Goal: Task Accomplishment & Management: Complete application form

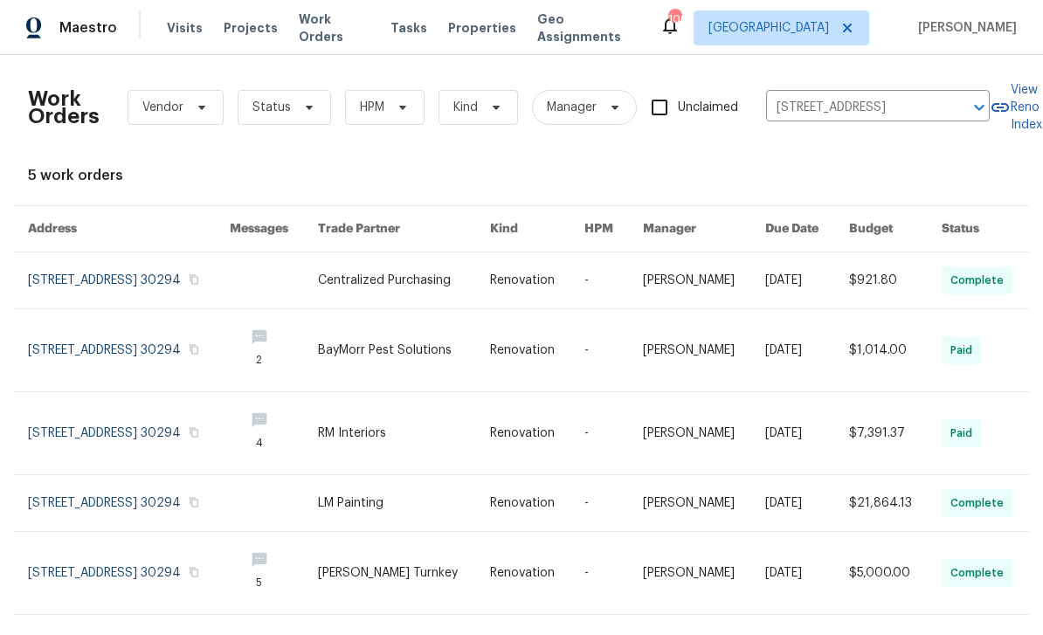
click at [185, 31] on span "Visits" at bounding box center [185, 27] width 36 height 17
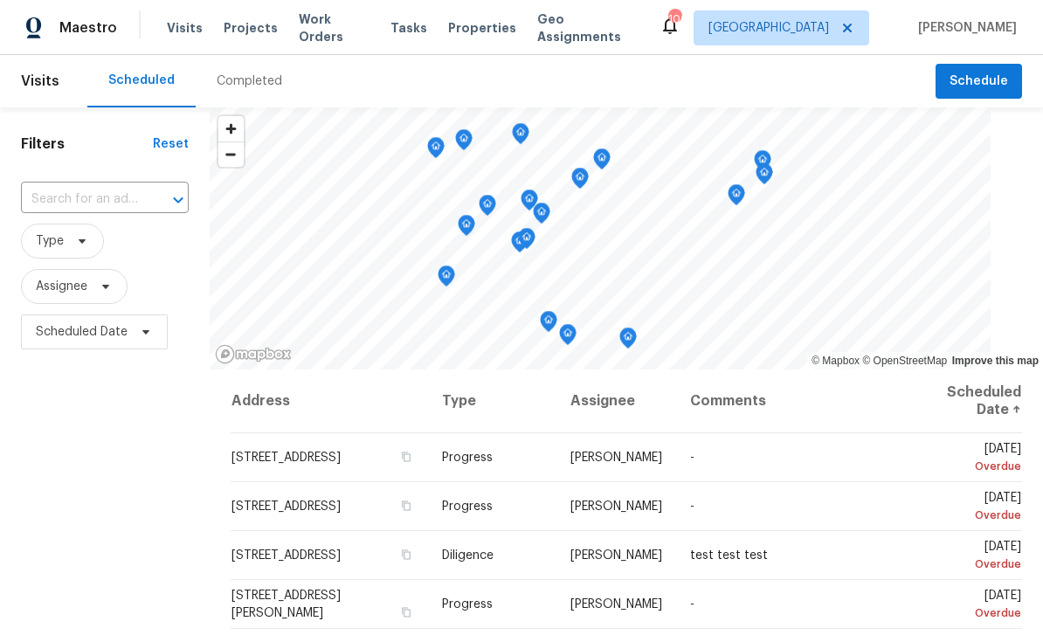
click at [78, 196] on input "text" at bounding box center [80, 199] width 119 height 27
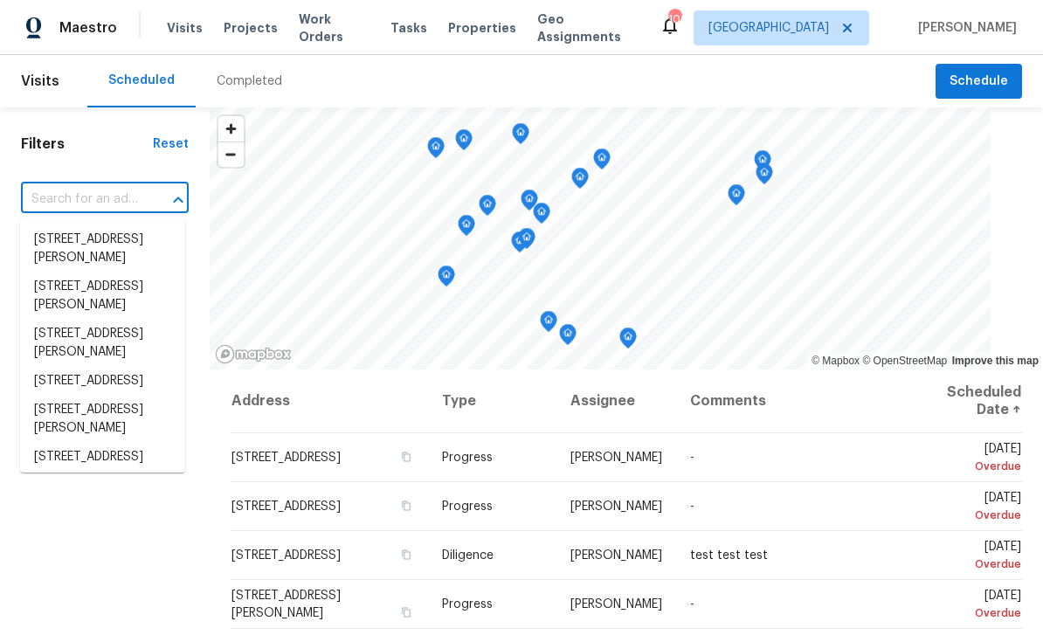
click at [53, 199] on input "text" at bounding box center [80, 199] width 119 height 27
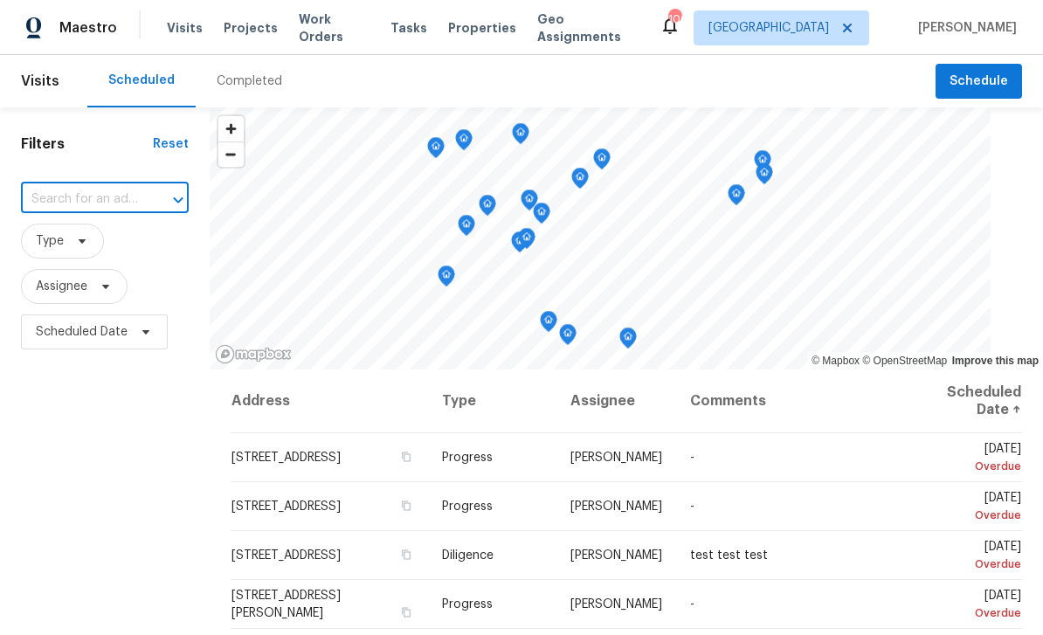
paste input "[STREET_ADDRESS][PERSON_NAME]"
type input "[STREET_ADDRESS][PERSON_NAME]"
click at [79, 240] on li "3689 Laurie Woods Ln, Decatur, GA 30034" at bounding box center [102, 248] width 165 height 47
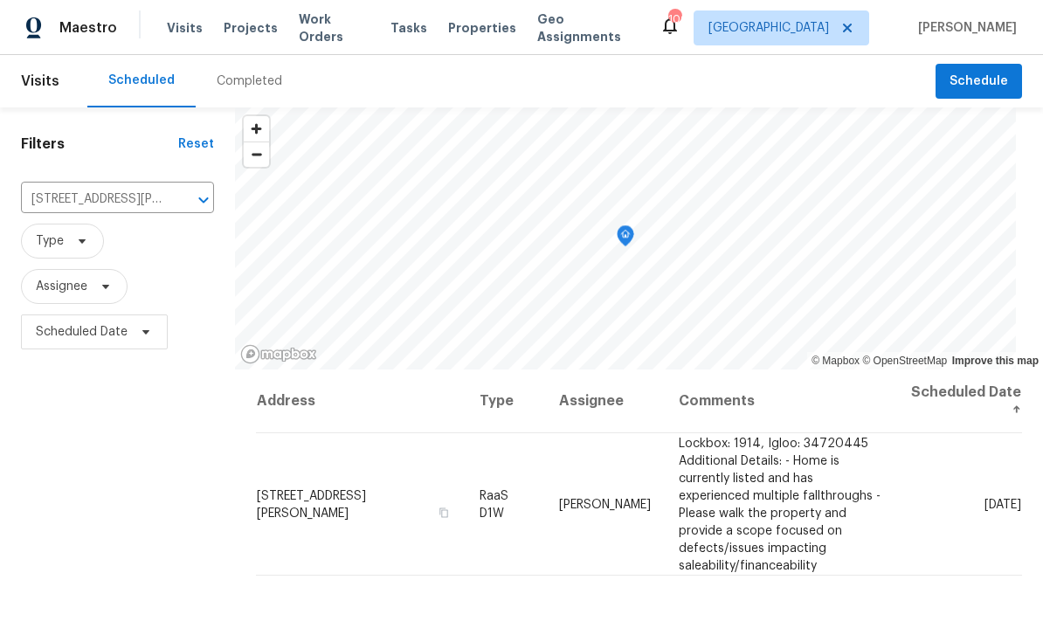
click at [0, 0] on icon at bounding box center [0, 0] width 0 height 0
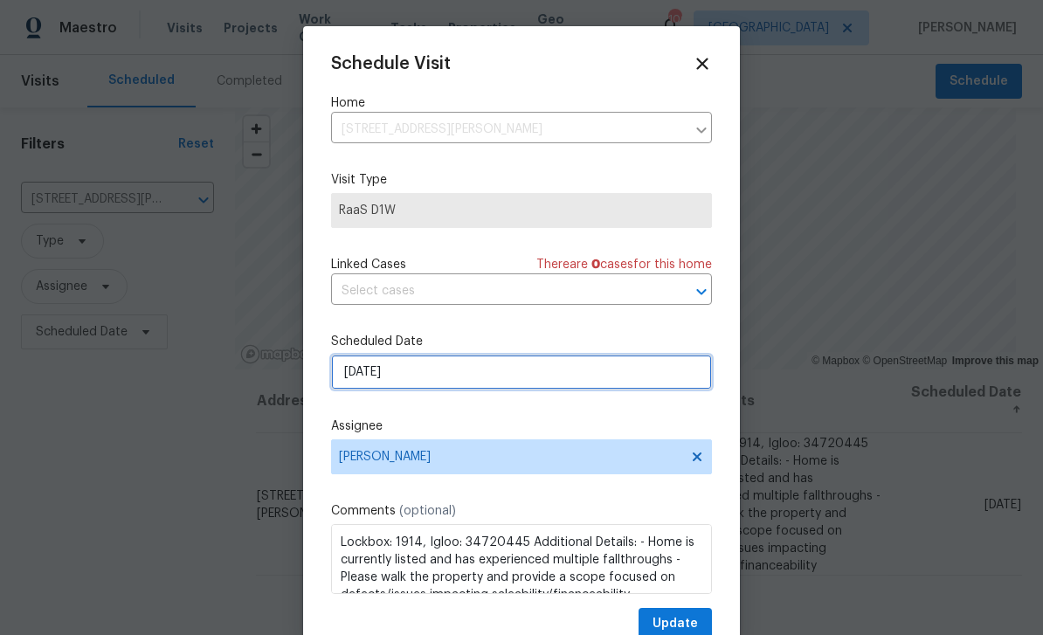
click at [622, 382] on input "[DATE]" at bounding box center [521, 372] width 381 height 35
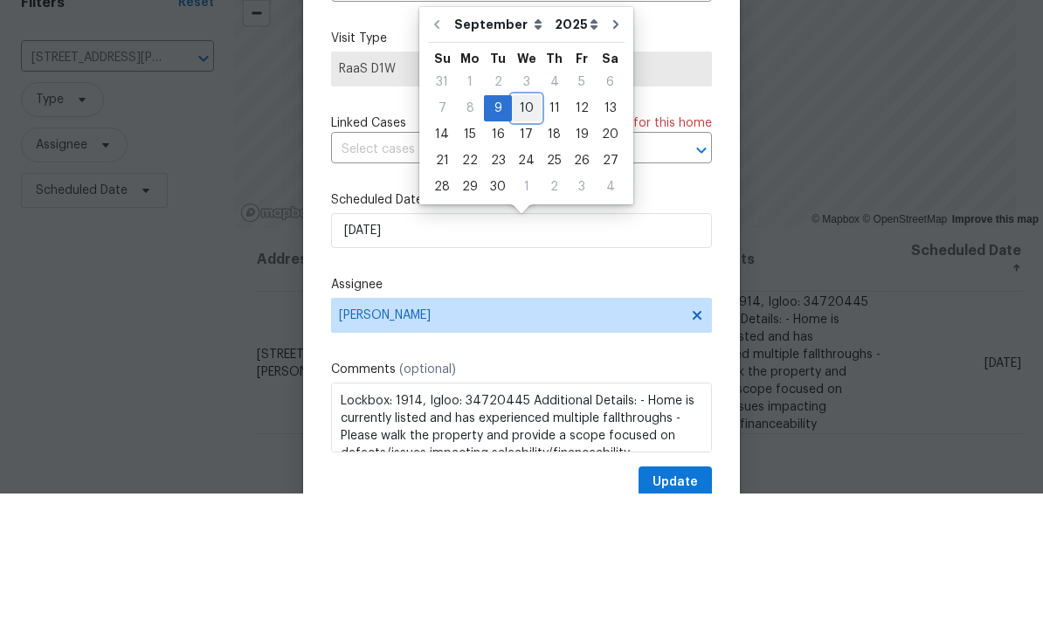
click at [526, 238] on div "10" at bounding box center [526, 250] width 29 height 24
type input "9/10/2025"
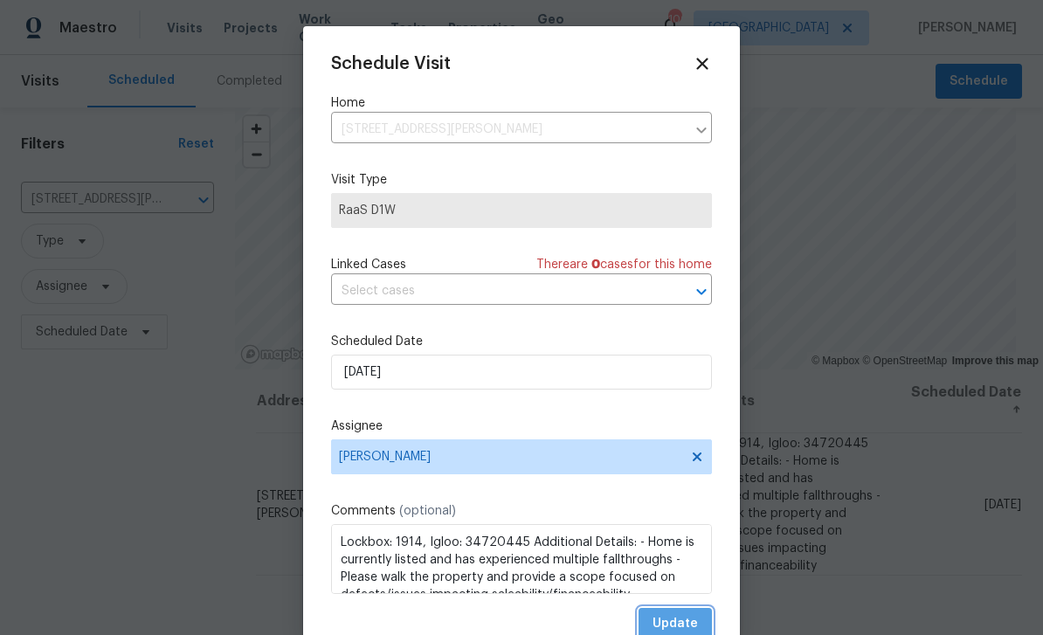
click at [693, 621] on span "Update" at bounding box center [674, 624] width 45 height 22
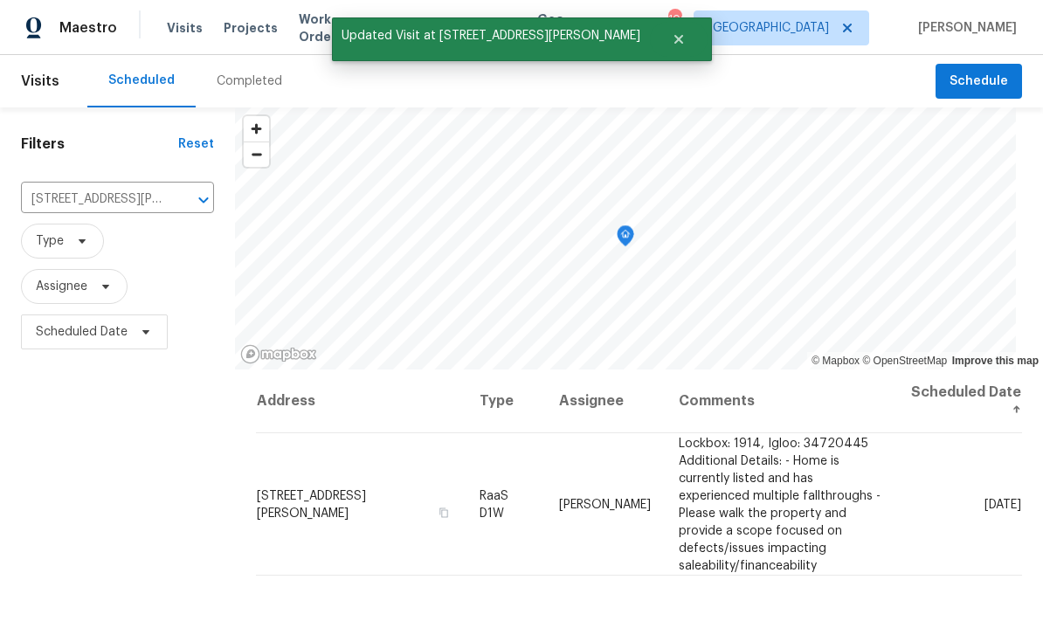
click at [175, 191] on icon "Clear" at bounding box center [180, 199] width 17 height 17
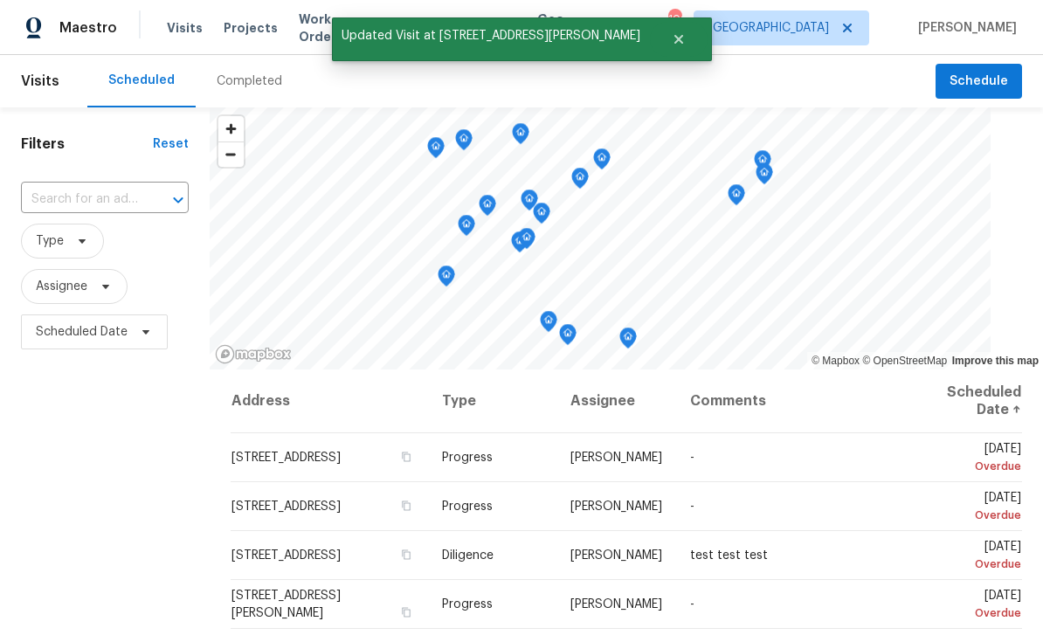
click at [103, 197] on input "text" at bounding box center [80, 199] width 119 height 27
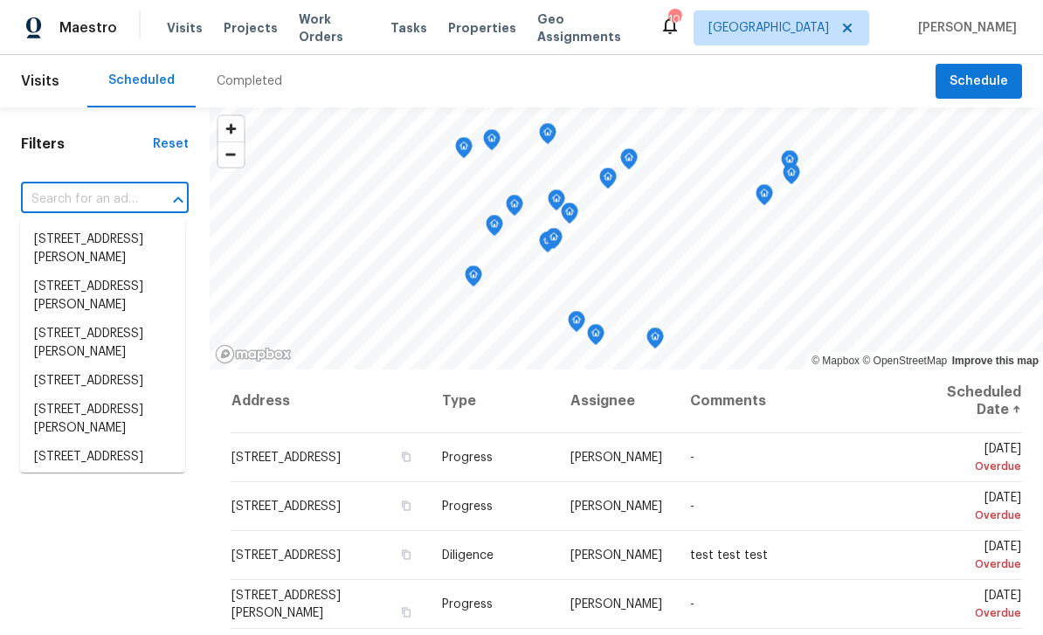
click at [84, 202] on input "text" at bounding box center [80, 199] width 119 height 27
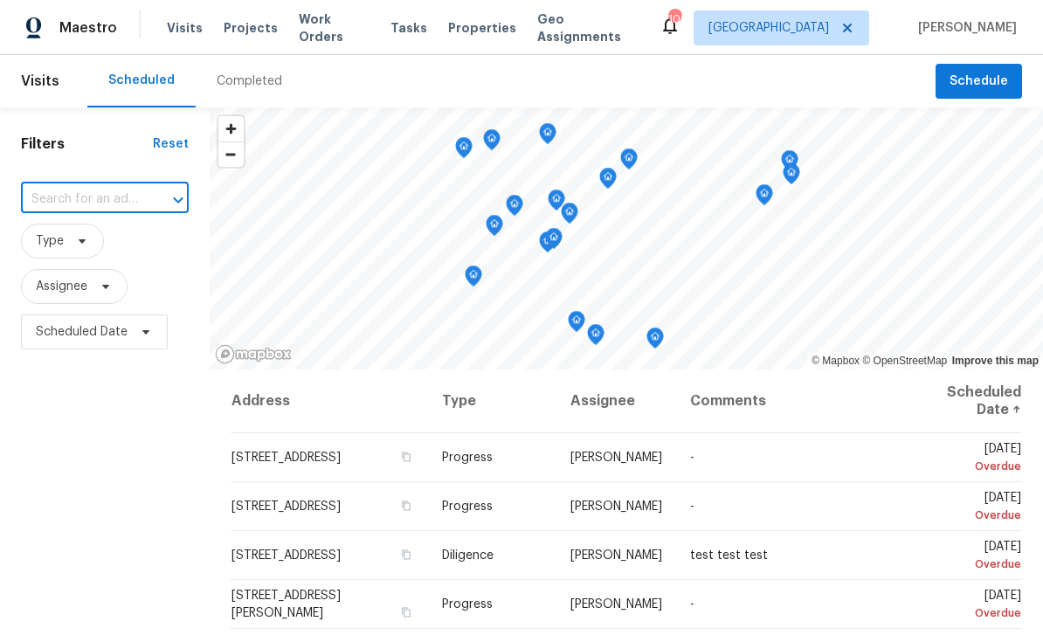
paste input "1207 Watson Trl SE, Atlanta, GA 30316"
type input "1207 Watson Trl SE, Atlanta, GA 30316"
click at [69, 238] on li "1207 Watson Trl SE, Atlanta, GA 30316" at bounding box center [102, 248] width 165 height 47
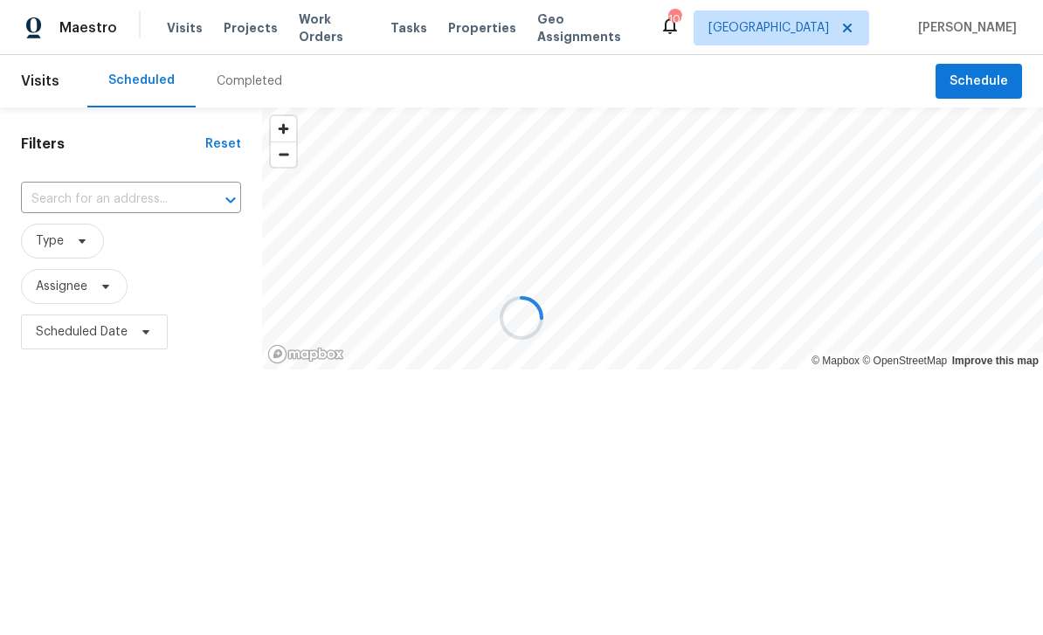
type input "1207 Watson Trl SE, Atlanta, GA 30316"
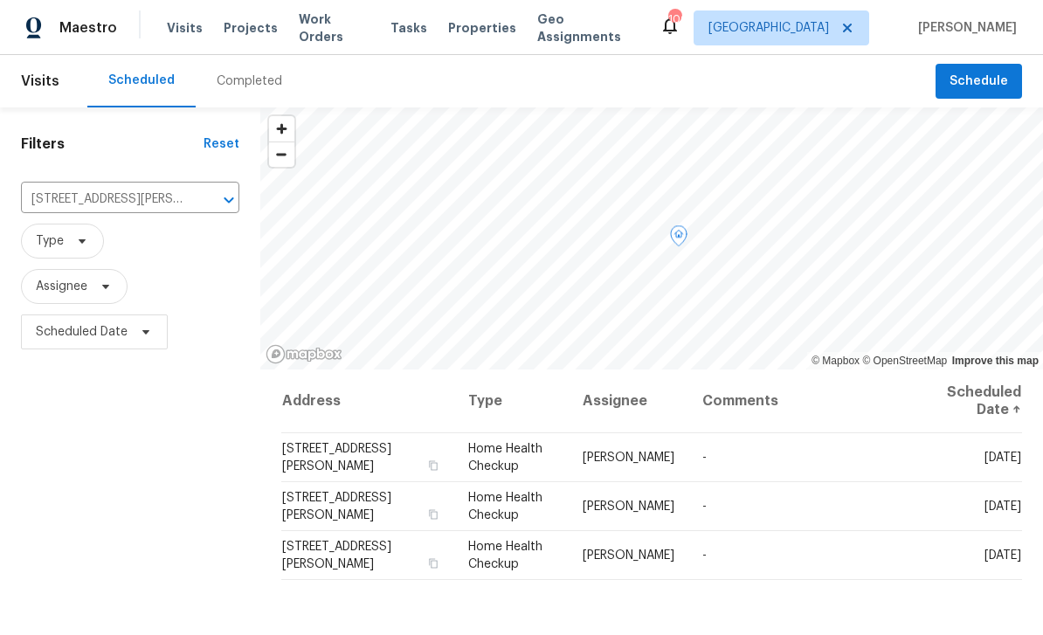
click at [0, 0] on icon at bounding box center [0, 0] width 0 height 0
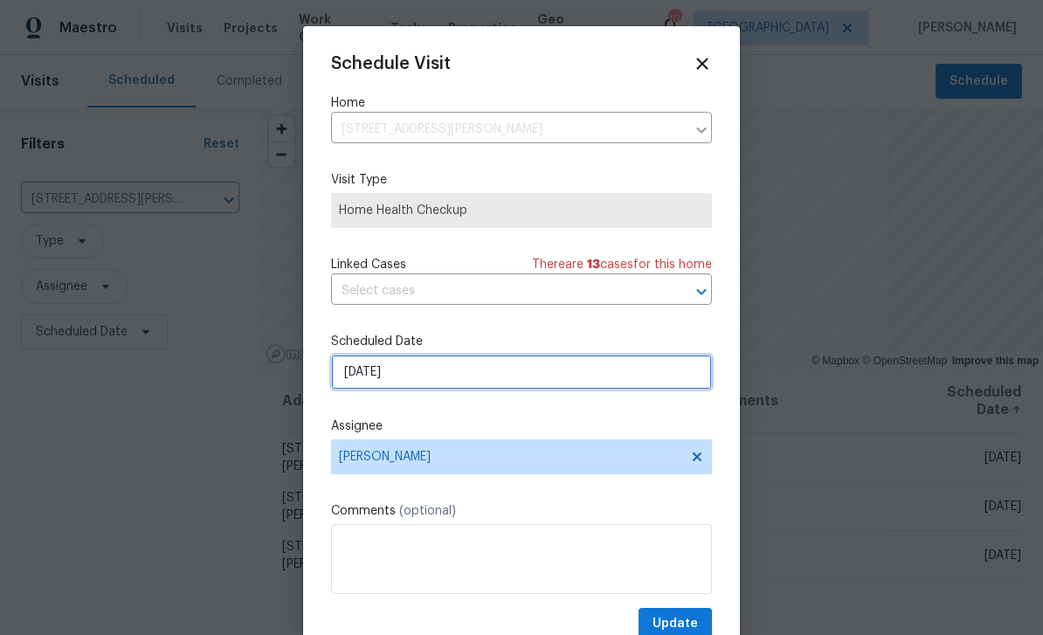
click at [637, 382] on input "[DATE]" at bounding box center [521, 372] width 381 height 35
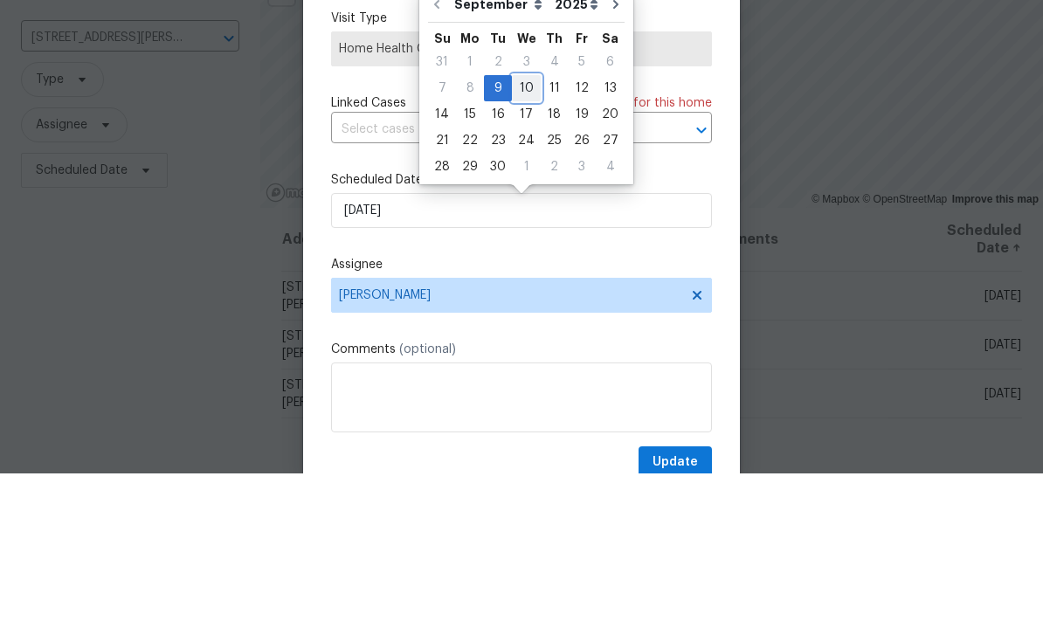
click at [522, 238] on div "10" at bounding box center [526, 250] width 29 height 24
type input "9/10/2025"
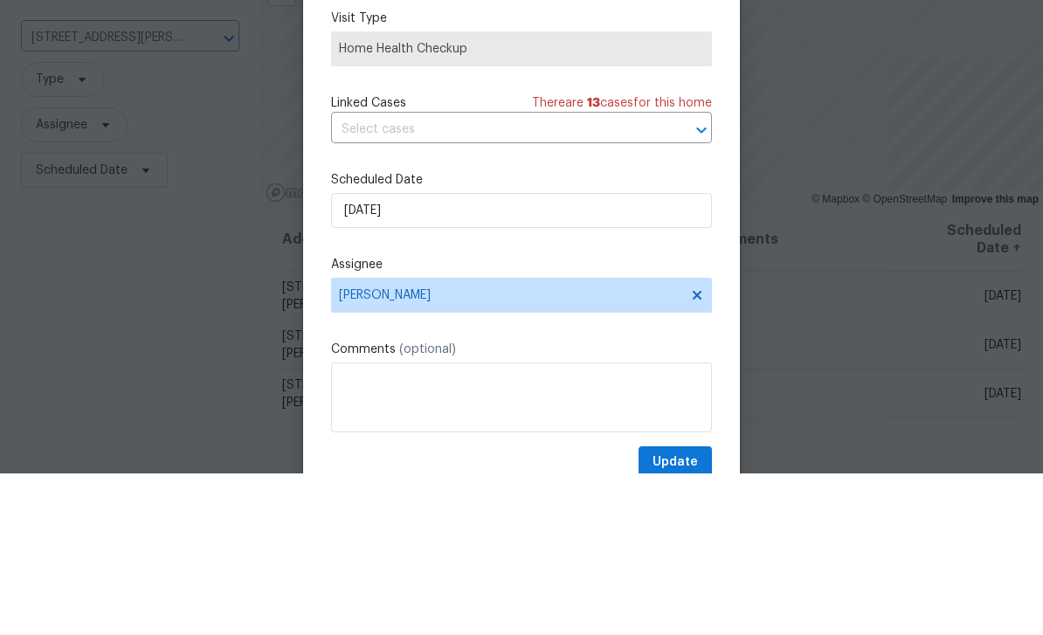
scroll to position [56, 0]
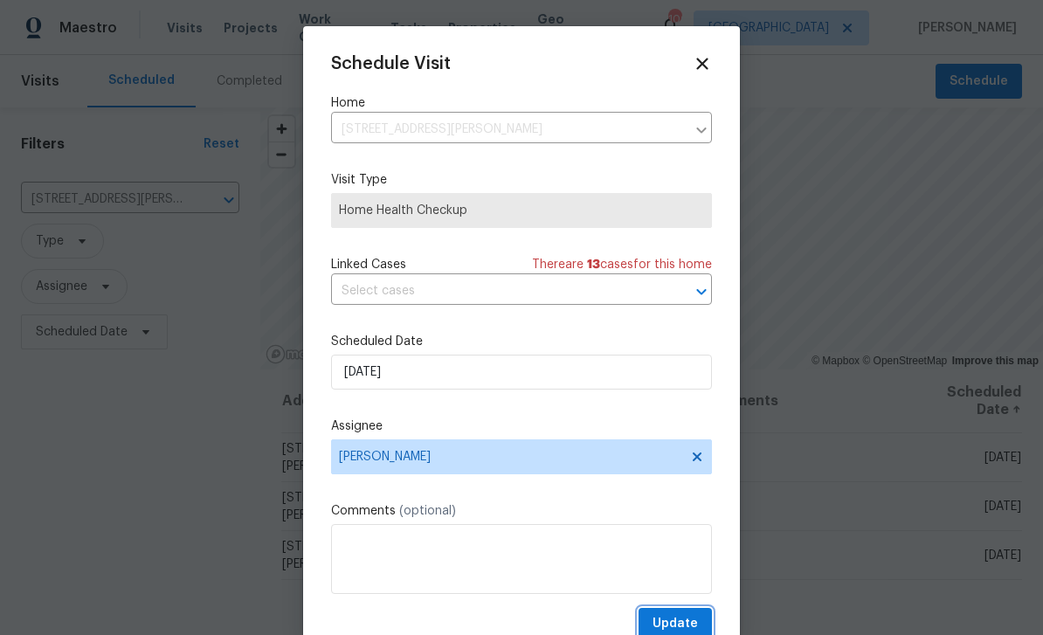
click at [687, 621] on span "Update" at bounding box center [674, 624] width 45 height 22
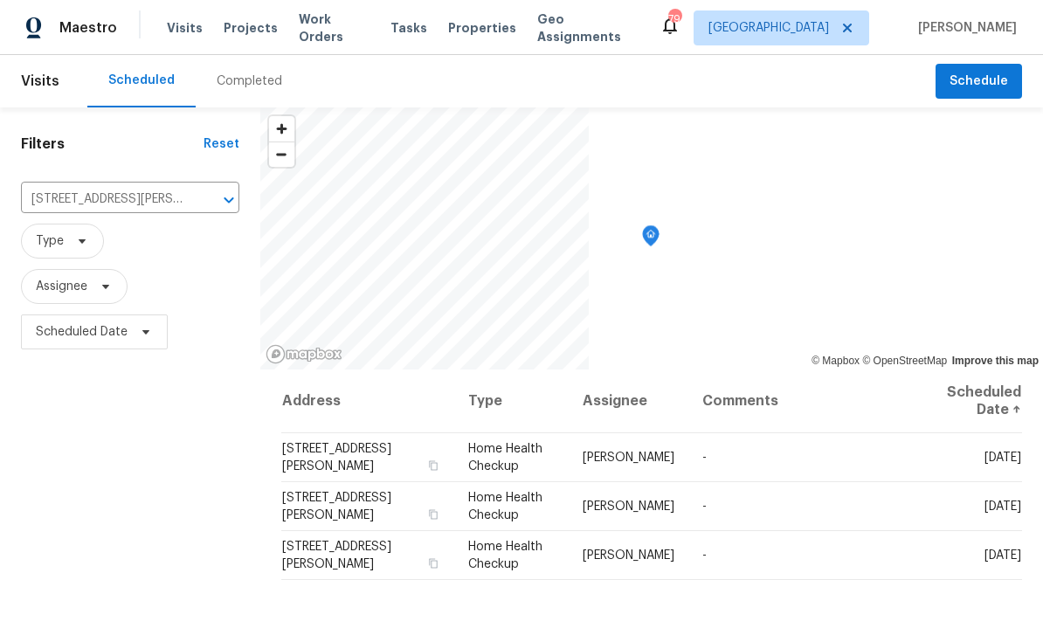
scroll to position [0, 0]
click at [320, 36] on span "Work Orders" at bounding box center [334, 27] width 71 height 35
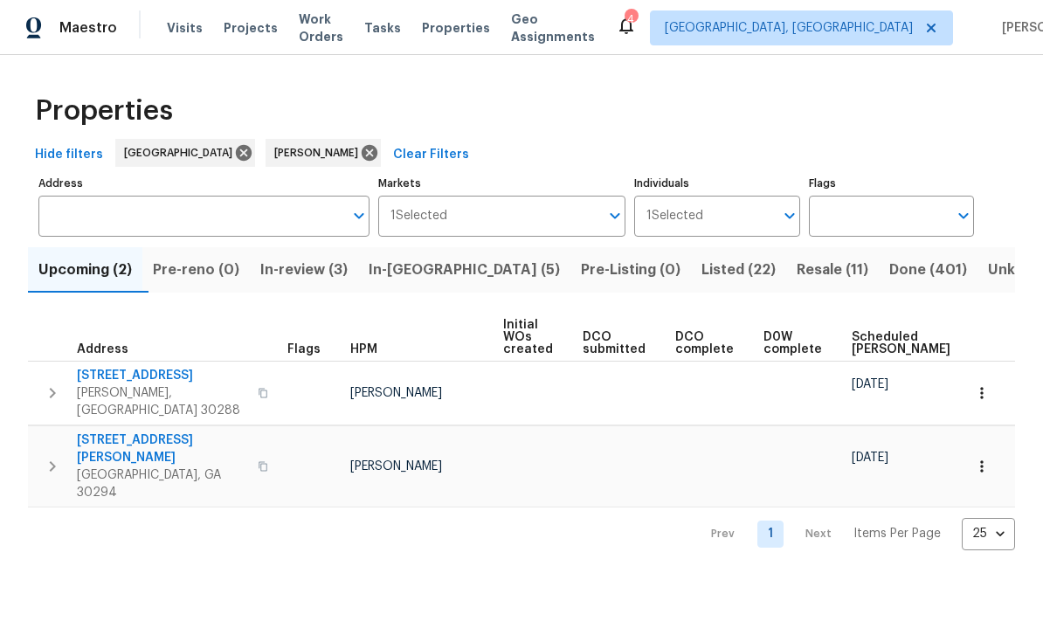
click at [460, 282] on span "In-reno (5)" at bounding box center [463, 270] width 191 height 24
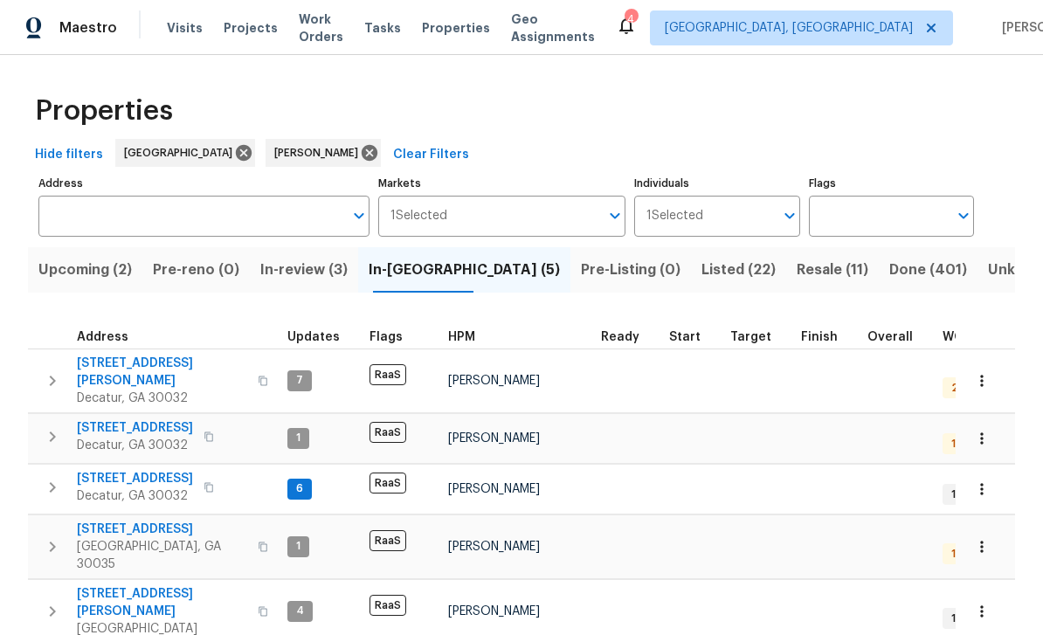
click at [312, 269] on span "In-review (3)" at bounding box center [303, 270] width 87 height 24
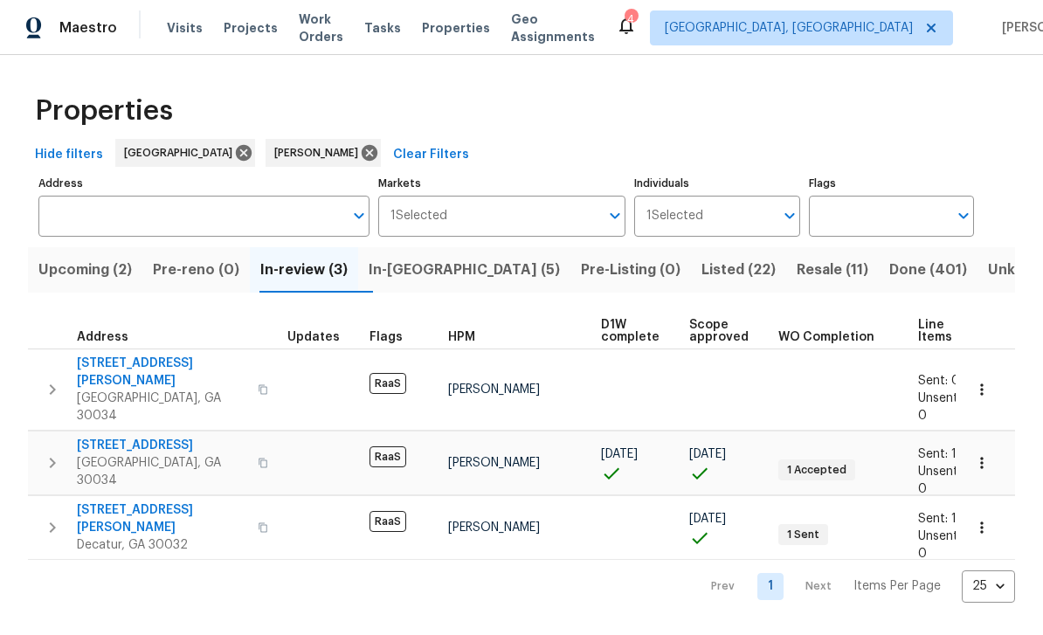
click at [440, 272] on span "In-reno (5)" at bounding box center [463, 270] width 191 height 24
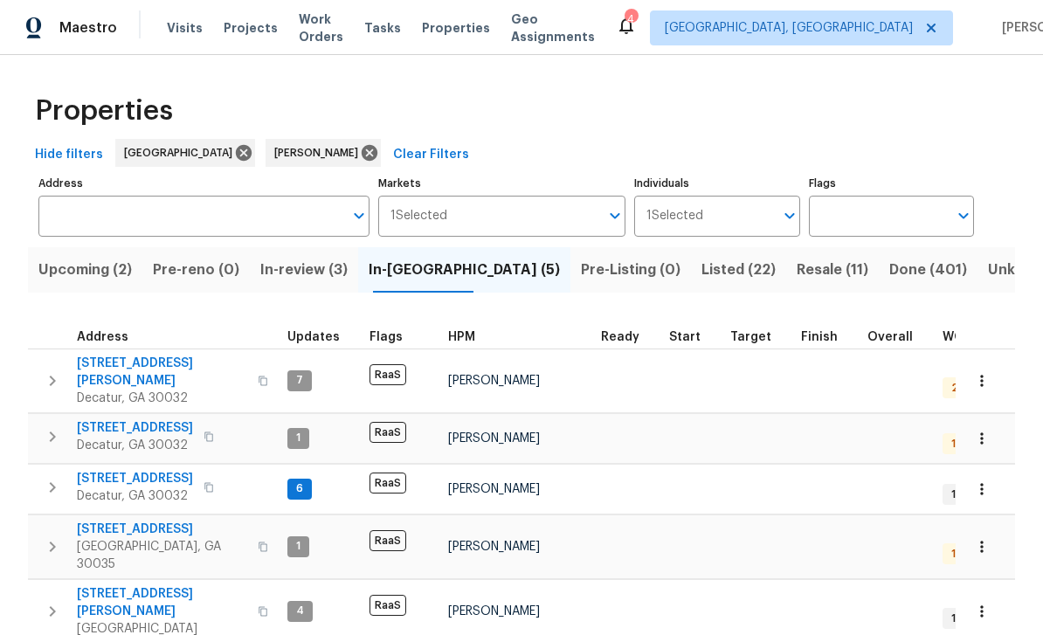
click at [581, 267] on span "Pre-Listing (0)" at bounding box center [631, 270] width 100 height 24
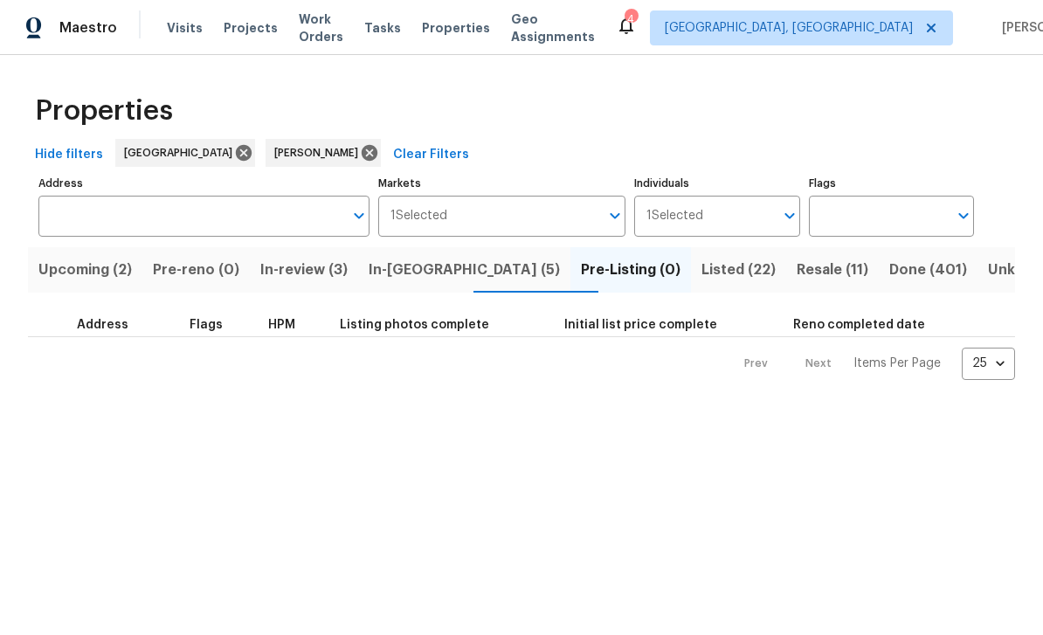
click at [181, 30] on span "Visits" at bounding box center [185, 27] width 36 height 17
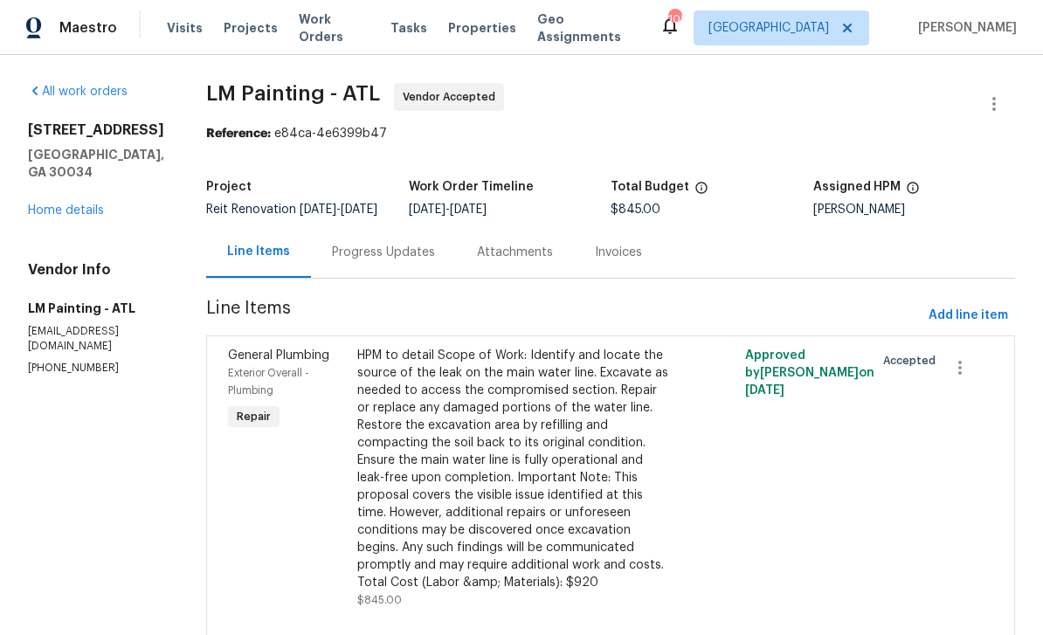
click at [348, 28] on span "Work Orders" at bounding box center [334, 27] width 71 height 35
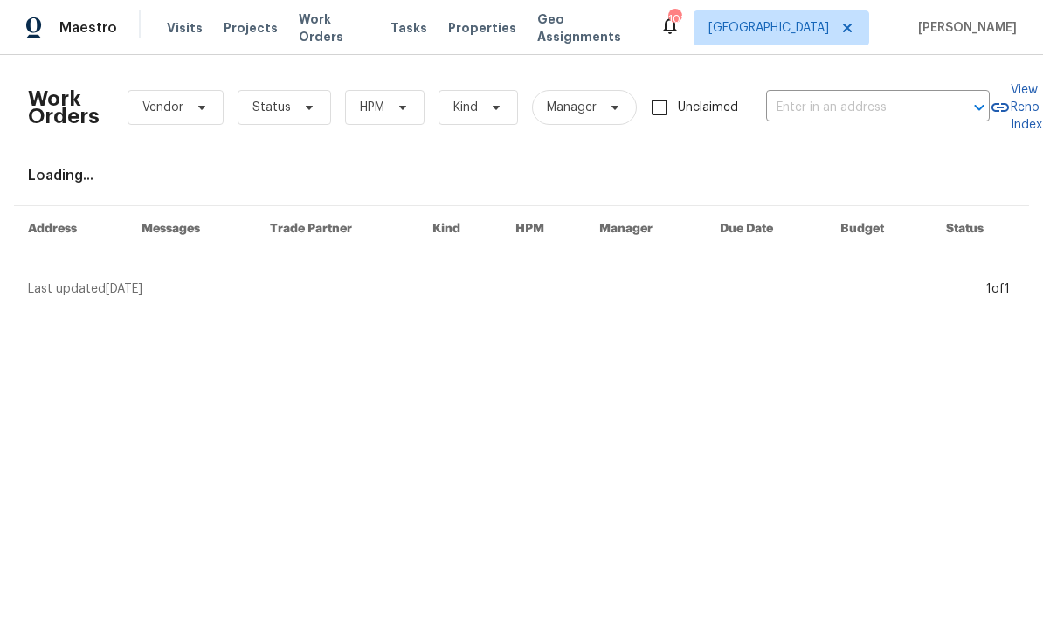
click at [852, 105] on input "text" at bounding box center [853, 107] width 175 height 27
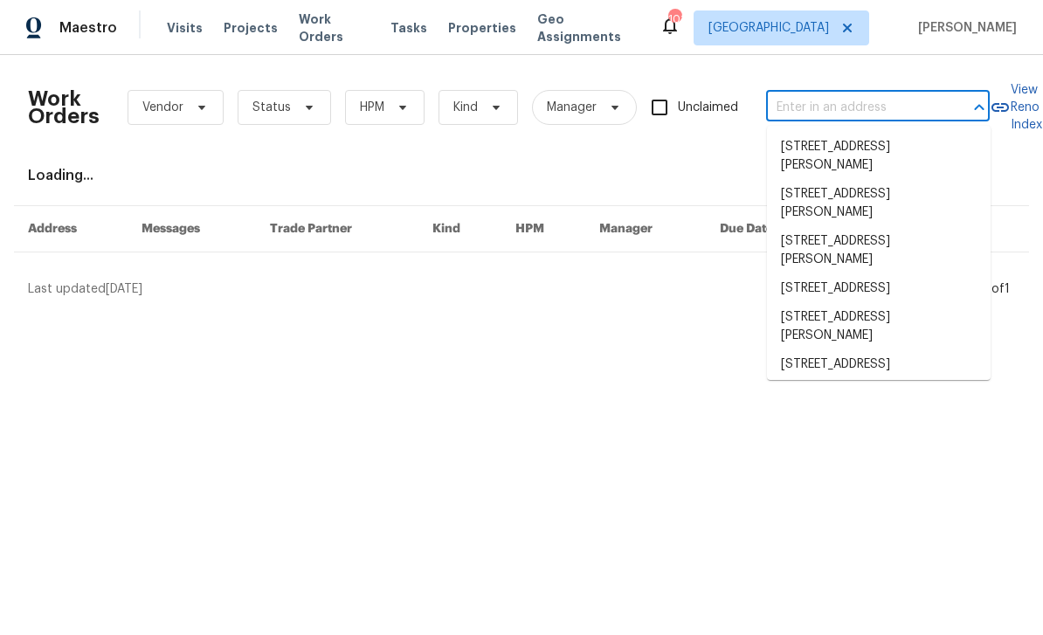
click at [812, 120] on input "text" at bounding box center [853, 107] width 175 height 27
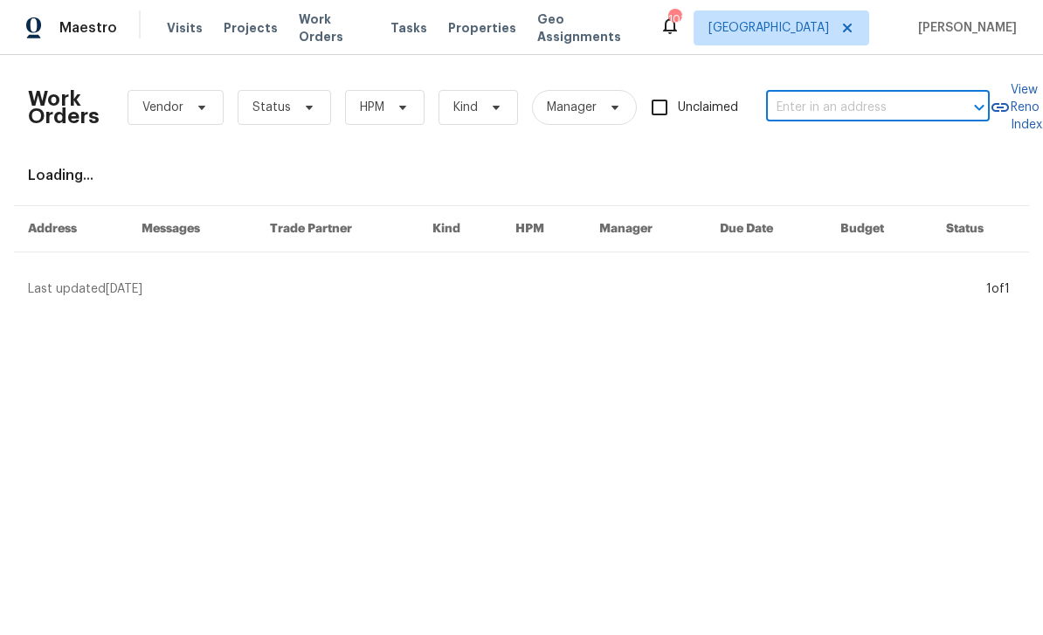
paste input "4200 Flakes Mill Manor Ln, Ellenwood, GA 30294"
type input "4200 Flakes Mill Manor Ln, Ellenwood, GA 30294"
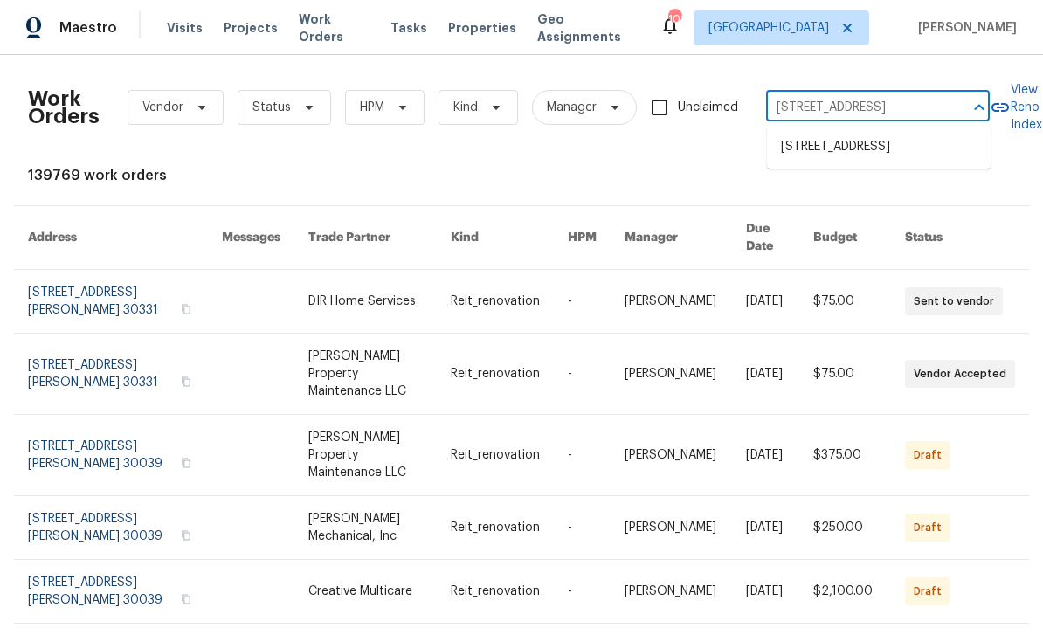
click at [897, 155] on li "4200 Flakes Mill Manor Ln, Ellenwood, GA 30294" at bounding box center [879, 147] width 224 height 29
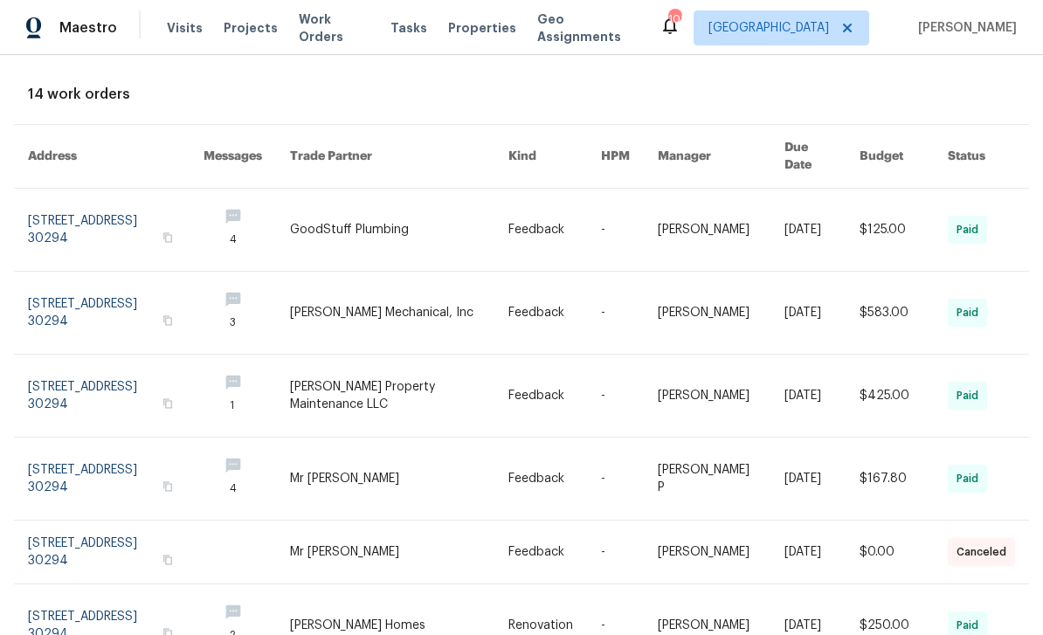
scroll to position [80, 1]
click at [84, 210] on link at bounding box center [116, 230] width 176 height 82
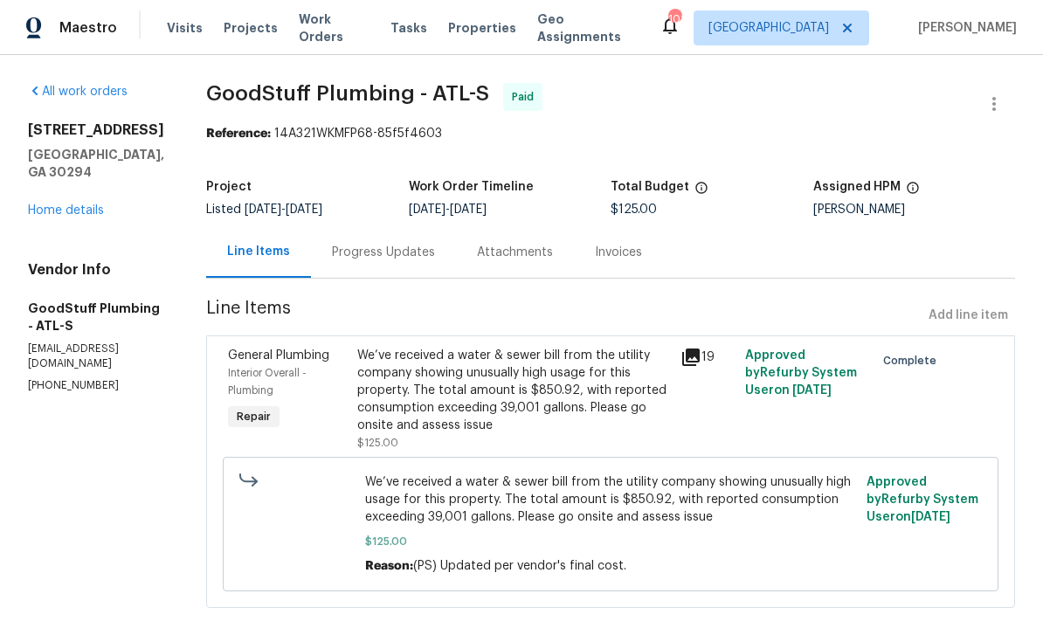
click at [456, 242] on div "Progress Updates" at bounding box center [383, 252] width 145 height 52
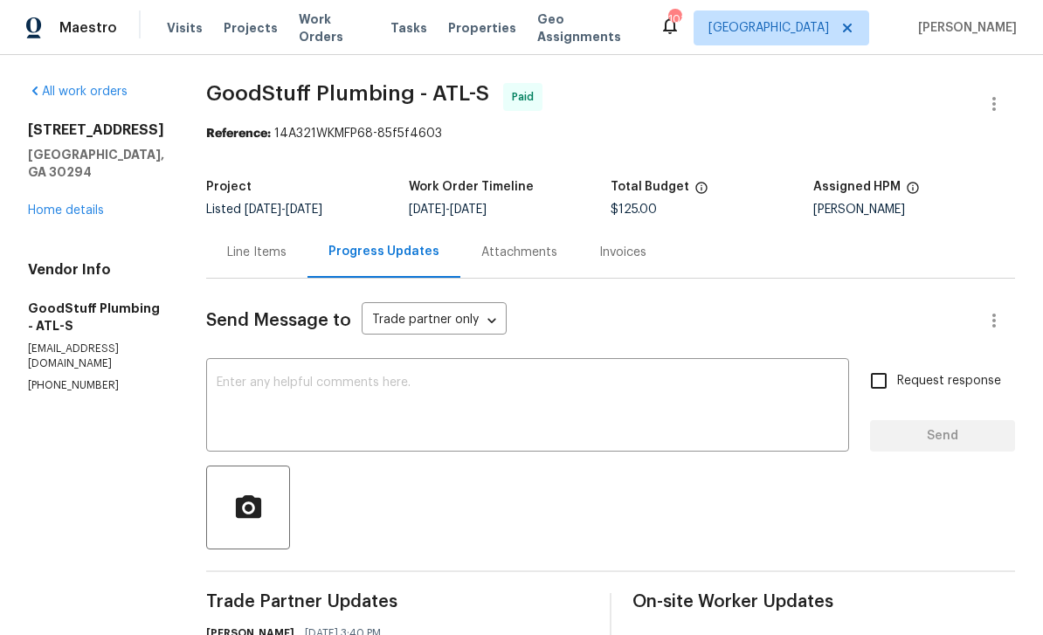
click at [68, 204] on link "Home details" at bounding box center [66, 210] width 76 height 12
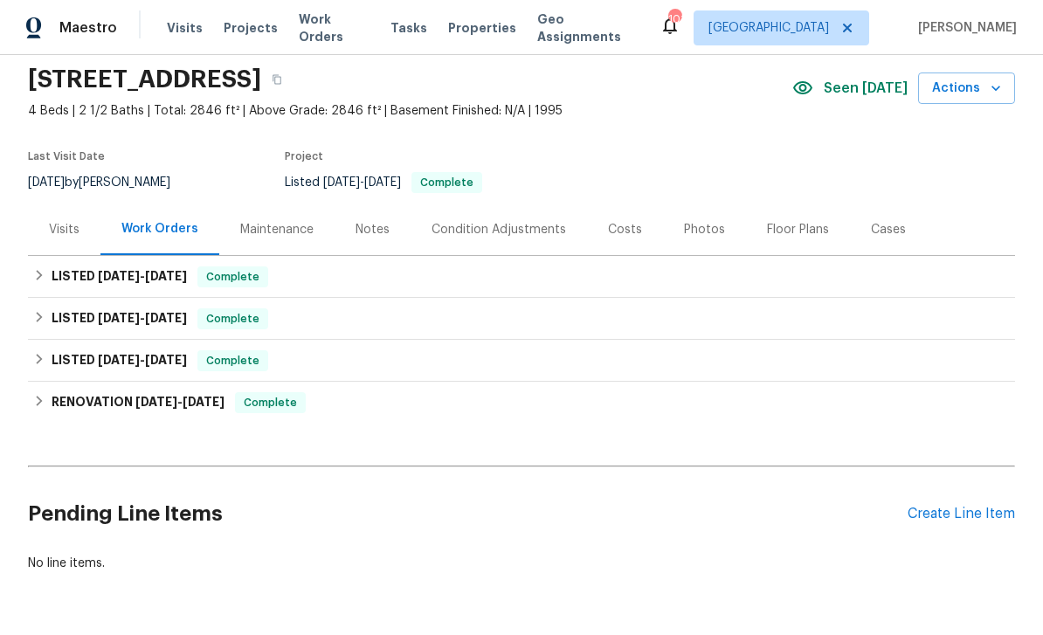
scroll to position [60, 0]
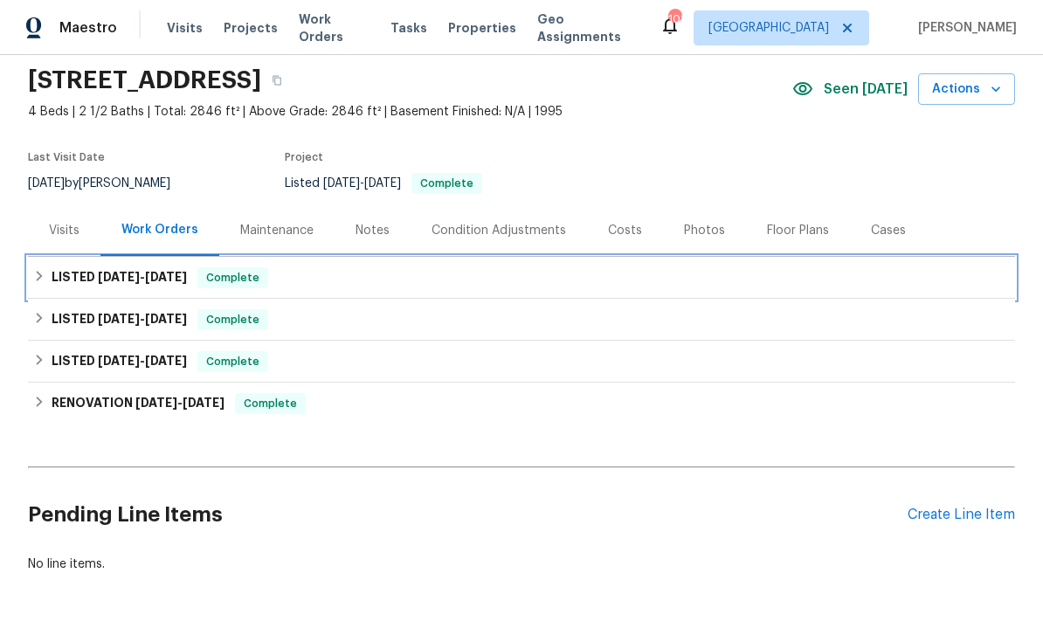
click at [65, 282] on h6 "LISTED 6/10/25 - 6/16/25" at bounding box center [119, 277] width 135 height 21
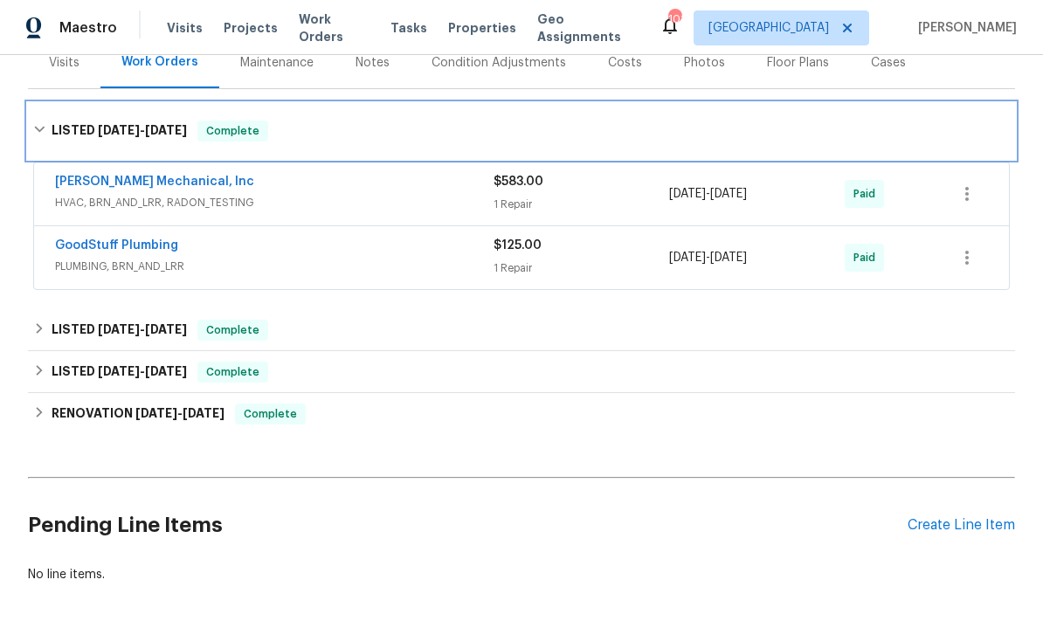
scroll to position [229, 0]
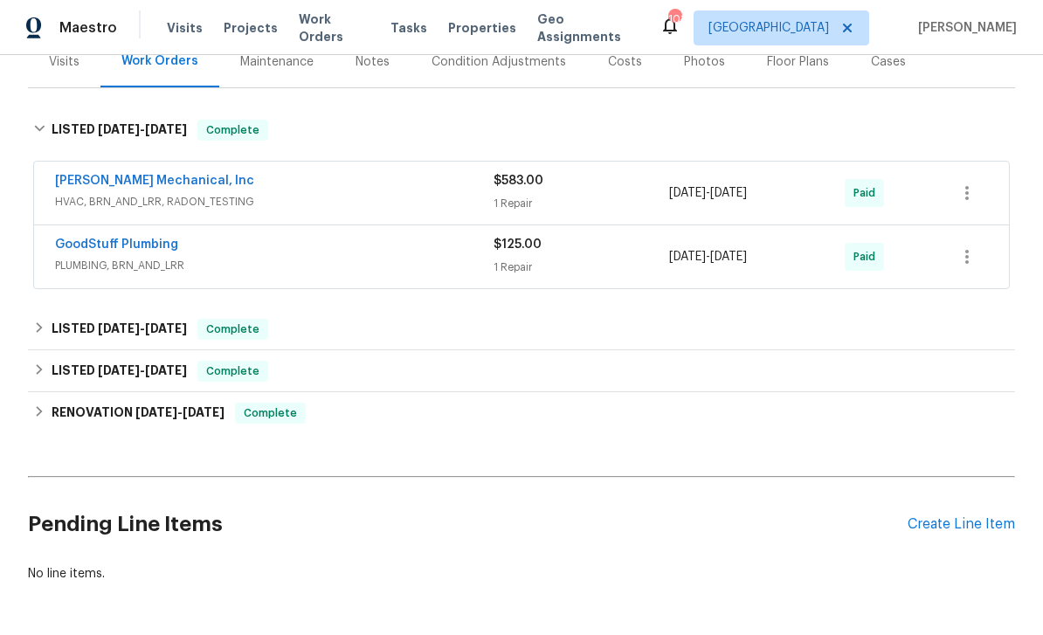
click at [94, 181] on link "JH Martin Mechanical, Inc" at bounding box center [154, 181] width 199 height 12
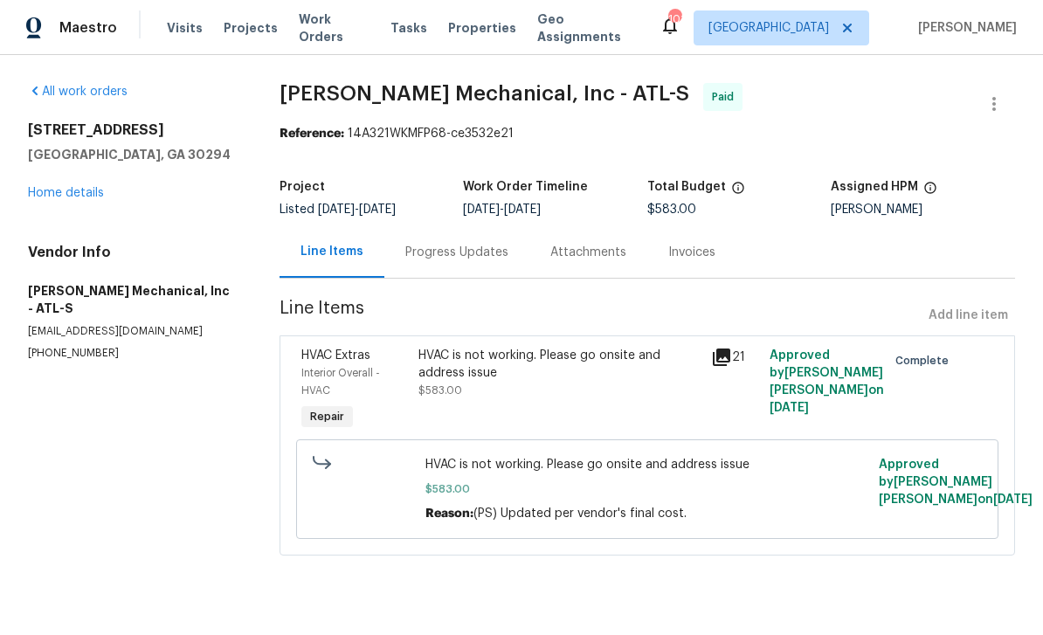
click at [505, 252] on div "Progress Updates" at bounding box center [456, 252] width 103 height 17
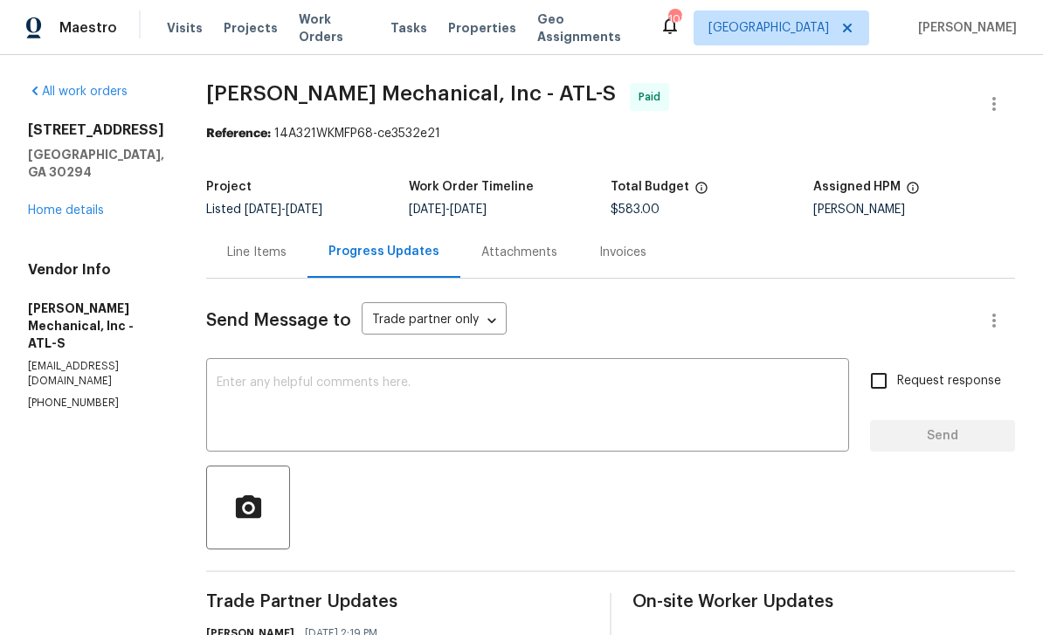
click at [61, 208] on link "Home details" at bounding box center [66, 210] width 76 height 12
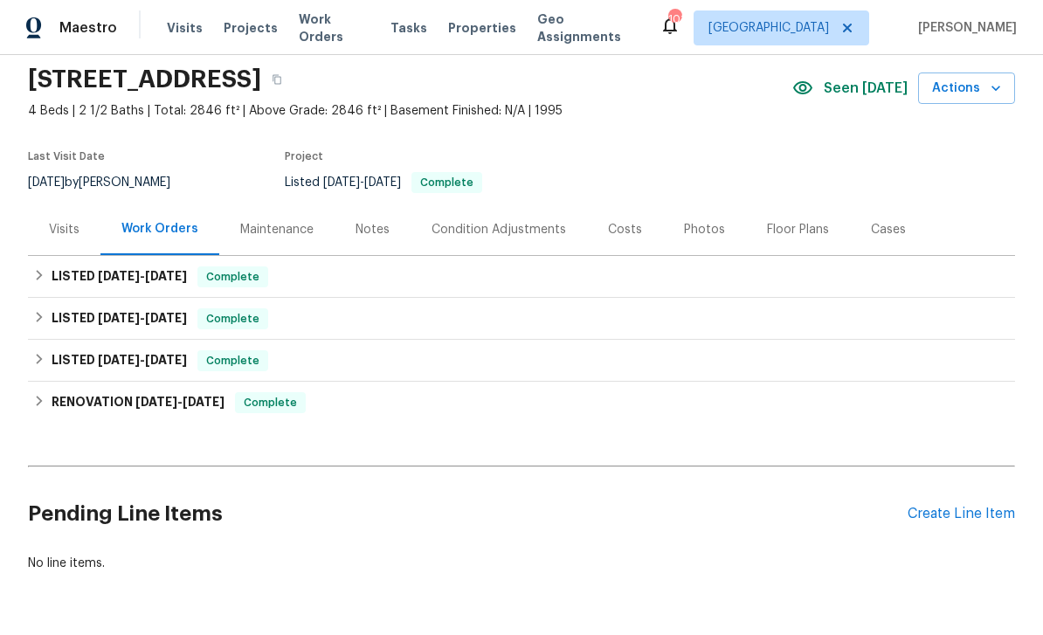
scroll to position [60, 0]
click at [965, 520] on div "Create Line Item" at bounding box center [960, 514] width 107 height 17
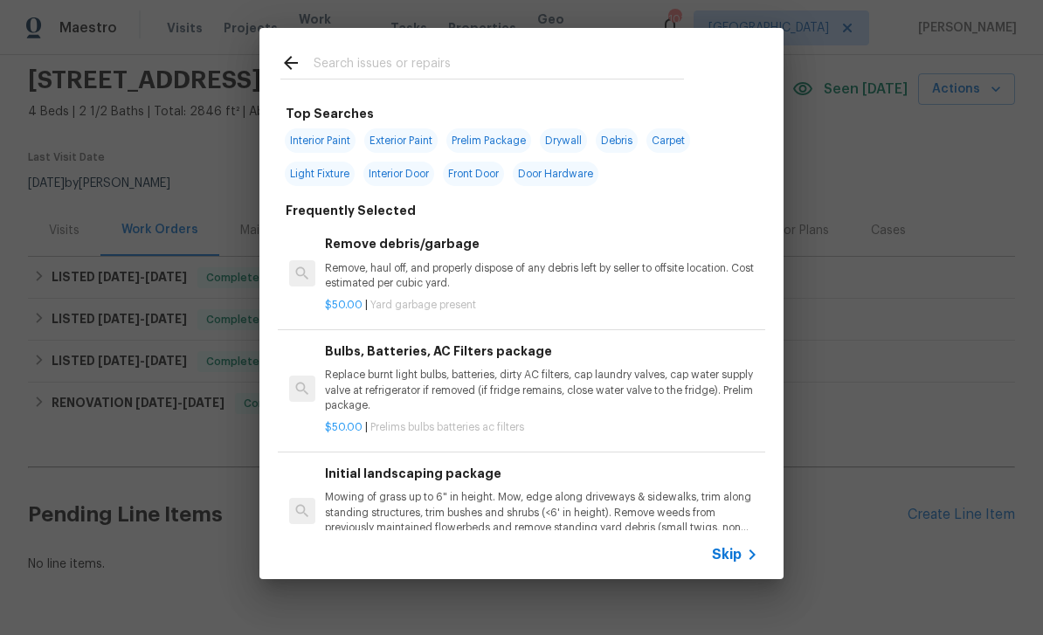
click at [651, 54] on input "text" at bounding box center [498, 65] width 370 height 26
click at [747, 550] on icon at bounding box center [751, 554] width 21 height 21
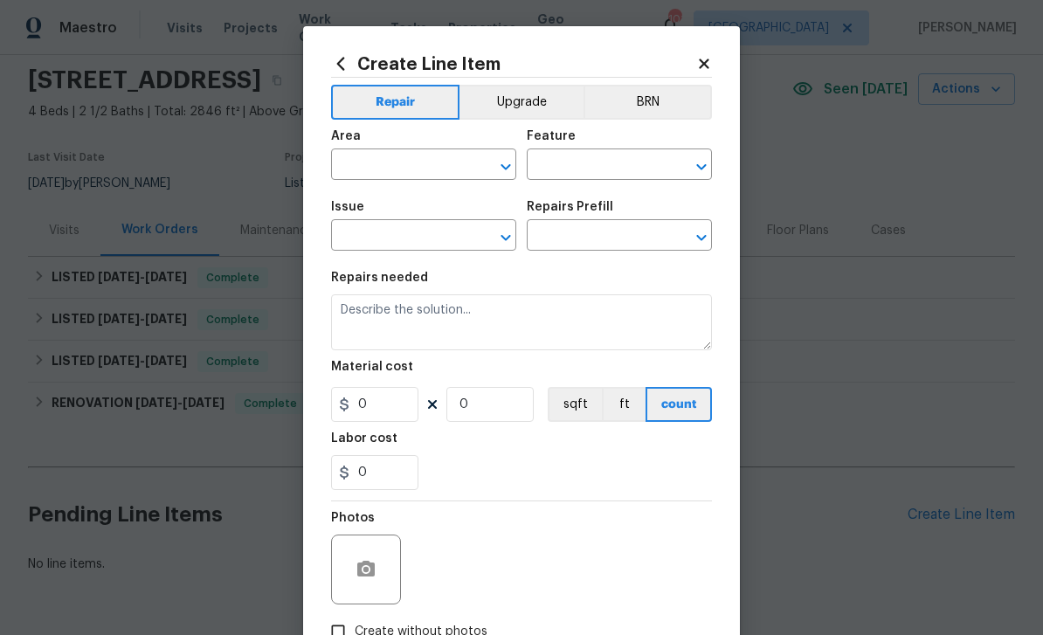
click at [448, 170] on input "text" at bounding box center [399, 166] width 136 height 27
click at [443, 232] on li "Interior Overall" at bounding box center [423, 235] width 185 height 29
type input "Interior Overall"
click at [610, 169] on input "text" at bounding box center [595, 166] width 136 height 27
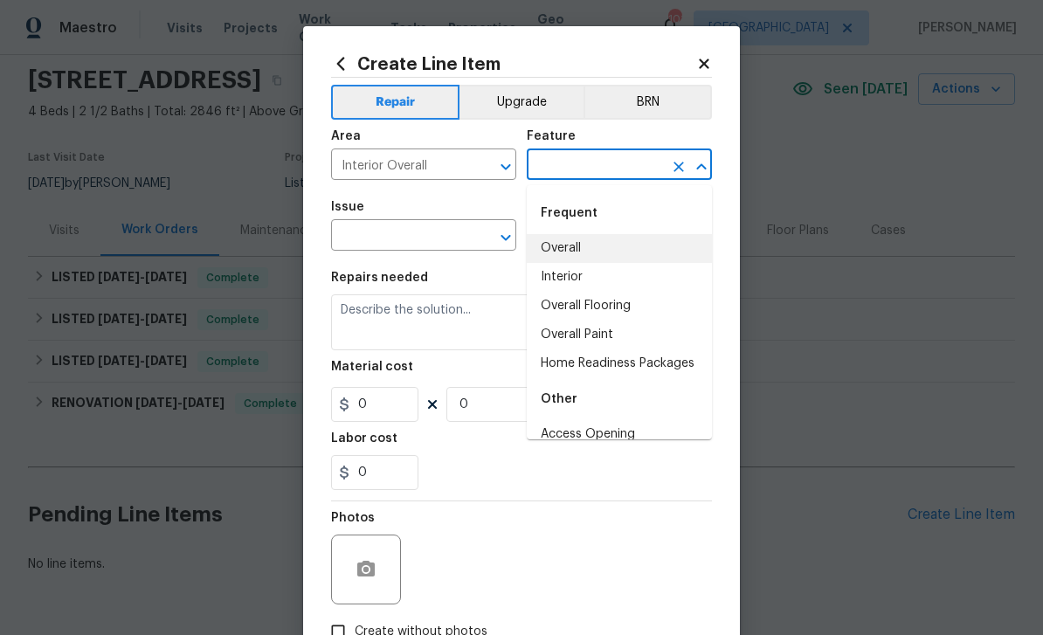
click at [596, 249] on li "Overall" at bounding box center [619, 248] width 185 height 29
type input "Overall"
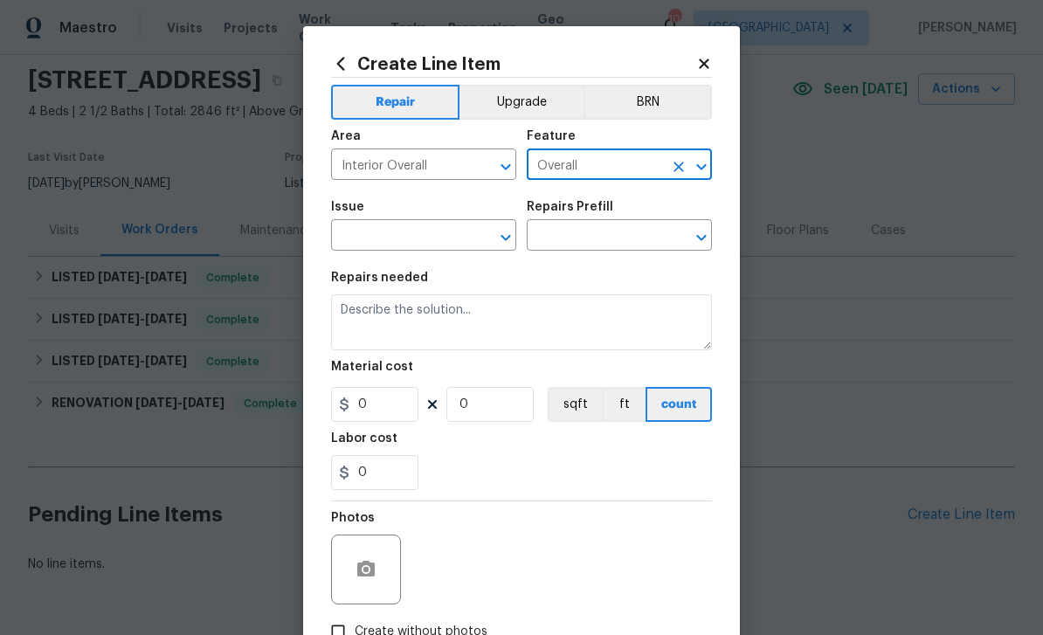
click at [458, 231] on input "text" at bounding box center [399, 237] width 136 height 27
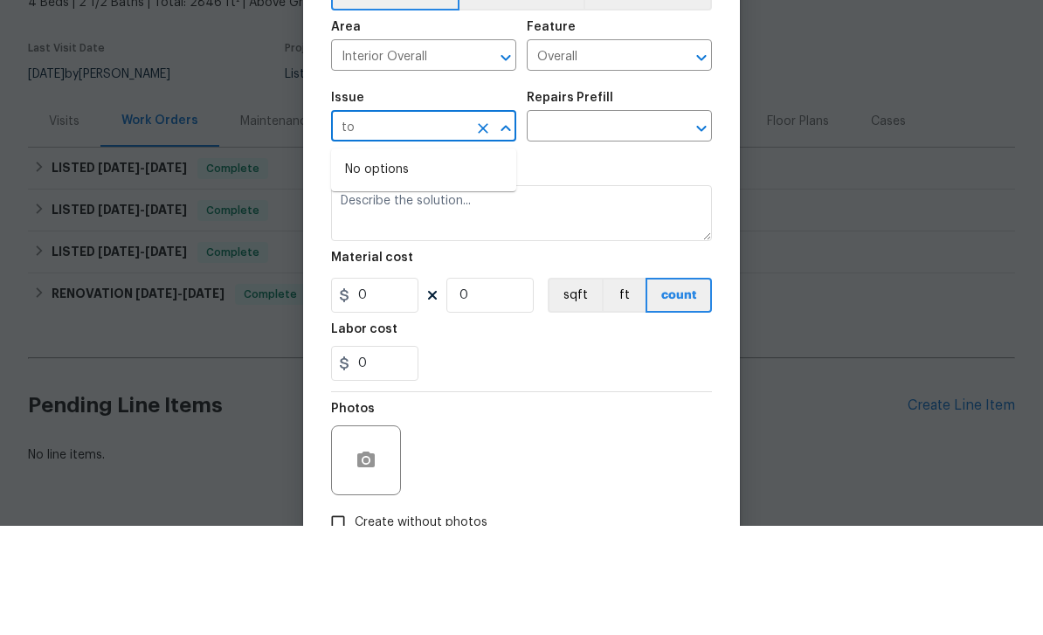
type input "t"
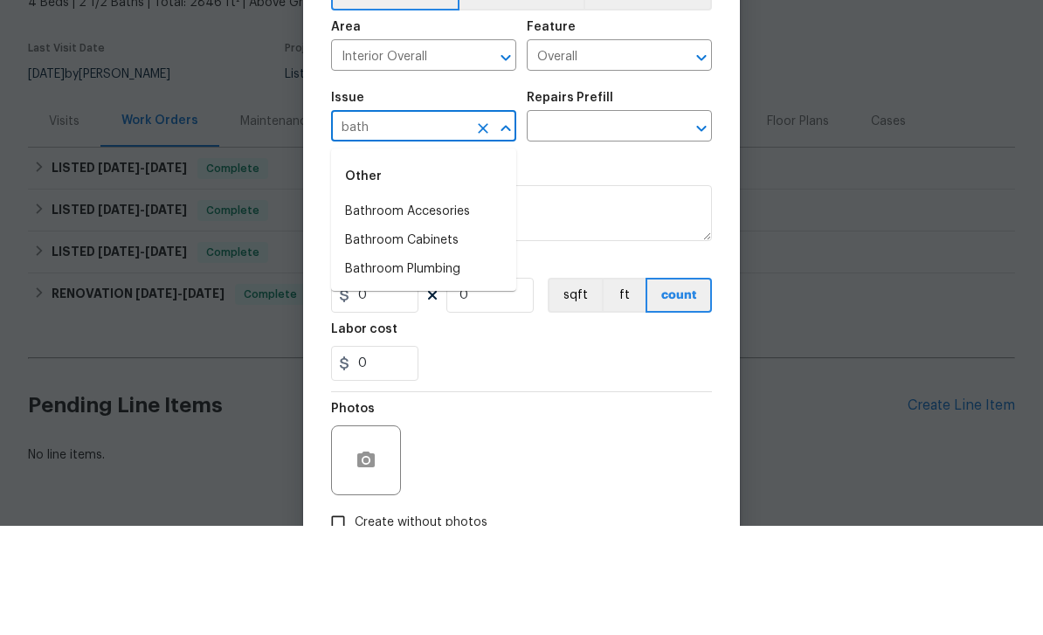
scroll to position [56, 0]
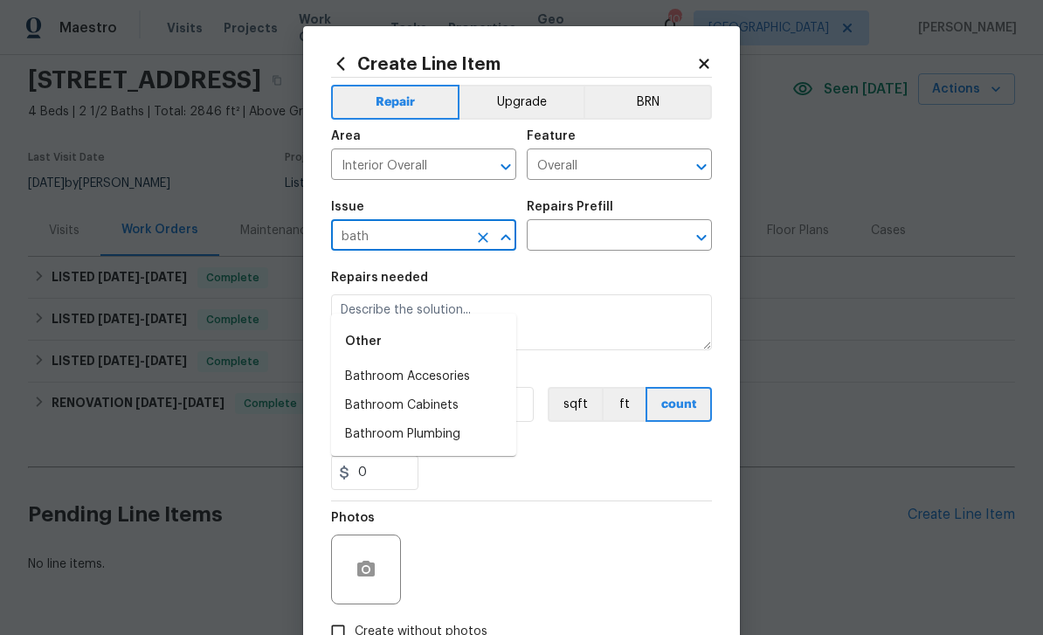
click at [467, 420] on li "Bathroom Plumbing" at bounding box center [423, 434] width 185 height 29
type input "Bathroom Plumbing"
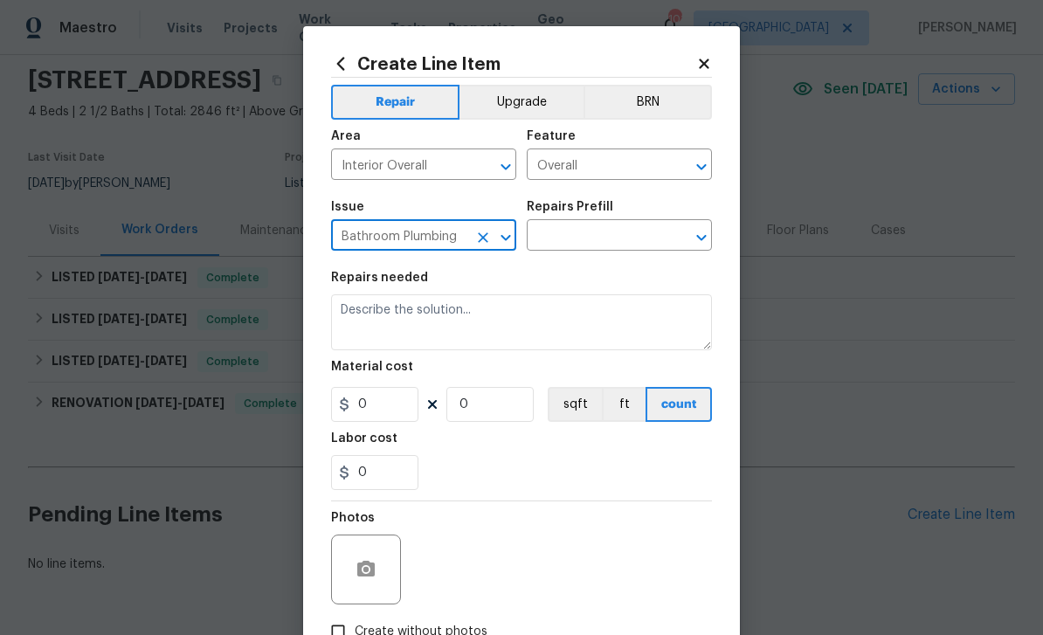
click at [625, 239] on input "text" at bounding box center [595, 237] width 136 height 27
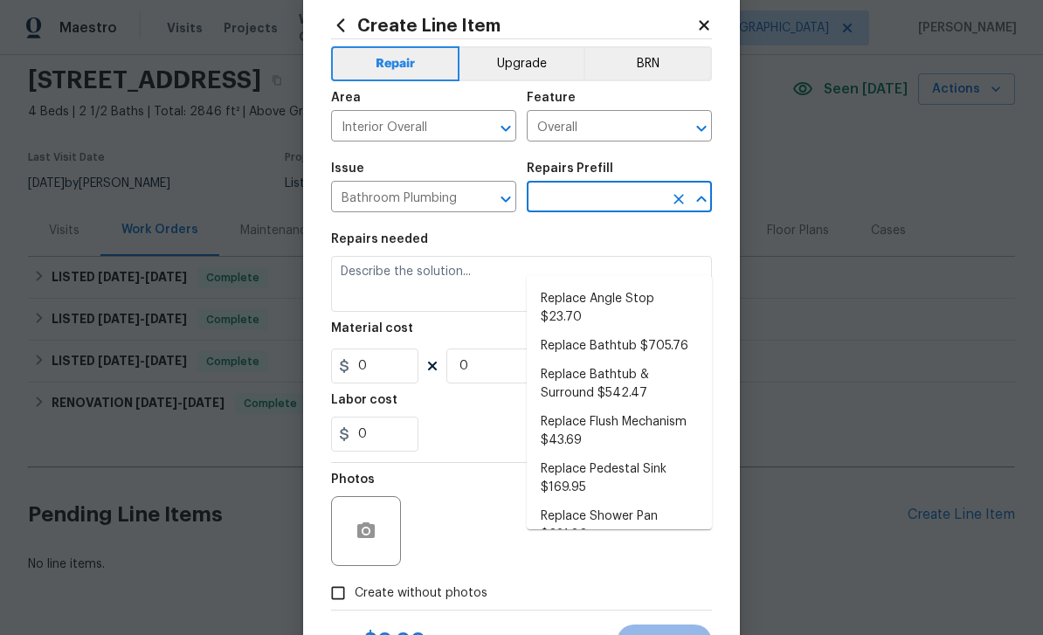
scroll to position [538, 0]
click at [679, 407] on li "Replace Flush Mechanism $43.69" at bounding box center [619, 430] width 185 height 47
type input "Replace Flush Mechanism $43.69"
type input "Plumbing"
type textarea "Remove and replace the toilet flush mechanism with new. Ensure that there are n…"
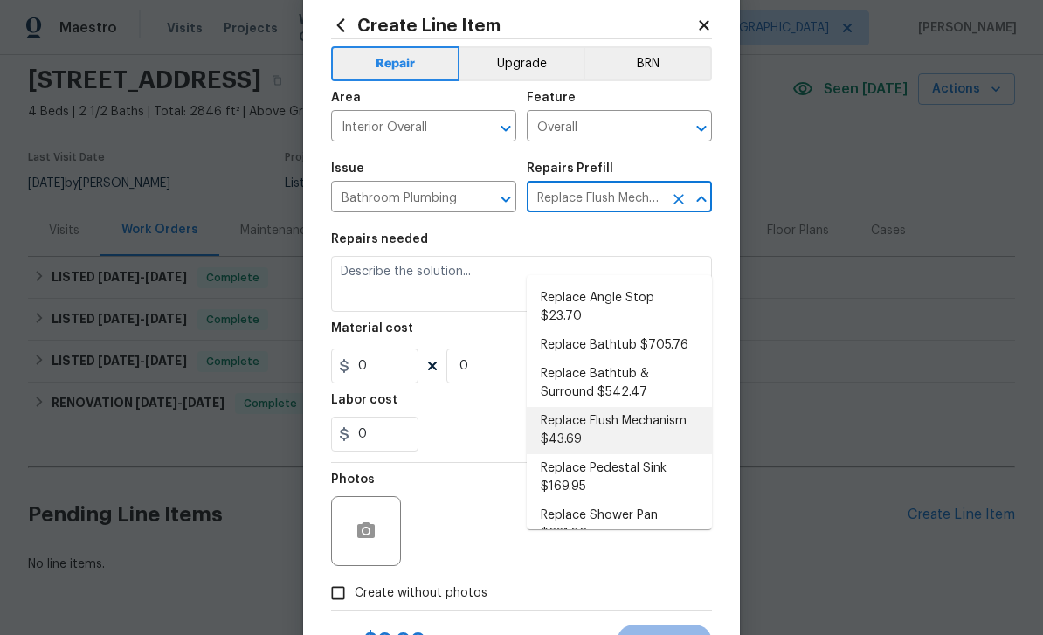
type input "1"
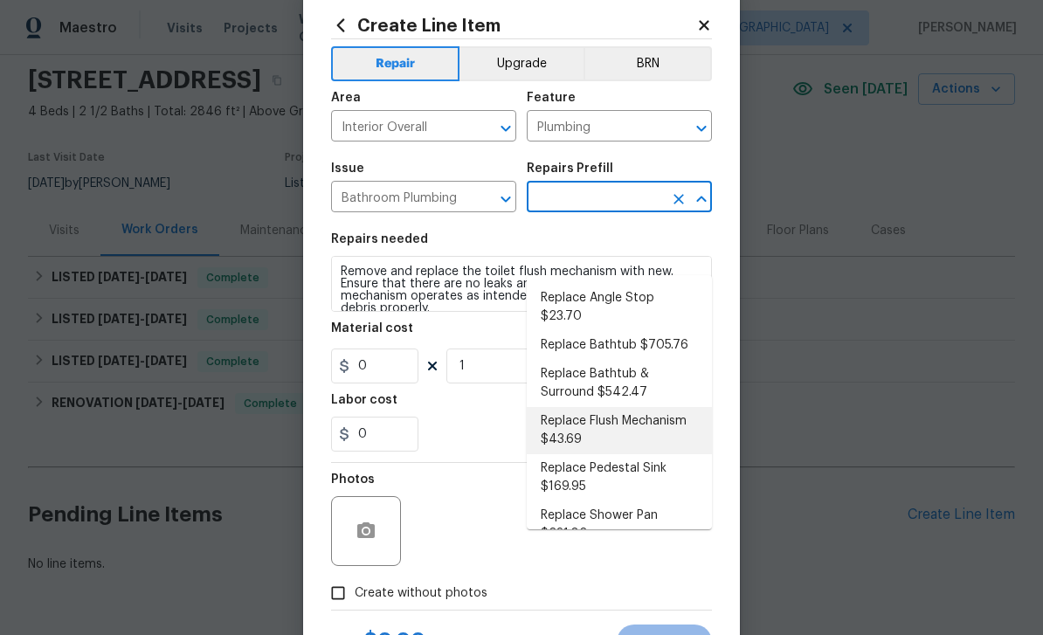
type input "Replace Flush Mechanism $43.69"
type input "43.69"
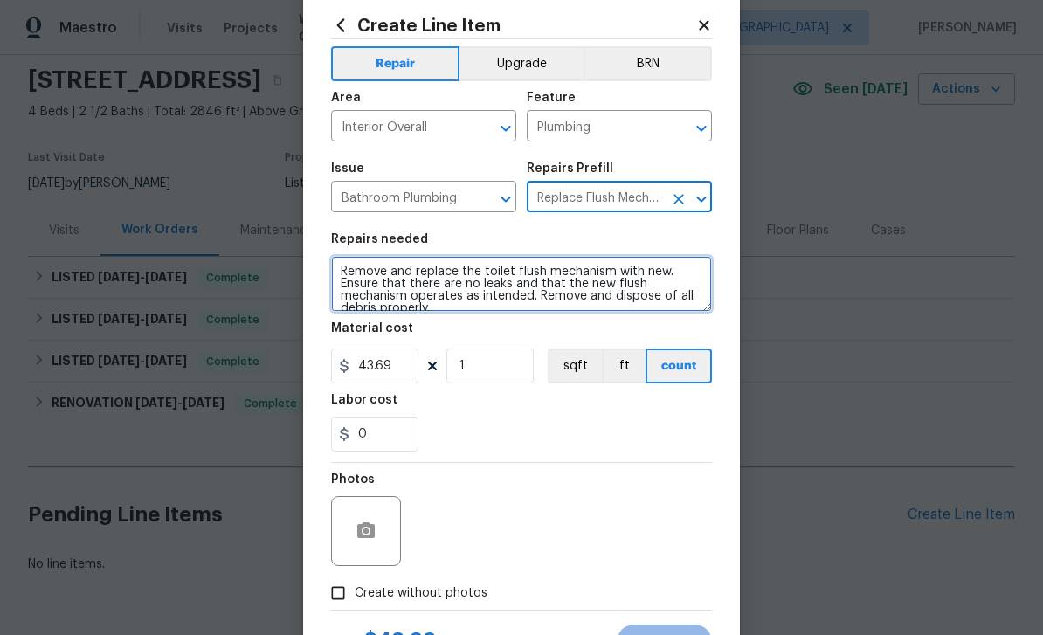
click at [345, 266] on textarea "Remove and replace the toilet flush mechanism with new. Ensure that there are n…" at bounding box center [521, 284] width 381 height 56
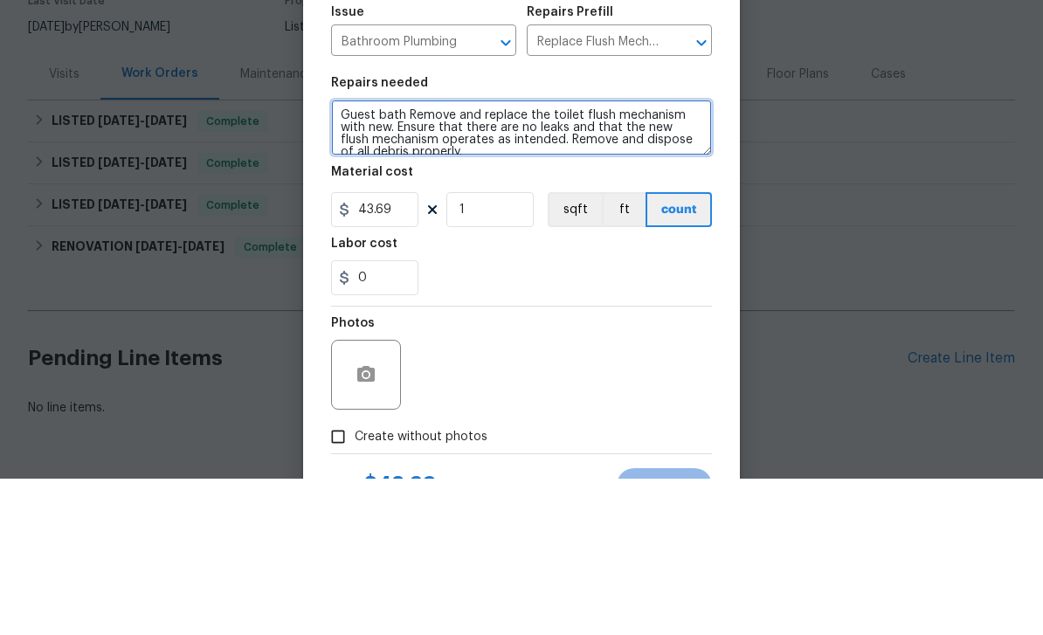
click at [344, 256] on textarea "Guest bath Remove and replace the toilet flush mechanism with new. Ensure that …" at bounding box center [521, 284] width 381 height 56
click at [451, 256] on textarea "Hallway Guest bath Remove and replace the toilet flush mechanism with new. Ensu…" at bounding box center [521, 284] width 381 height 56
type textarea "Hallway Guest bath on 2nd floor is running Remove and replace the toilet flush …"
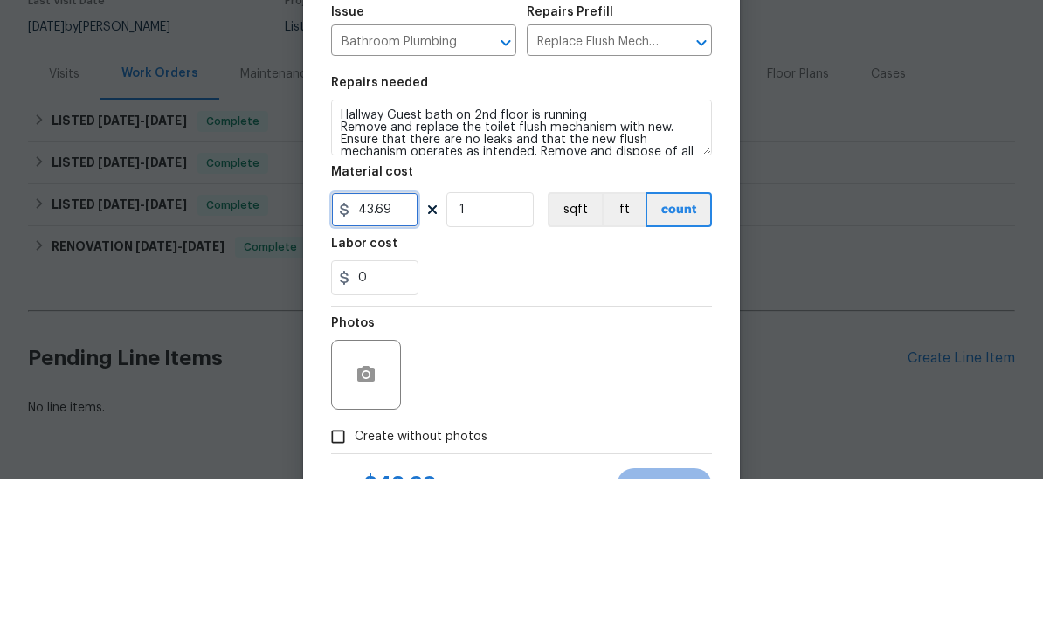
click at [402, 348] on input "43.69" at bounding box center [374, 365] width 87 height 35
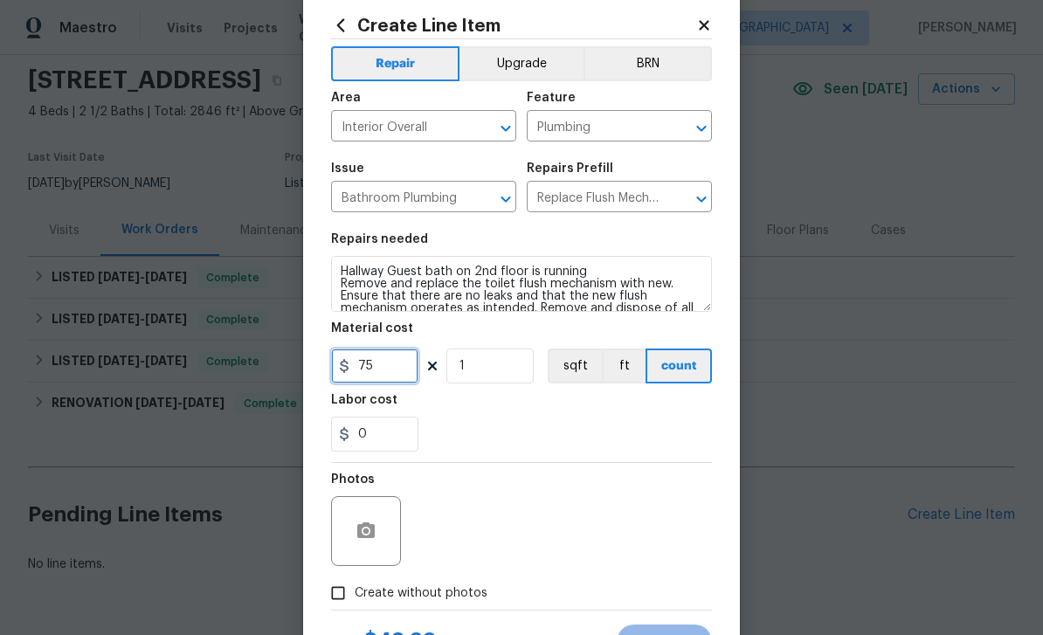
type input "75"
click at [351, 592] on input "Create without photos" at bounding box center [337, 592] width 33 height 33
checkbox input "true"
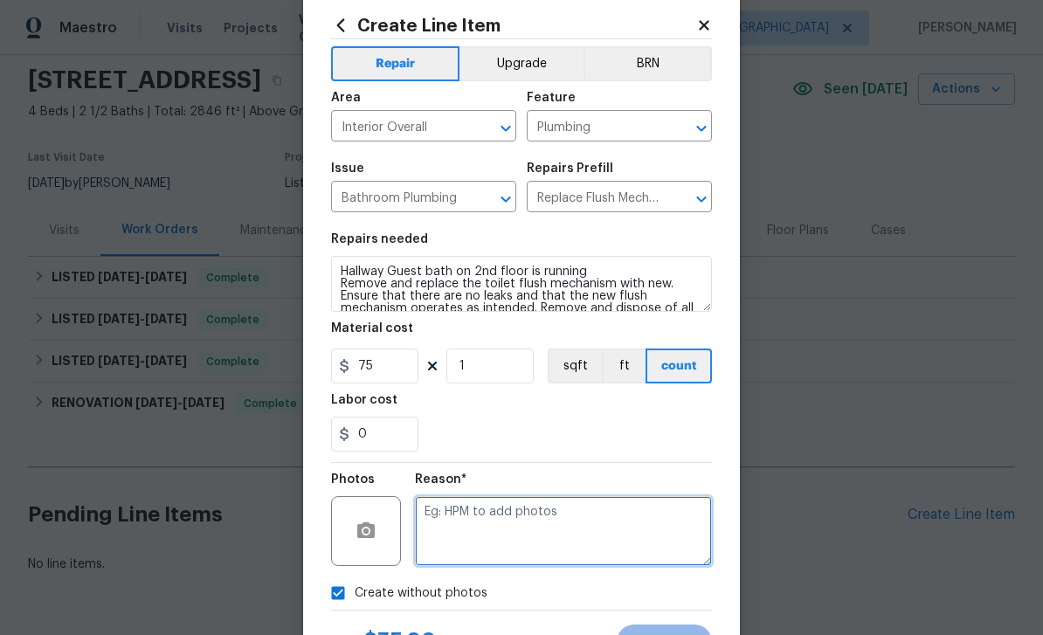
click at [500, 543] on textarea at bounding box center [563, 531] width 297 height 70
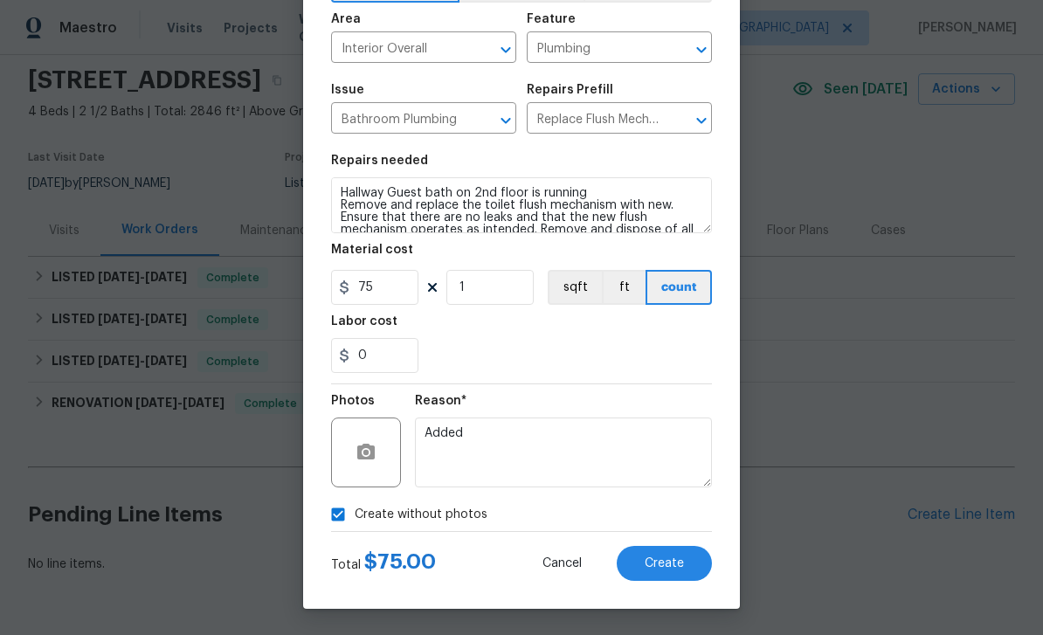
scroll to position [120, 0]
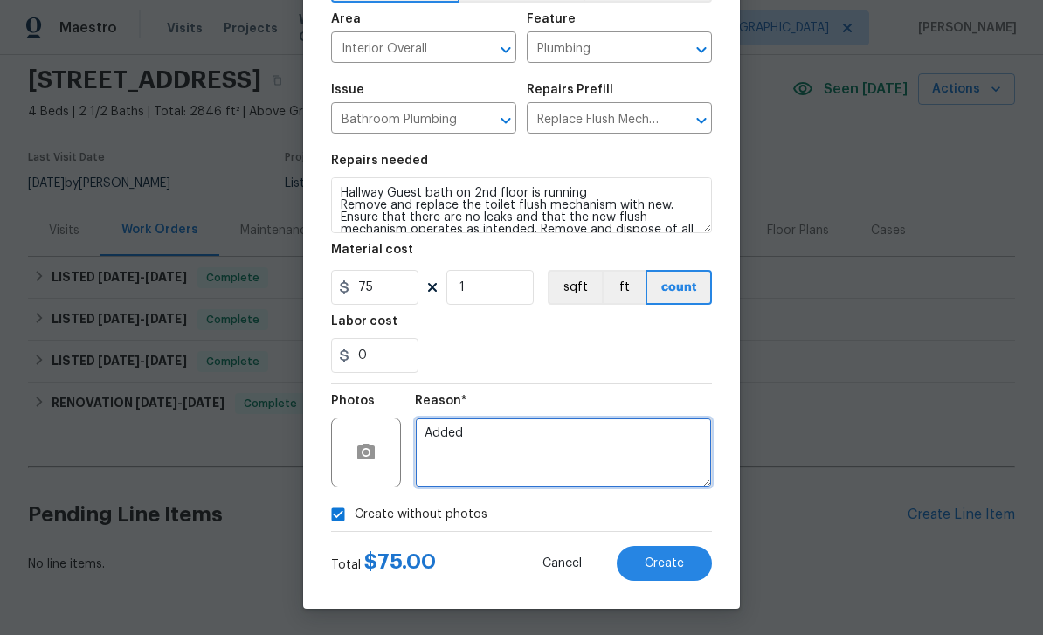
type textarea "Added"
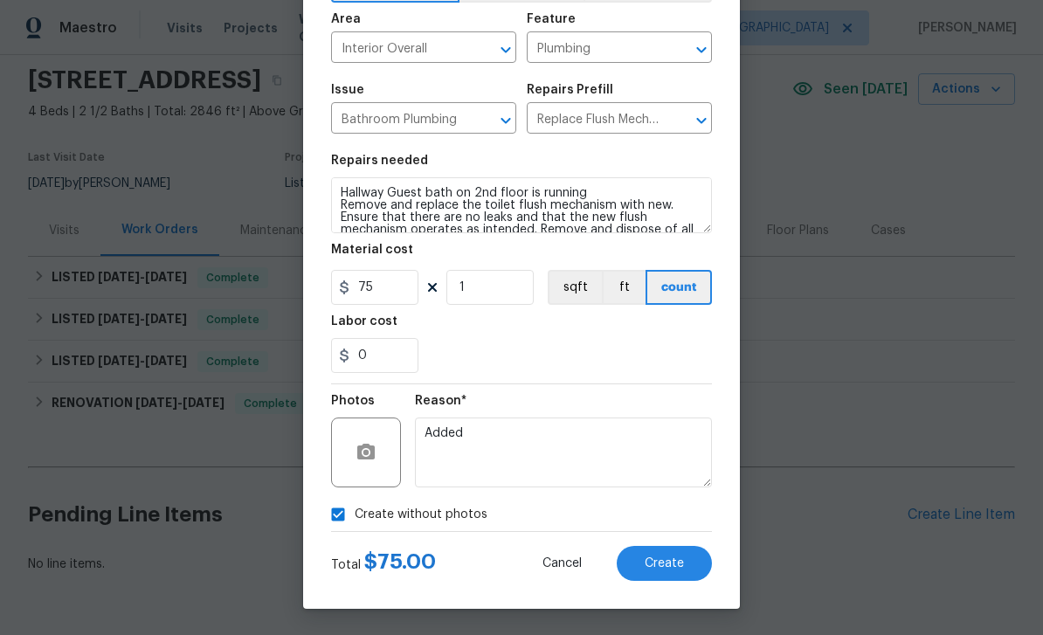
click at [687, 570] on button "Create" at bounding box center [663, 563] width 95 height 35
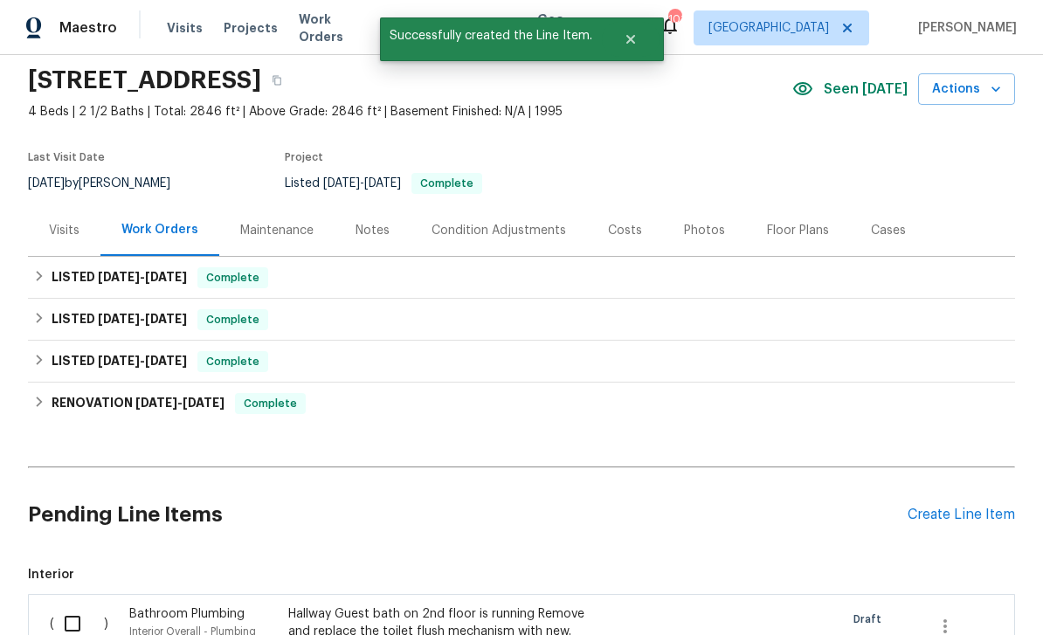
click at [952, 506] on div "Create Line Item" at bounding box center [960, 514] width 107 height 17
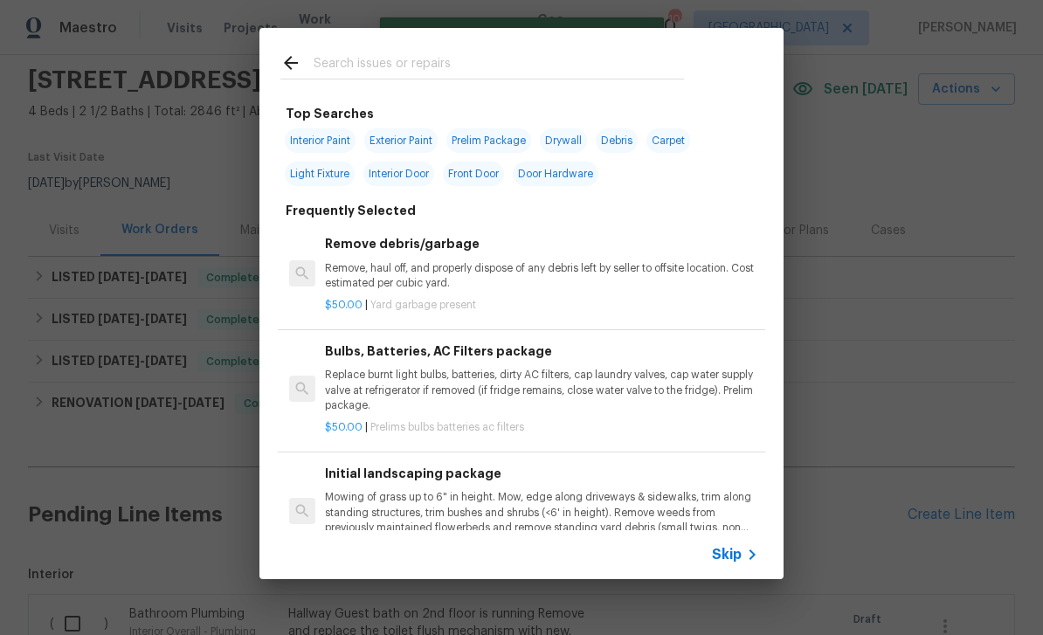
click at [600, 64] on input "text" at bounding box center [498, 65] width 370 height 26
type input "P"
click at [744, 549] on icon at bounding box center [751, 554] width 21 height 21
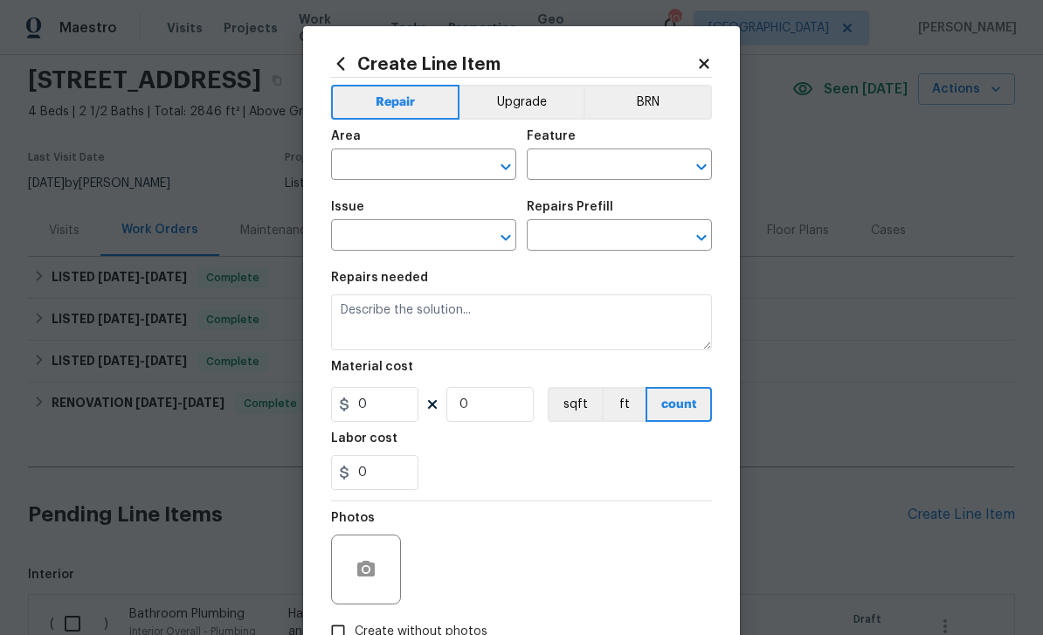
click at [449, 169] on input "text" at bounding box center [399, 166] width 136 height 27
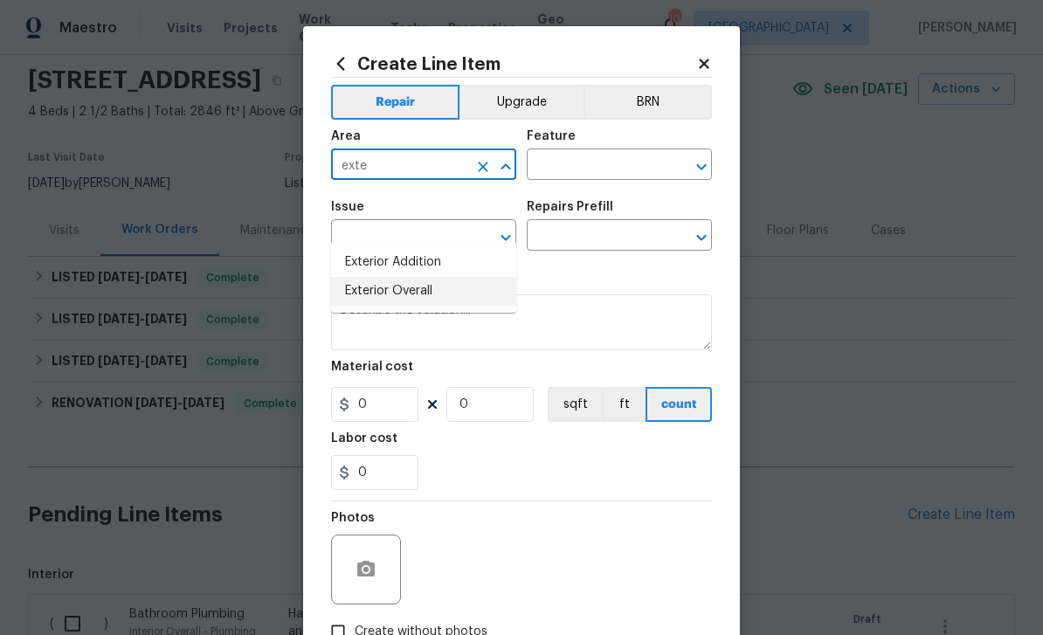
click at [430, 277] on li "Exterior Overall" at bounding box center [423, 291] width 185 height 29
type input "Exterior Overall"
click at [599, 174] on input "text" at bounding box center [595, 166] width 136 height 27
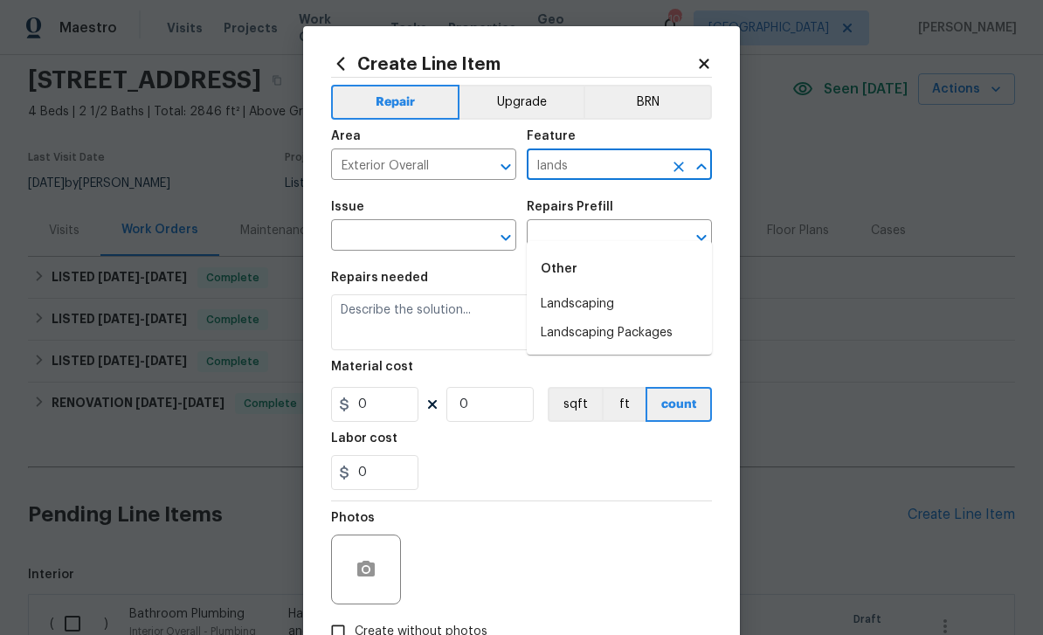
click at [622, 290] on li "Landscaping" at bounding box center [619, 304] width 185 height 29
type input "Landscaping"
click at [455, 243] on input "text" at bounding box center [399, 237] width 136 height 27
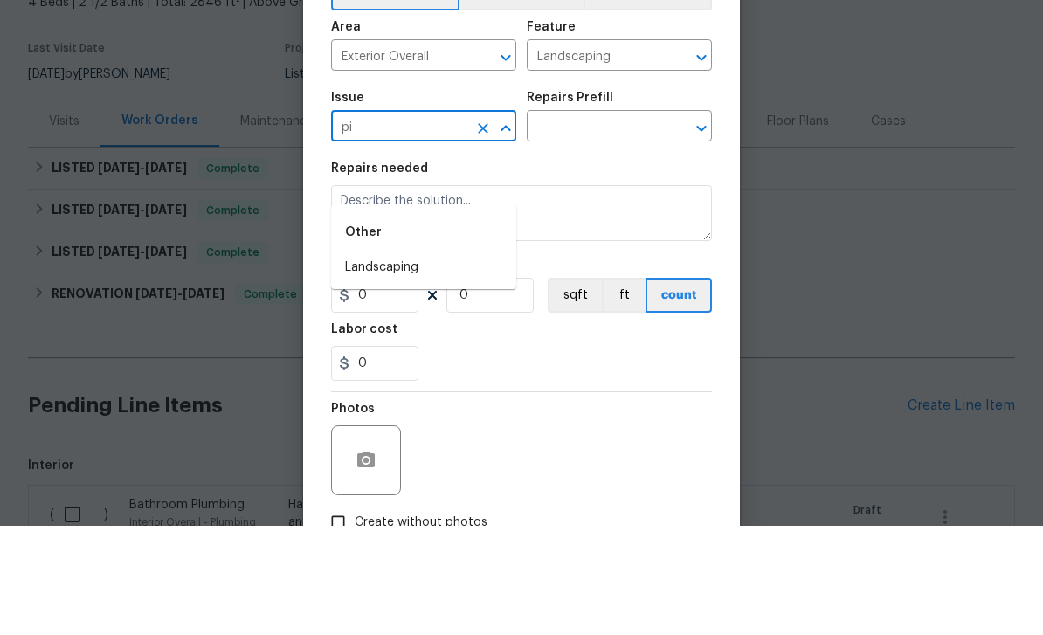
type input "p"
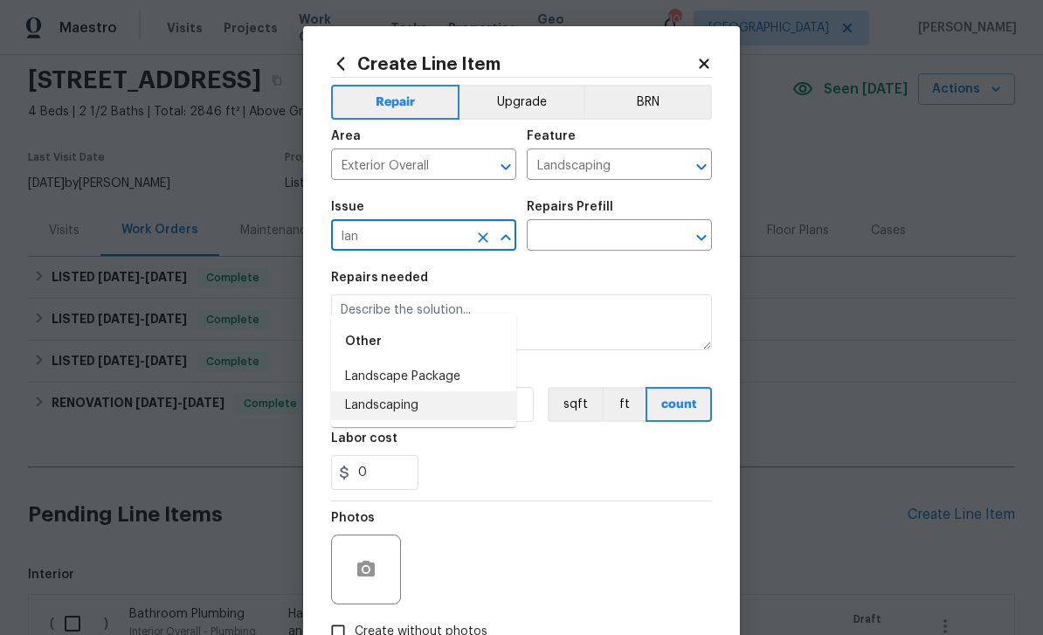
click at [425, 391] on li "Landscaping" at bounding box center [423, 405] width 185 height 29
type input "Landscaping"
click at [589, 243] on input "text" at bounding box center [595, 237] width 136 height 27
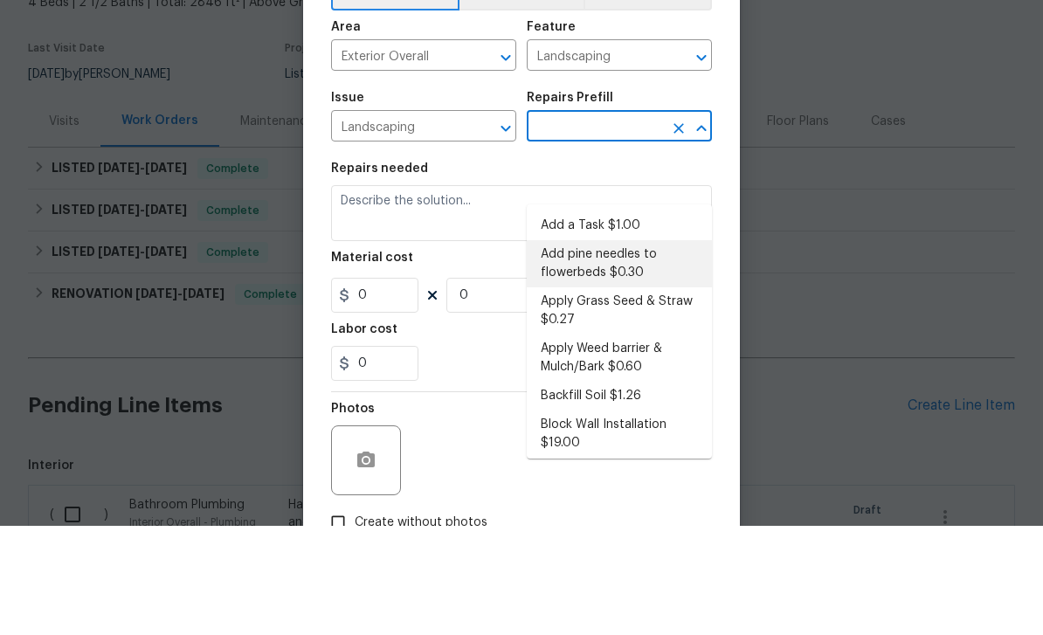
click at [647, 349] on li "Add pine needles to flowerbeds $0.30" at bounding box center [619, 372] width 185 height 47
type input "Add pine needles to flowerbeds $0.30"
type textarea "Remove/spray weeds from bed, add new pine straw to designated flower beds, and …"
type input "1"
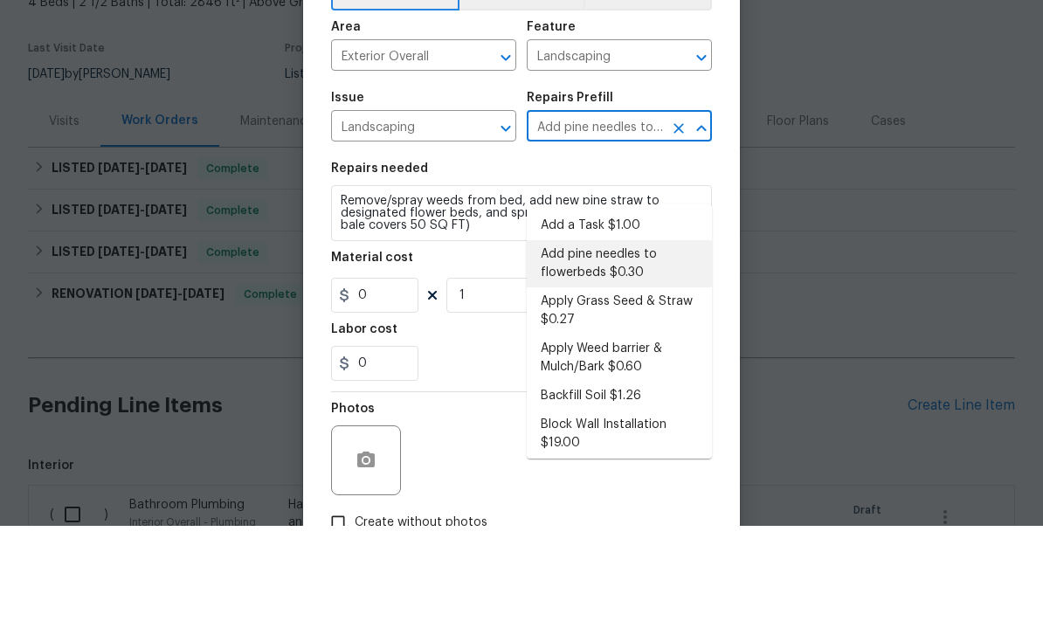
type input "0.3"
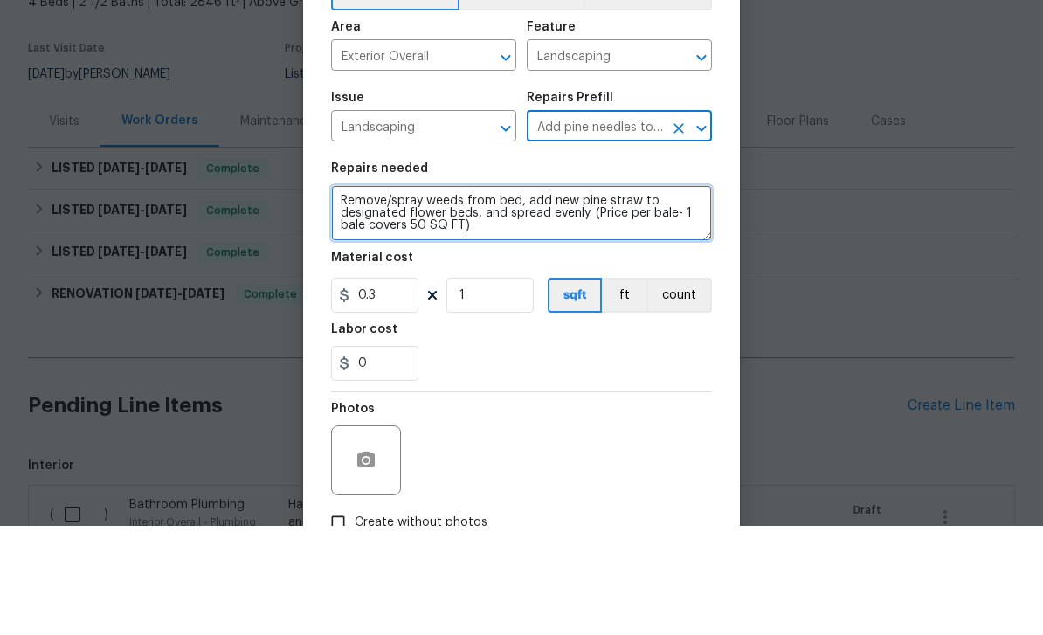
click at [341, 294] on textarea "Remove/spray weeds from bed, add new pine straw to designated flower beds, and …" at bounding box center [521, 322] width 381 height 56
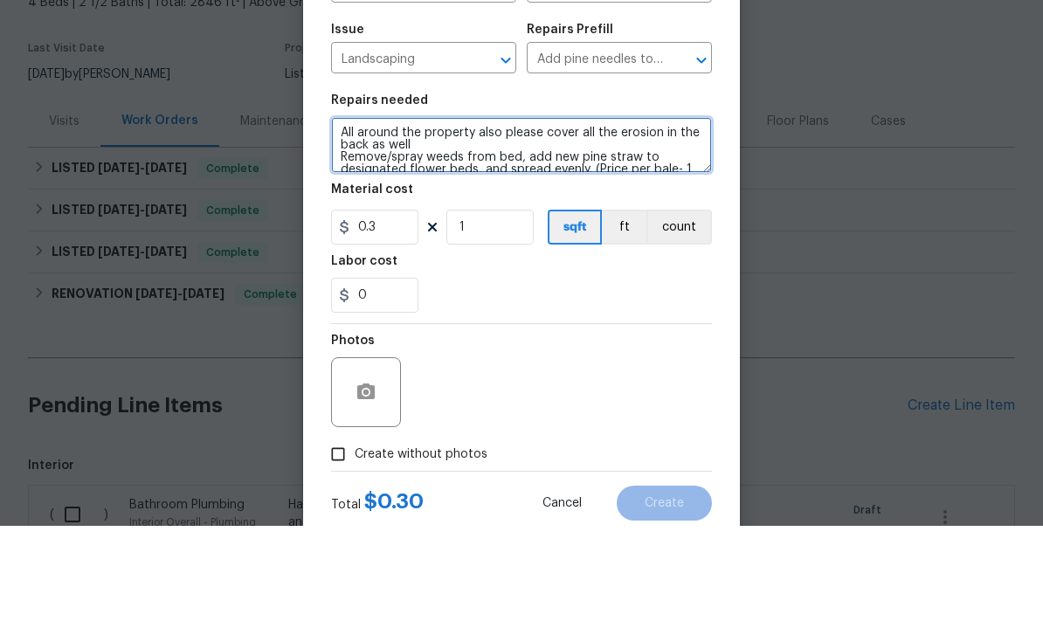
scroll to position [72, 0]
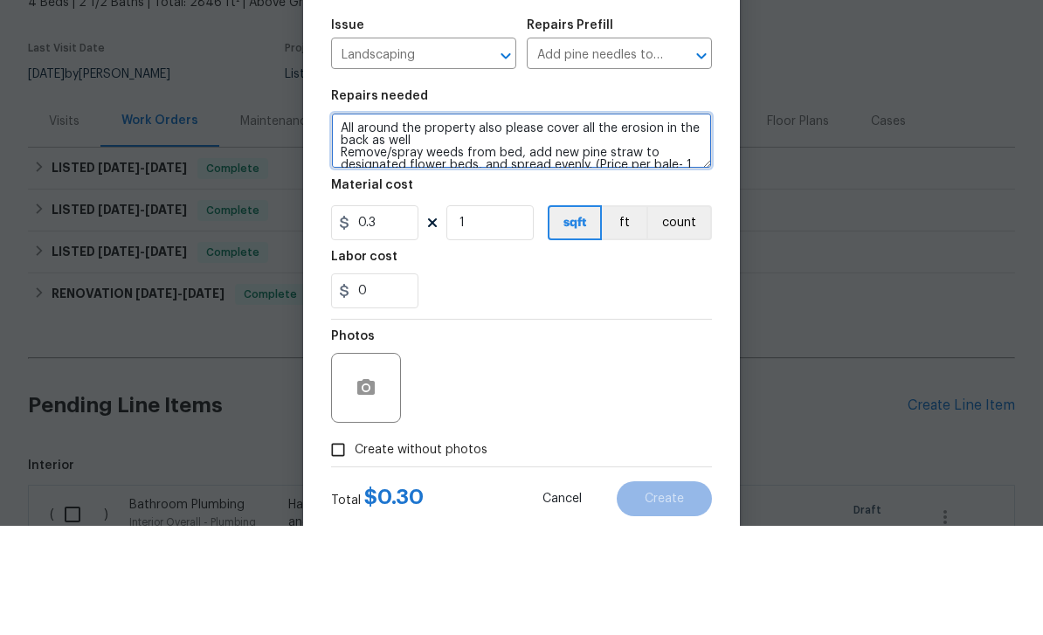
type textarea "All around the property also please cover all the erosion in the back as well R…"
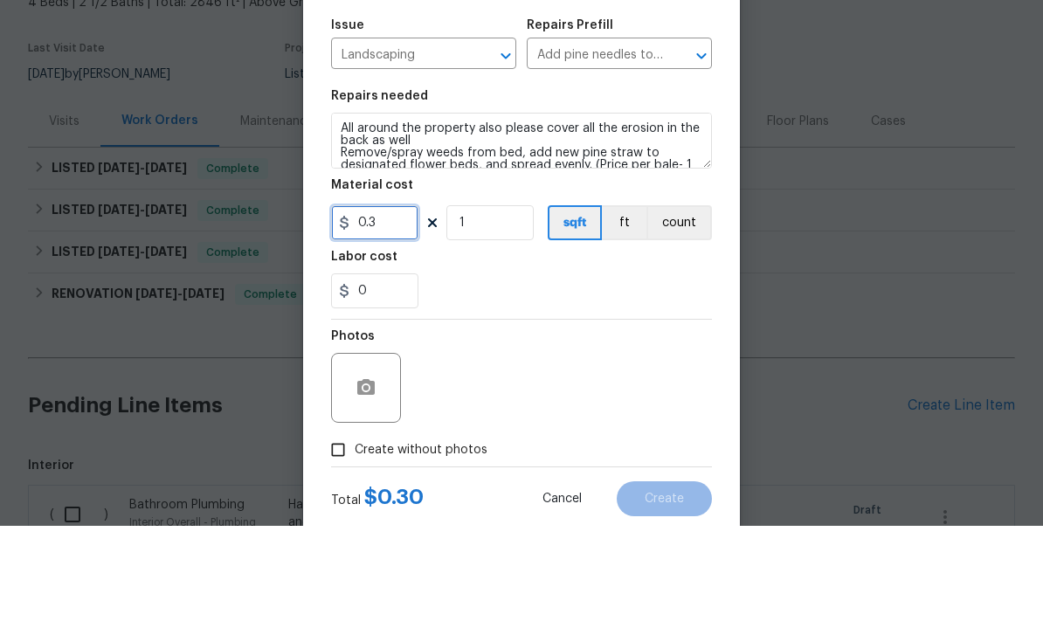
click at [408, 314] on input "0.3" at bounding box center [374, 331] width 87 height 35
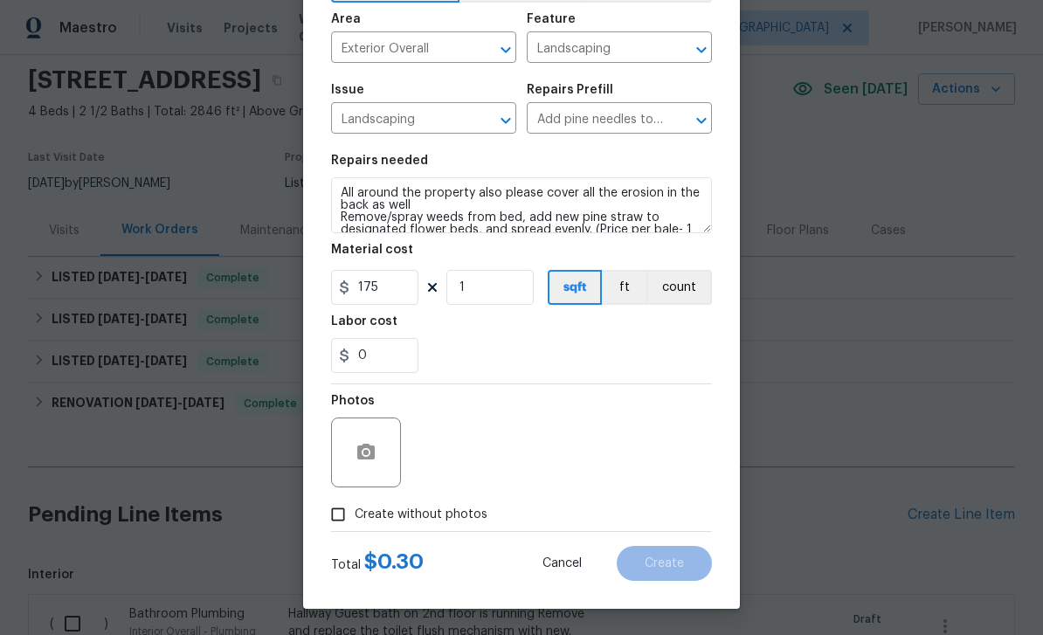
scroll to position [120, 0]
type input "175"
click at [339, 512] on input "Create without photos" at bounding box center [337, 514] width 33 height 33
checkbox input "true"
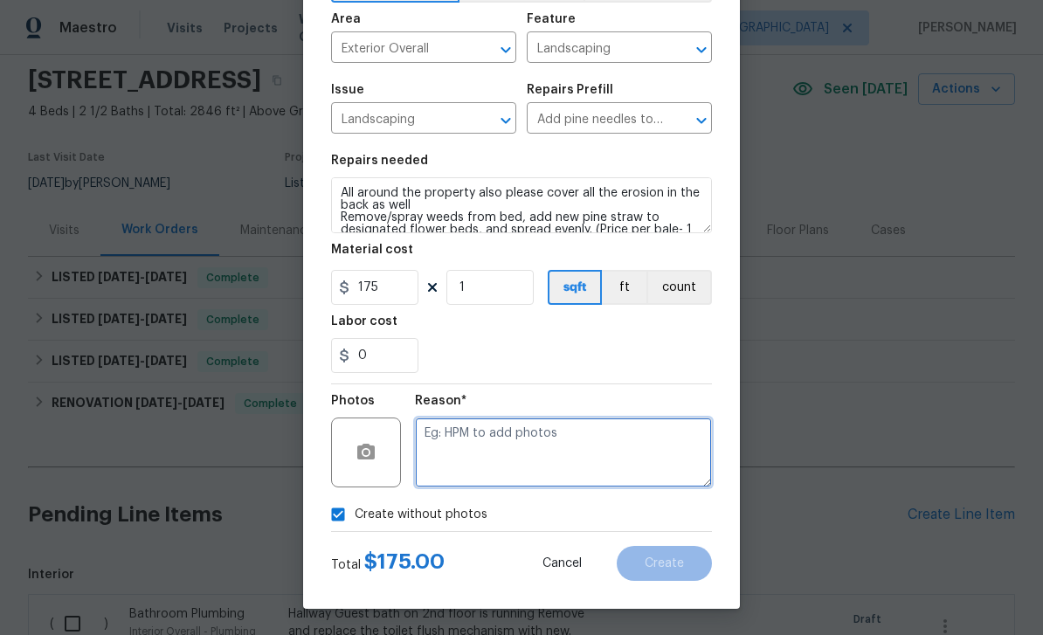
click at [488, 451] on textarea at bounding box center [563, 452] width 297 height 70
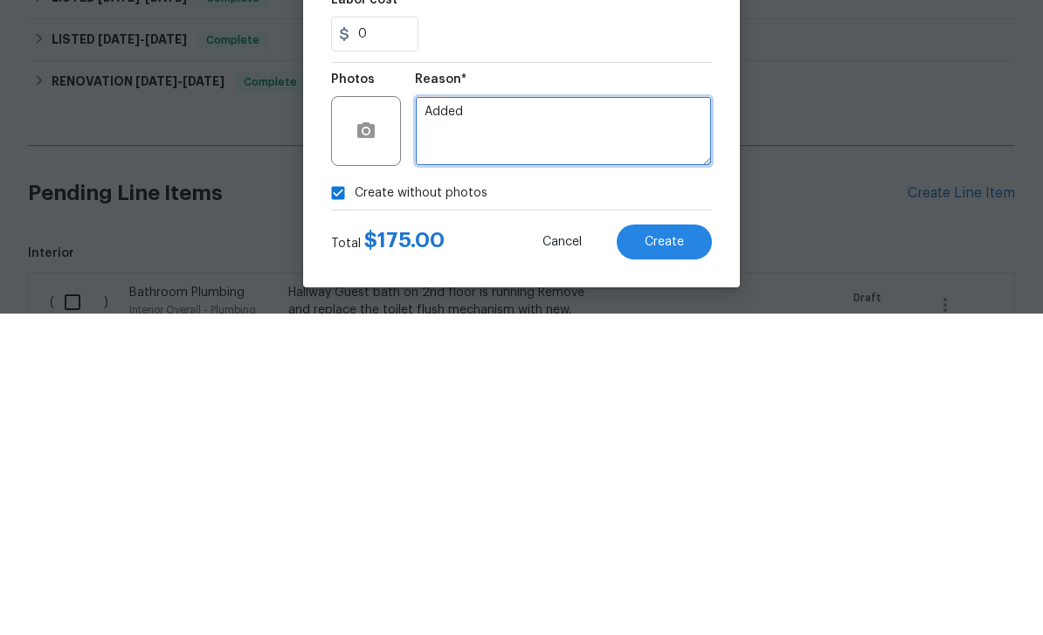
type textarea "Added"
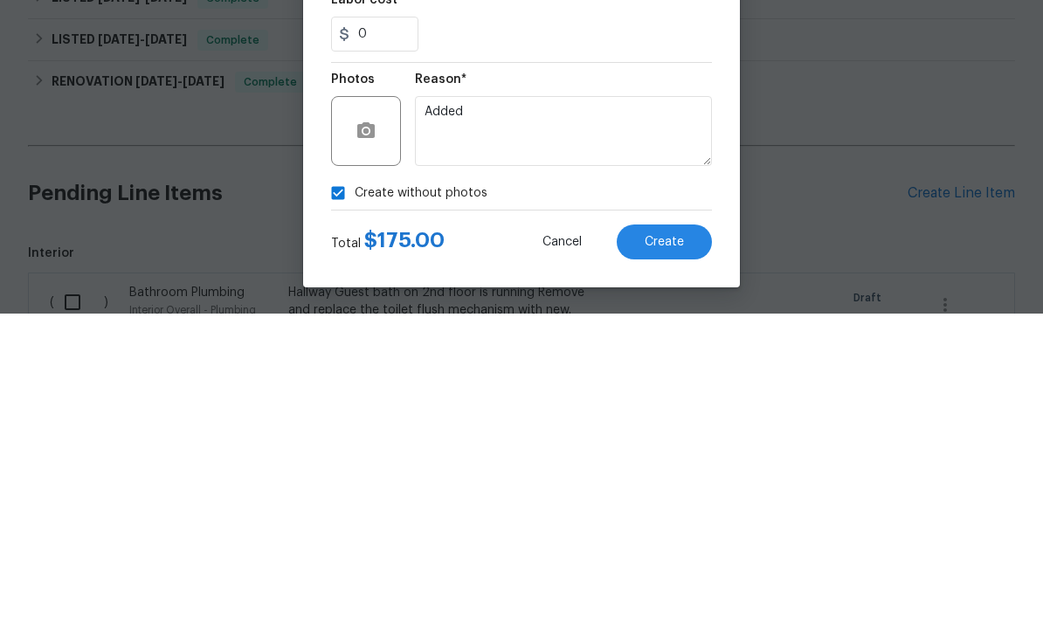
click at [665, 557] on span "Create" at bounding box center [663, 563] width 39 height 13
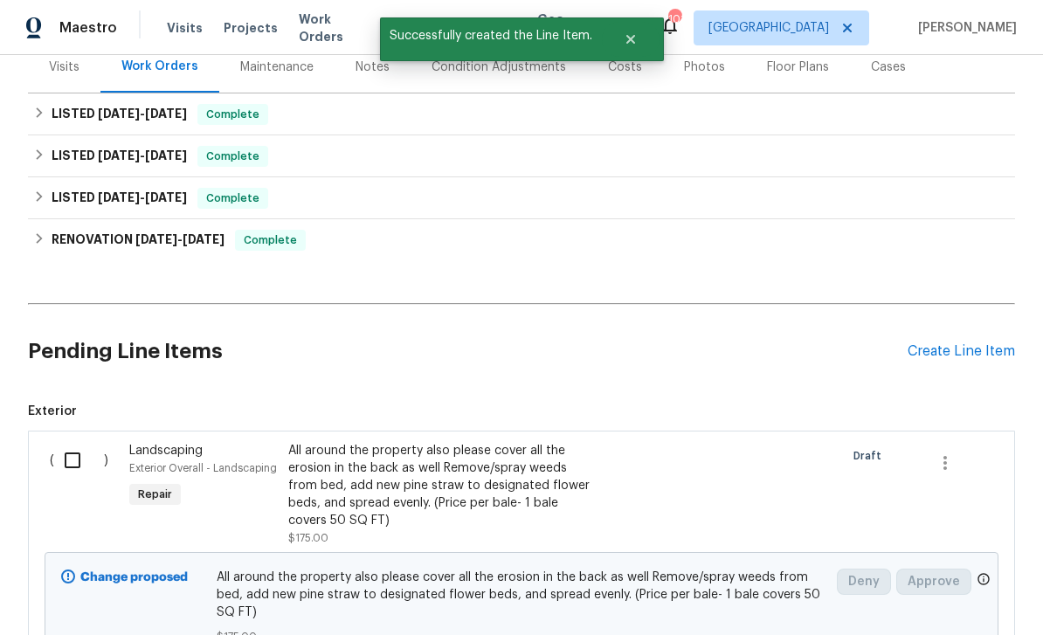
scroll to position [222, 0]
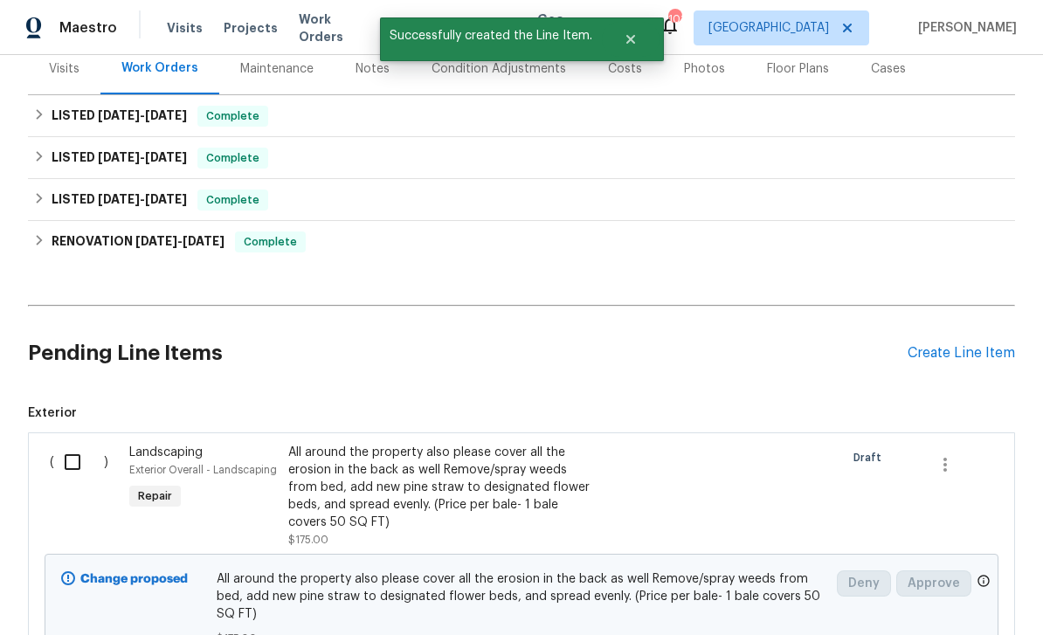
click at [970, 345] on div "Create Line Item" at bounding box center [960, 353] width 107 height 17
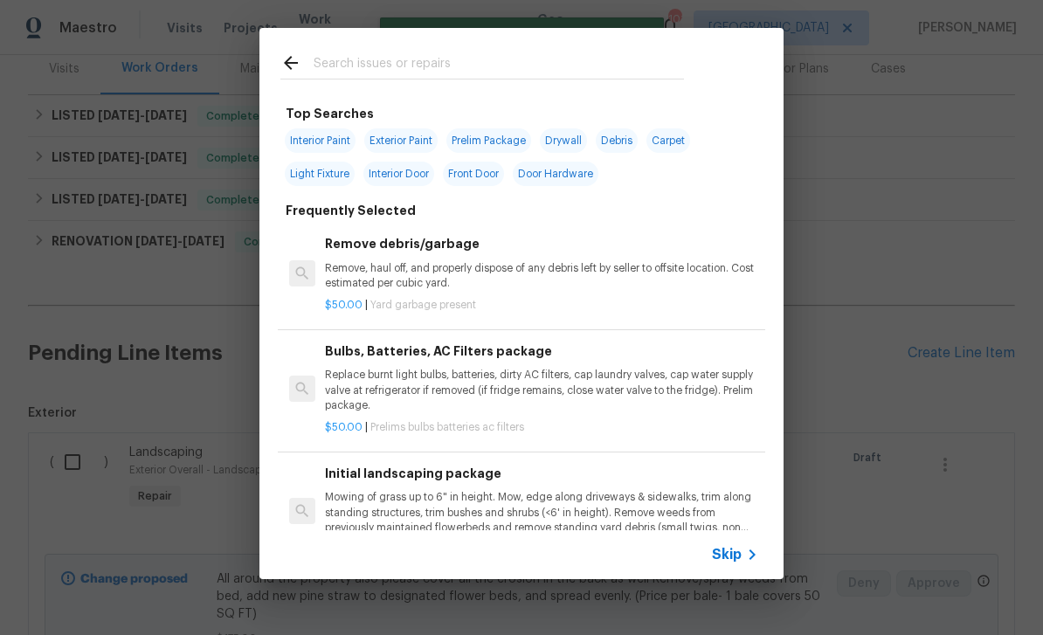
click at [648, 72] on input "text" at bounding box center [498, 65] width 370 height 26
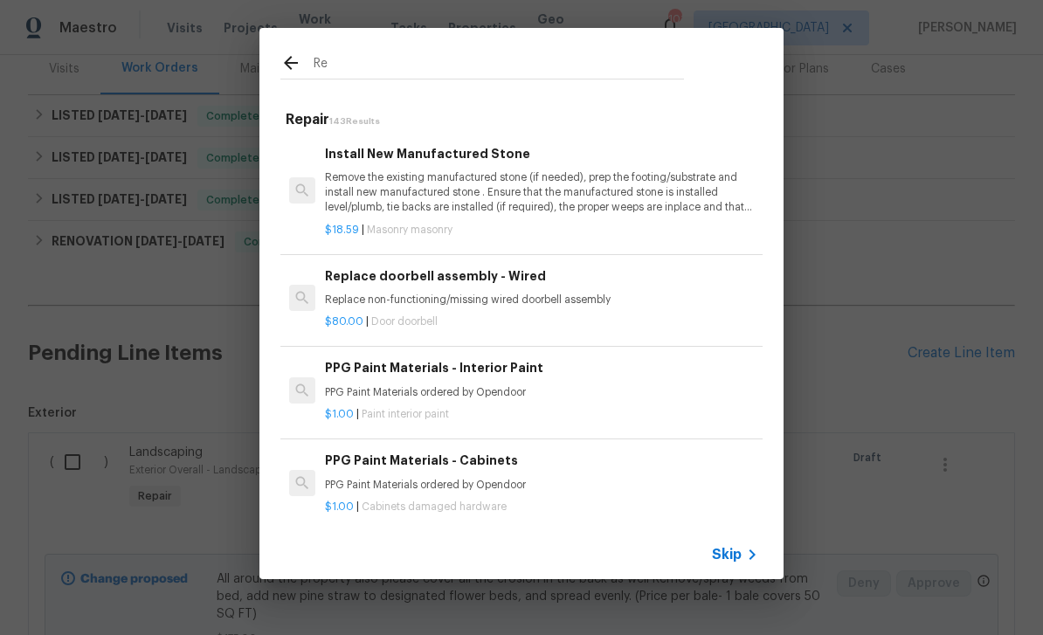
type input "R"
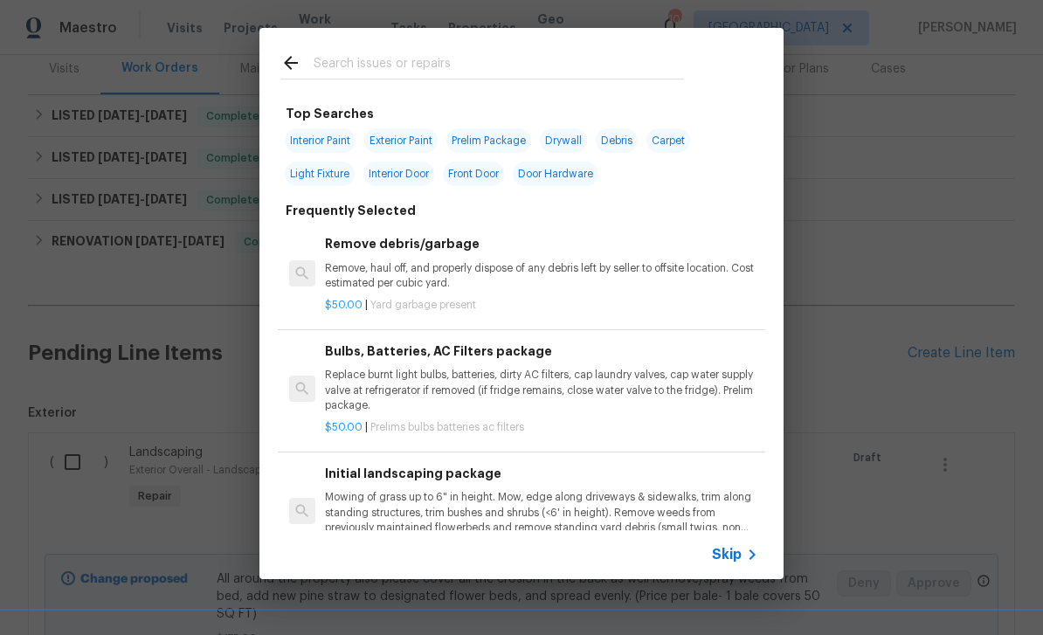
click at [739, 551] on span "Skip" at bounding box center [727, 554] width 30 height 17
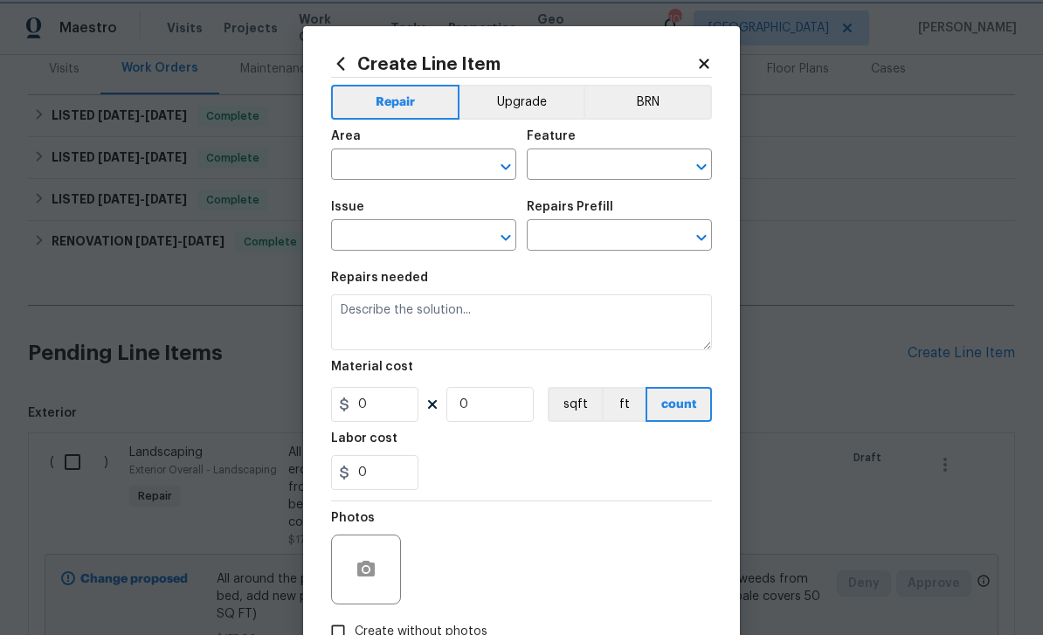
click at [472, 168] on button "Clear" at bounding box center [483, 167] width 24 height 24
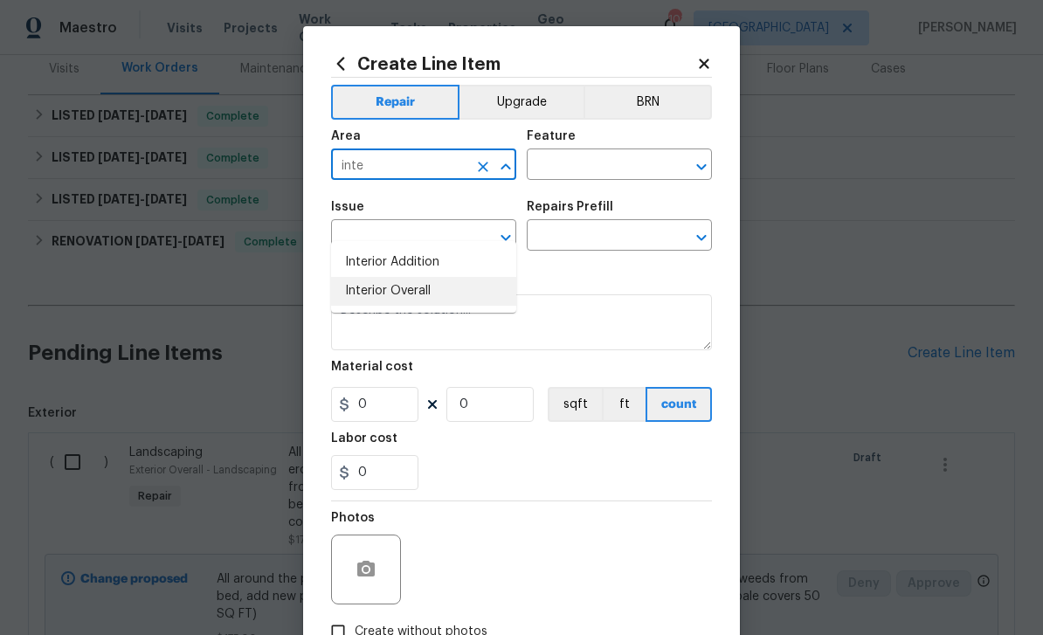
click at [439, 277] on li "Interior Overall" at bounding box center [423, 291] width 185 height 29
type input "Interior Overall"
click at [611, 172] on input "text" at bounding box center [595, 166] width 136 height 27
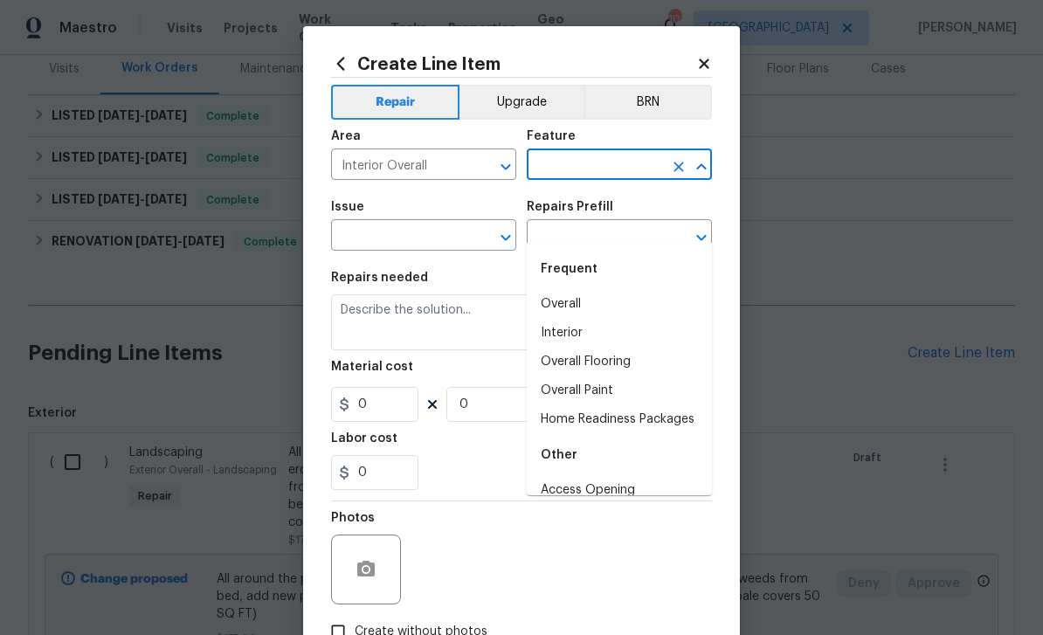
click at [596, 290] on li "Overall" at bounding box center [619, 304] width 185 height 29
type input "Overall"
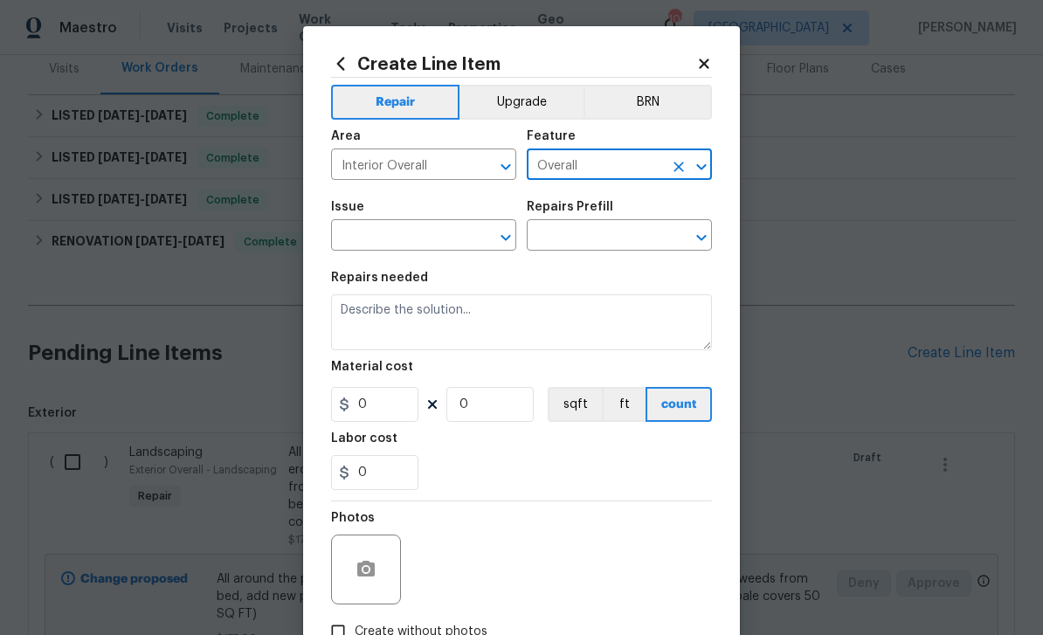
click at [445, 247] on input "text" at bounding box center [399, 237] width 136 height 27
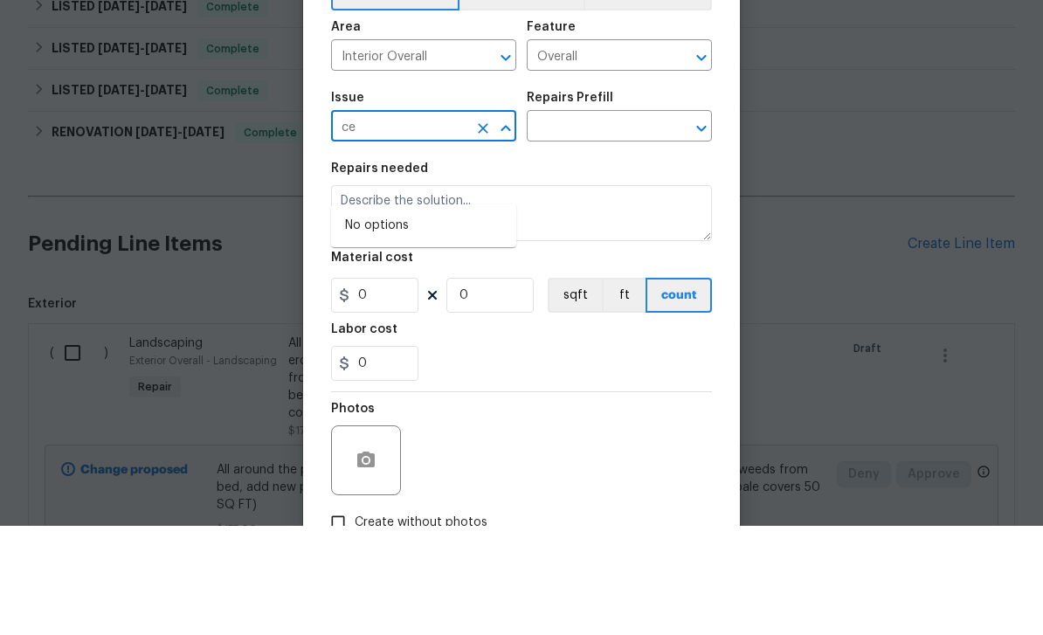
type input "c"
click at [399, 362] on li "Drywall" at bounding box center [423, 376] width 185 height 29
type input "Drywall"
click at [598, 224] on input "text" at bounding box center [595, 237] width 136 height 27
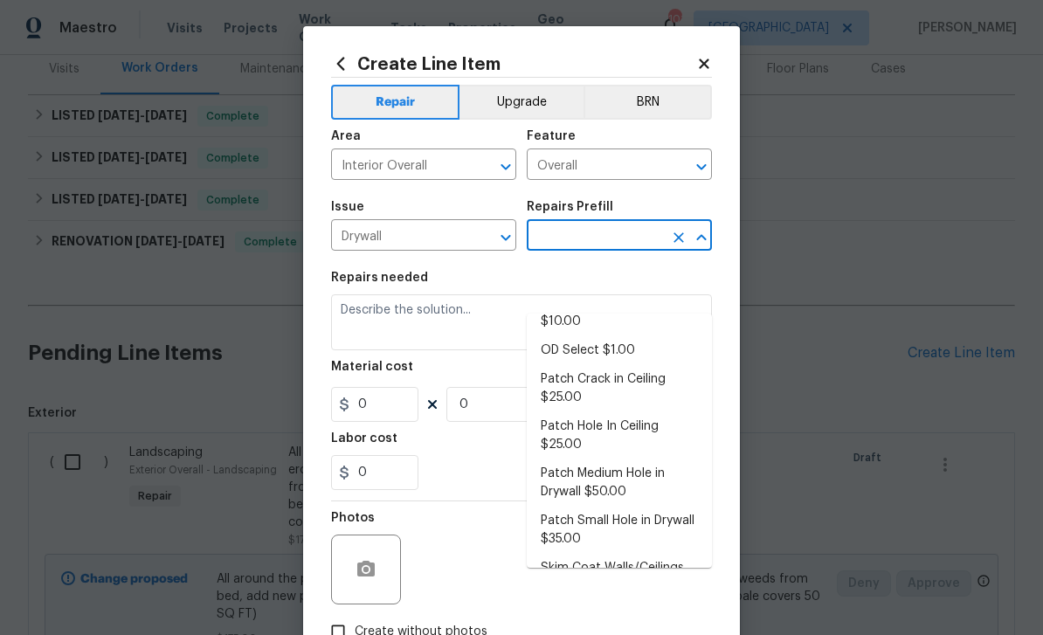
scroll to position [107, 0]
click at [668, 554] on li "Skim Coat Walls/Ceilings $1.00" at bounding box center [619, 577] width 185 height 47
type input "Skim Coat Walls/Ceilings $1.00"
type input "Walls and Ceiling"
type textarea "Prep/scrape all loose material from the damaged area; prime if needed. Skim coa…"
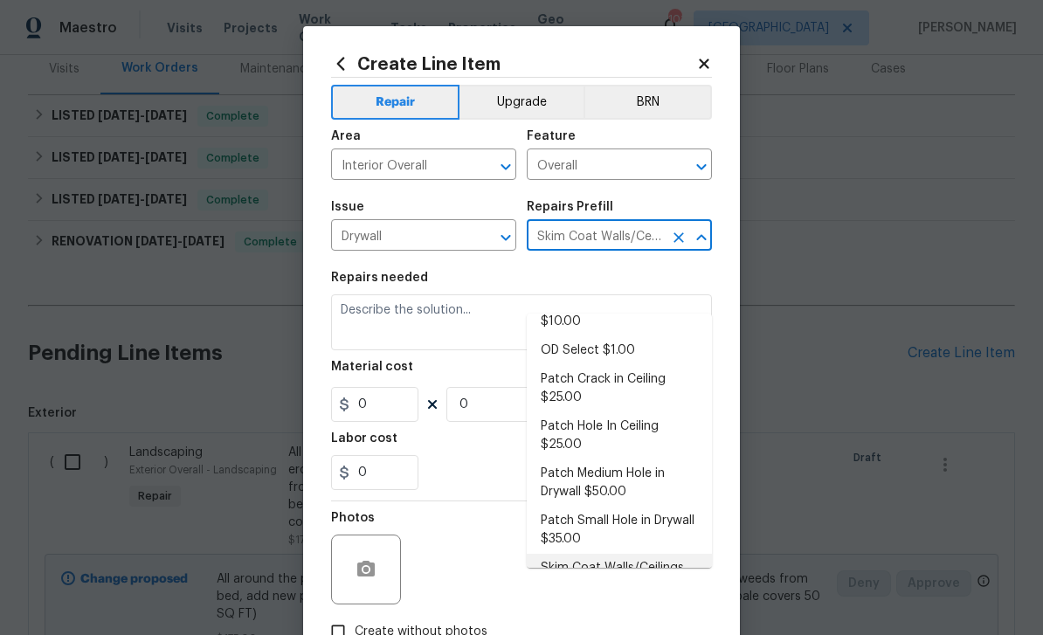
type input "1"
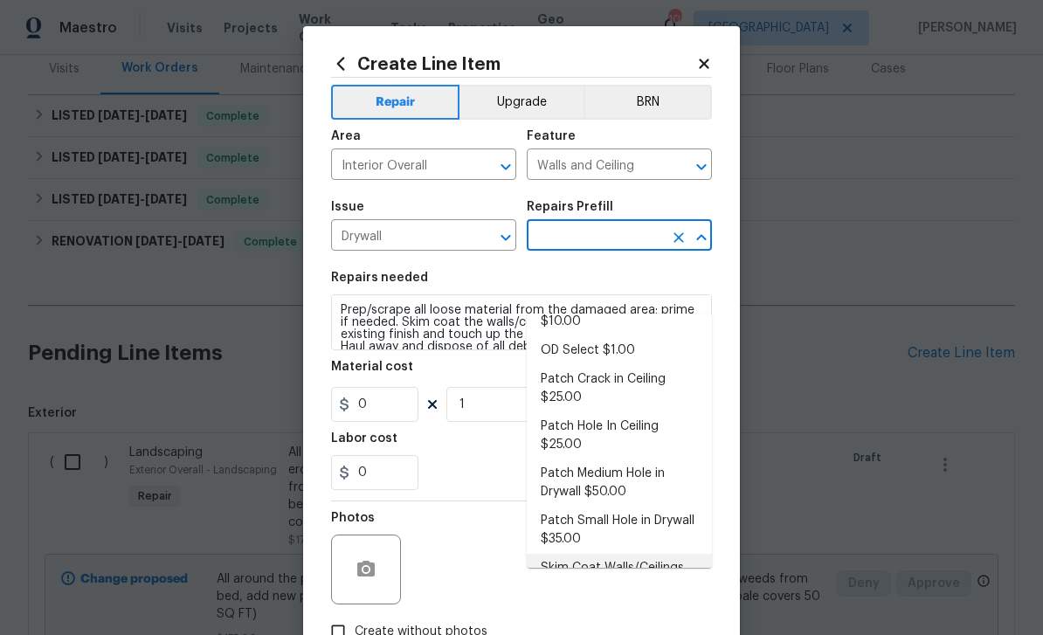
type input "Skim Coat Walls/Ceilings $1.00"
type input "1"
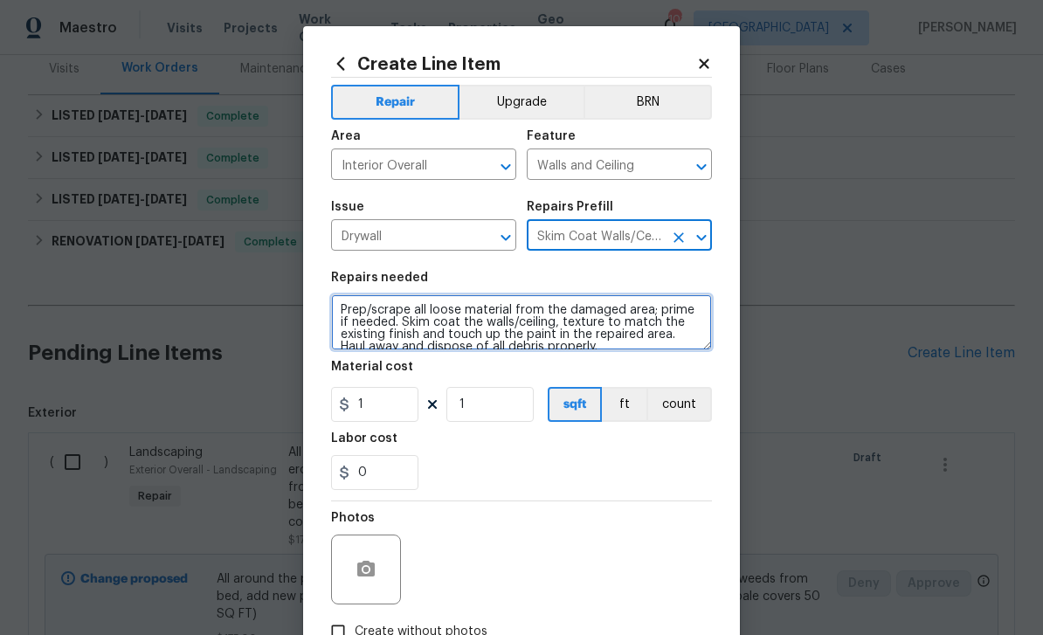
click at [344, 307] on textarea "Prep/scrape all loose material from the damaged area; prime if needed. Skim coa…" at bounding box center [521, 322] width 381 height 56
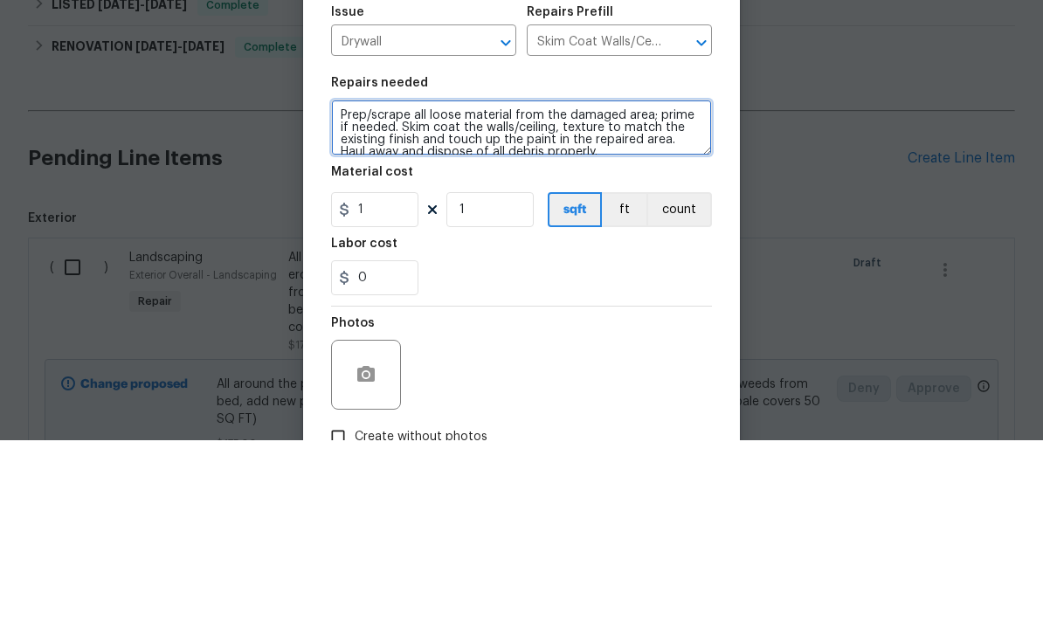
click at [650, 294] on textarea "Prep/scrape all loose material from the damaged area; prime if needed. Skim coa…" at bounding box center [521, 322] width 381 height 56
click at [436, 294] on textarea "Redo patch wit water stain Prep/scrape all loose material from the damaged area…" at bounding box center [521, 322] width 381 height 56
click at [608, 294] on textarea "Redo patch with water stain Prep/scrape all loose material from the damaged are…" at bounding box center [521, 322] width 381 height 56
click at [664, 294] on textarea "Redo patch with water stain Prep/scrape all loose material from the damaged are…" at bounding box center [521, 322] width 381 height 56
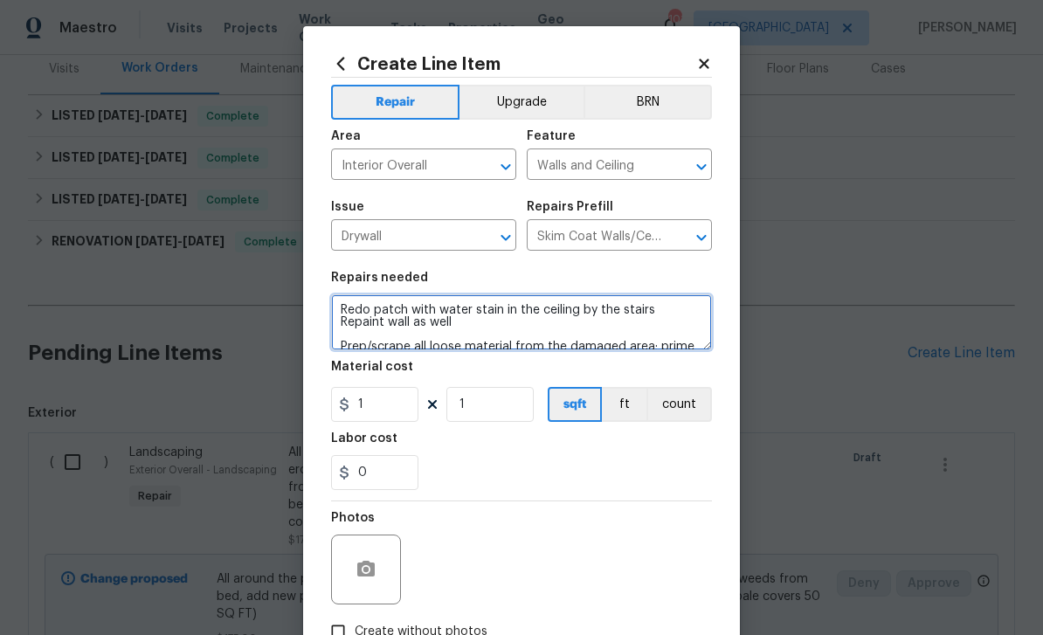
type textarea "Redo patch with water stain in the ceiling by the stairs Repaint wall as well P…"
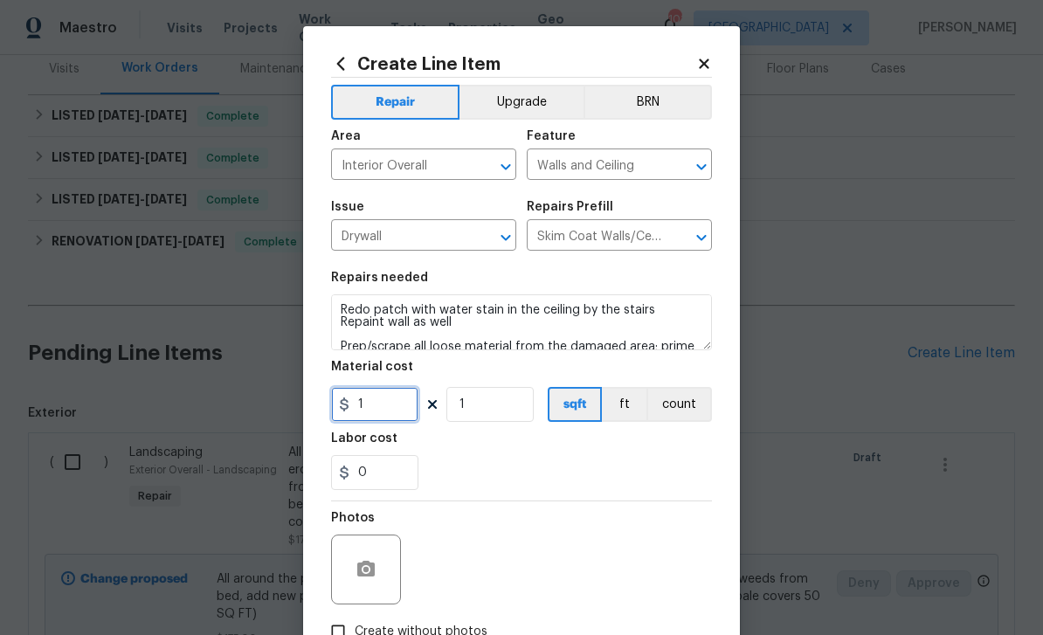
click at [394, 414] on input "1" at bounding box center [374, 404] width 87 height 35
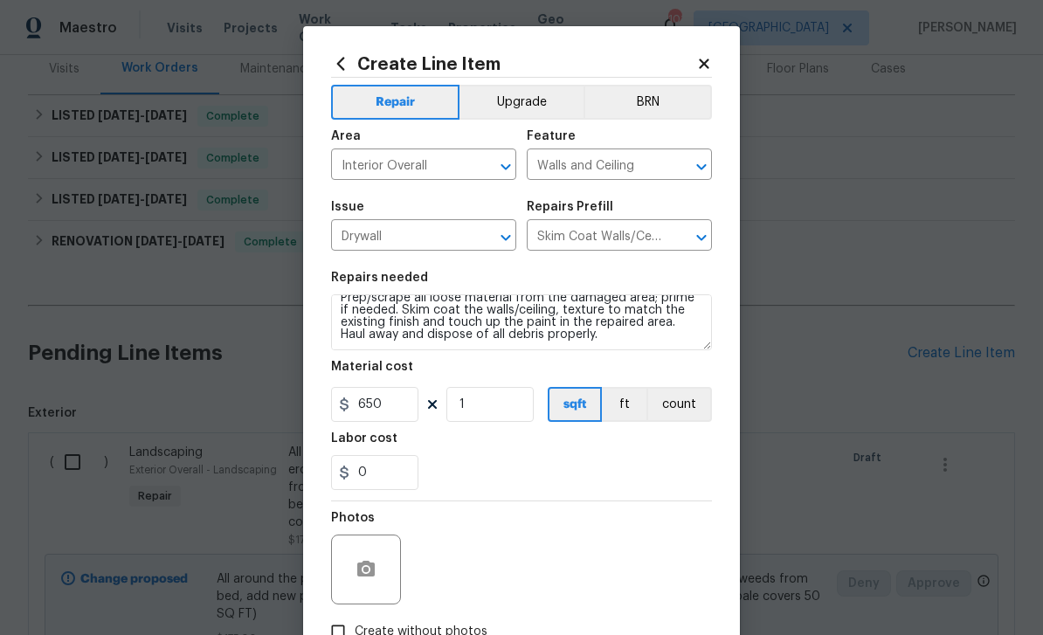
scroll to position [49, 0]
type input "650"
click at [376, 568] on button "button" at bounding box center [366, 569] width 42 height 42
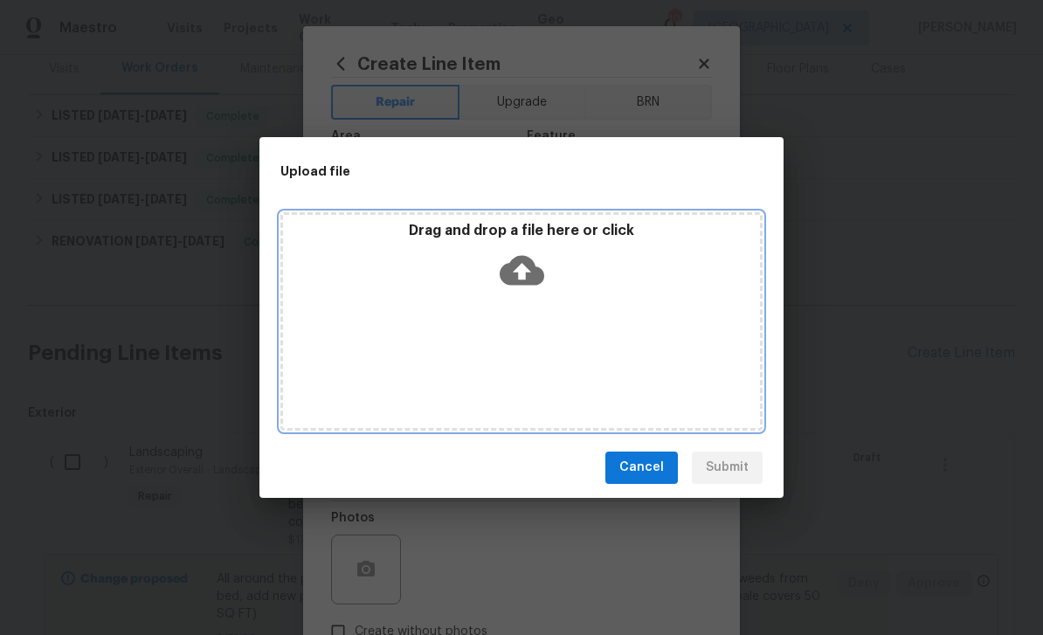
click at [519, 277] on icon at bounding box center [521, 270] width 45 height 45
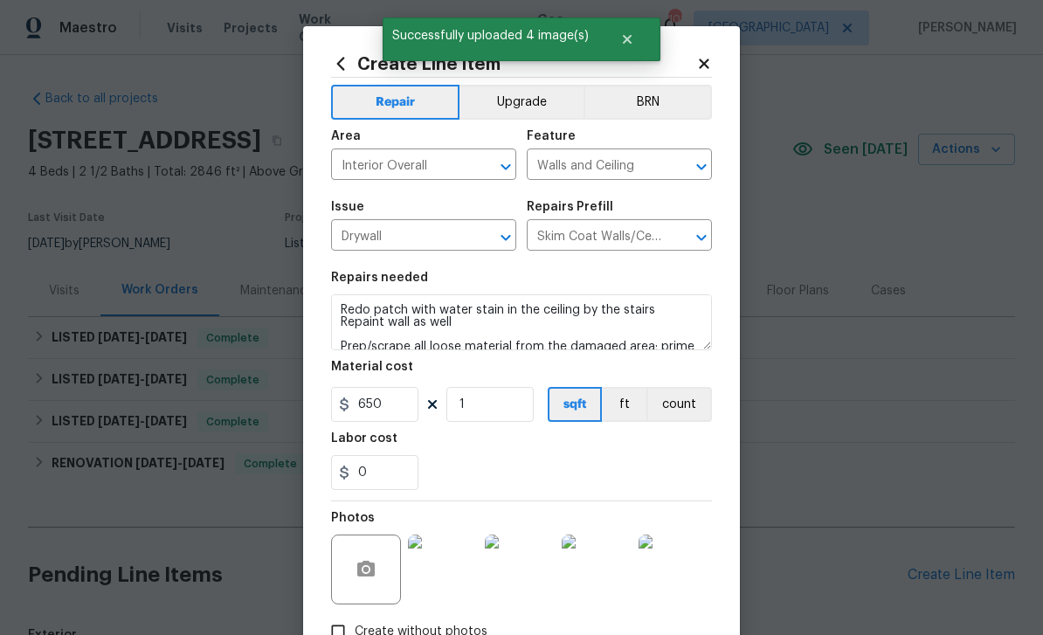
scroll to position [49, 0]
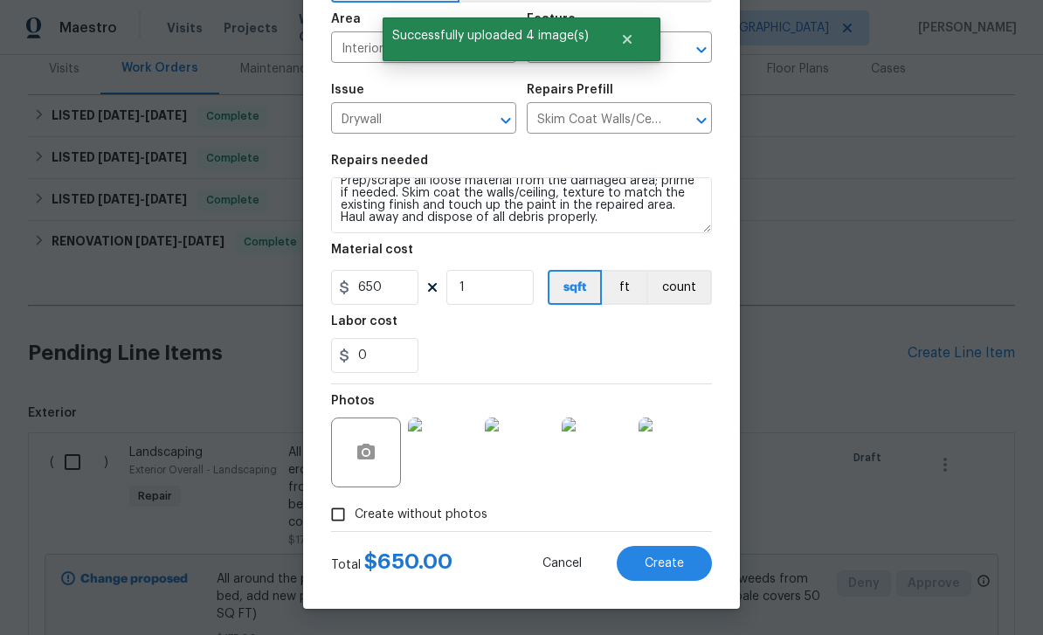
click at [694, 566] on button "Create" at bounding box center [663, 563] width 95 height 35
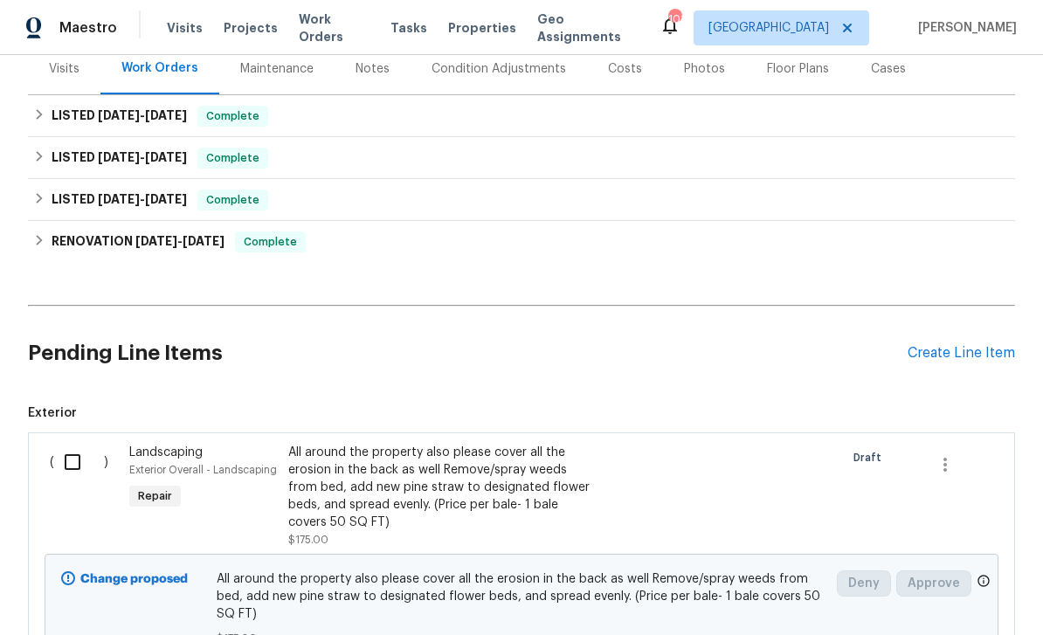
click at [958, 345] on div "Create Line Item" at bounding box center [960, 353] width 107 height 17
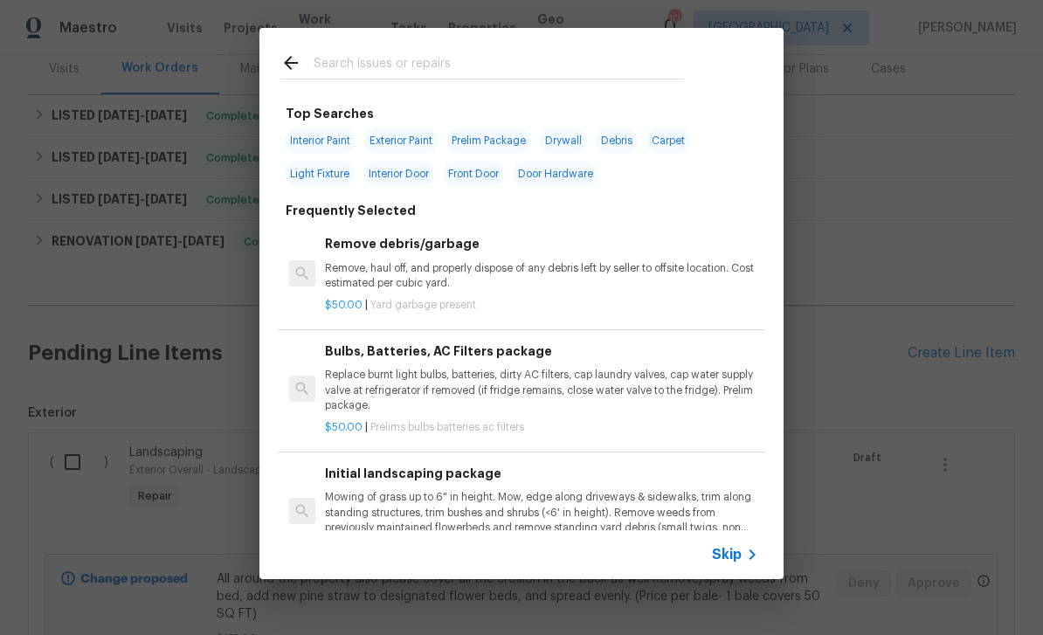
click at [660, 63] on input "text" at bounding box center [498, 65] width 370 height 26
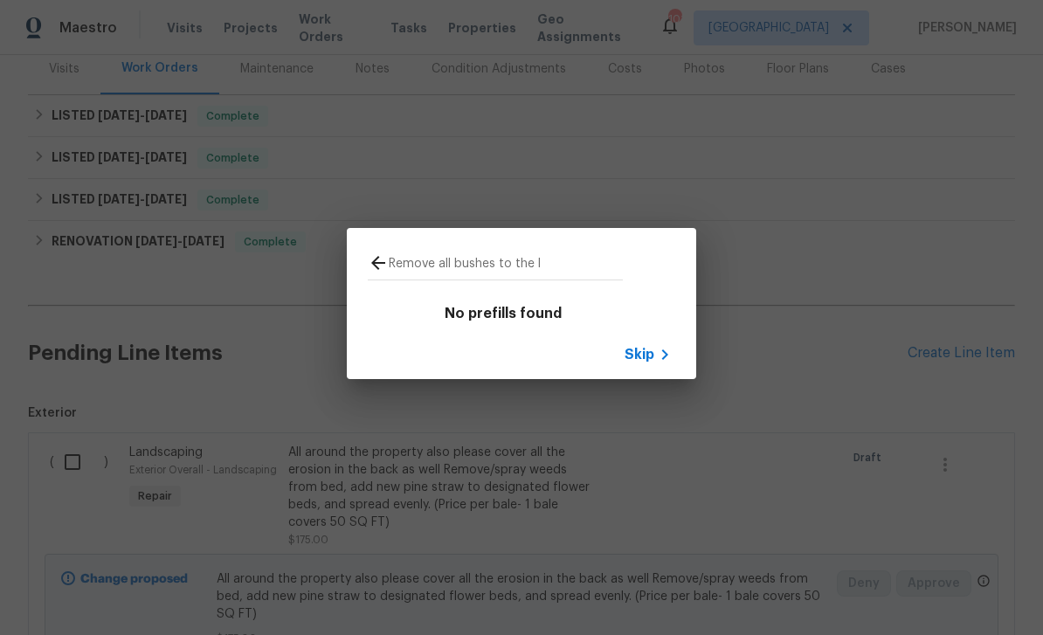
type input "Remove all bushes to the"
click at [647, 352] on span "Skip" at bounding box center [639, 354] width 30 height 17
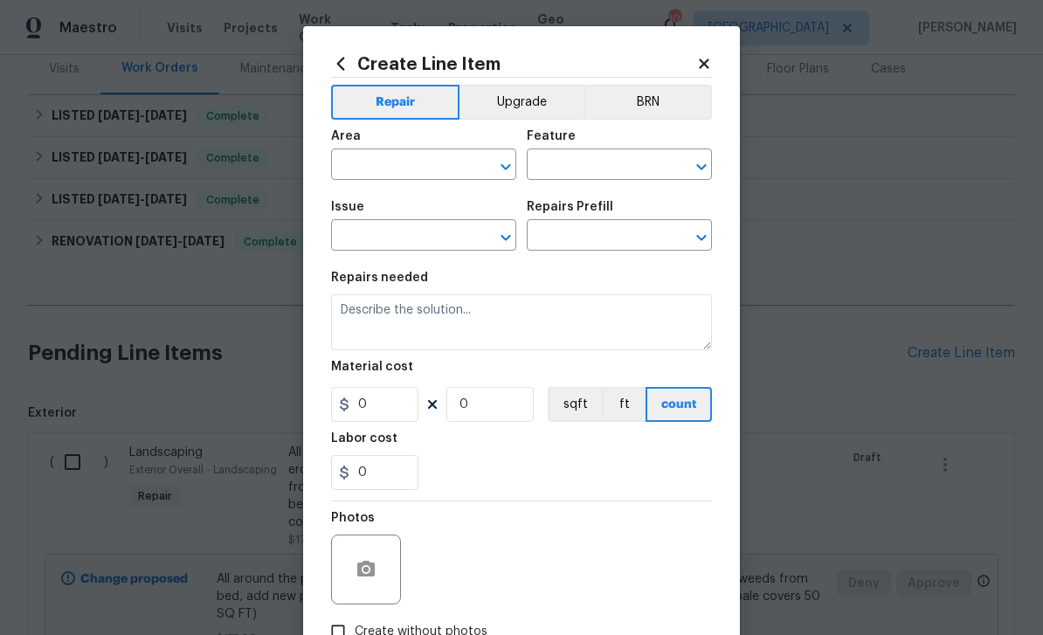
click at [444, 168] on input "text" at bounding box center [399, 166] width 136 height 27
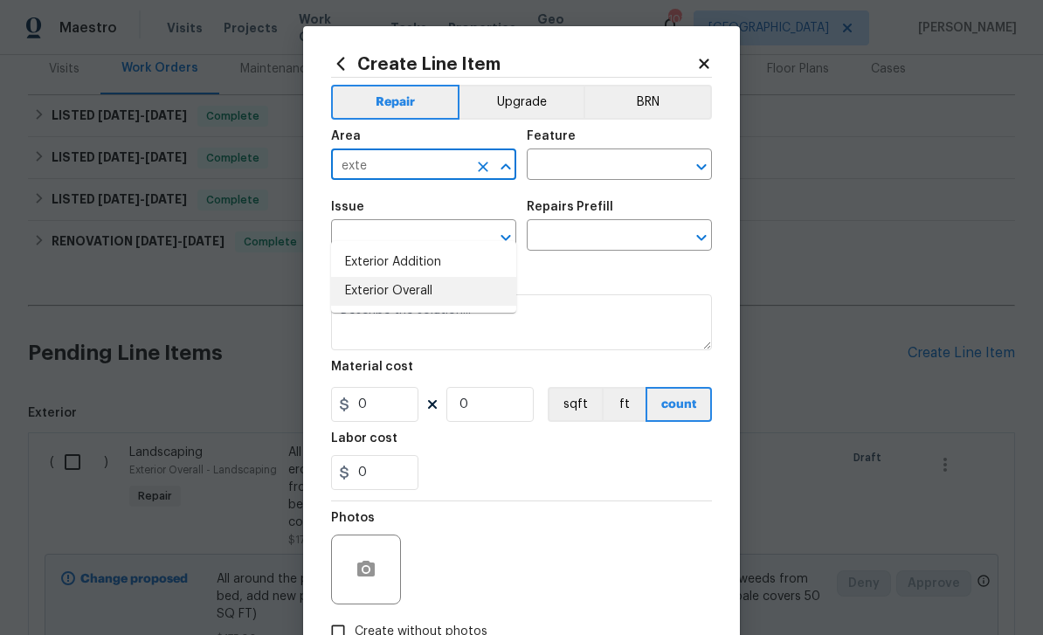
click at [440, 277] on li "Exterior Overall" at bounding box center [423, 291] width 185 height 29
type input "Exterior Overall"
click at [588, 170] on input "text" at bounding box center [595, 166] width 136 height 27
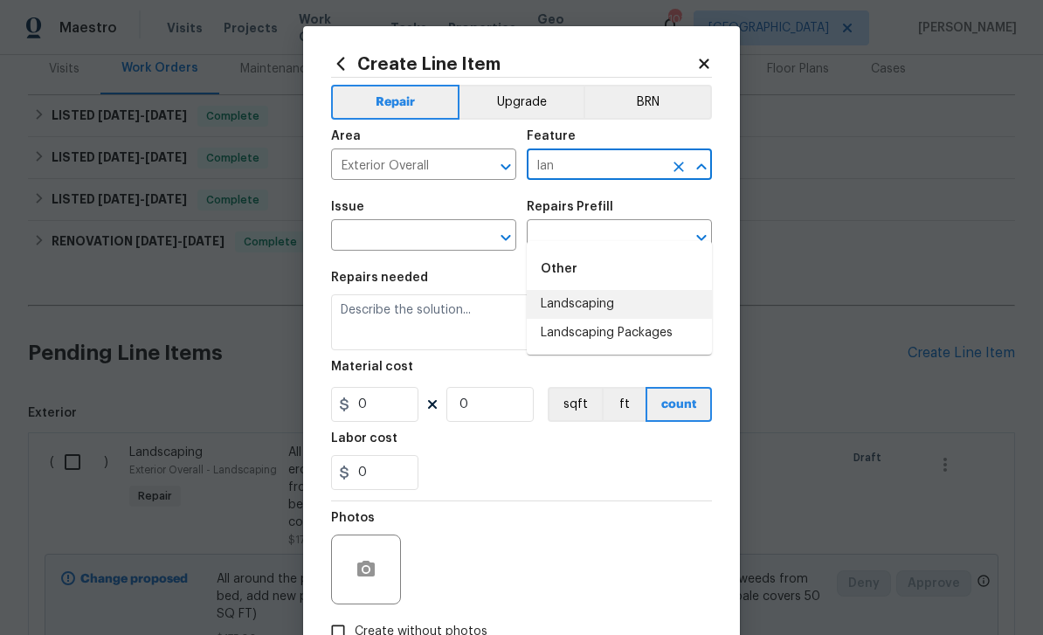
click at [606, 290] on li "Landscaping" at bounding box center [619, 304] width 185 height 29
type input "Landscaping"
click at [438, 237] on input "text" at bounding box center [399, 237] width 136 height 27
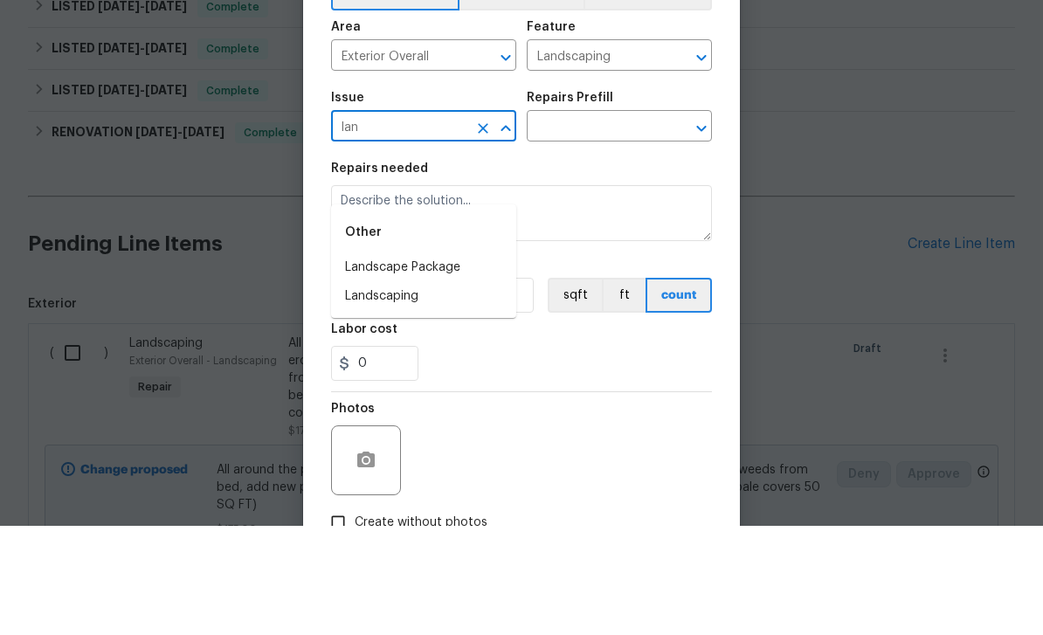
click at [424, 391] on li "Landscaping" at bounding box center [423, 405] width 185 height 29
type input "Landscaping"
click at [587, 224] on input "text" at bounding box center [595, 237] width 136 height 27
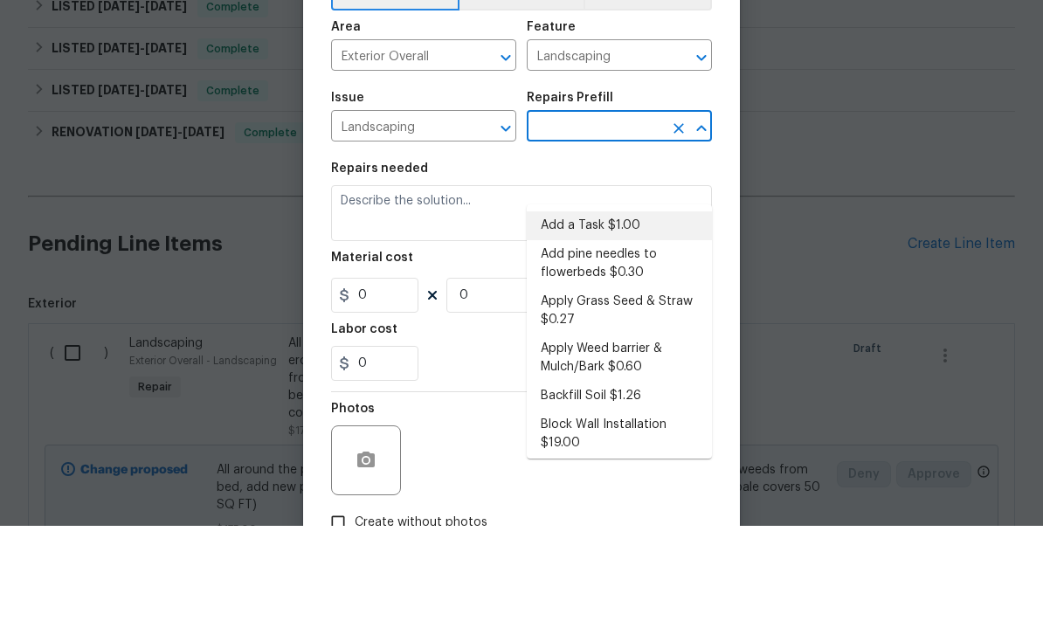
click at [642, 320] on li "Add a Task $1.00" at bounding box center [619, 334] width 185 height 29
type input "Add a Task $1.00"
type textarea "HPM to detail"
type input "1"
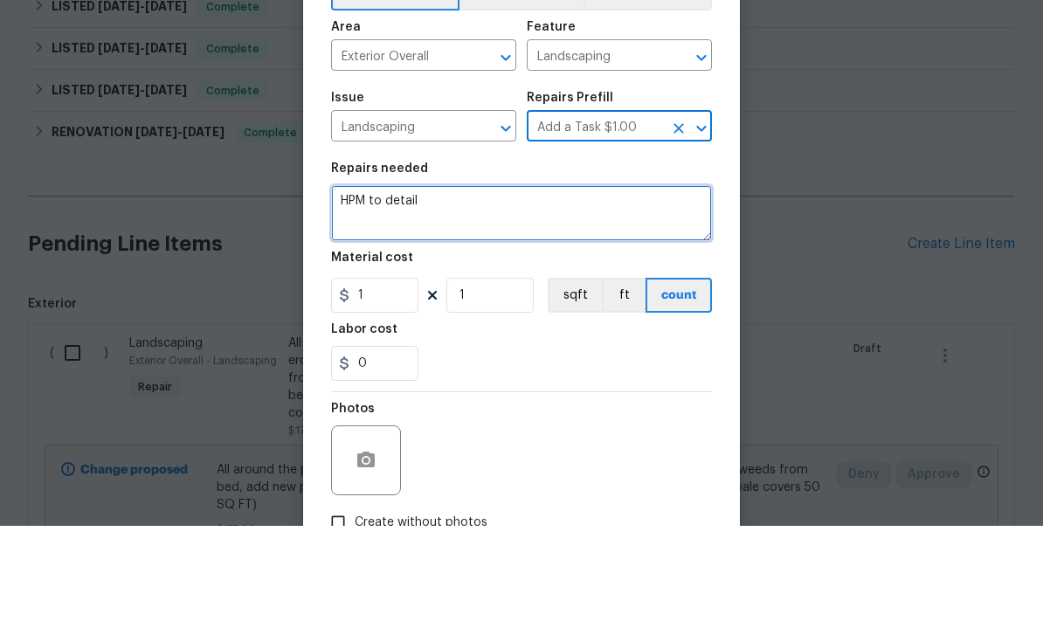
click at [582, 294] on textarea "HPM to detail" at bounding box center [521, 322] width 381 height 56
click at [502, 294] on textarea "HPM to detail remove all bishes to,the left side" at bounding box center [521, 322] width 381 height 56
click at [645, 294] on textarea "HPM to detail remove all bushes to,the left side" at bounding box center [521, 322] width 381 height 56
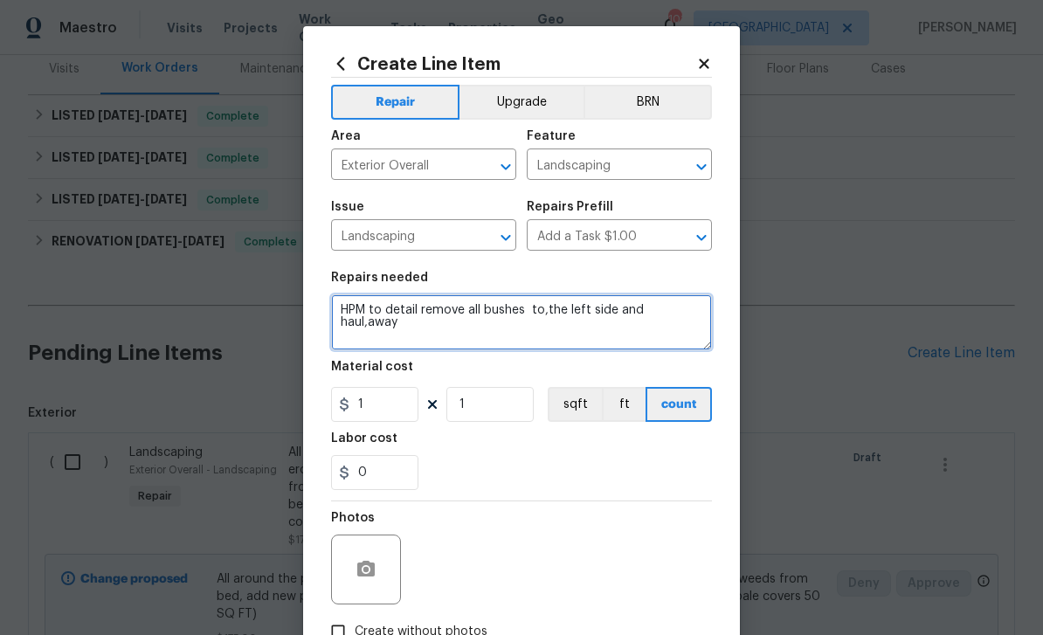
type textarea "HPM to detail remove all bushes to,the left side and haul,away"
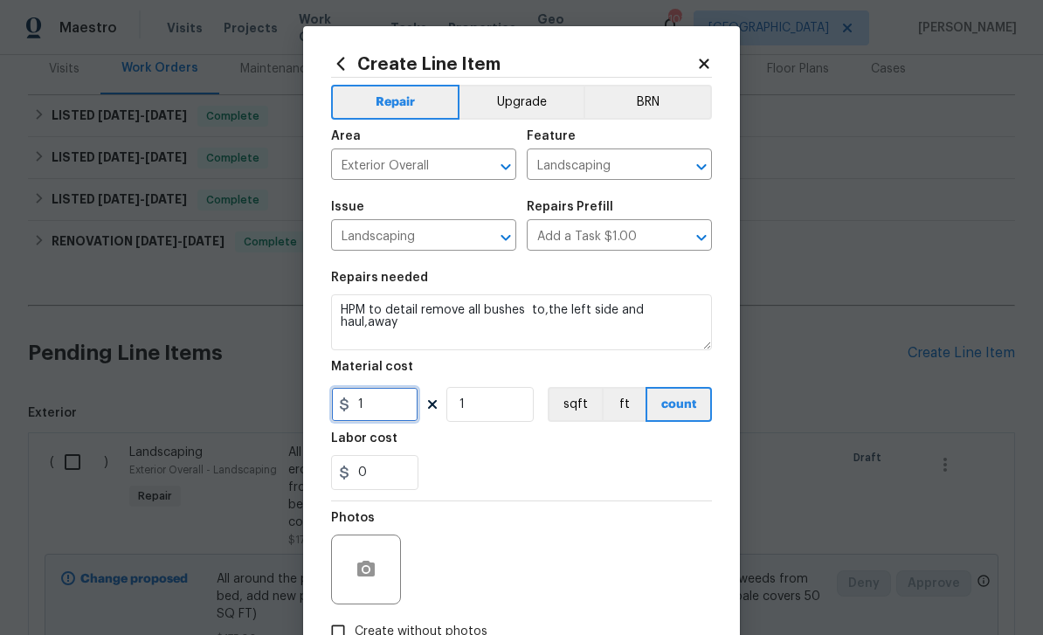
click at [404, 404] on input "1" at bounding box center [374, 404] width 87 height 35
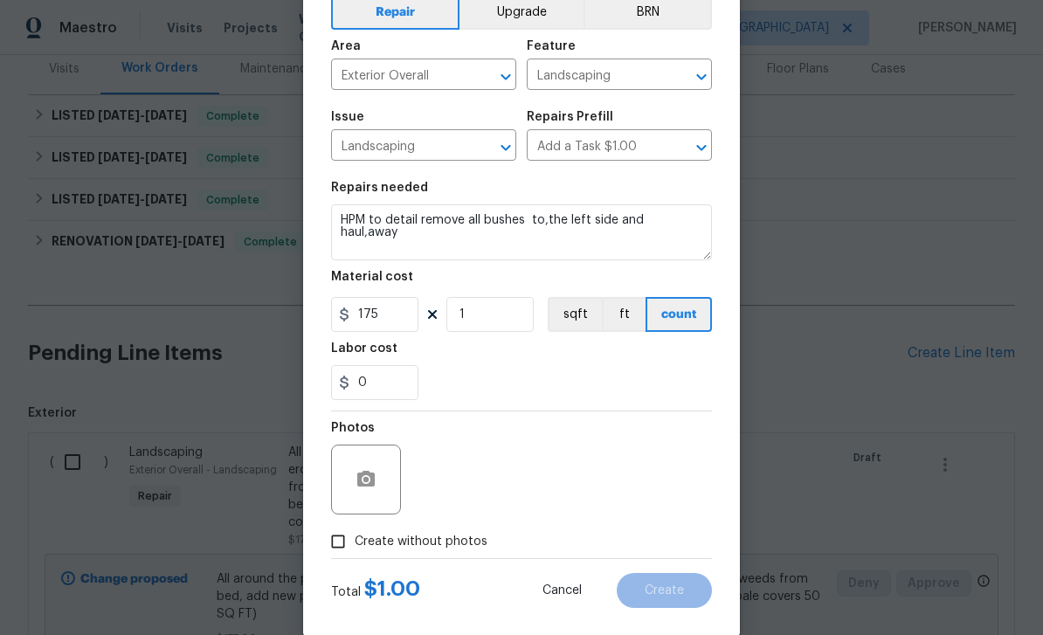
scroll to position [89, 0]
type input "175"
click at [345, 546] on input "Create without photos" at bounding box center [337, 542] width 33 height 33
click at [339, 551] on input "Create without photos" at bounding box center [337, 542] width 33 height 33
checkbox input "false"
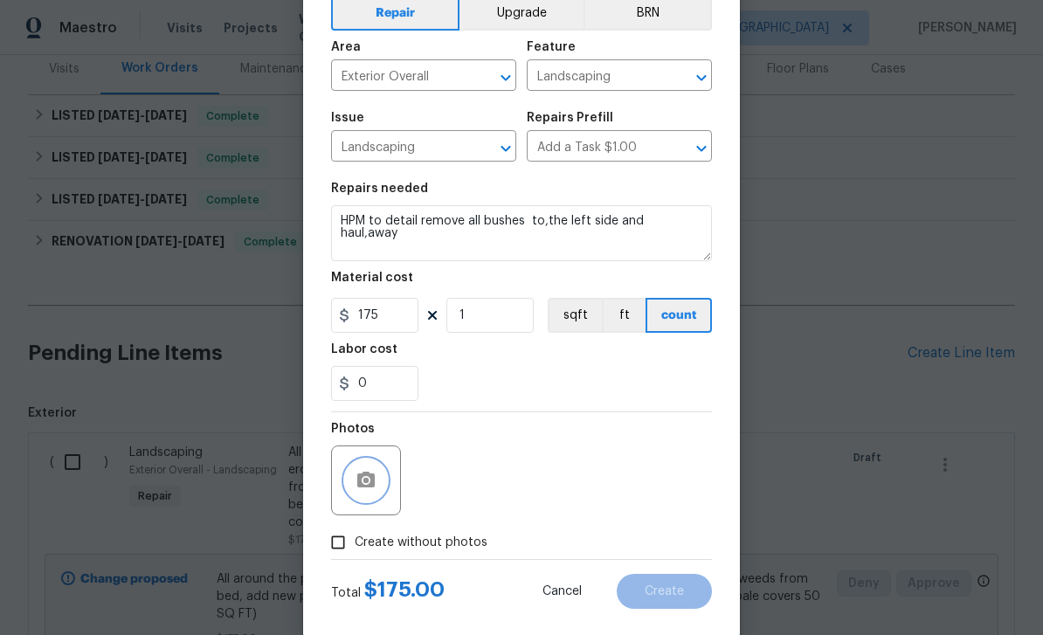
click at [386, 479] on button "button" at bounding box center [366, 480] width 42 height 42
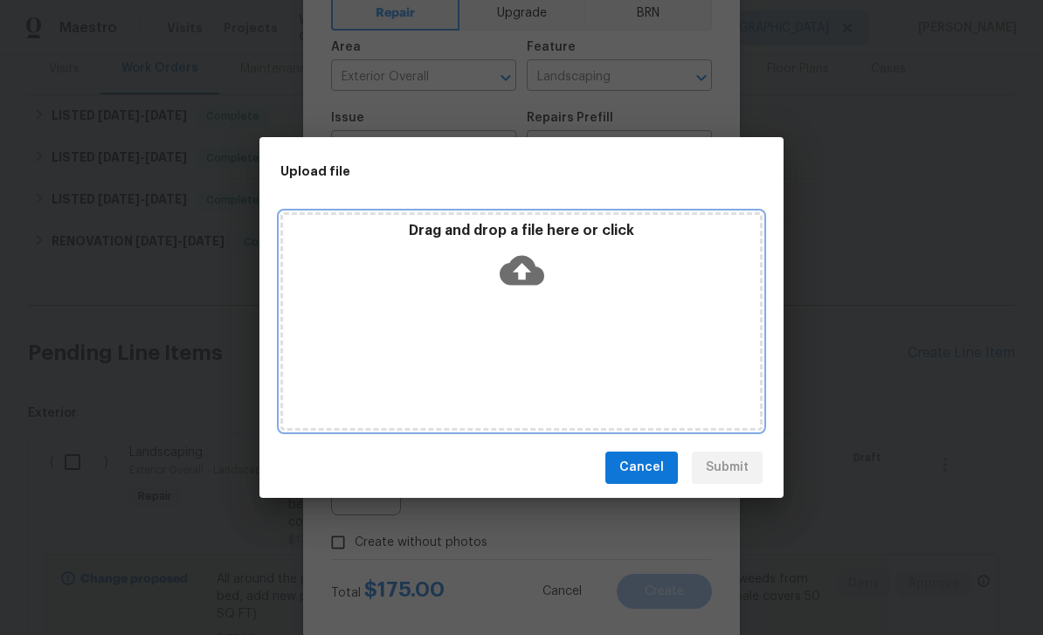
click at [528, 265] on icon at bounding box center [521, 270] width 45 height 30
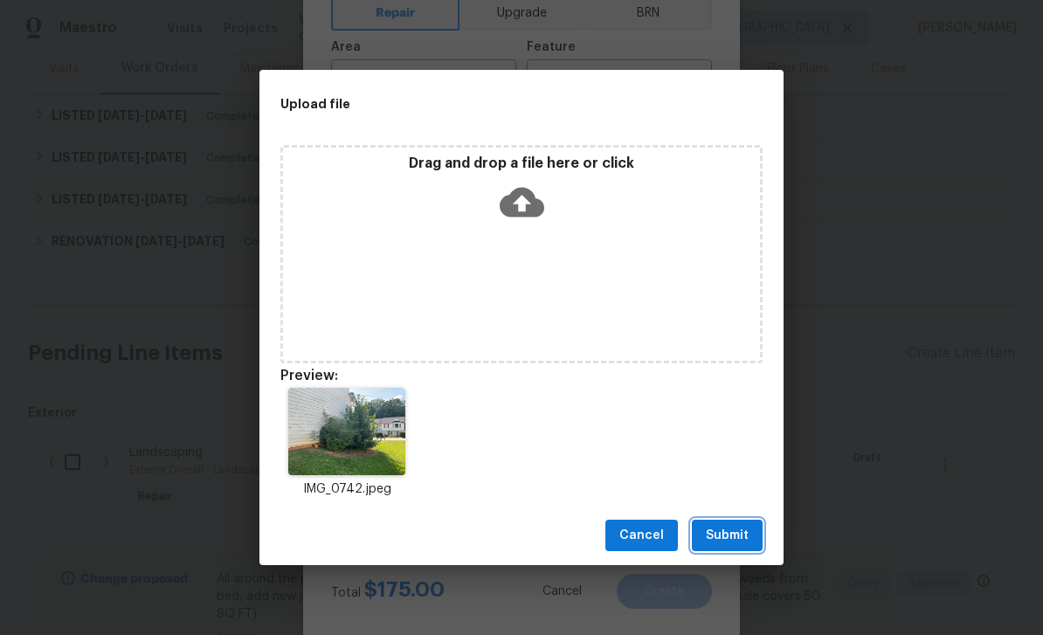
click at [743, 532] on span "Submit" at bounding box center [727, 536] width 43 height 22
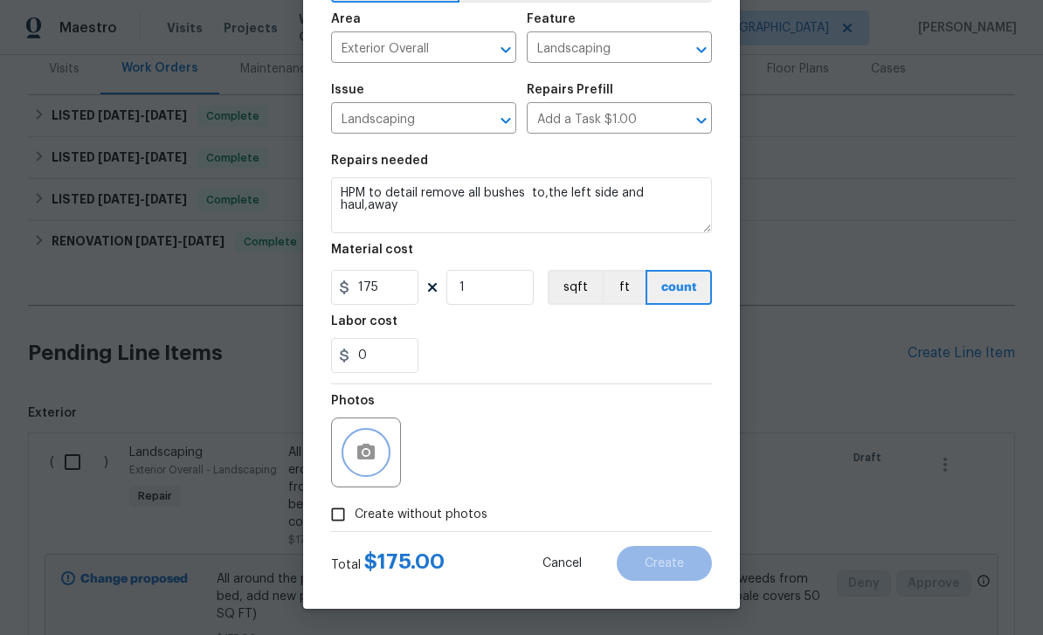
scroll to position [120, 0]
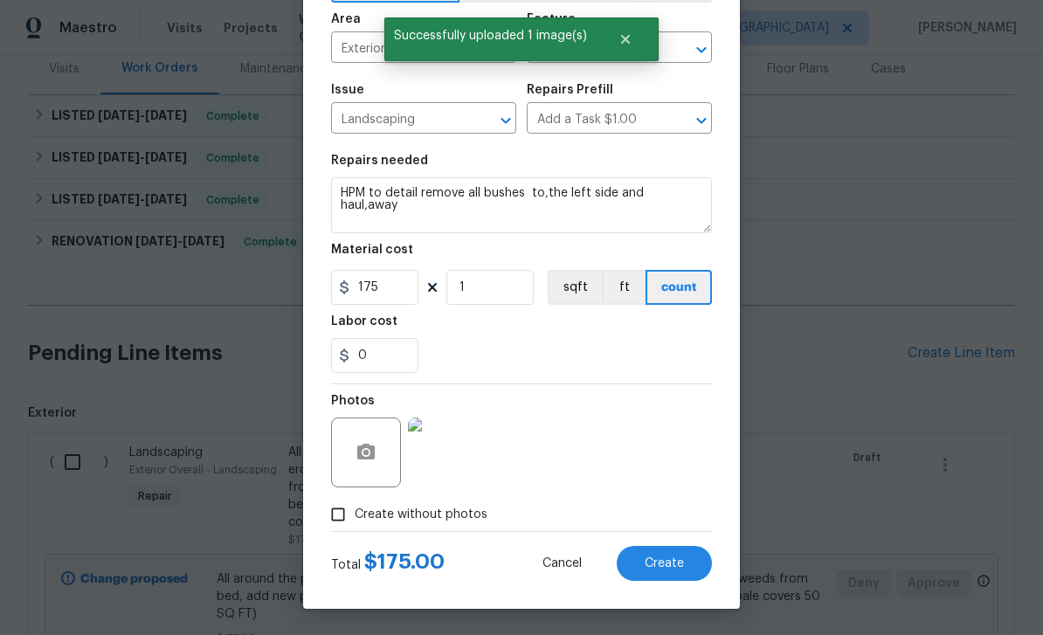
click at [688, 563] on button "Create" at bounding box center [663, 563] width 95 height 35
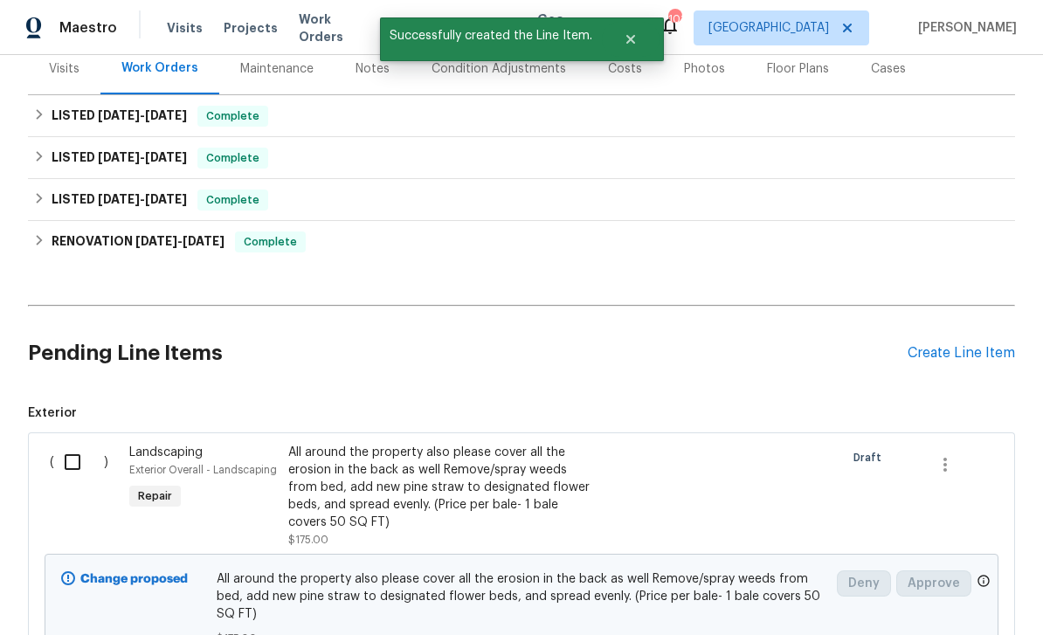
click at [946, 345] on div "Create Line Item" at bounding box center [960, 353] width 107 height 17
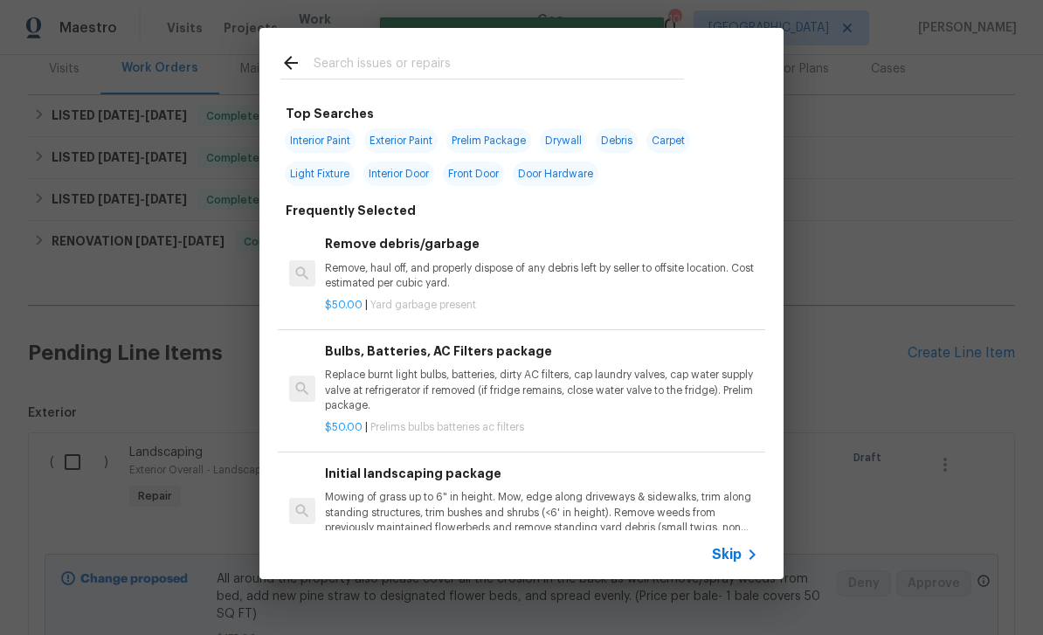
click at [649, 67] on input "text" at bounding box center [498, 65] width 370 height 26
click at [741, 547] on icon at bounding box center [751, 554] width 21 height 21
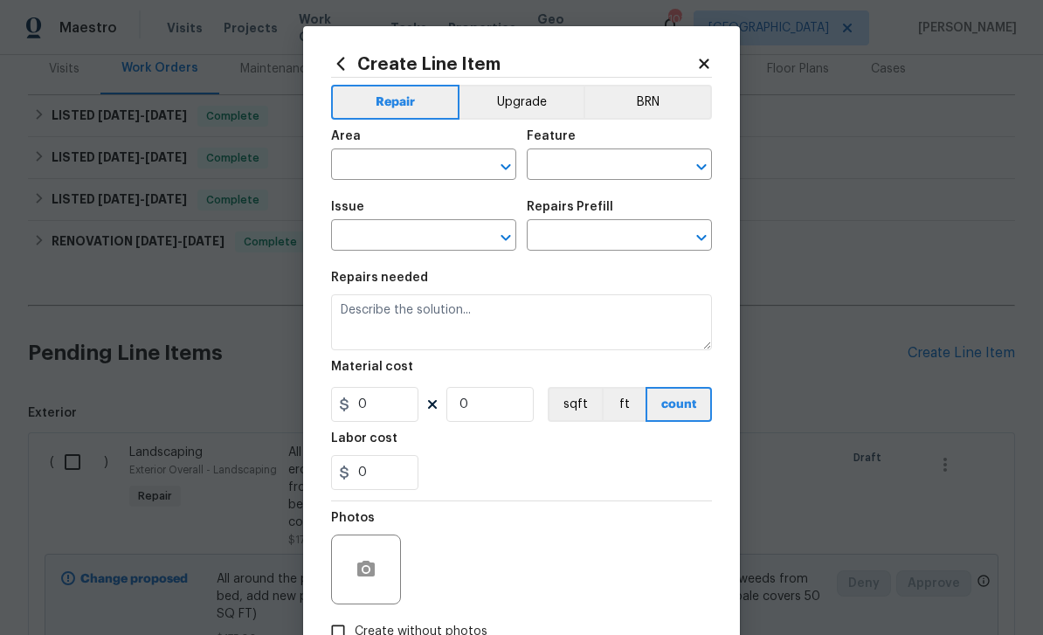
click at [460, 166] on input "text" at bounding box center [399, 166] width 136 height 27
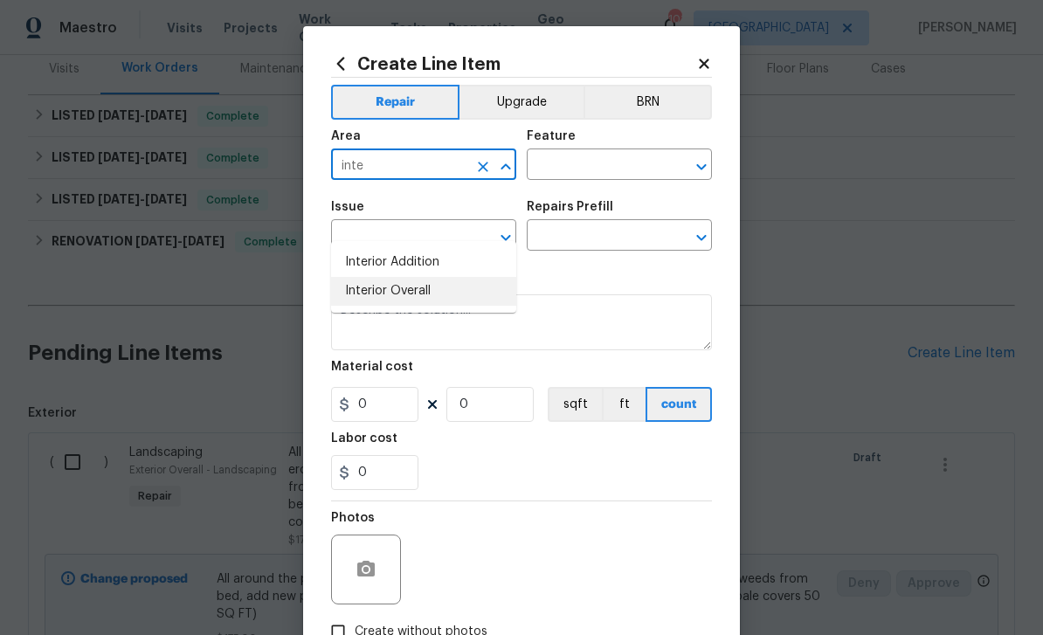
click at [439, 277] on li "Interior Overall" at bounding box center [423, 291] width 185 height 29
type input "Interior Overall"
click at [632, 174] on input "text" at bounding box center [595, 166] width 136 height 27
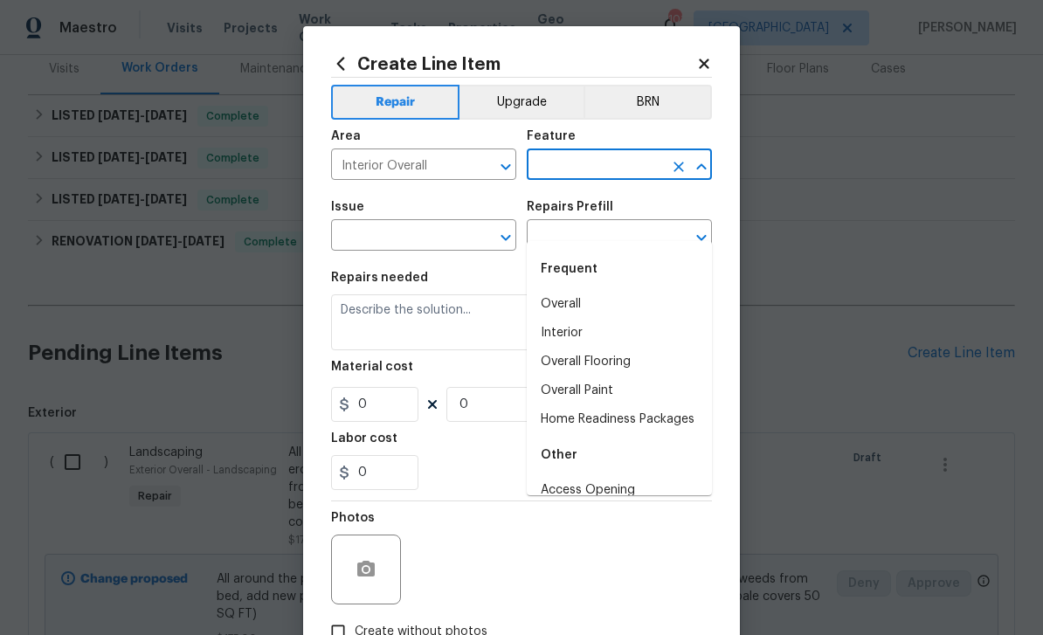
click at [608, 290] on li "Overall" at bounding box center [619, 304] width 185 height 29
type input "Overall"
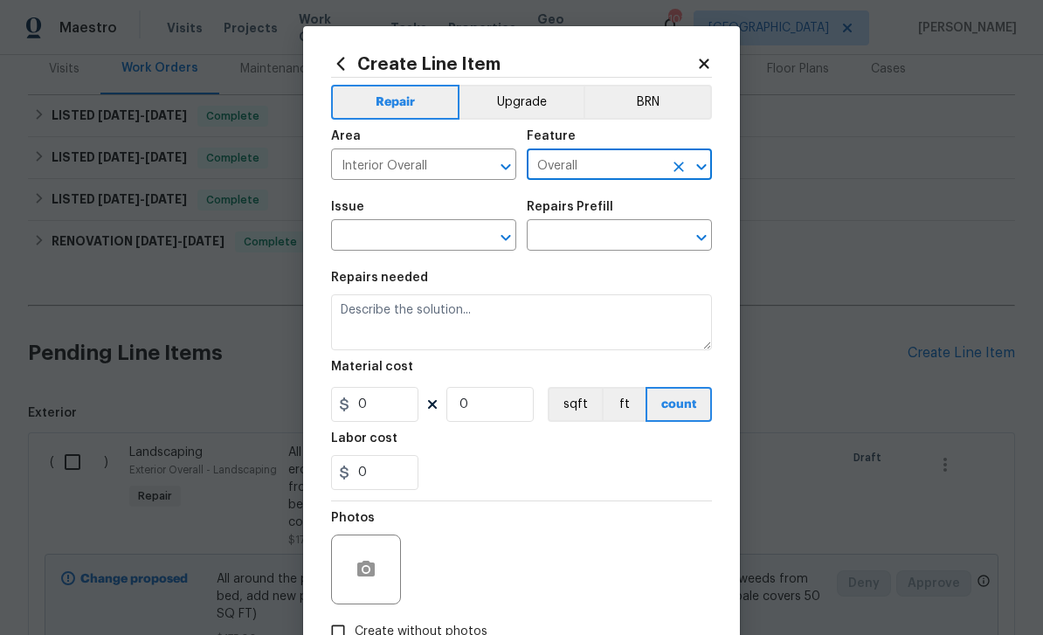
click at [456, 235] on input "text" at bounding box center [399, 237] width 136 height 27
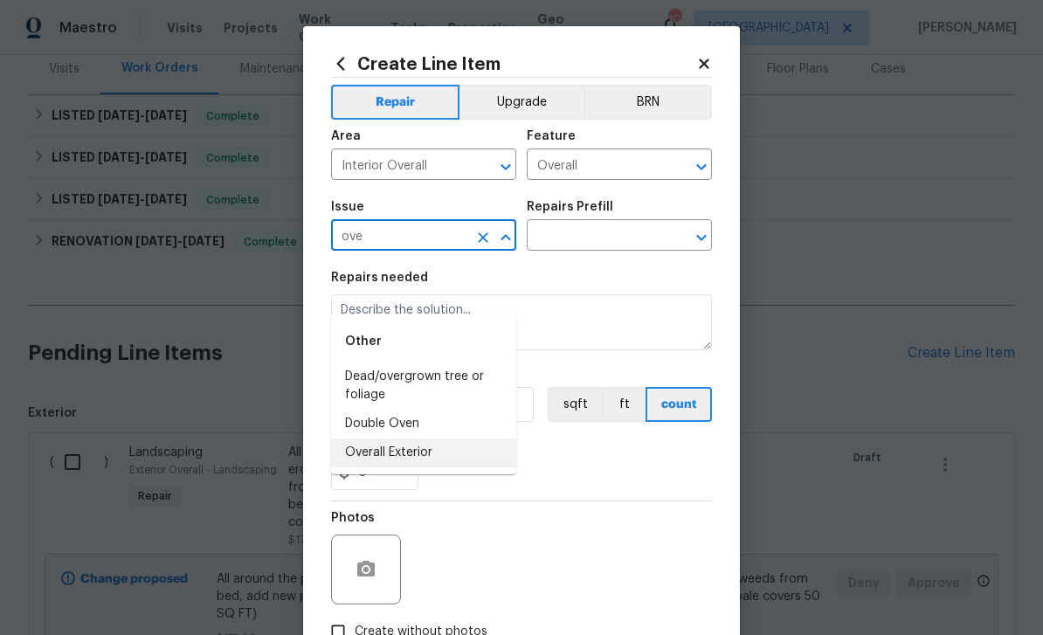
click at [448, 438] on li "Overall Exterior" at bounding box center [423, 452] width 185 height 29
type input "Overall Exterior"
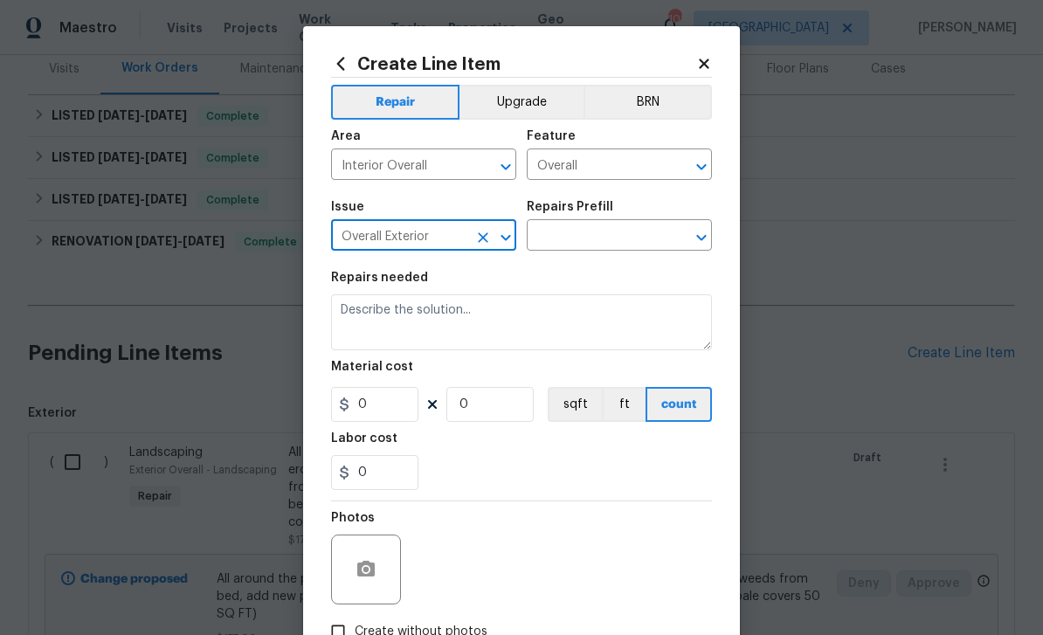
click at [604, 233] on input "text" at bounding box center [595, 237] width 136 height 27
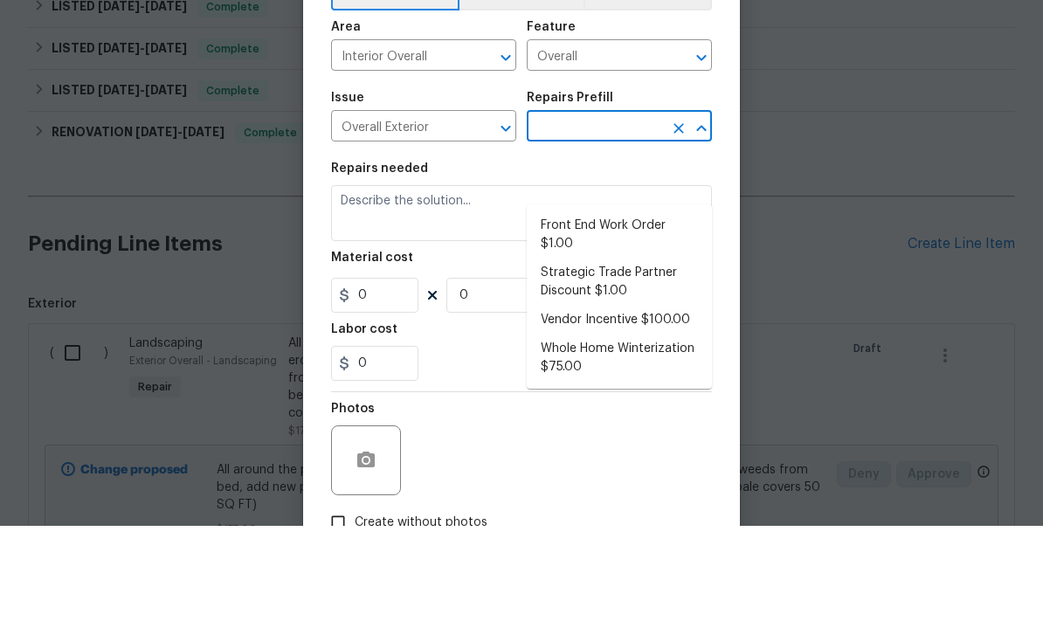
click at [645, 320] on li "Front End Work Order $1.00" at bounding box center [619, 343] width 185 height 47
type input "Front End Work Order $1.00"
type textarea "Placeholder line item for the creation of front end work orders."
type input "1"
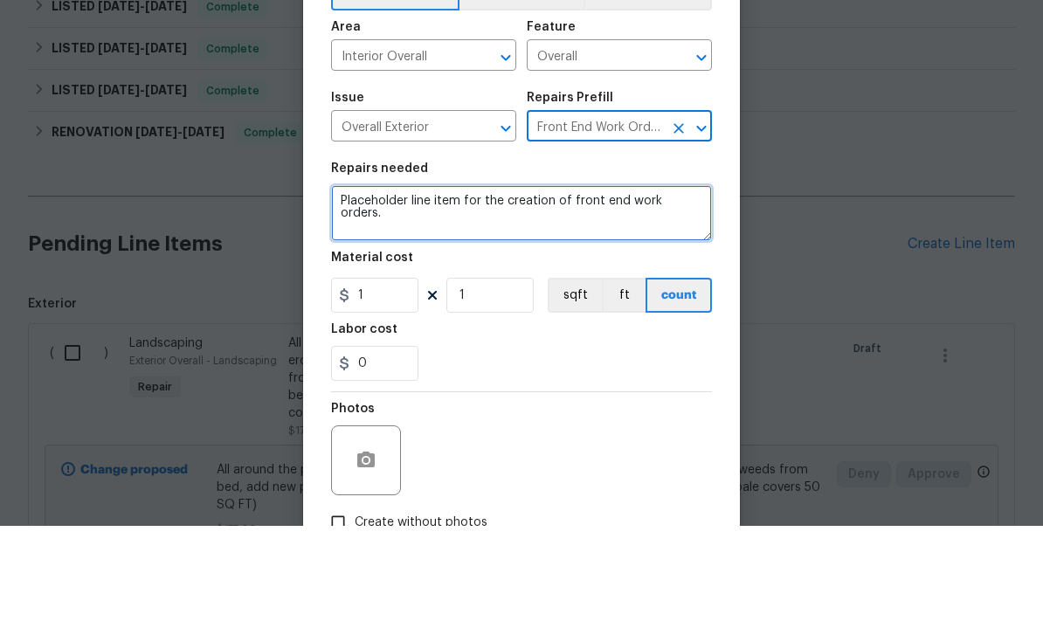
click at [673, 294] on textarea "Placeholder line item for the creation of front end work orders." at bounding box center [521, 322] width 381 height 56
click at [681, 294] on textarea "Placeholder line item for the creation of front end work orders." at bounding box center [521, 322] width 381 height 56
click at [680, 294] on textarea "Placeholder line item for the creation of front end work orders." at bounding box center [521, 322] width 381 height 56
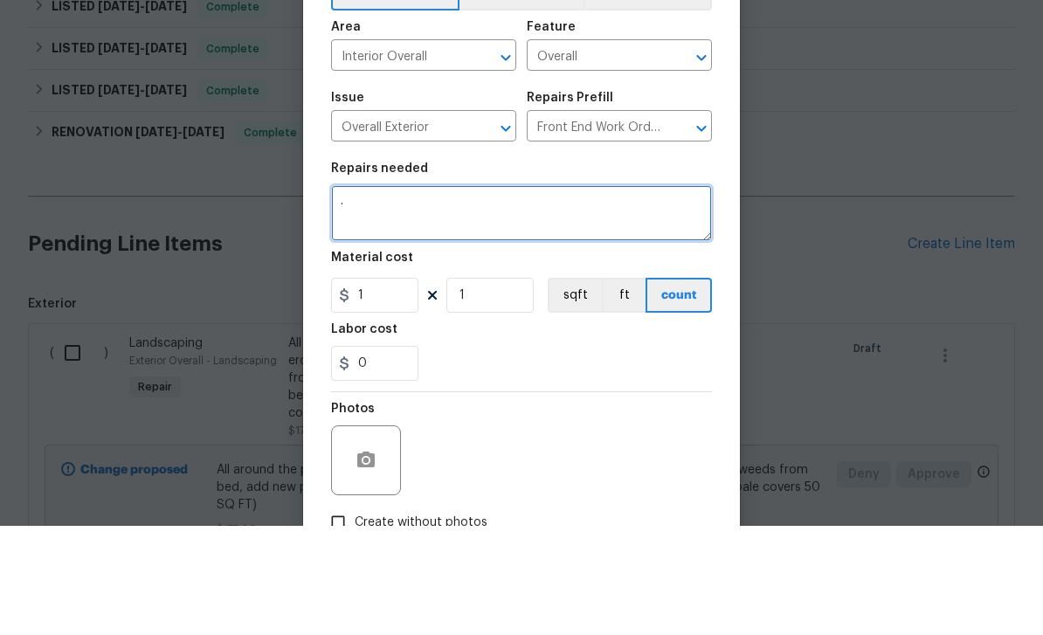
click at [694, 294] on textarea "." at bounding box center [521, 322] width 381 height 56
type textarea "."
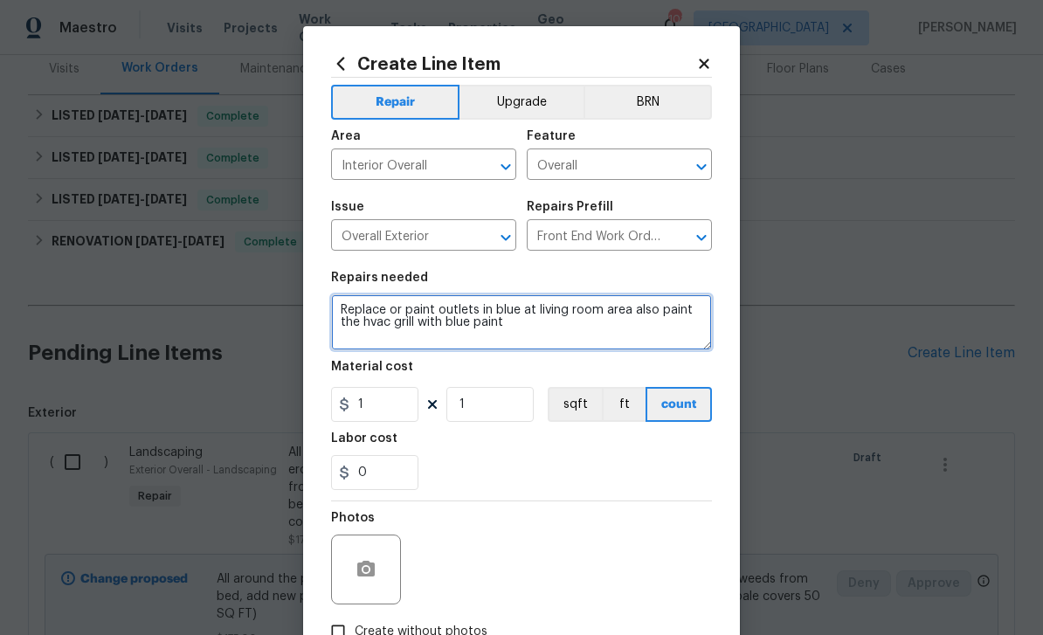
type textarea "Replace or paint outlets in blue at living room area also paint the hvac grill …"
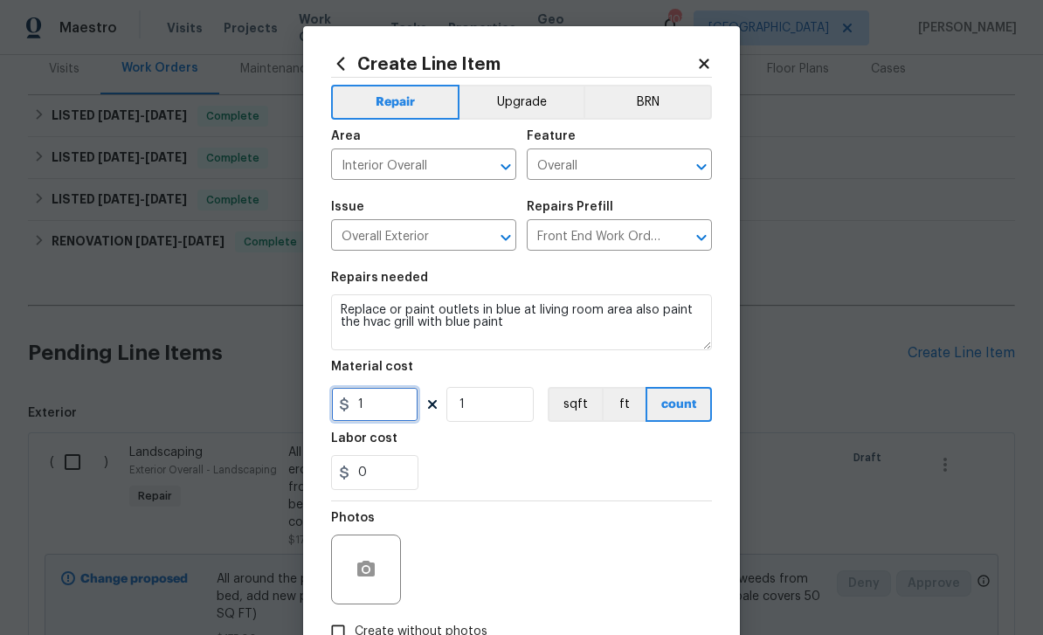
click at [394, 417] on input "1" at bounding box center [374, 404] width 87 height 35
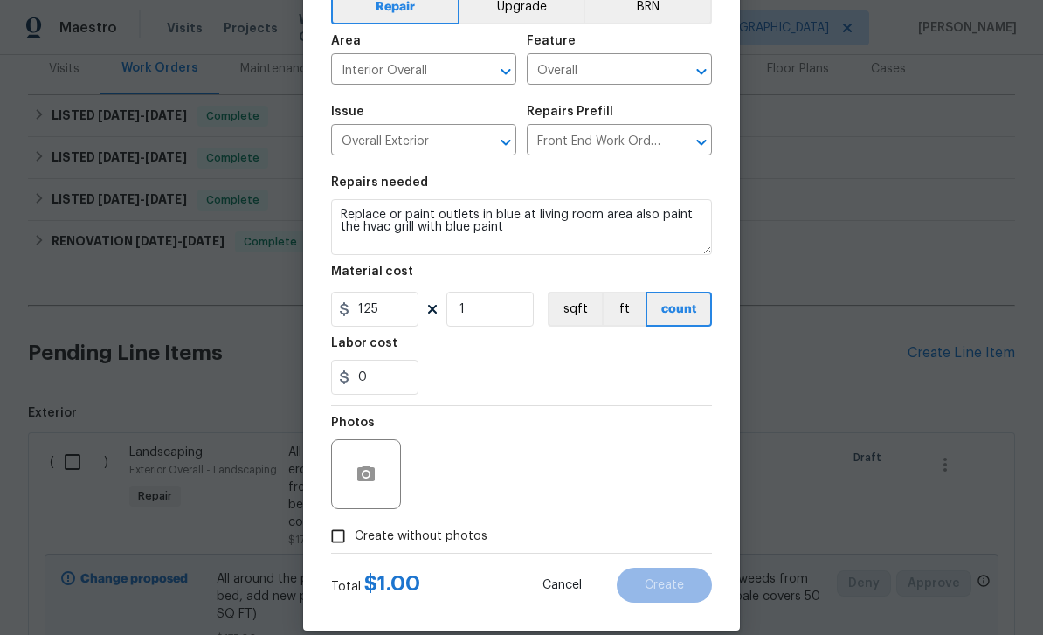
scroll to position [97, 0]
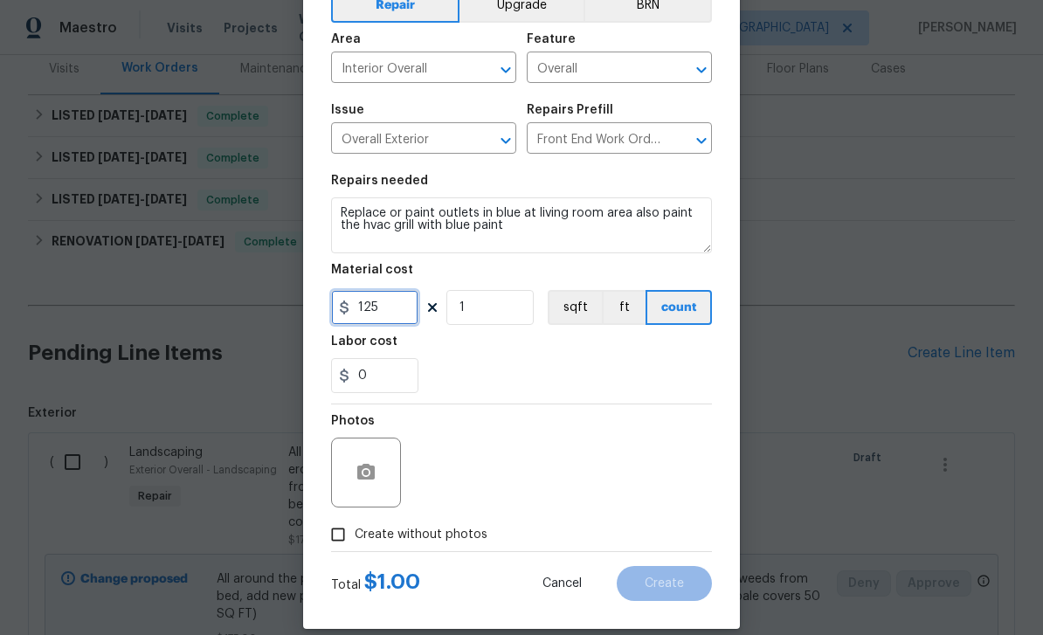
type input "125"
click at [375, 478] on icon "button" at bounding box center [365, 472] width 17 height 16
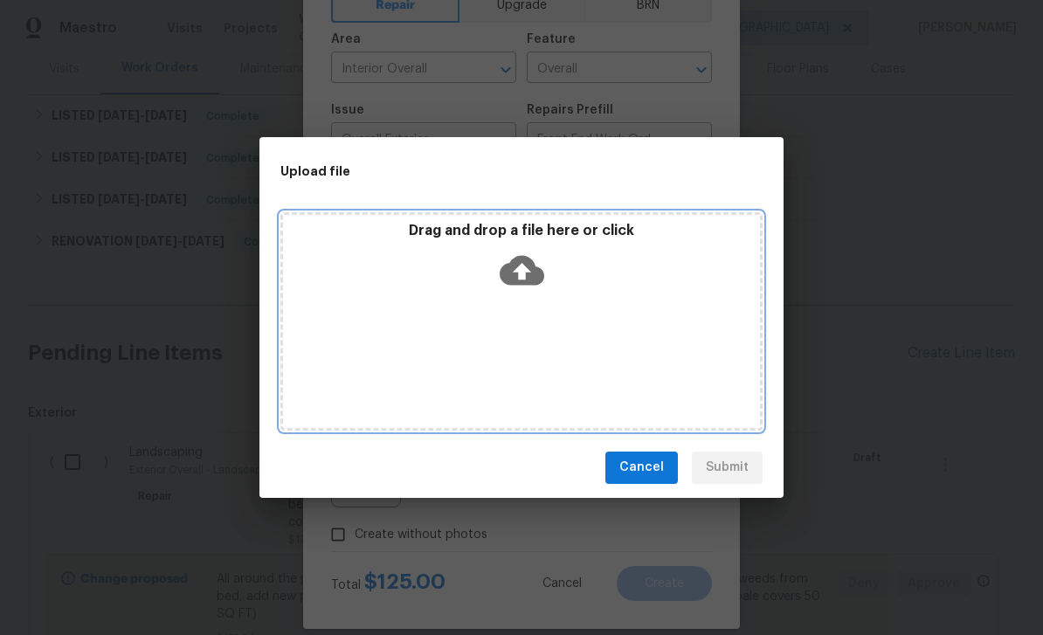
click at [520, 272] on icon at bounding box center [521, 270] width 45 height 45
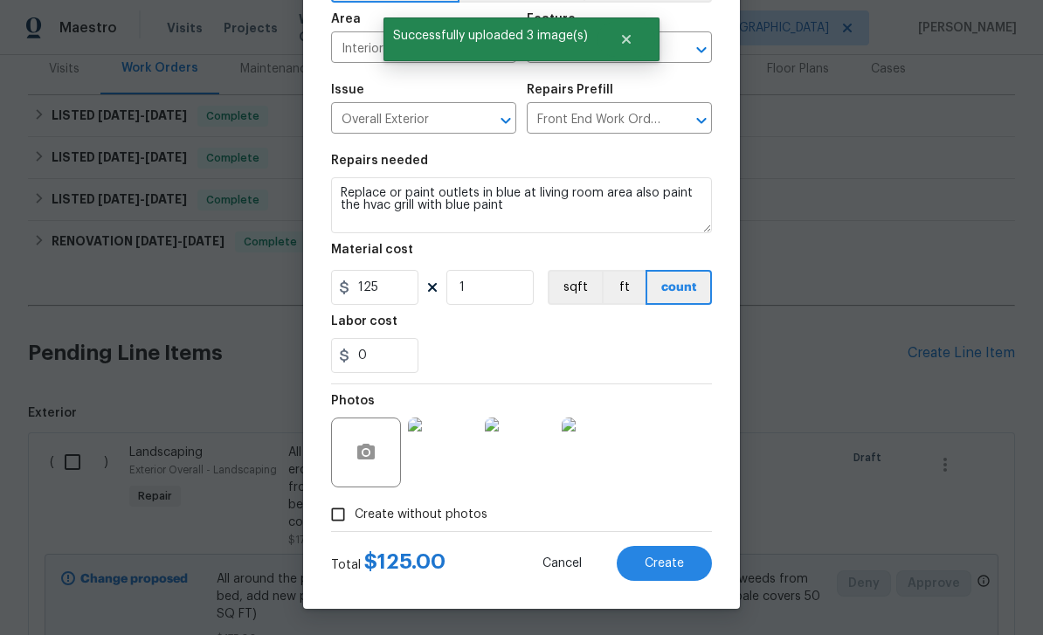
scroll to position [120, 0]
click at [697, 567] on button "Create" at bounding box center [663, 563] width 95 height 35
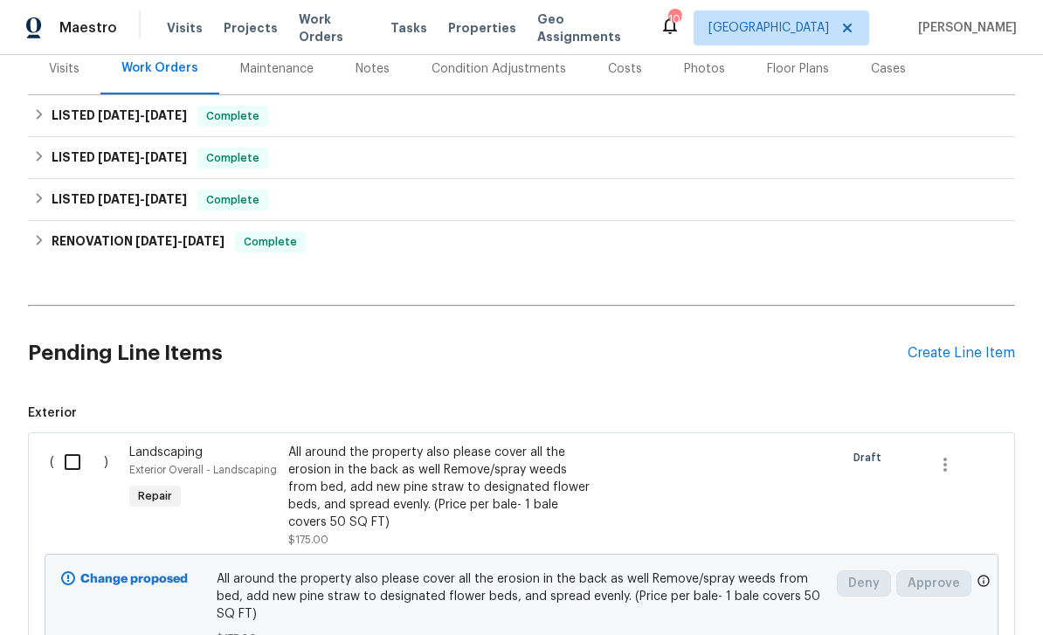
click at [947, 345] on div "Create Line Item" at bounding box center [960, 353] width 107 height 17
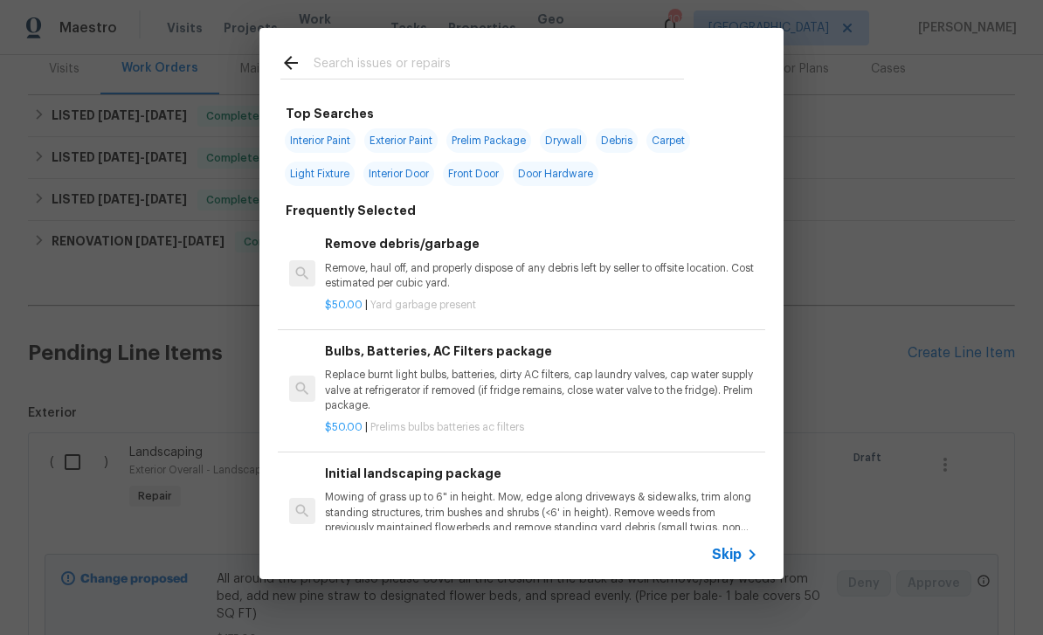
click at [743, 547] on icon at bounding box center [751, 554] width 21 height 21
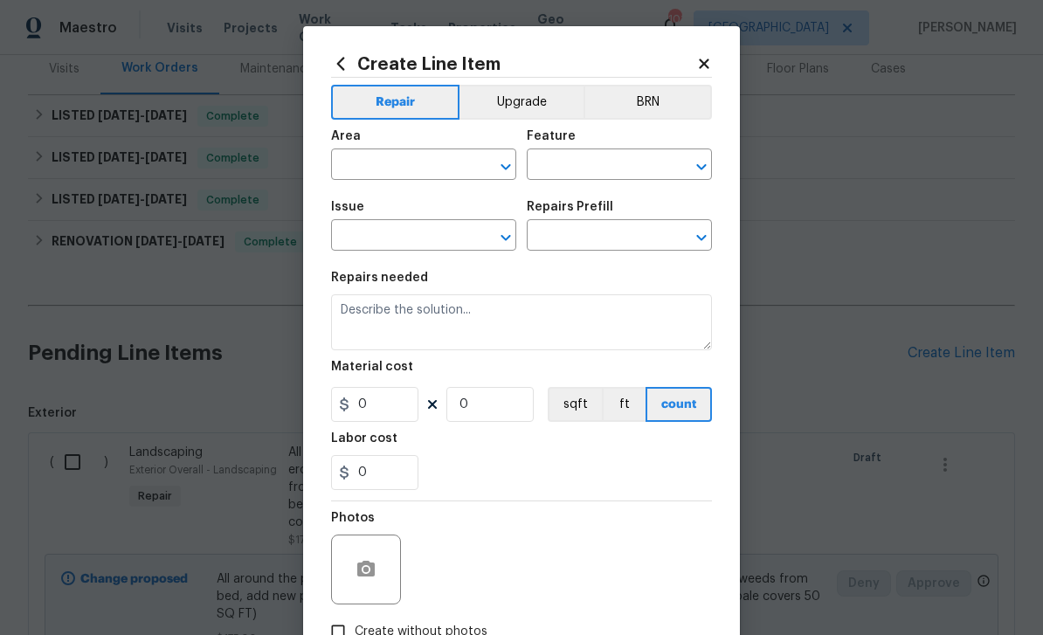
click at [458, 169] on input "text" at bounding box center [399, 166] width 136 height 27
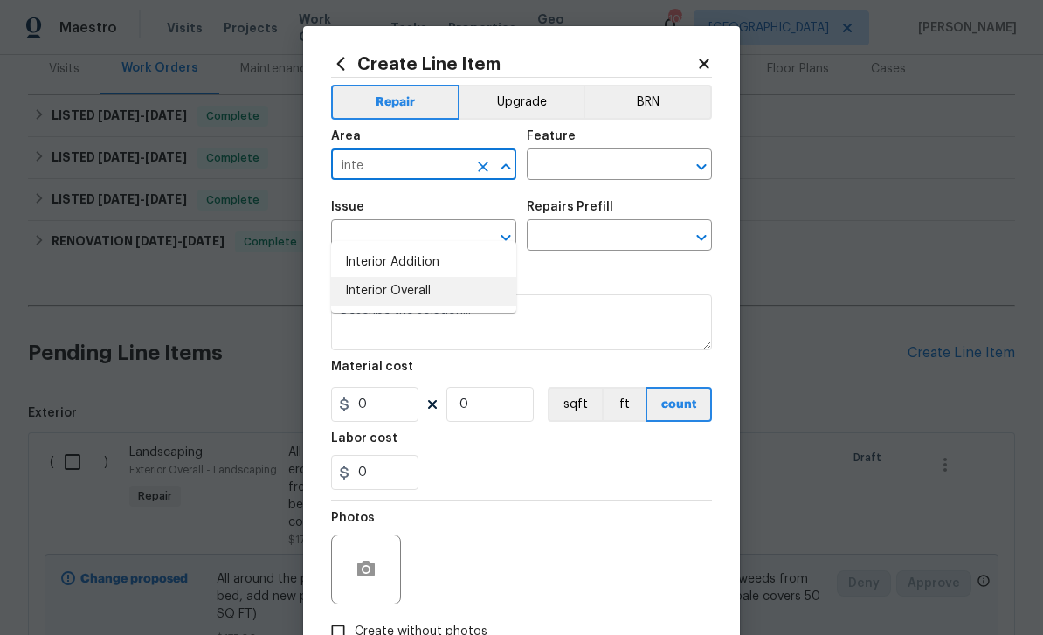
click at [443, 277] on li "Interior Overall" at bounding box center [423, 291] width 185 height 29
type input "Interior Overall"
click at [611, 162] on input "text" at bounding box center [595, 166] width 136 height 27
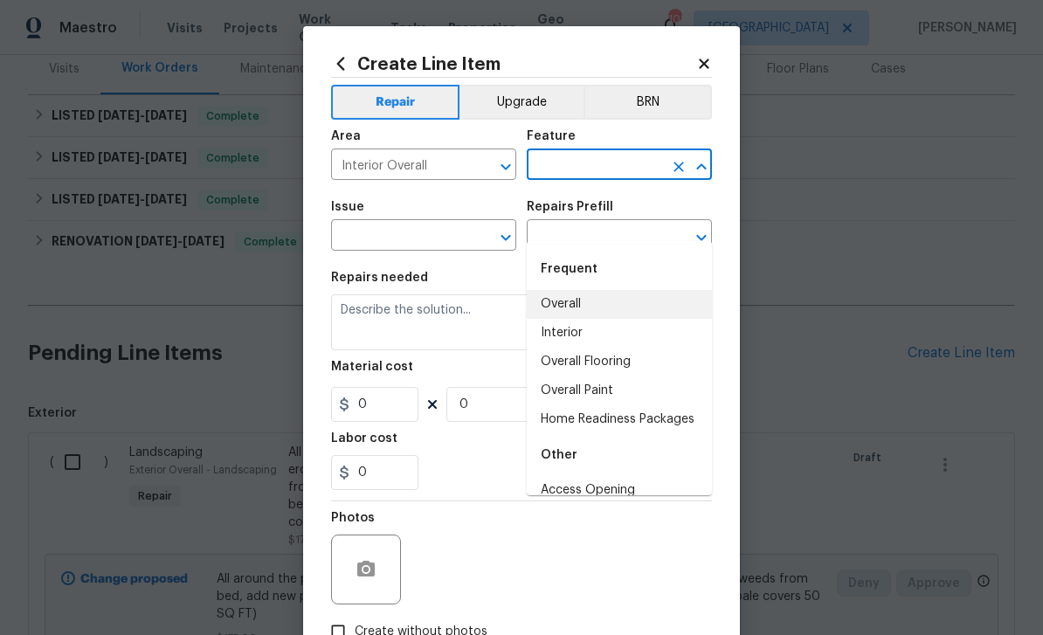
click at [463, 234] on input "text" at bounding box center [399, 237] width 136 height 27
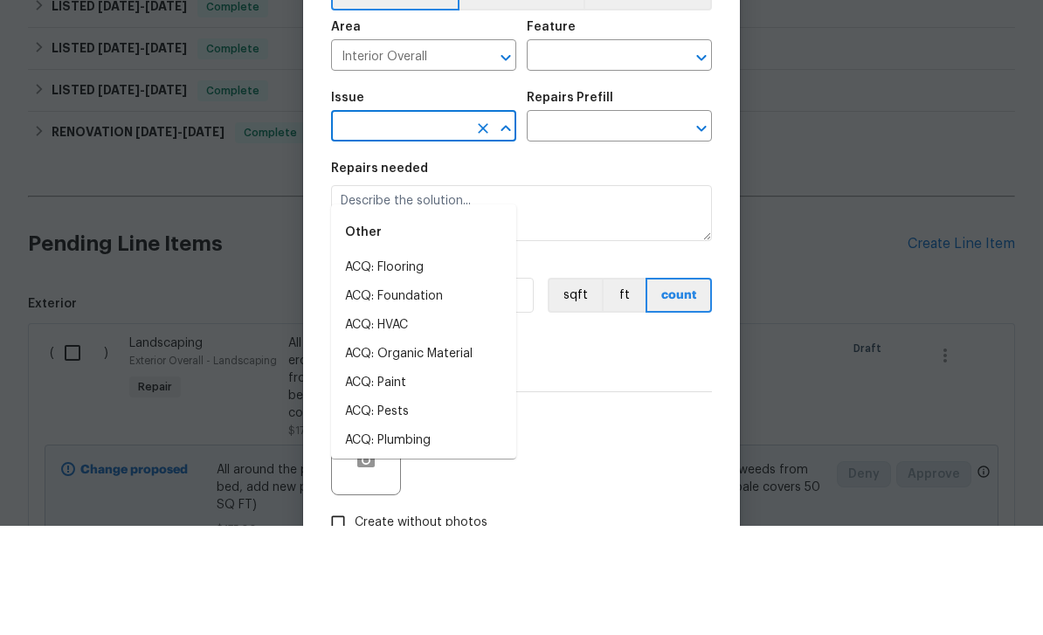
click at [631, 153] on input "text" at bounding box center [595, 166] width 136 height 27
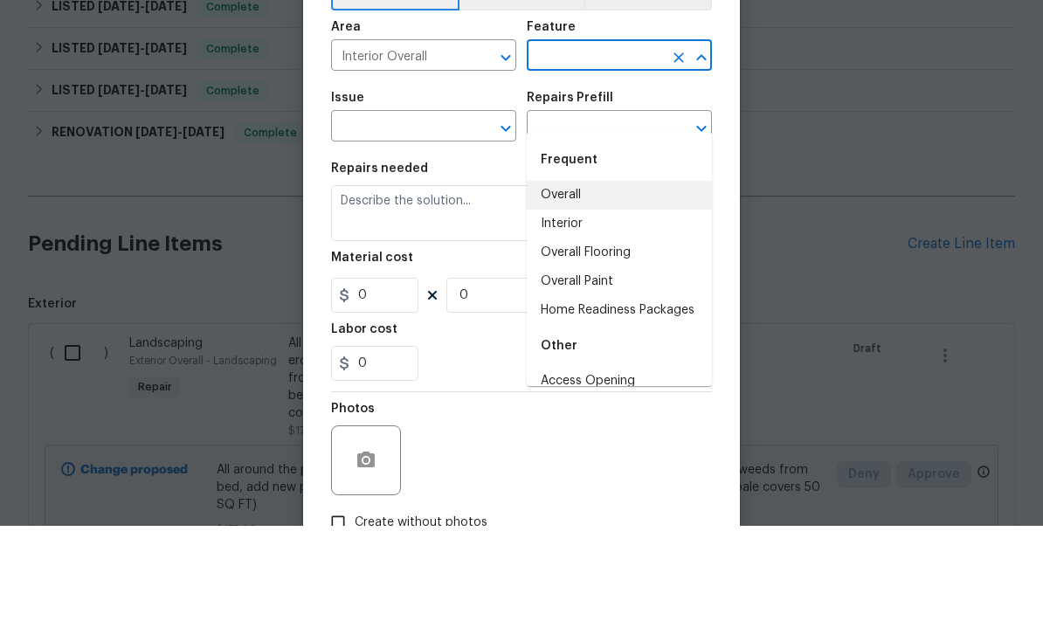
click at [578, 290] on li "Overall" at bounding box center [619, 304] width 185 height 29
type input "Overall"
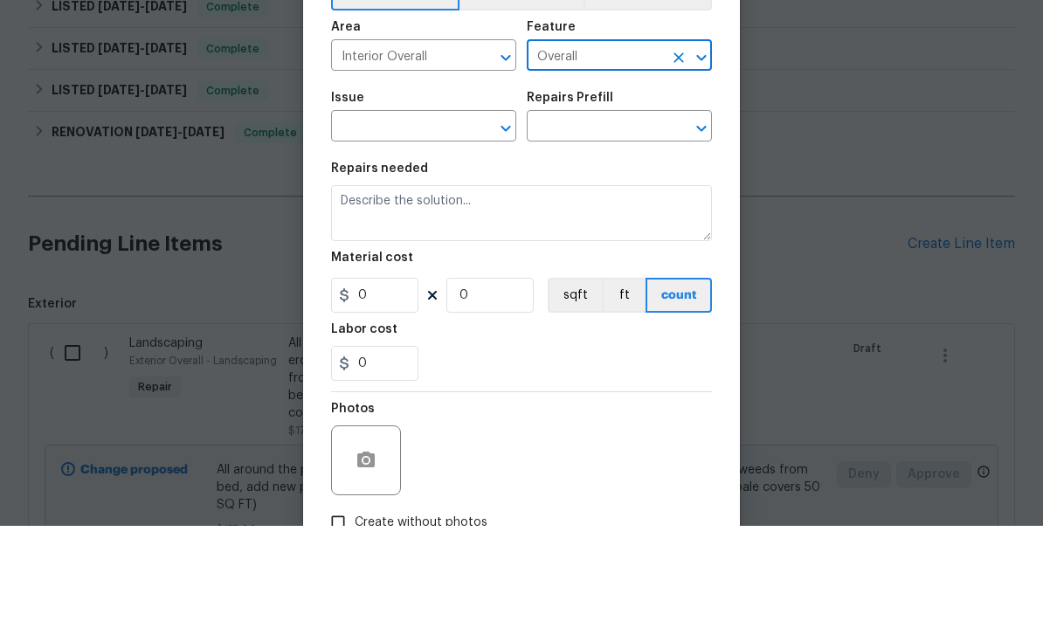
click at [450, 224] on input "text" at bounding box center [399, 237] width 136 height 27
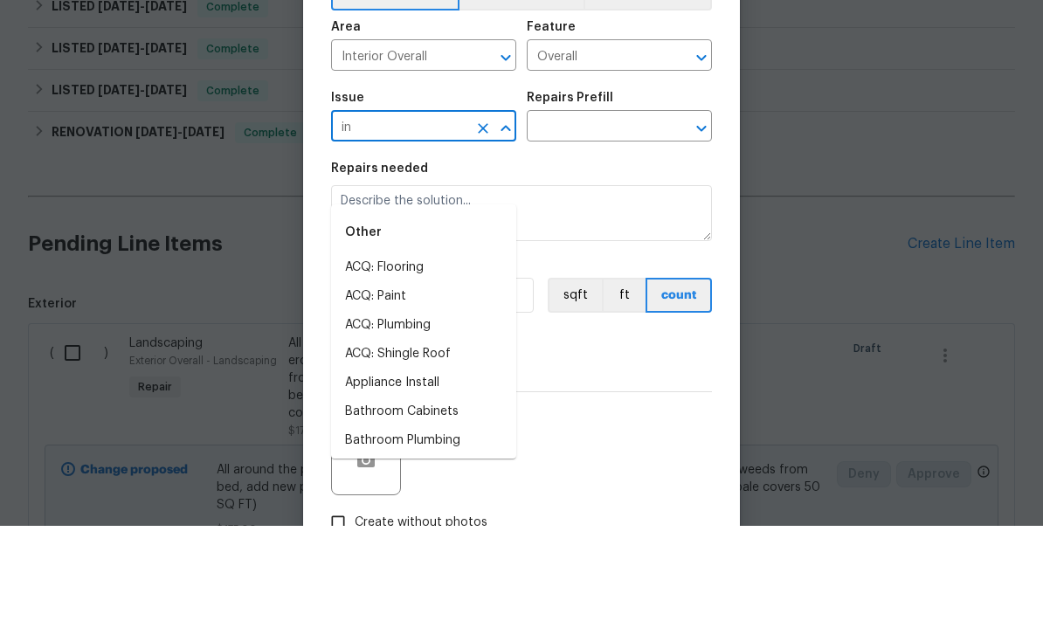
type input "i"
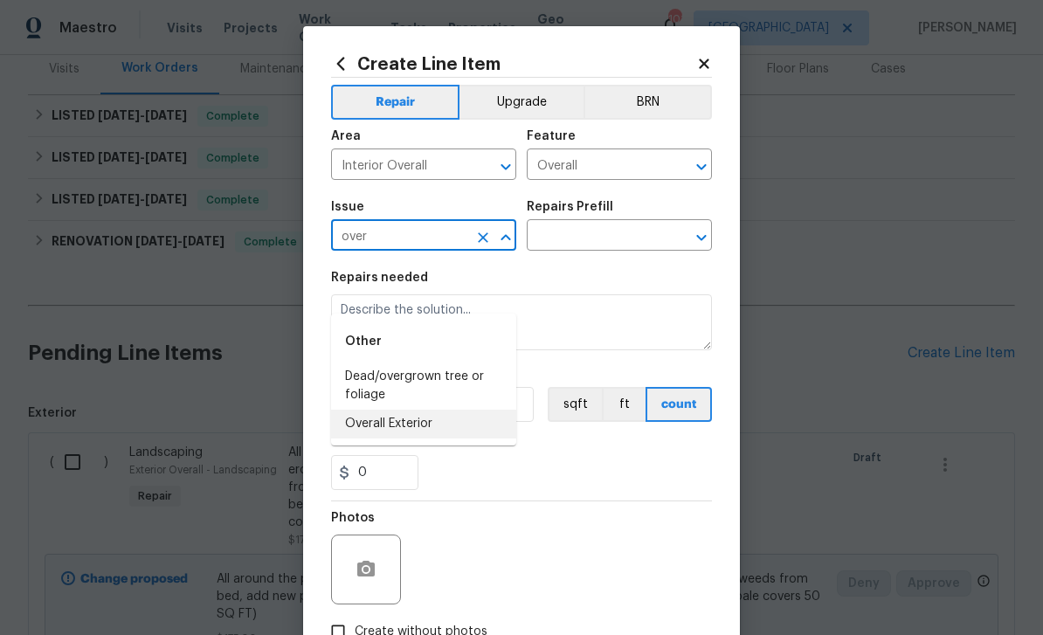
click at [439, 410] on li "Overall Exterior" at bounding box center [423, 424] width 185 height 29
type input "Overall Exterior"
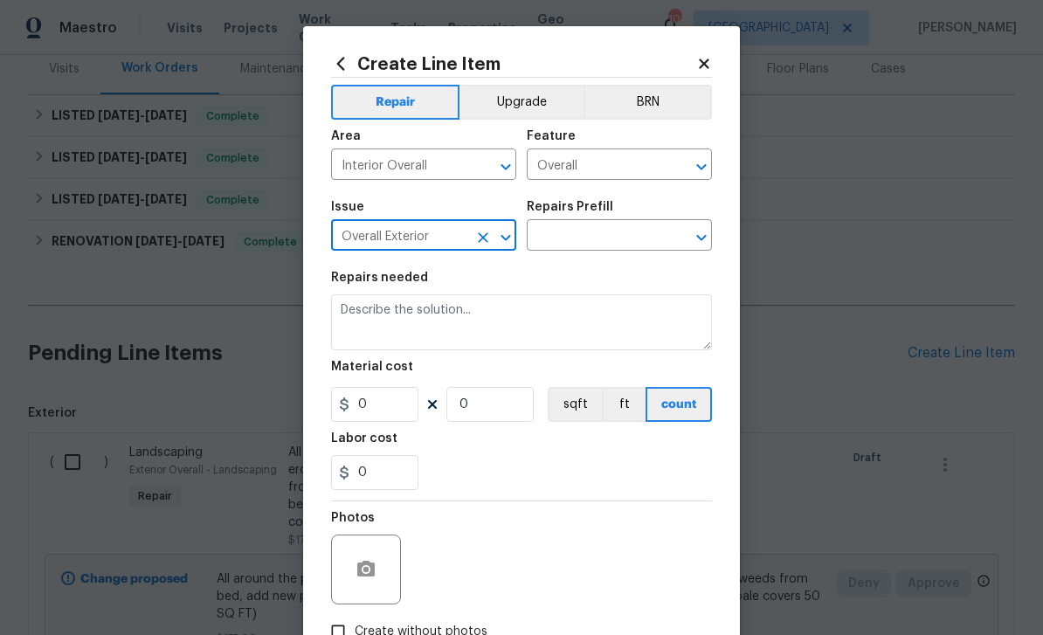
click at [607, 237] on input "text" at bounding box center [595, 237] width 136 height 27
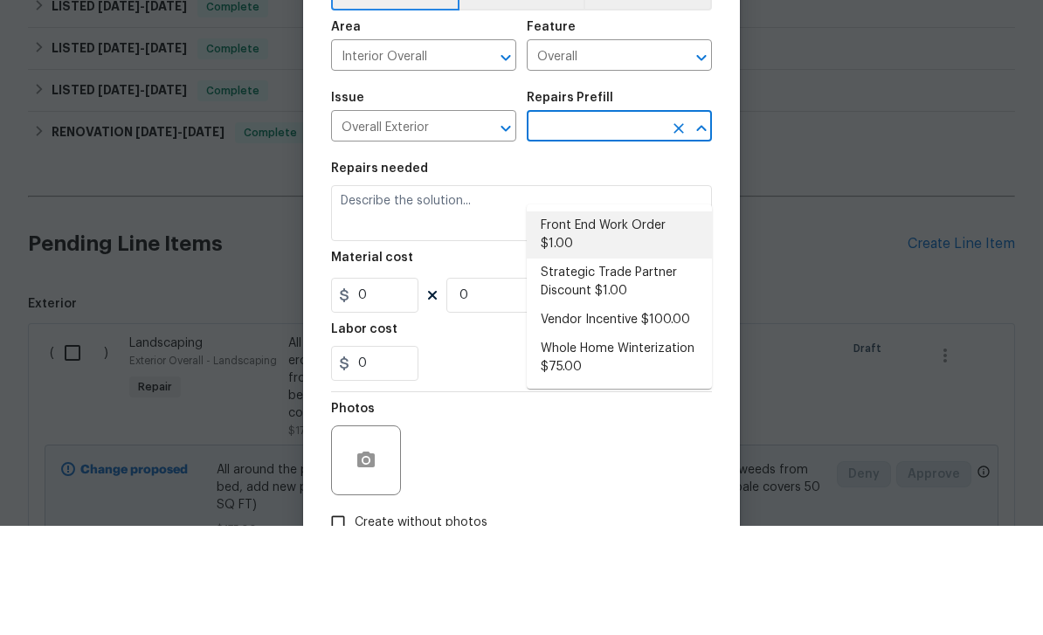
click at [645, 320] on li "Front End Work Order $1.00" at bounding box center [619, 343] width 185 height 47
type input "Front End Work Order $1.00"
type textarea "Placeholder line item for the creation of front end work orders."
type input "1"
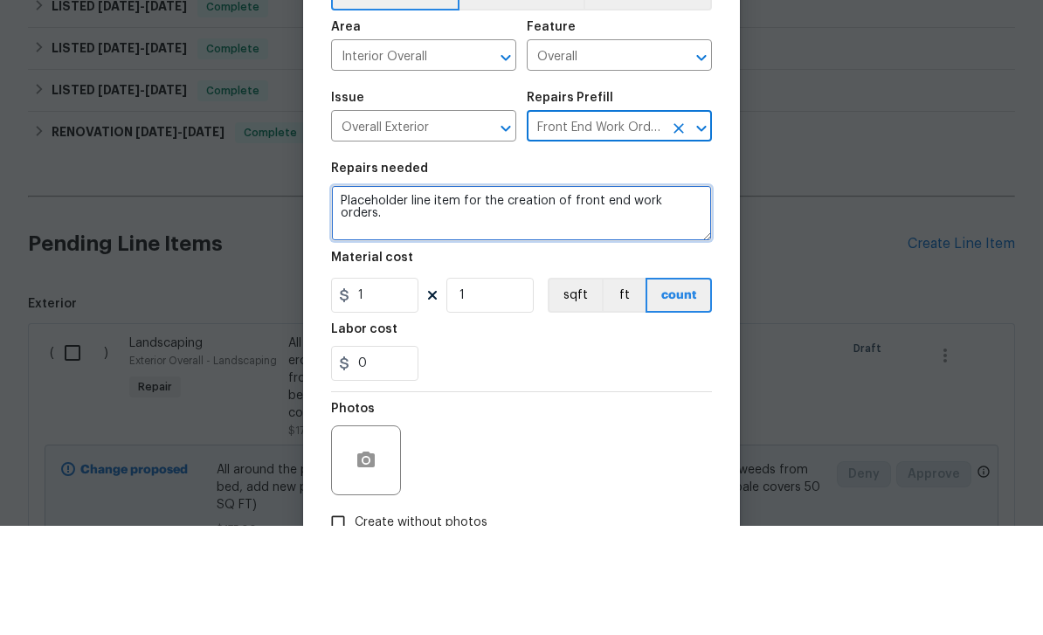
click at [660, 294] on textarea "Placeholder line item for the creation of front end work orders." at bounding box center [521, 322] width 381 height 56
click at [659, 294] on textarea "Placeholder line item for the creation of front end work orders." at bounding box center [521, 322] width 381 height 56
click at [680, 294] on textarea "Placeholder line item for the creation of front end work orders." at bounding box center [521, 322] width 381 height 56
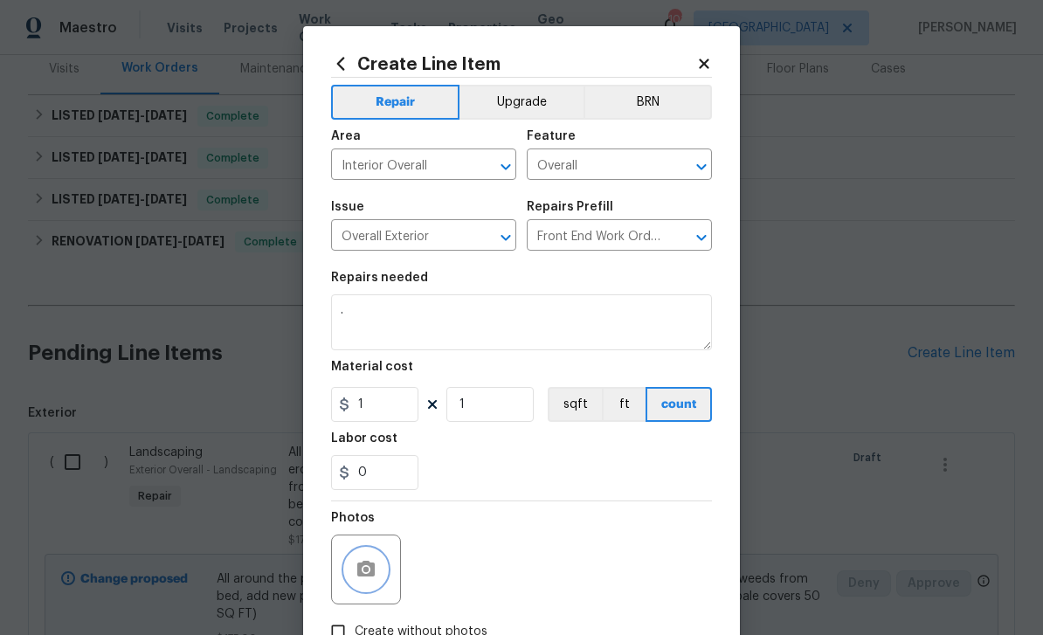
click at [371, 569] on icon "button" at bounding box center [365, 569] width 17 height 16
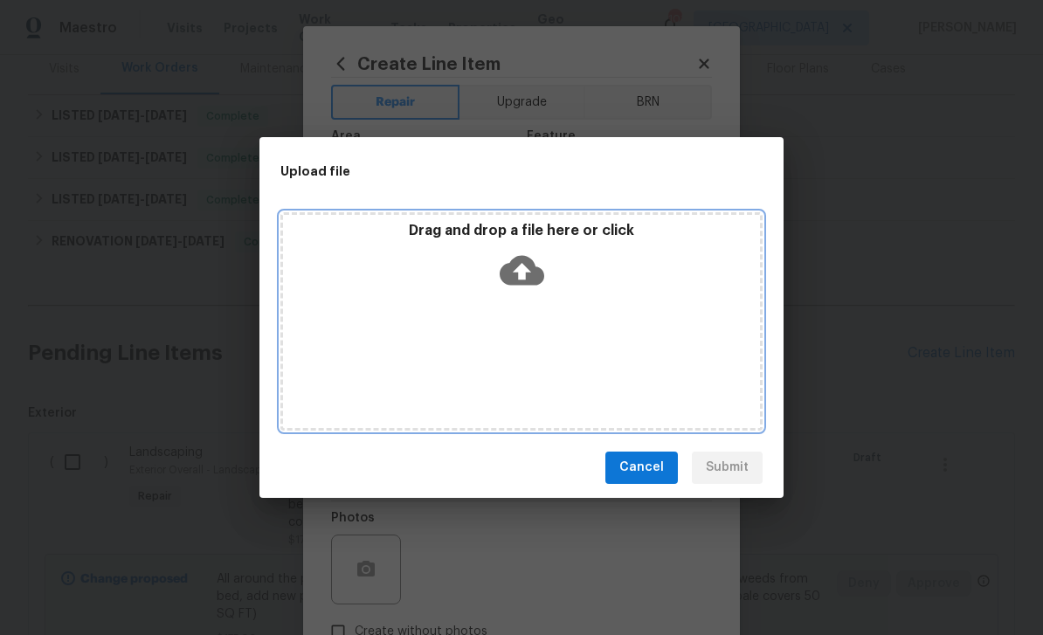
click at [535, 260] on icon at bounding box center [521, 270] width 45 height 45
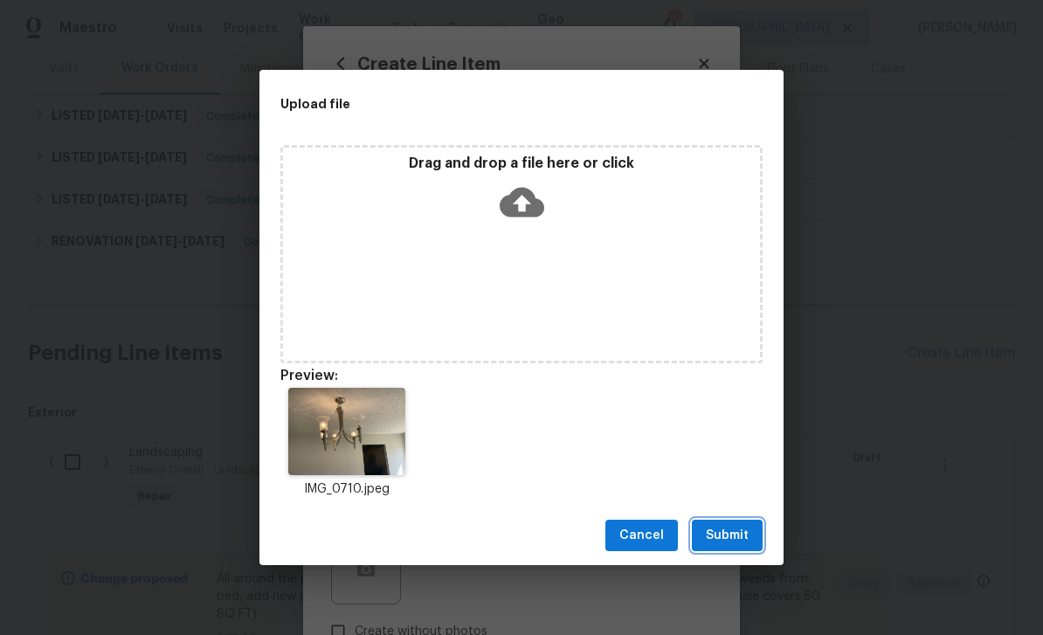
click at [747, 538] on span "Submit" at bounding box center [727, 536] width 43 height 22
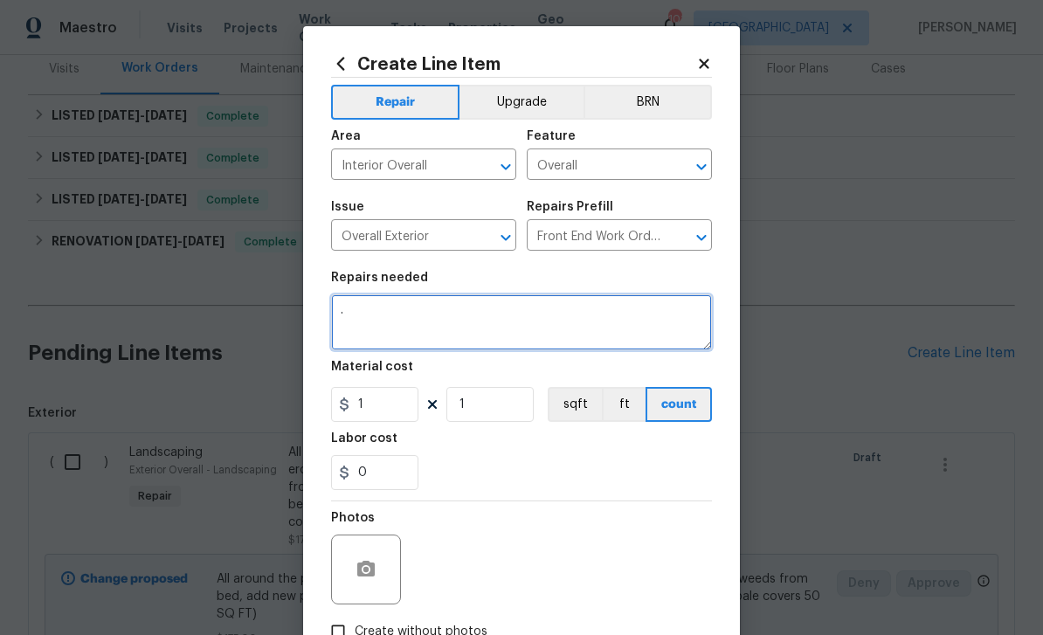
click at [658, 314] on textarea "." at bounding box center [521, 322] width 381 height 56
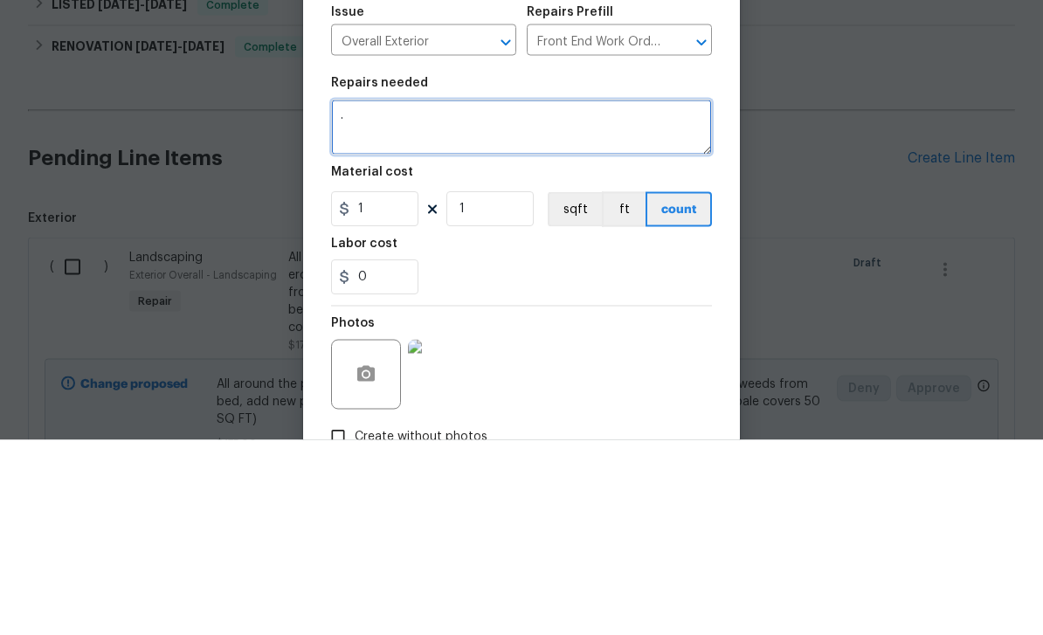
type textarea "."
type textarea "Reinstall light fixture in dining room is crooked and replace light bulb"
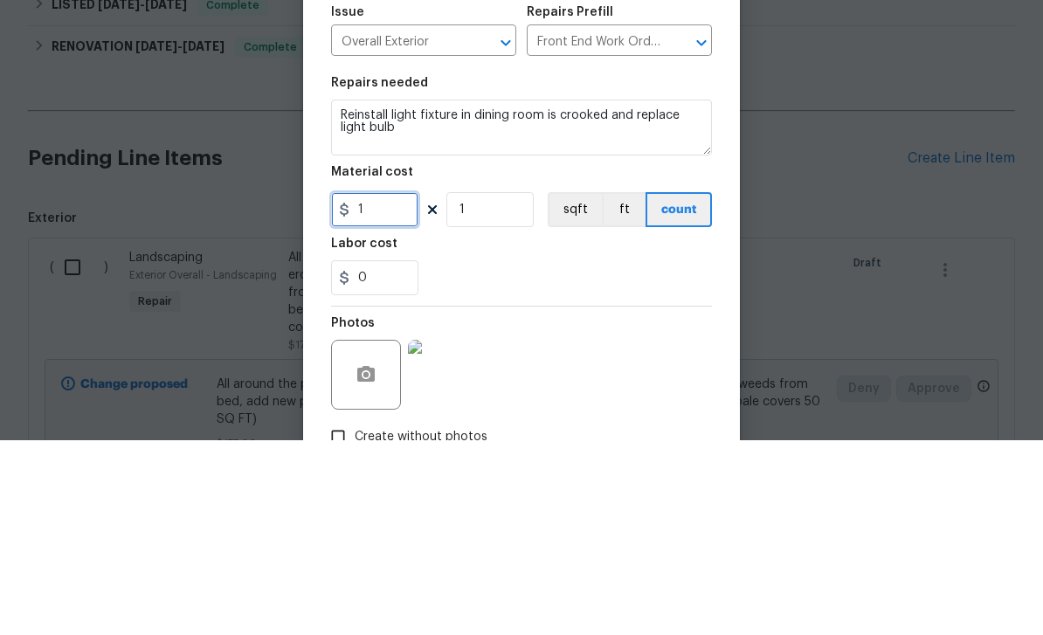
click at [373, 387] on input "1" at bounding box center [374, 404] width 87 height 35
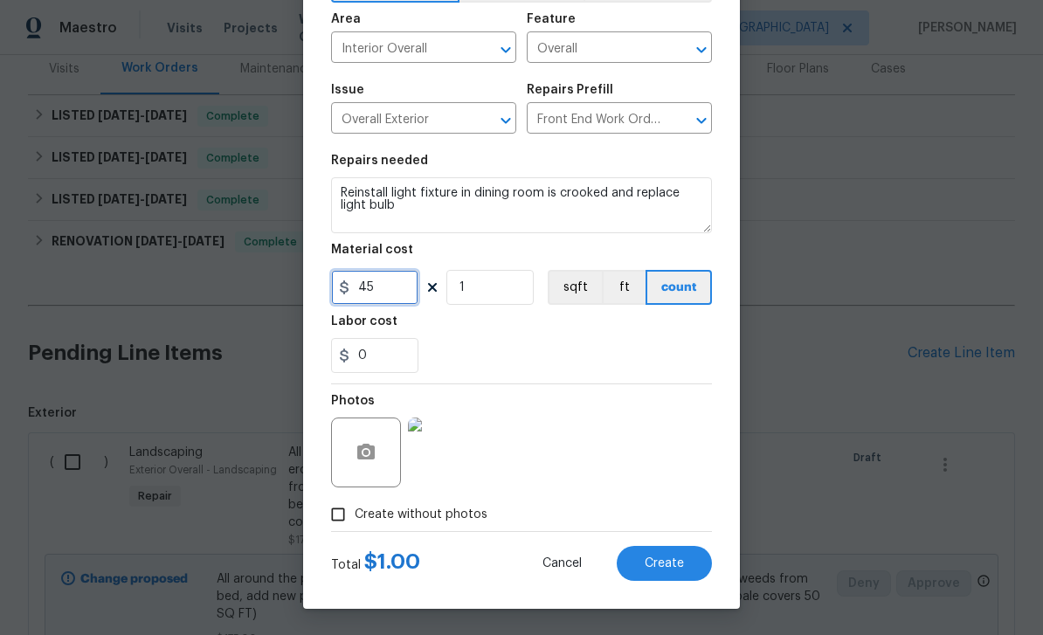
type input "45"
click at [339, 523] on input "Create without photos" at bounding box center [337, 514] width 33 height 33
checkbox input "false"
click at [693, 561] on button "Create" at bounding box center [663, 563] width 95 height 35
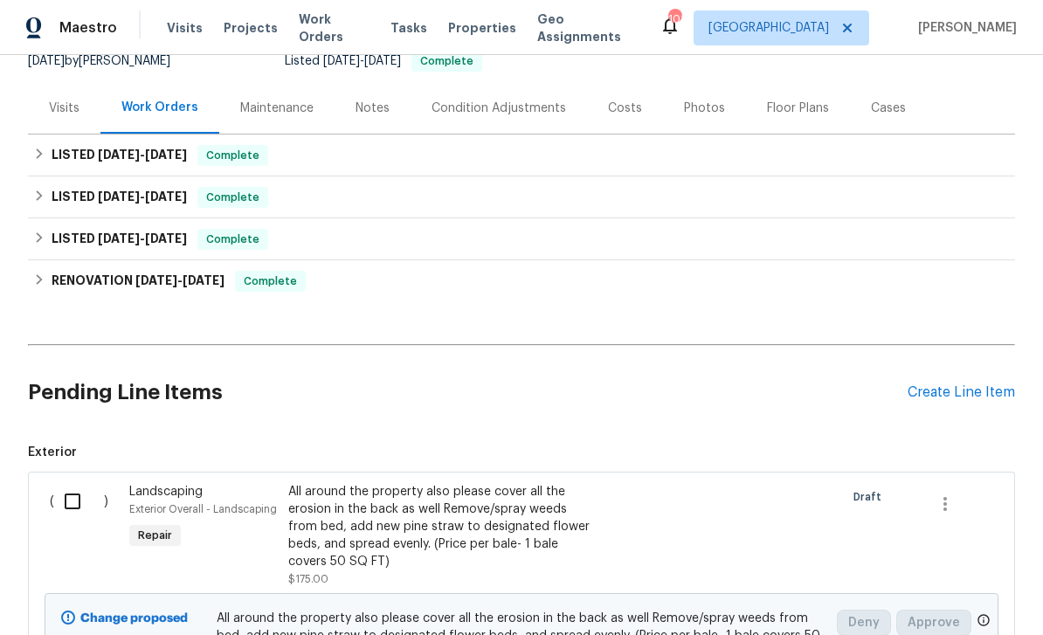
scroll to position [211, 0]
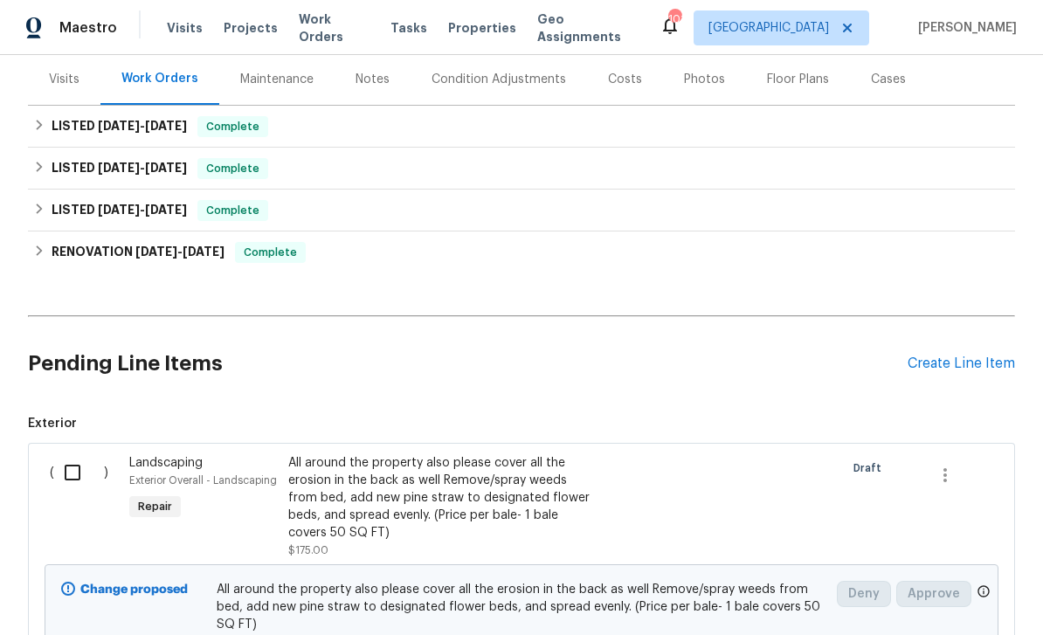
click at [955, 355] on div "Create Line Item" at bounding box center [960, 363] width 107 height 17
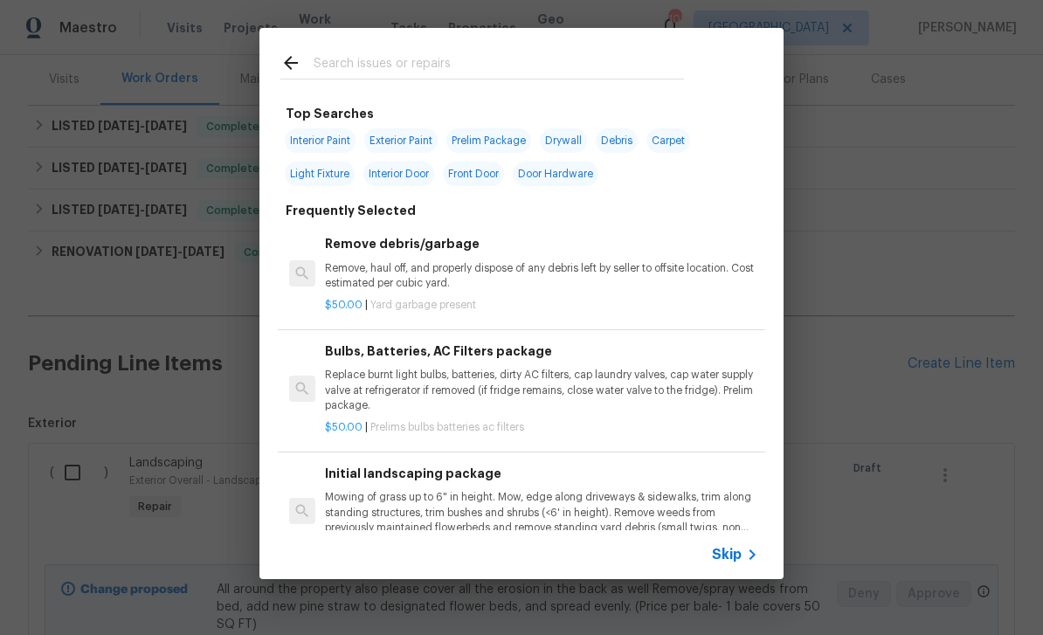
click at [652, 65] on input "text" at bounding box center [498, 65] width 370 height 26
click at [657, 65] on input "text" at bounding box center [498, 65] width 370 height 26
type input "Odo"
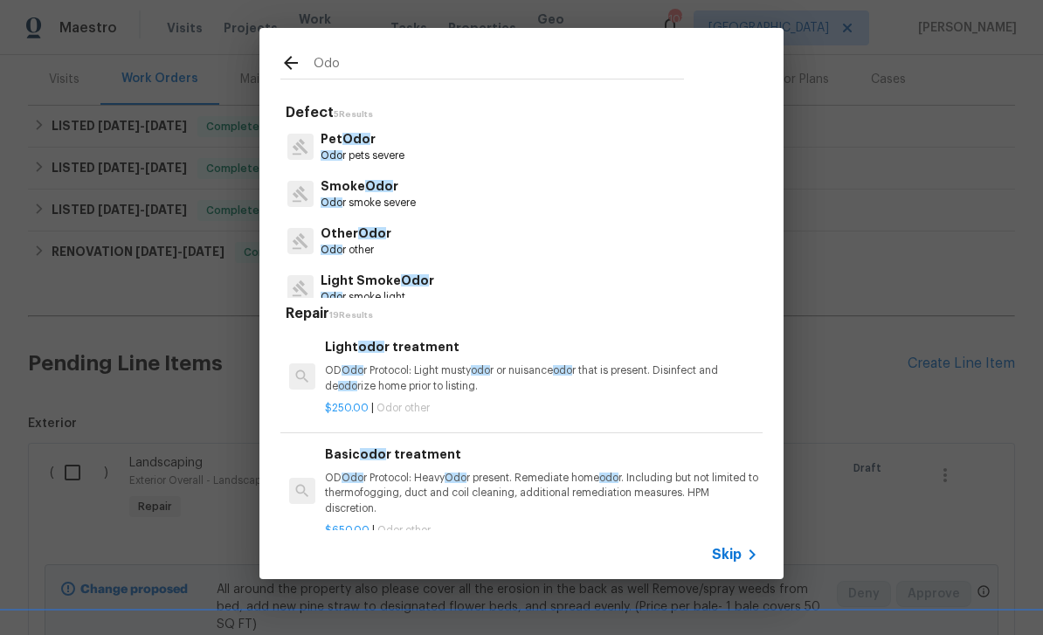
click at [339, 235] on p "Other Odo r" at bounding box center [355, 233] width 71 height 18
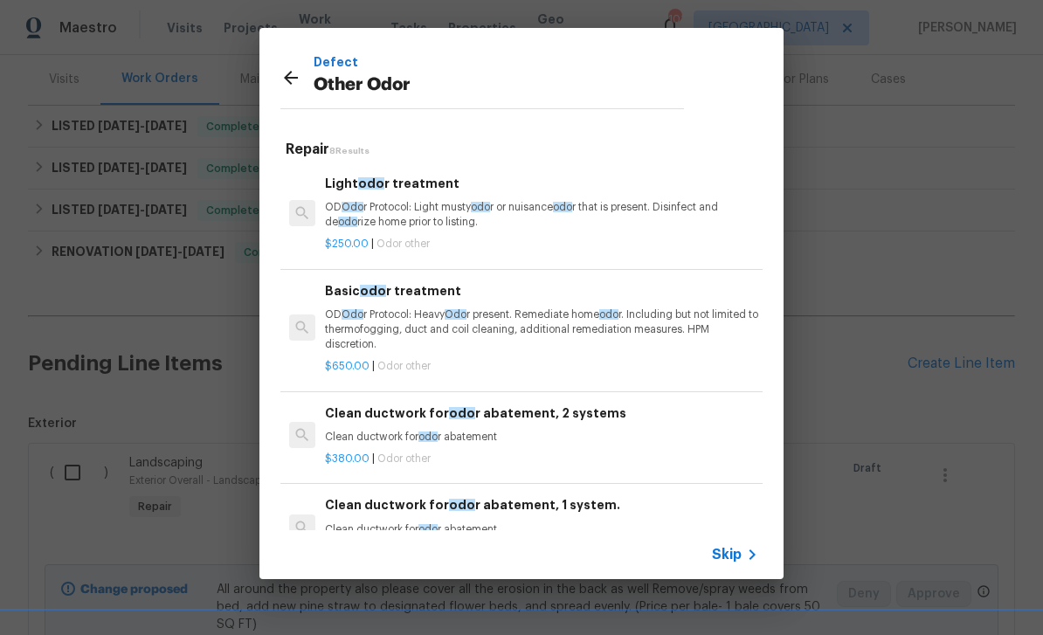
click at [693, 335] on p "OD Odo r Protocol: Heavy Odo r present. Remediate home odo r. Including but not…" at bounding box center [541, 329] width 433 height 45
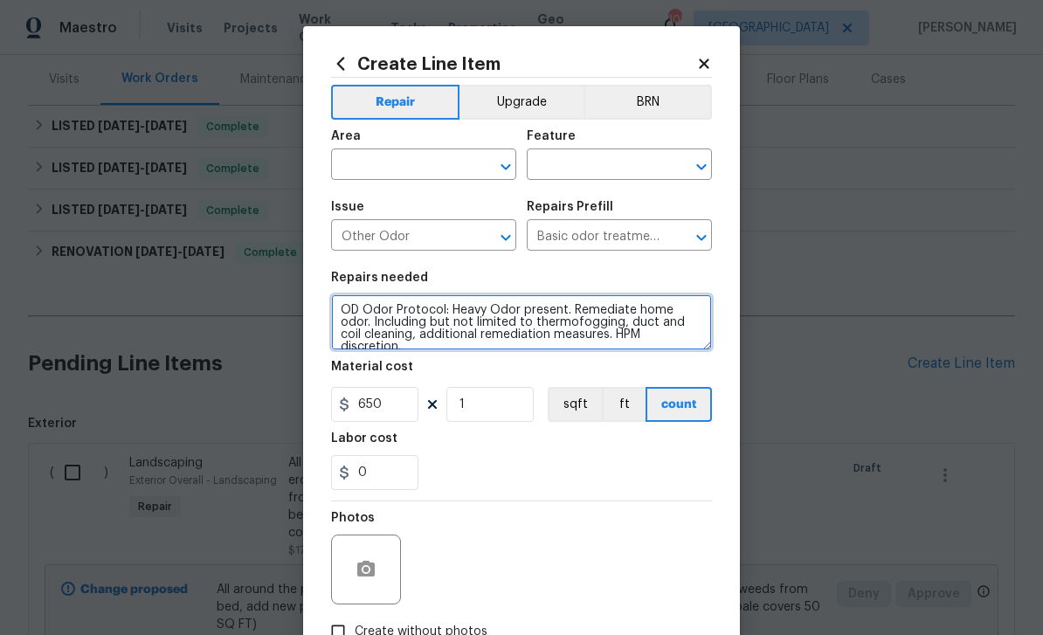
click at [339, 311] on textarea "OD Odor Protocol: Heavy Odor present. Remediate home odor. Including but not li…" at bounding box center [521, 322] width 381 height 56
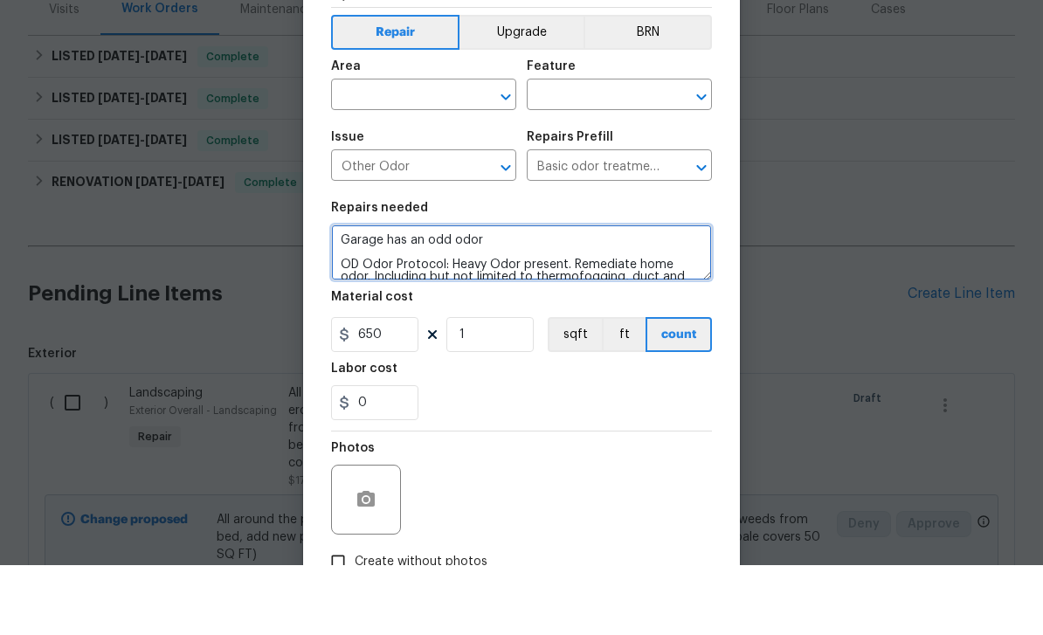
type textarea "Garage has an odd odor OD Odor Protocol: Heavy Odor present. Remediate home odo…"
click at [447, 120] on span "Area ​" at bounding box center [423, 155] width 185 height 71
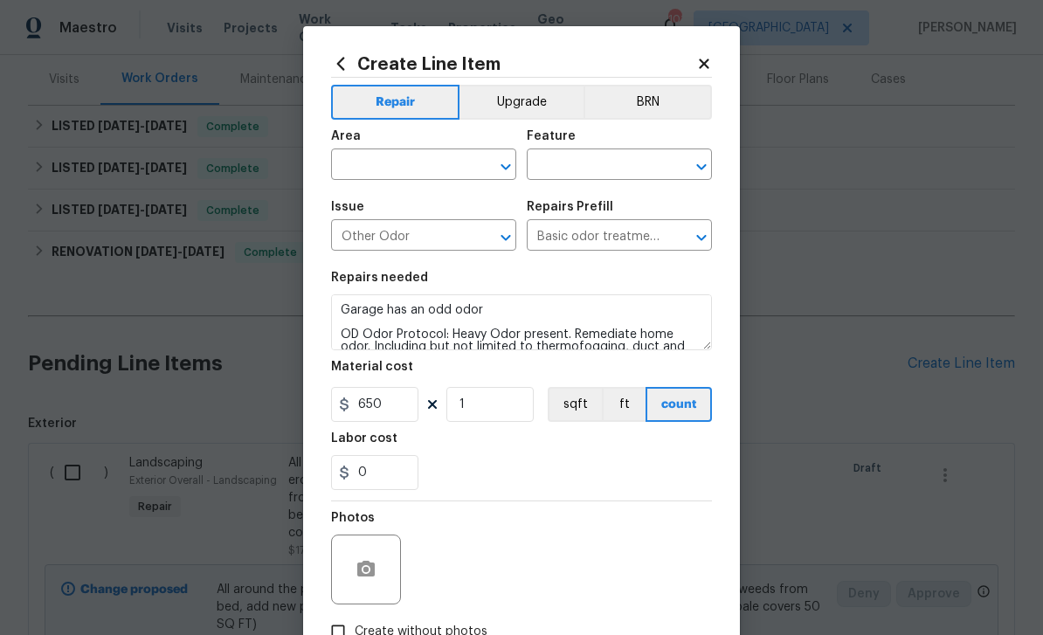
click at [424, 166] on input "text" at bounding box center [399, 166] width 136 height 27
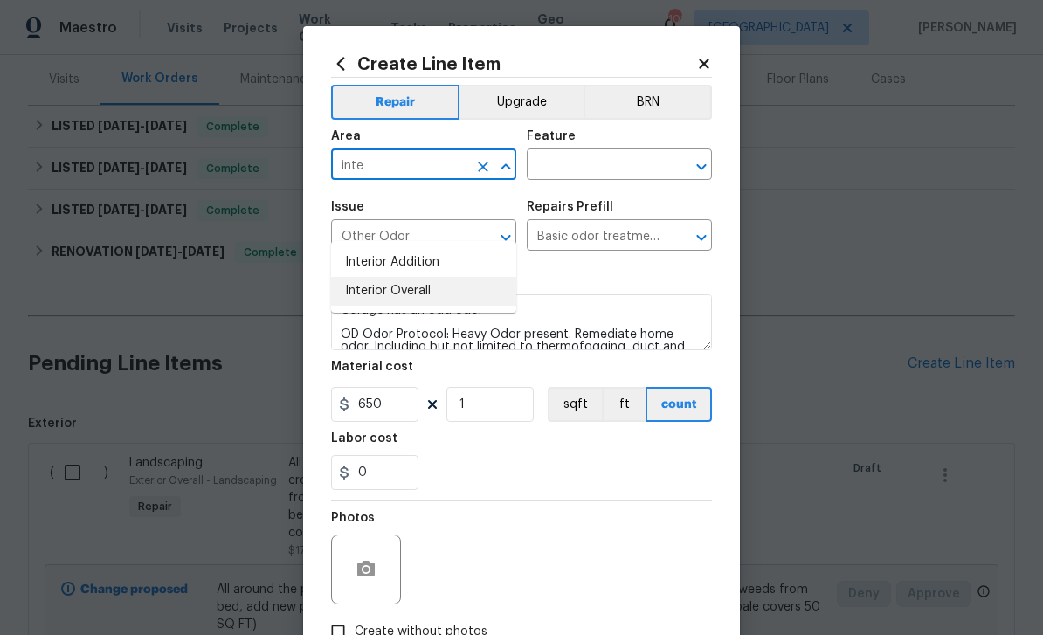
click at [441, 277] on li "Interior Overall" at bounding box center [423, 291] width 185 height 29
type input "Interior Overall"
click at [599, 174] on input "text" at bounding box center [595, 166] width 136 height 27
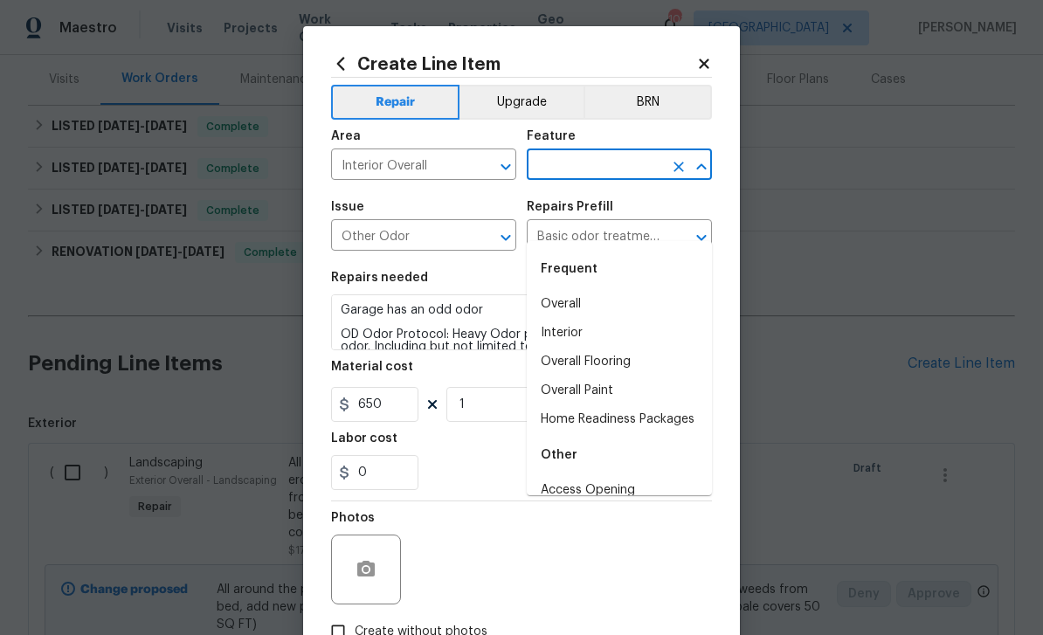
click at [598, 290] on li "Overall" at bounding box center [619, 304] width 185 height 29
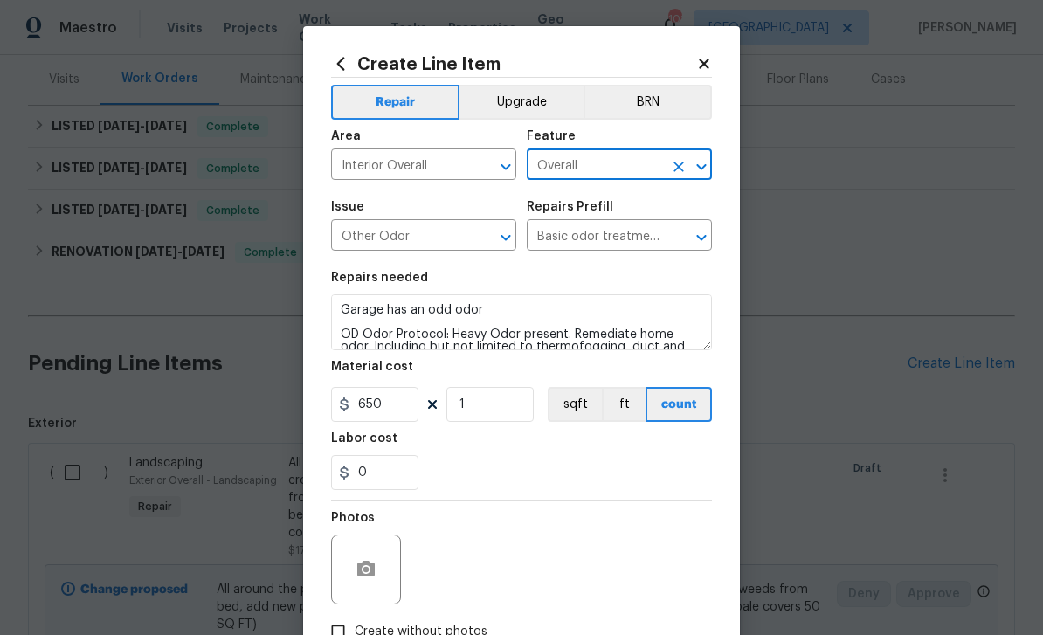
type input "Overall"
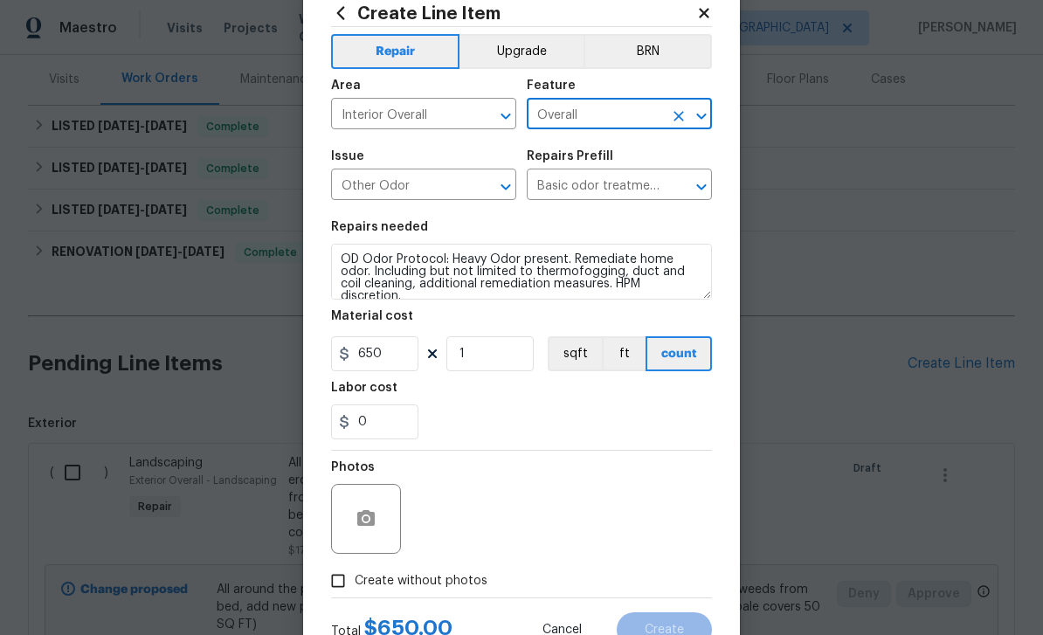
scroll to position [52, 0]
click at [348, 587] on input "Create without photos" at bounding box center [337, 579] width 33 height 33
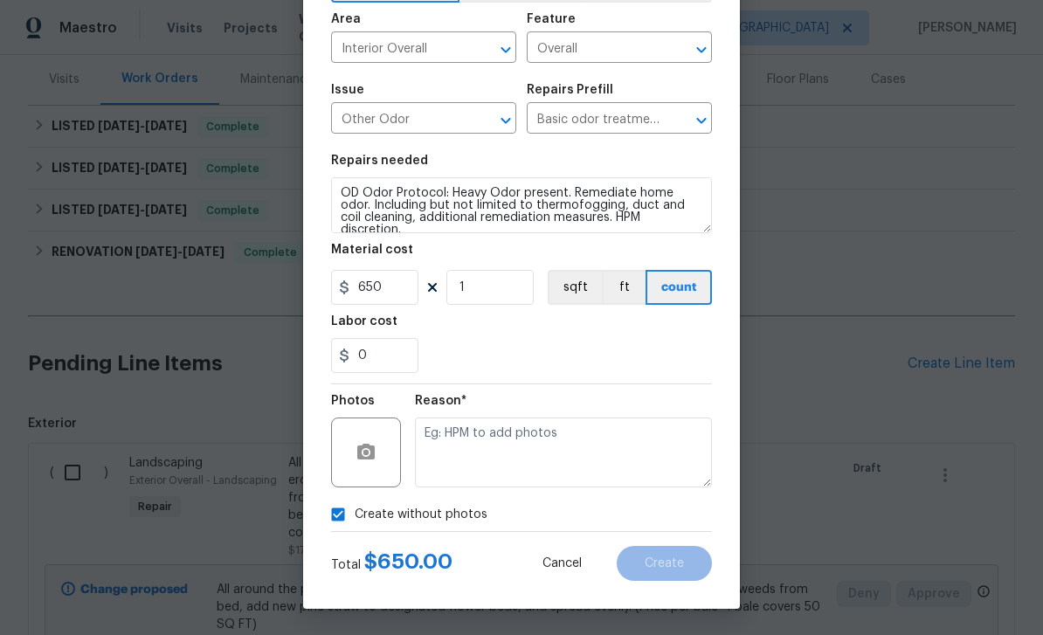
scroll to position [120, 0]
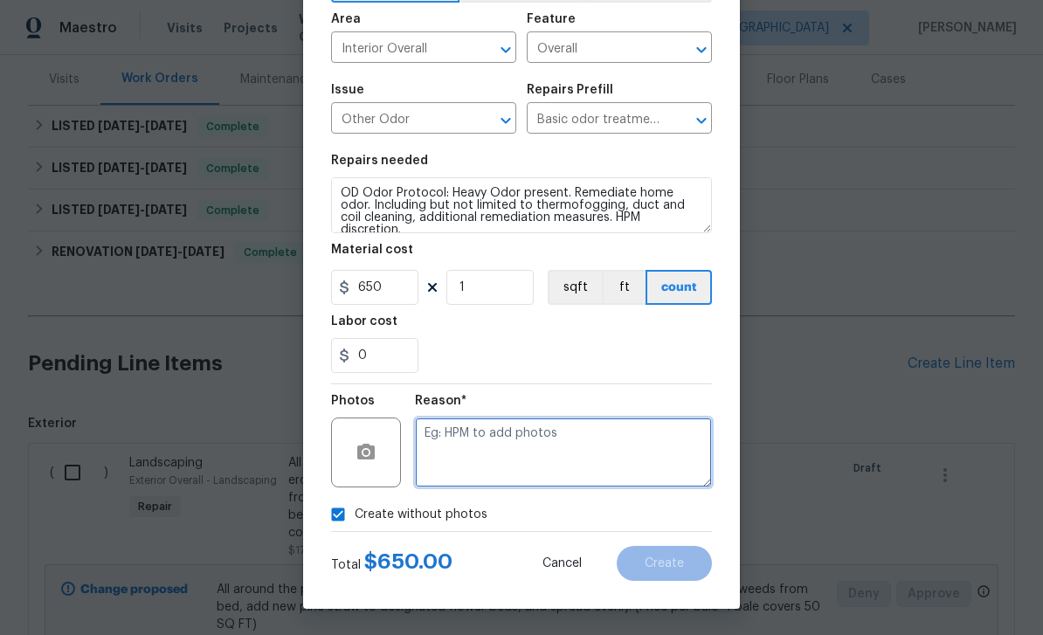
click at [532, 444] on textarea at bounding box center [563, 452] width 297 height 70
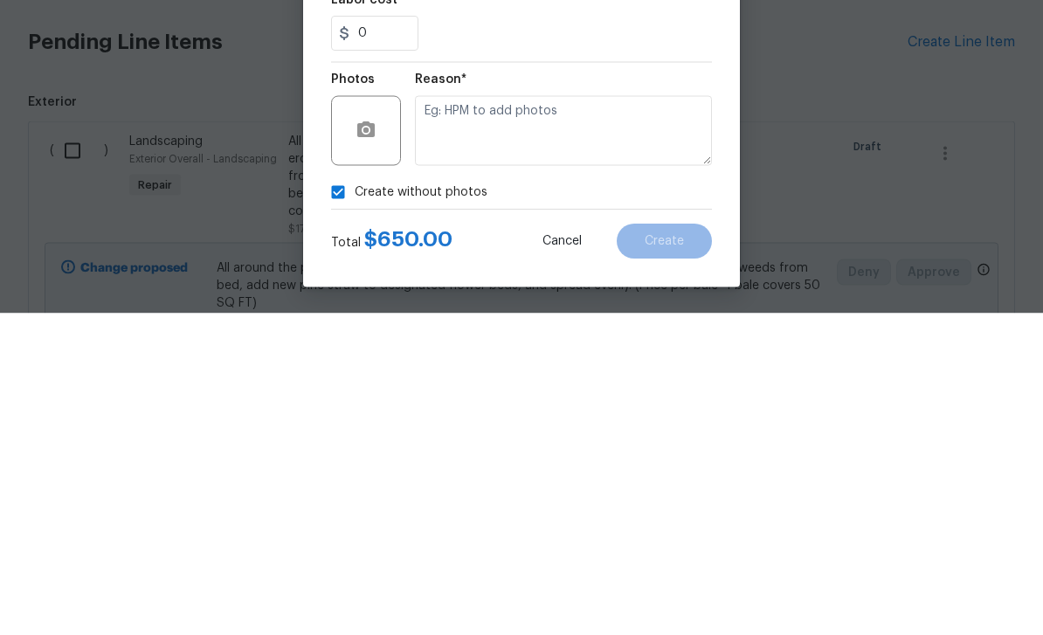
click at [340, 498] on input "Create without photos" at bounding box center [337, 514] width 33 height 33
checkbox input "false"
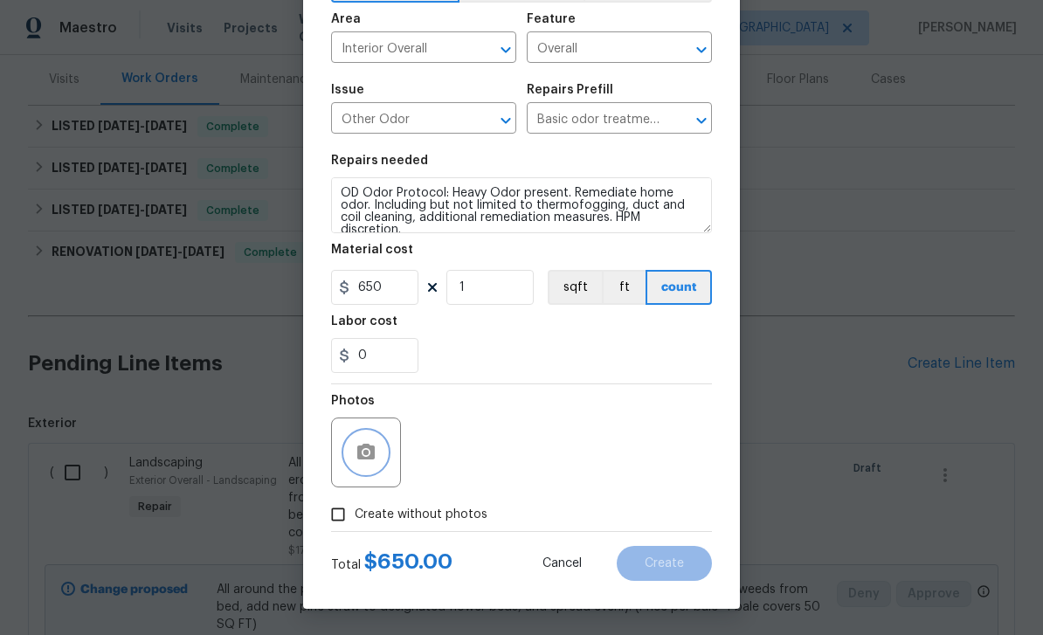
click at [376, 448] on button "button" at bounding box center [366, 452] width 42 height 42
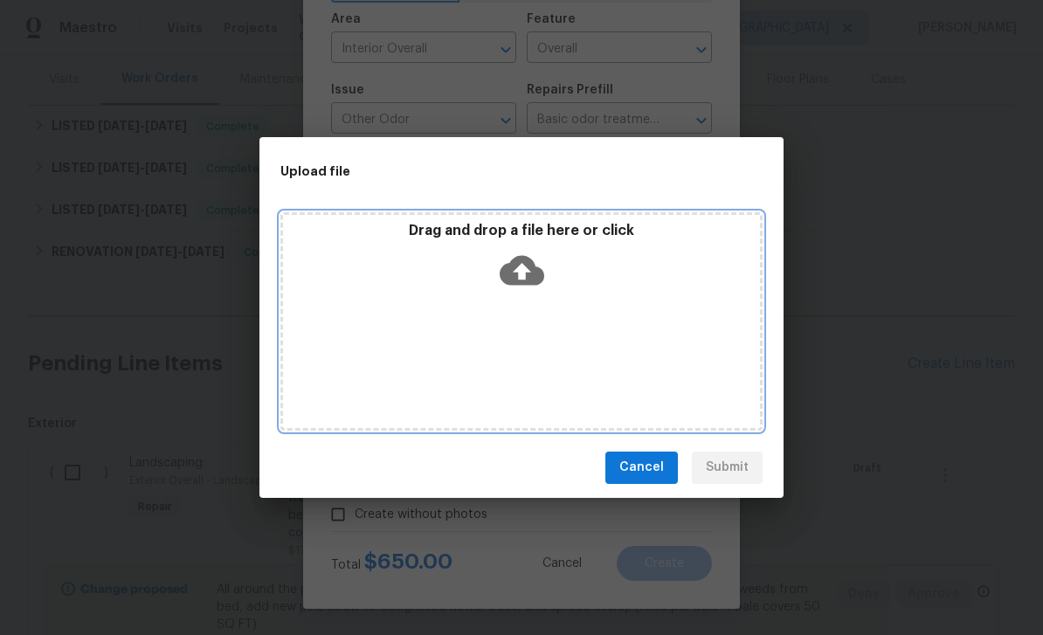
click at [522, 278] on icon at bounding box center [521, 270] width 45 height 45
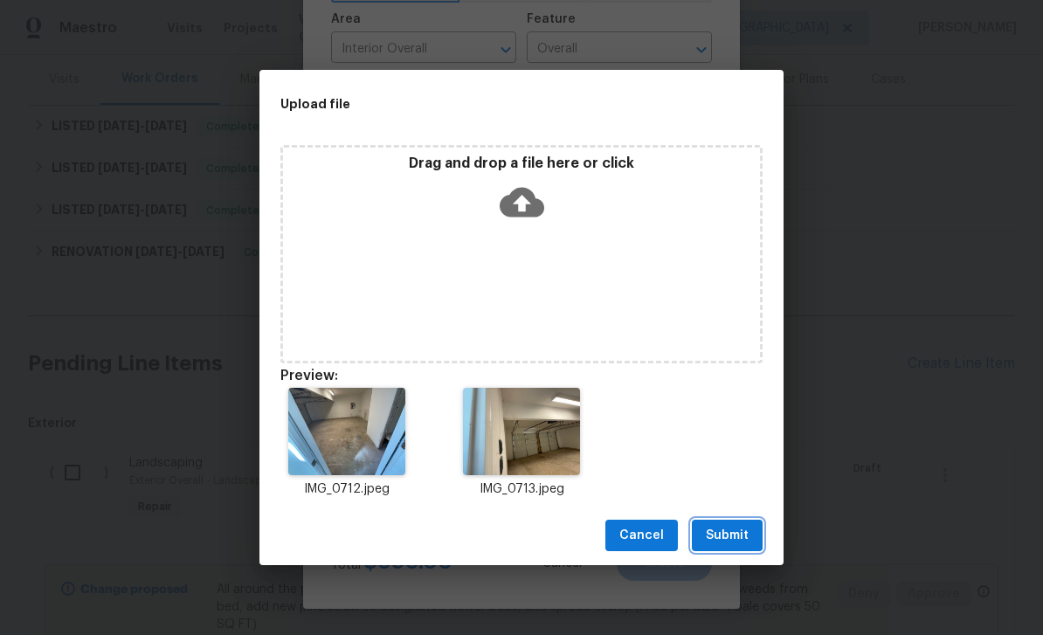
click at [744, 540] on span "Submit" at bounding box center [727, 536] width 43 height 22
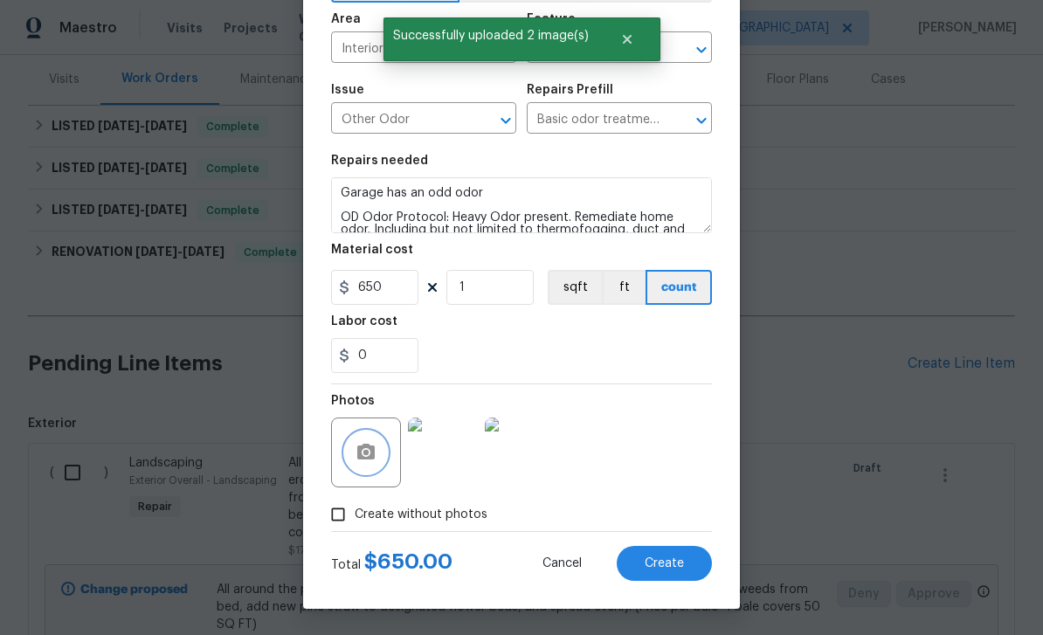
scroll to position [0, 0]
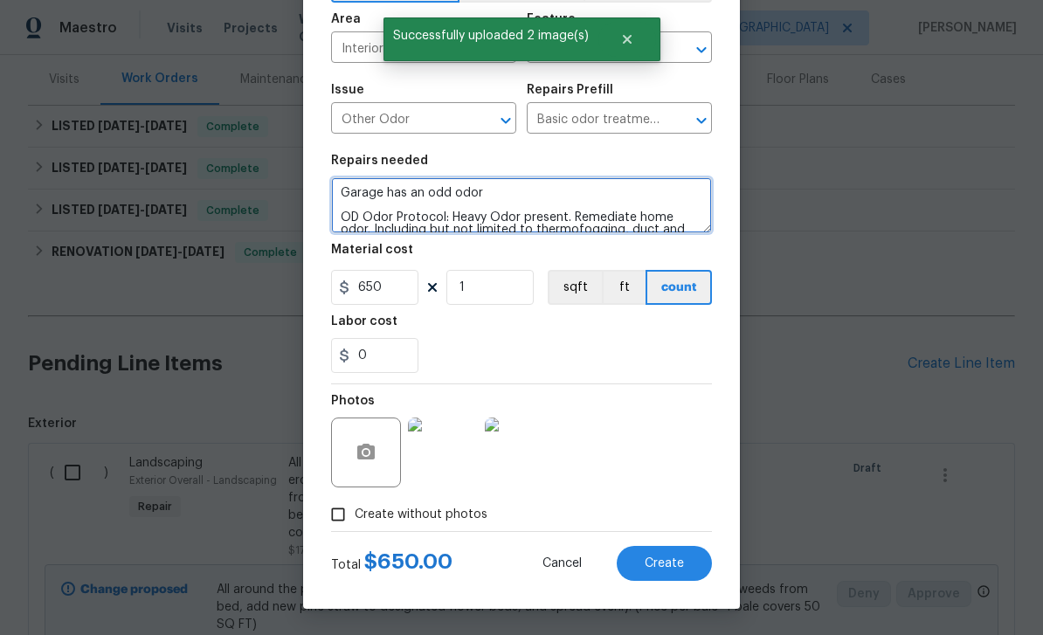
click at [446, 192] on textarea "Garage has an odd odor OD Odor Protocol: Heavy Odor present. Remediate home odo…" at bounding box center [521, 205] width 381 height 56
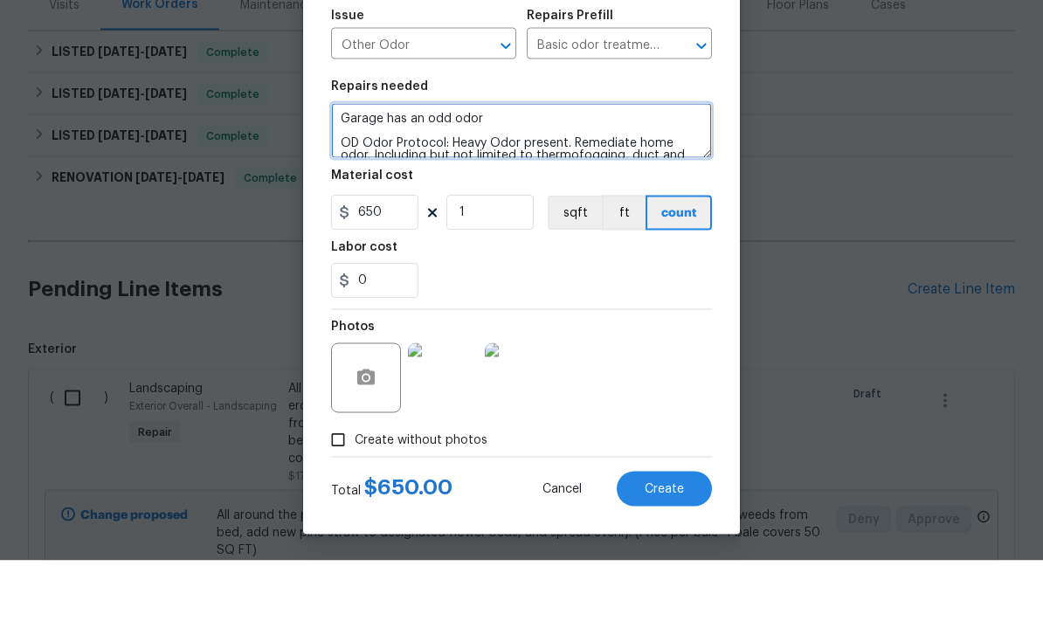
click at [457, 177] on textarea "Garage has an odd odor OD Odor Protocol: Heavy Odor present. Remediate home odo…" at bounding box center [521, 205] width 381 height 56
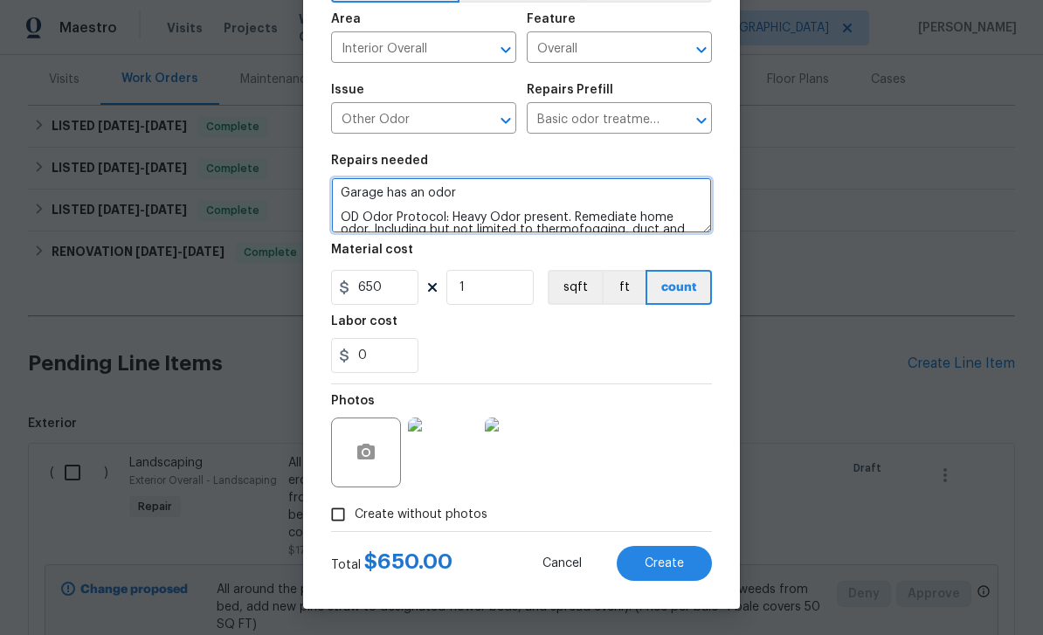
type textarea "Garage has an odor OD Odor Protocol: Heavy Odor present. Remediate home odor. I…"
click at [685, 569] on button "Create" at bounding box center [663, 563] width 95 height 35
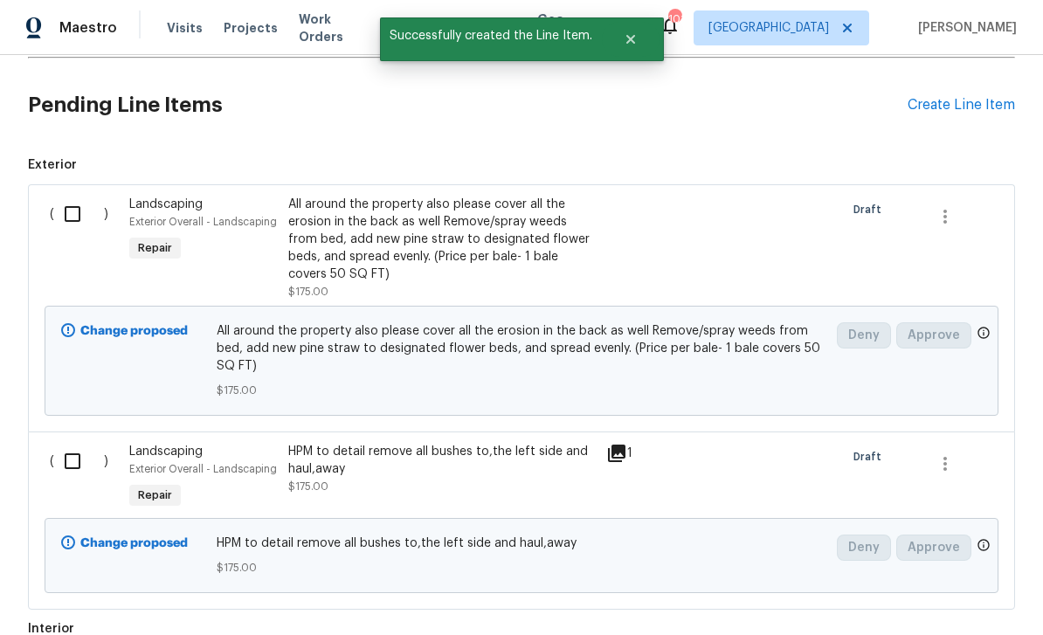
click at [79, 196] on input "checkbox" at bounding box center [79, 214] width 50 height 37
checkbox input "true"
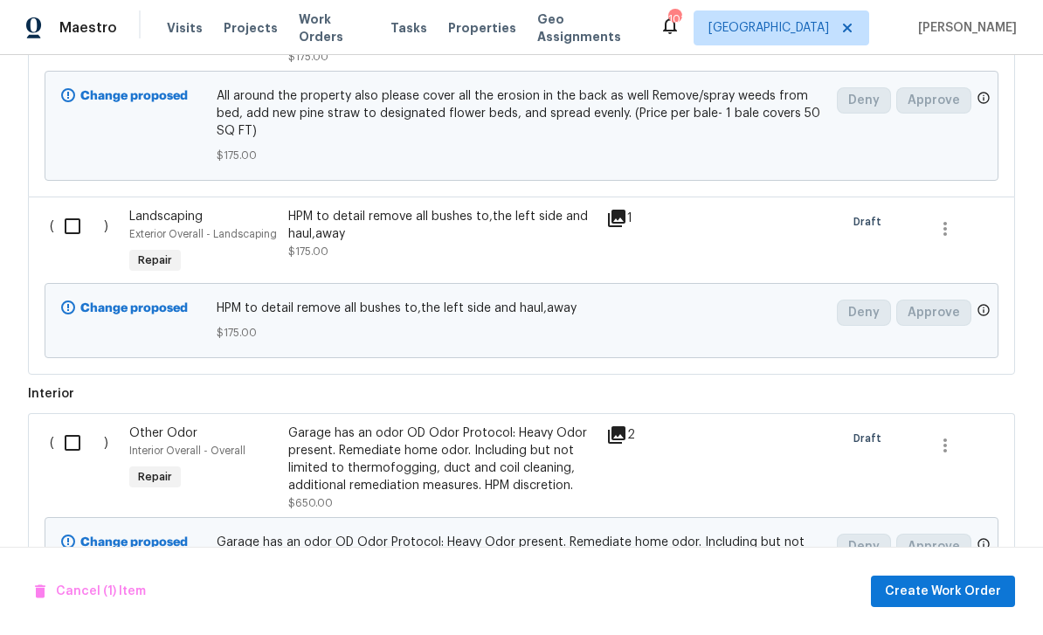
click at [82, 208] on input "checkbox" at bounding box center [79, 226] width 50 height 37
checkbox input "true"
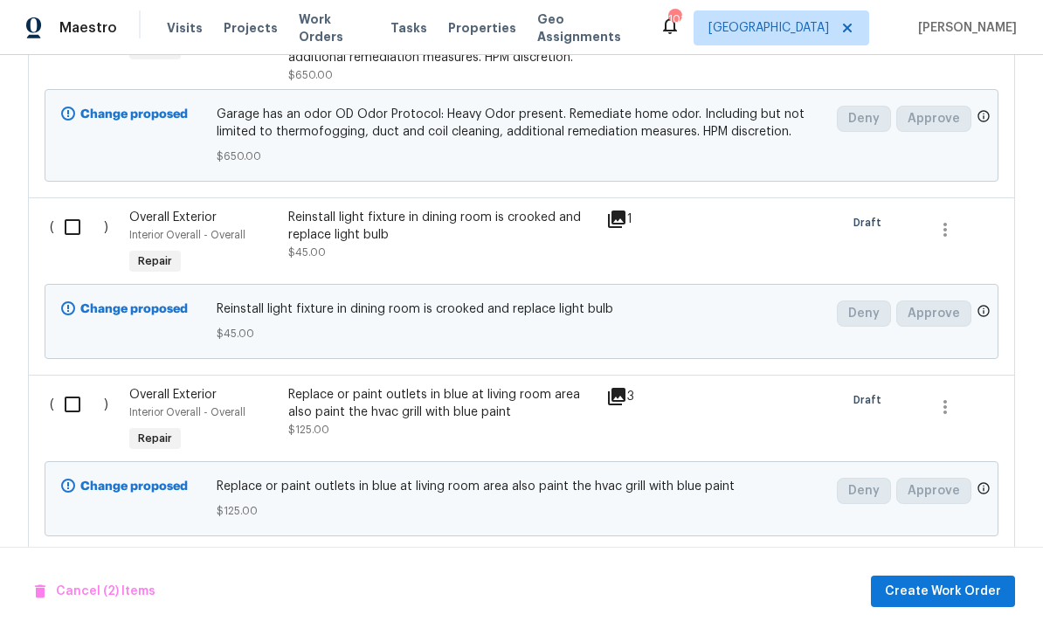
click at [77, 209] on input "checkbox" at bounding box center [79, 227] width 50 height 37
checkbox input "true"
click at [83, 386] on input "checkbox" at bounding box center [79, 404] width 50 height 37
checkbox input "true"
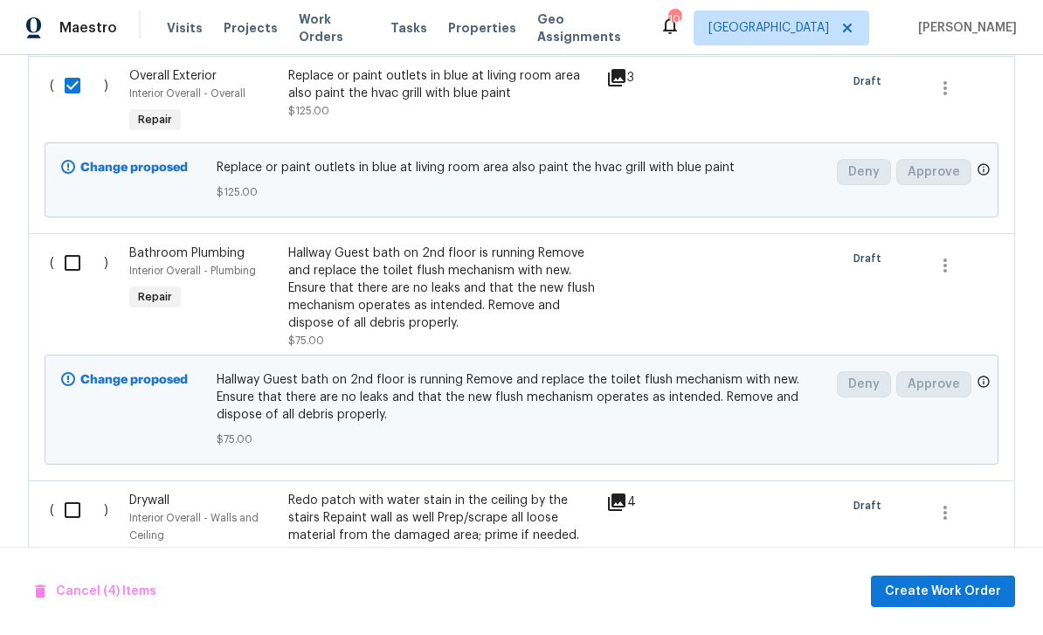
click at [73, 244] on input "checkbox" at bounding box center [79, 262] width 50 height 37
checkbox input "true"
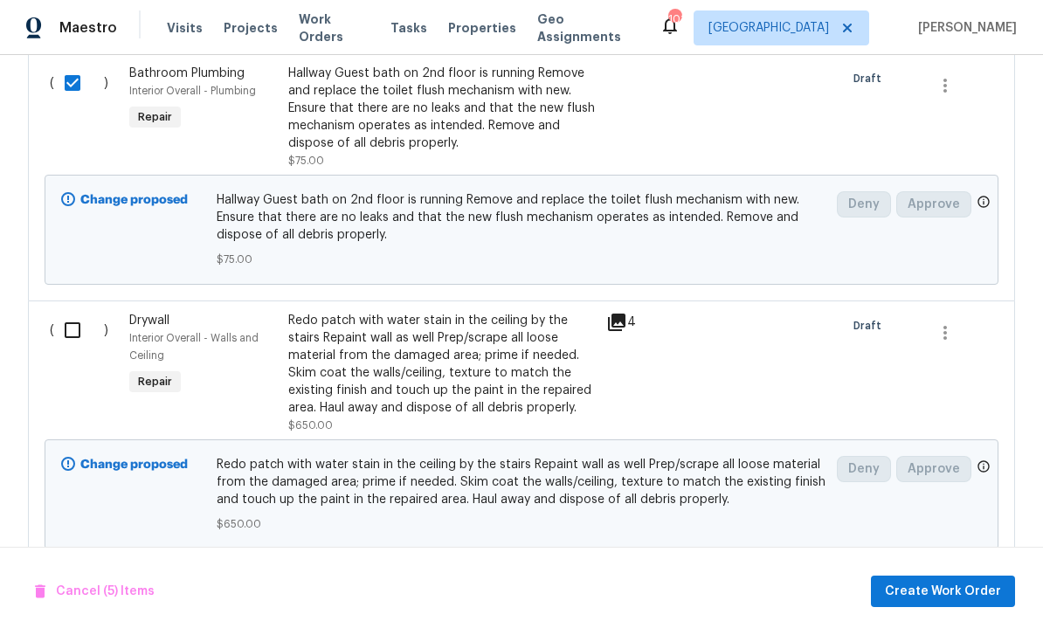
scroll to position [1630, 0]
click at [79, 313] on input "checkbox" at bounding box center [79, 331] width 50 height 37
checkbox input "true"
click at [954, 588] on span "Create Work Order" at bounding box center [943, 592] width 116 height 22
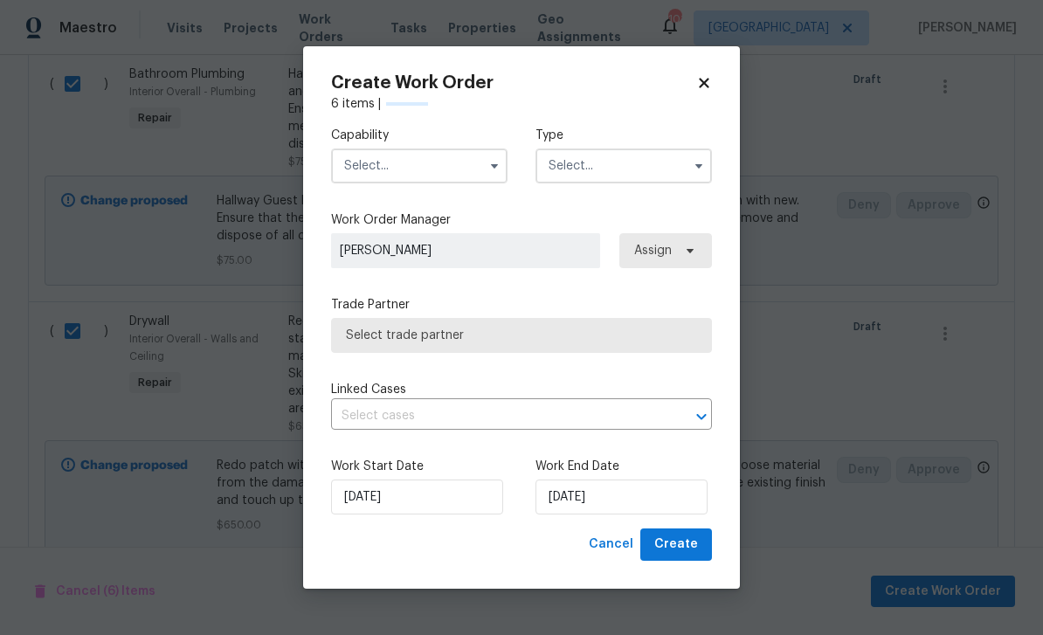
checkbox input "false"
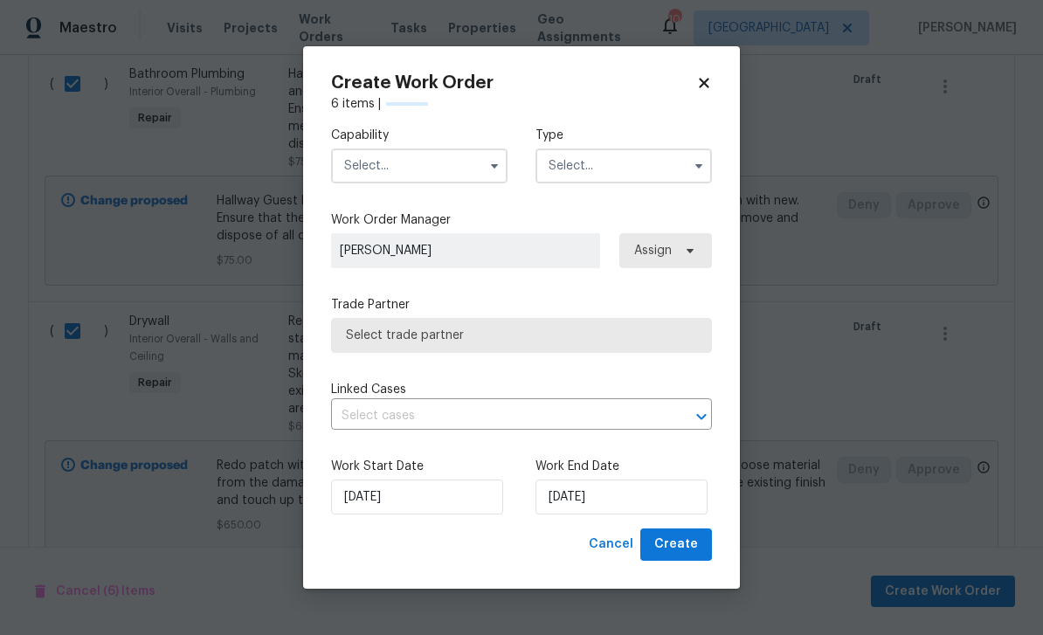
checkbox input "false"
click at [445, 167] on input "text" at bounding box center [419, 165] width 176 height 35
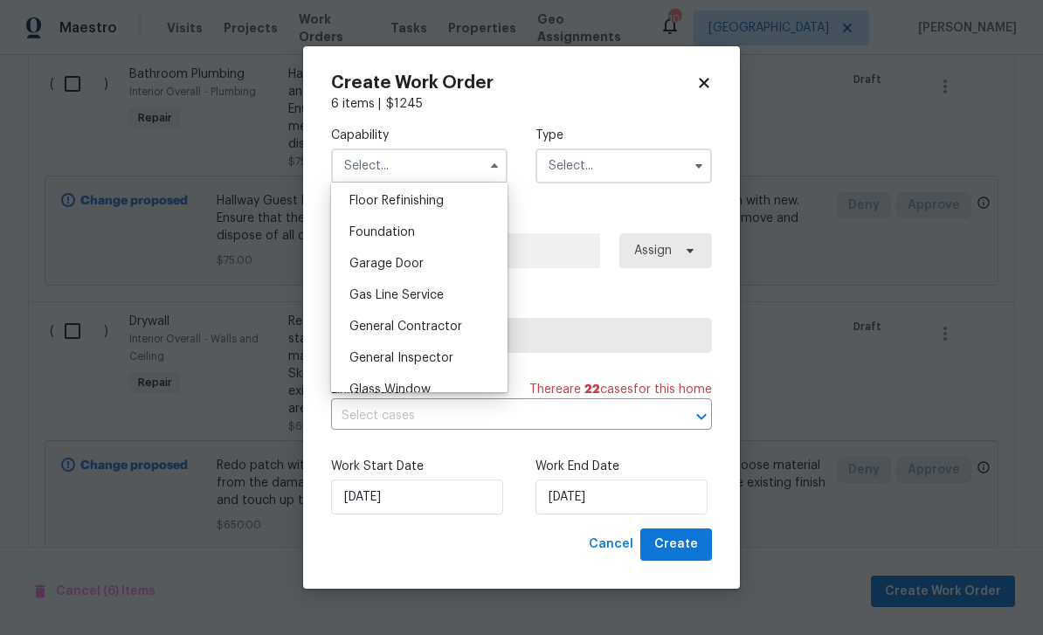
scroll to position [713, 0]
click at [471, 327] on div "General Contractor" at bounding box center [419, 323] width 168 height 31
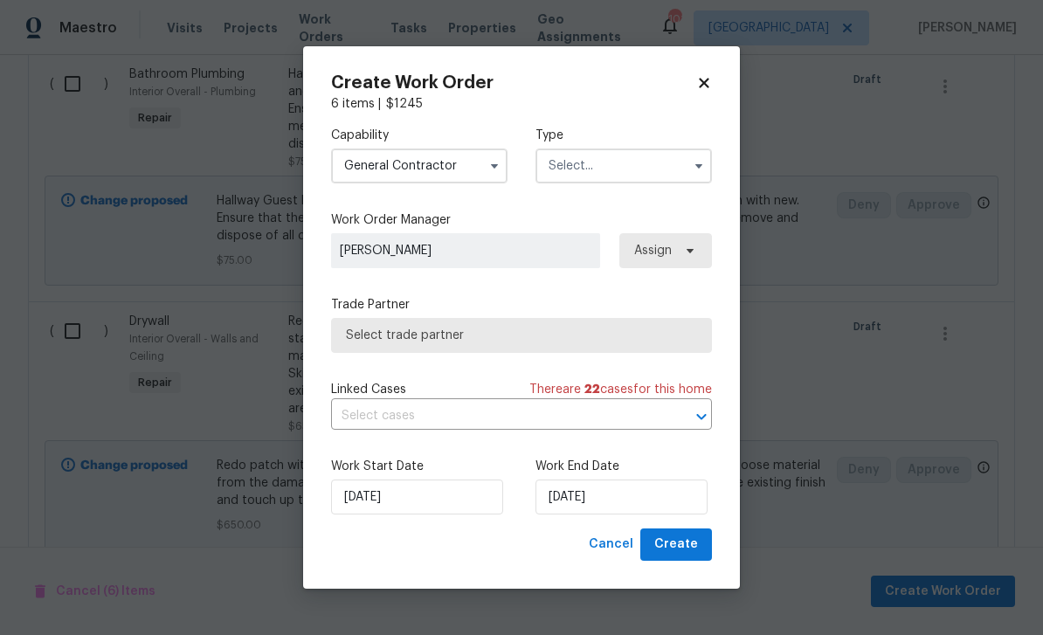
type input "General Contractor"
click at [625, 176] on input "text" at bounding box center [623, 165] width 176 height 35
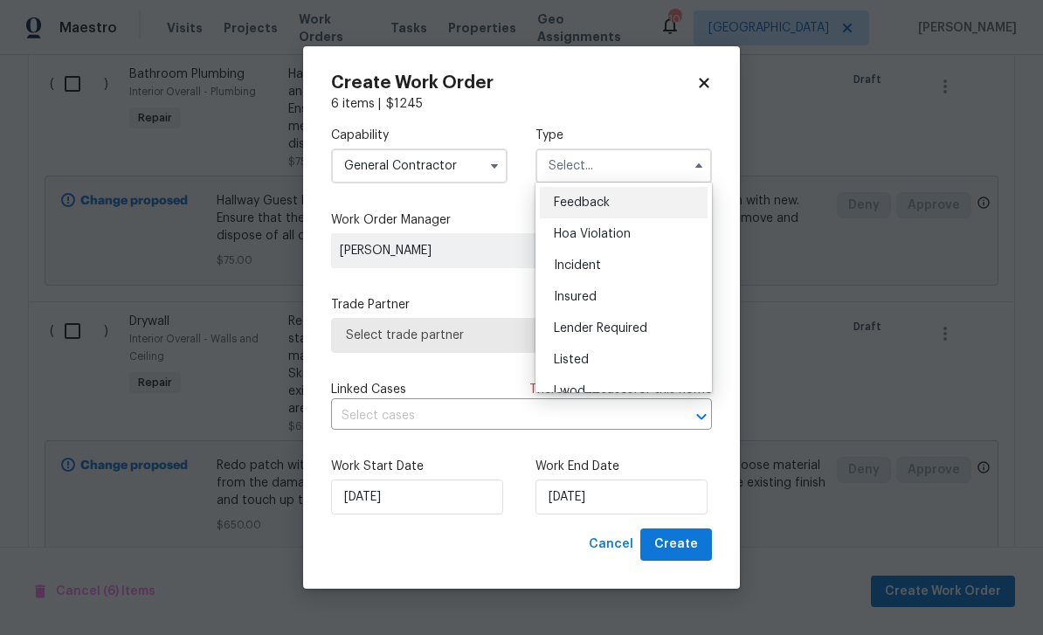
click at [597, 365] on div "Listed" at bounding box center [624, 359] width 168 height 31
type input "Listed"
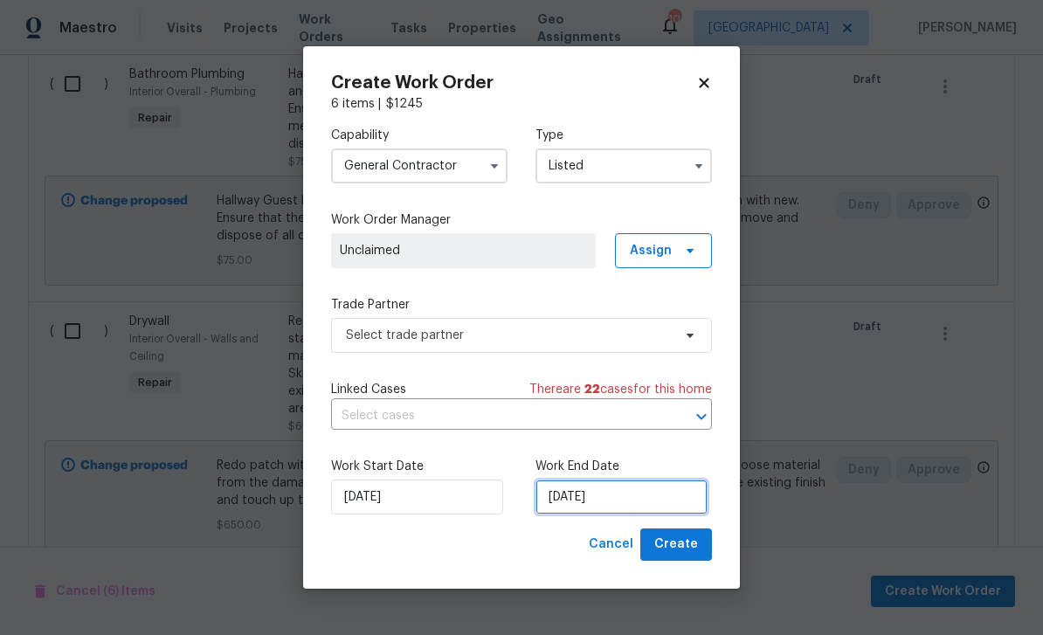
click at [664, 501] on input "9/9/2025" at bounding box center [621, 496] width 172 height 35
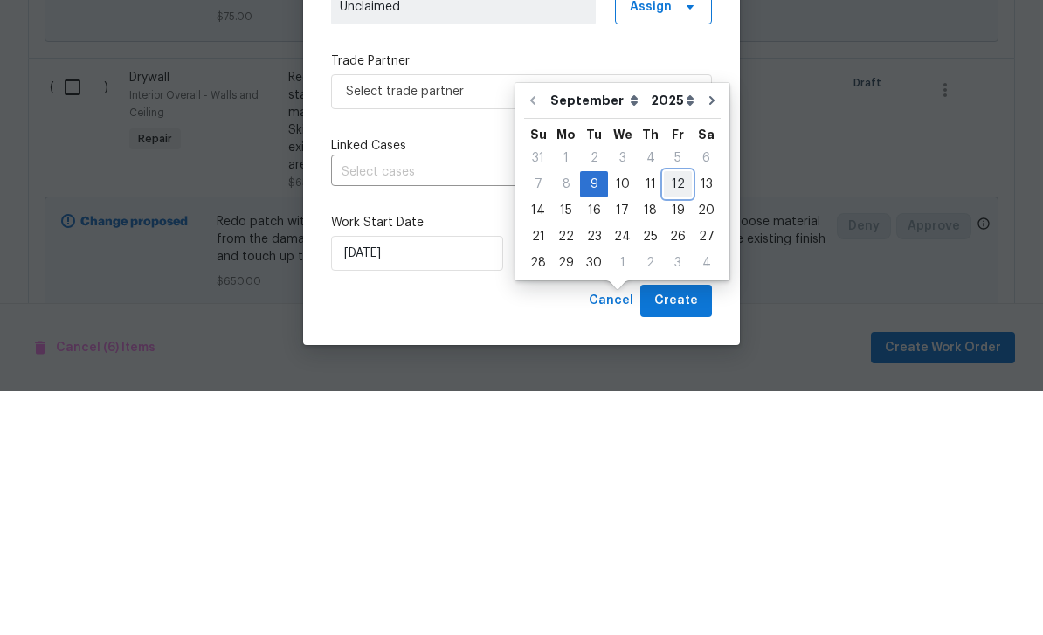
click at [671, 416] on div "12" at bounding box center [678, 428] width 28 height 24
type input "9/12/2025"
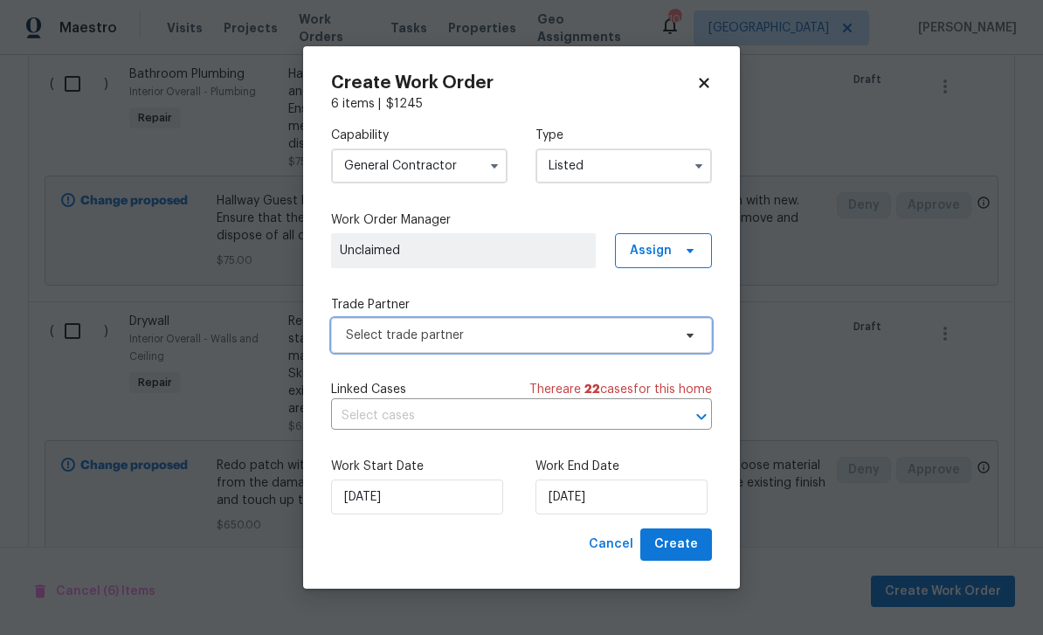
click at [672, 343] on span "Select trade partner" at bounding box center [521, 335] width 381 height 35
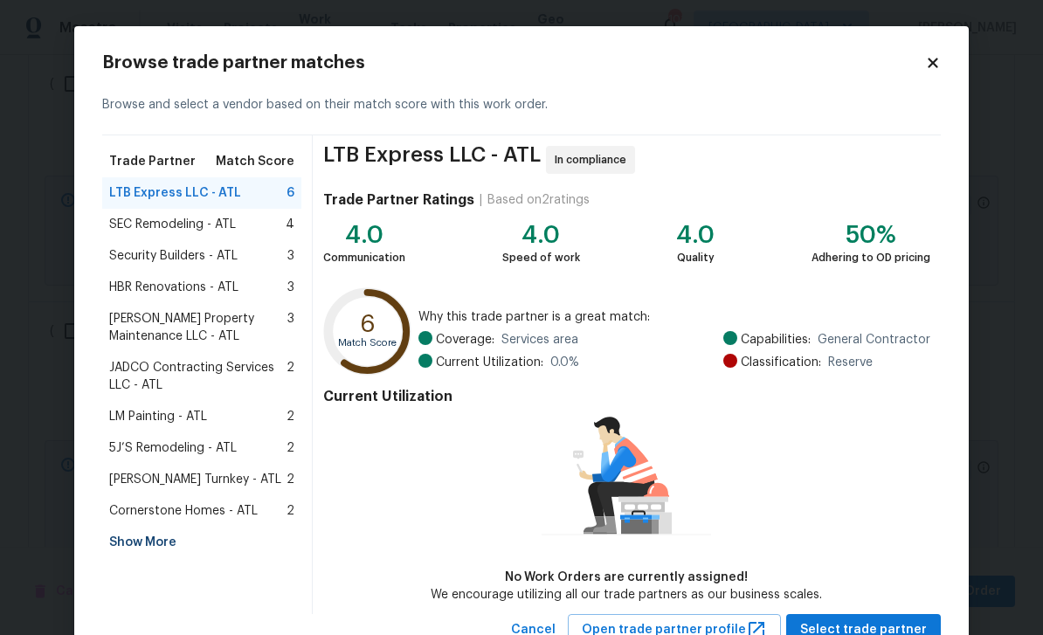
click at [138, 422] on span "LM Painting - ATL" at bounding box center [158, 416] width 98 height 17
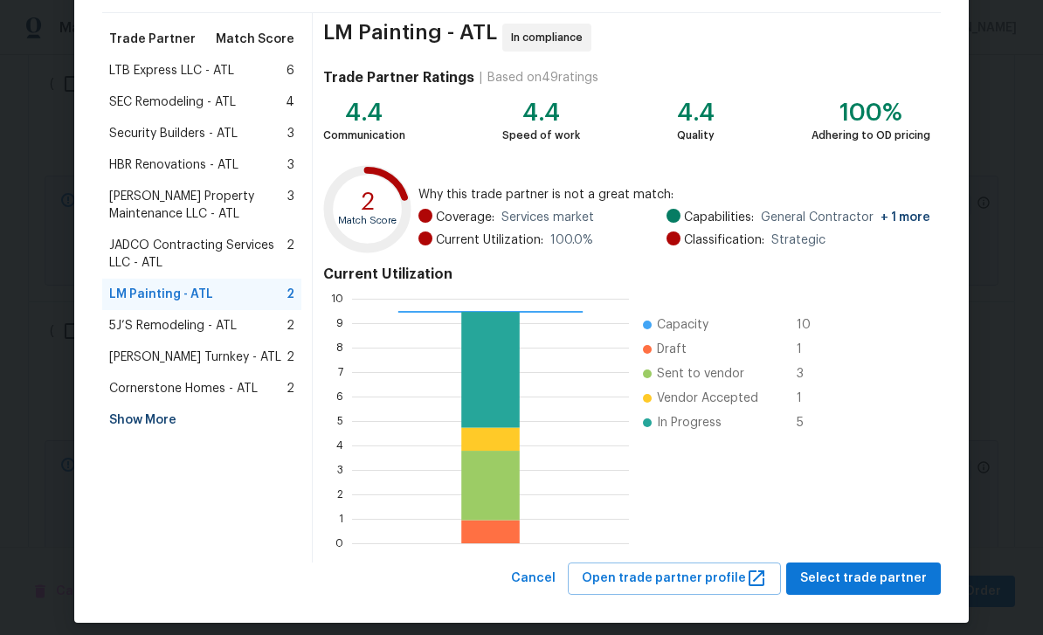
scroll to position [128, 0]
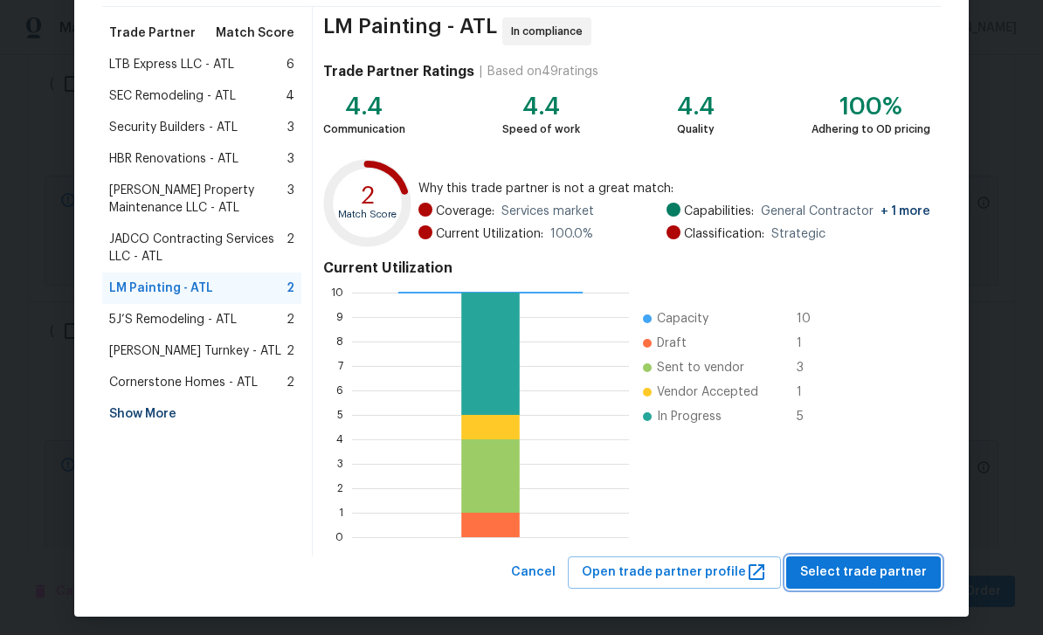
click at [846, 572] on span "Select trade partner" at bounding box center [863, 572] width 127 height 22
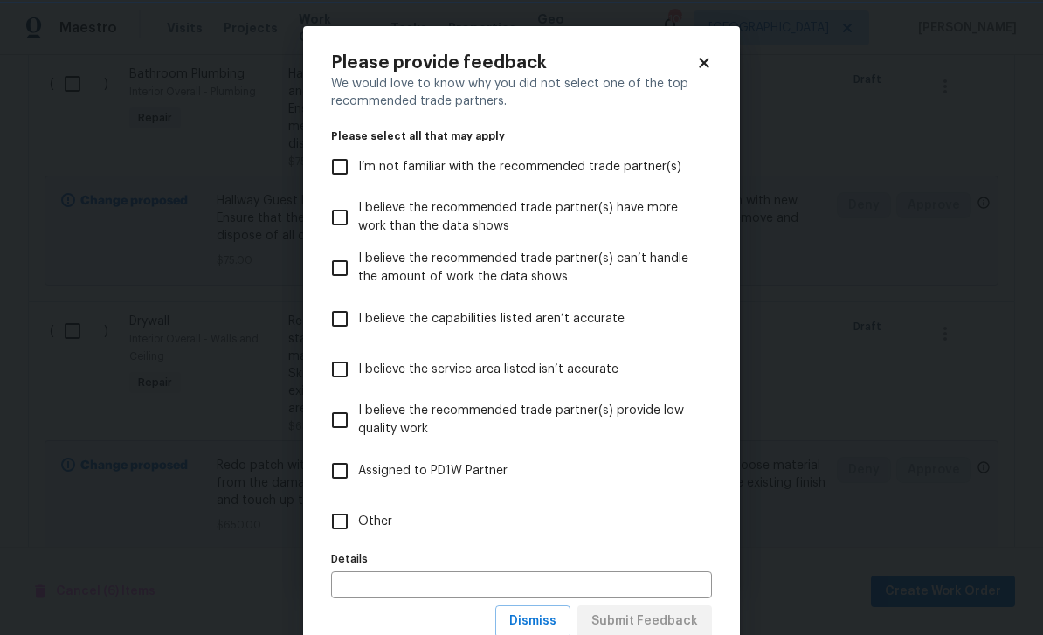
scroll to position [0, 0]
click at [624, 179] on label "I’m not familiar with the recommended trade partner(s)" at bounding box center [509, 166] width 376 height 51
click at [358, 179] on input "I’m not familiar with the recommended trade partner(s)" at bounding box center [339, 166] width 37 height 37
checkbox input "true"
click at [689, 612] on span "Submit Feedback" at bounding box center [644, 621] width 107 height 22
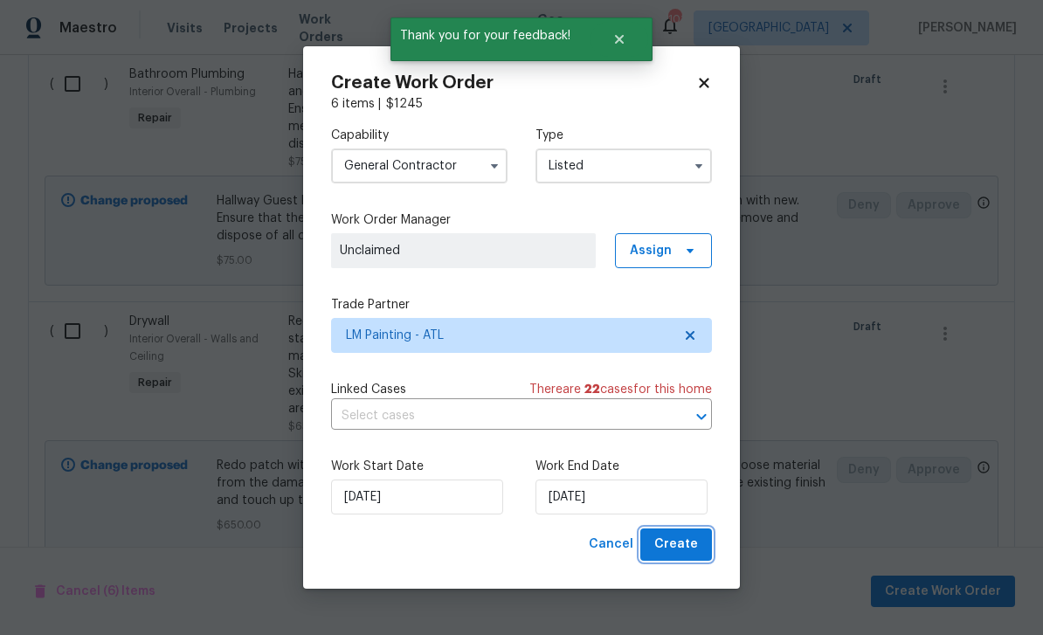
click at [694, 547] on span "Create" at bounding box center [676, 545] width 44 height 22
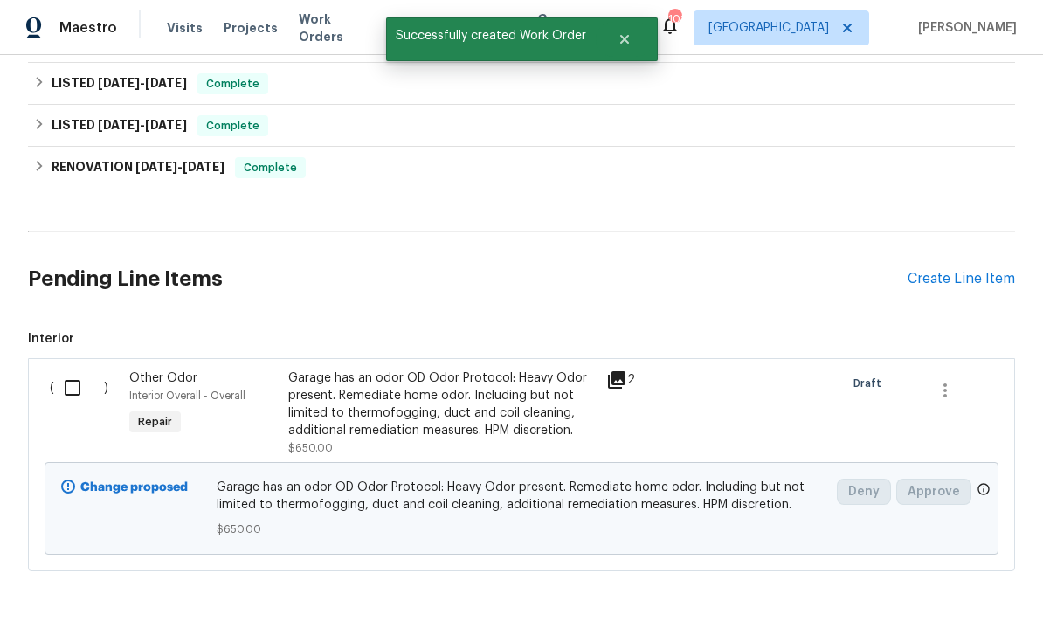
scroll to position [337, 0]
click at [77, 370] on input "checkbox" at bounding box center [79, 388] width 50 height 37
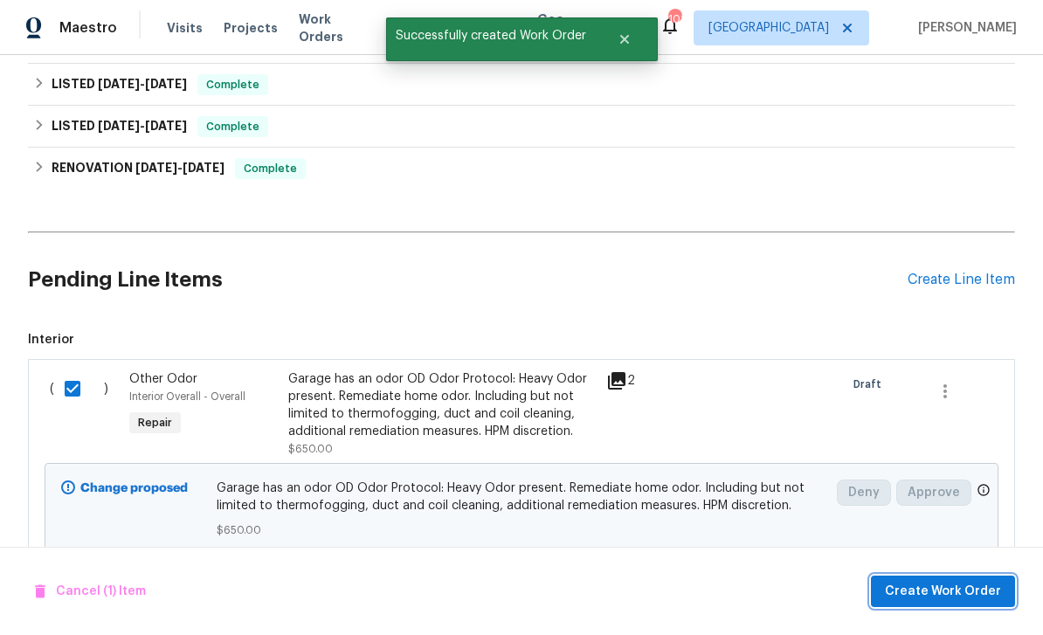
click at [928, 589] on span "Create Work Order" at bounding box center [943, 592] width 116 height 22
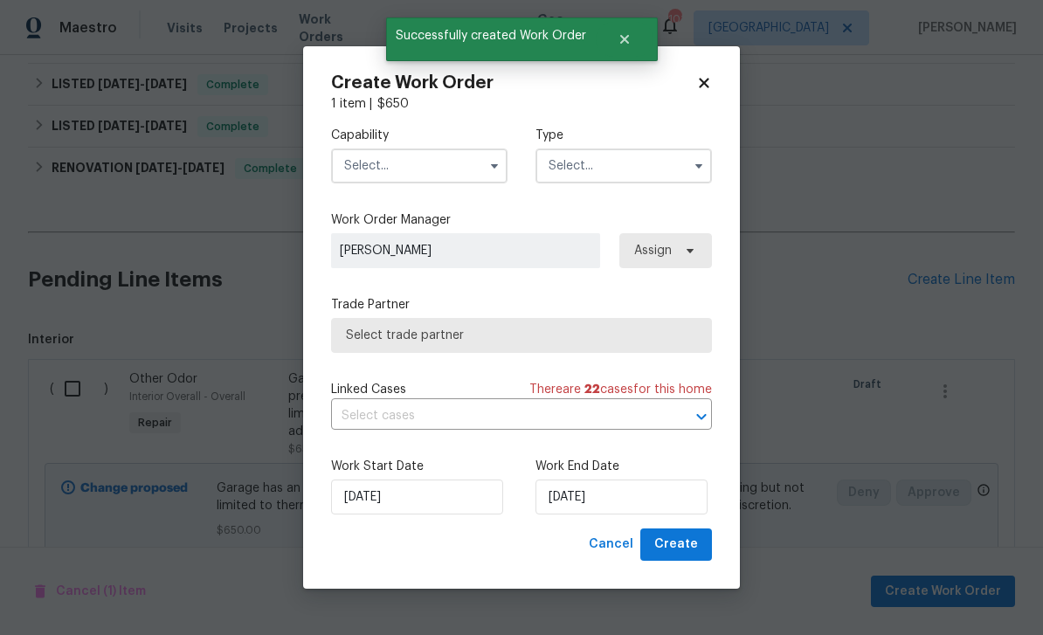
checkbox input "false"
click at [458, 170] on input "text" at bounding box center [419, 165] width 176 height 35
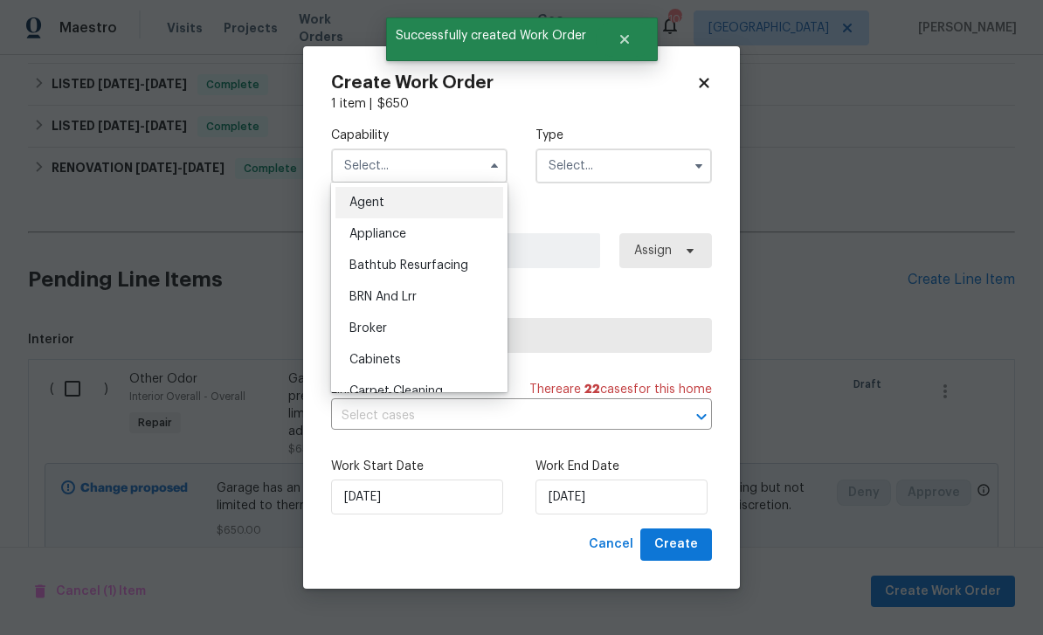
click at [490, 293] on div "BRN And Lrr" at bounding box center [419, 296] width 168 height 31
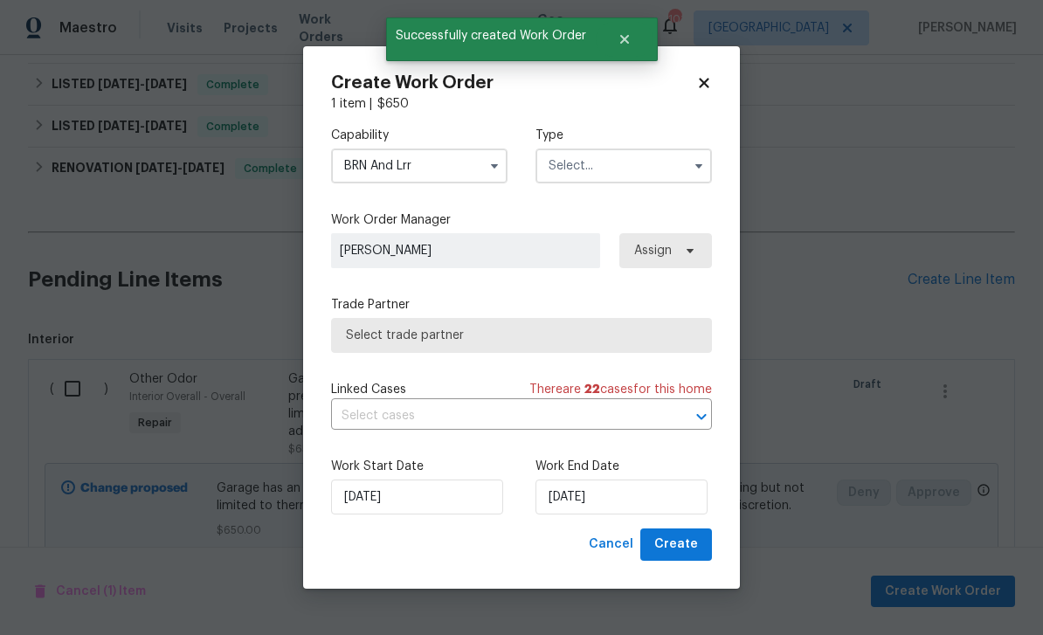
click at [490, 292] on div "Capability BRN And Lrr Agent Appliance Bathtub Resurfacing BRN And Lrr Broker C…" at bounding box center [521, 321] width 381 height 416
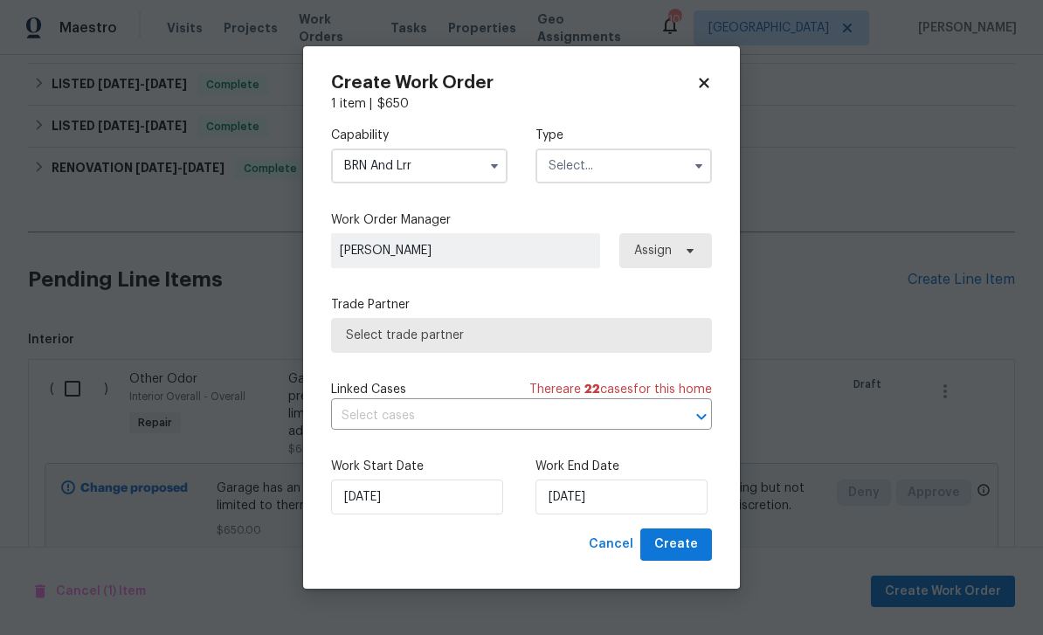
click at [459, 173] on input "BRN And Lrr" at bounding box center [419, 165] width 176 height 35
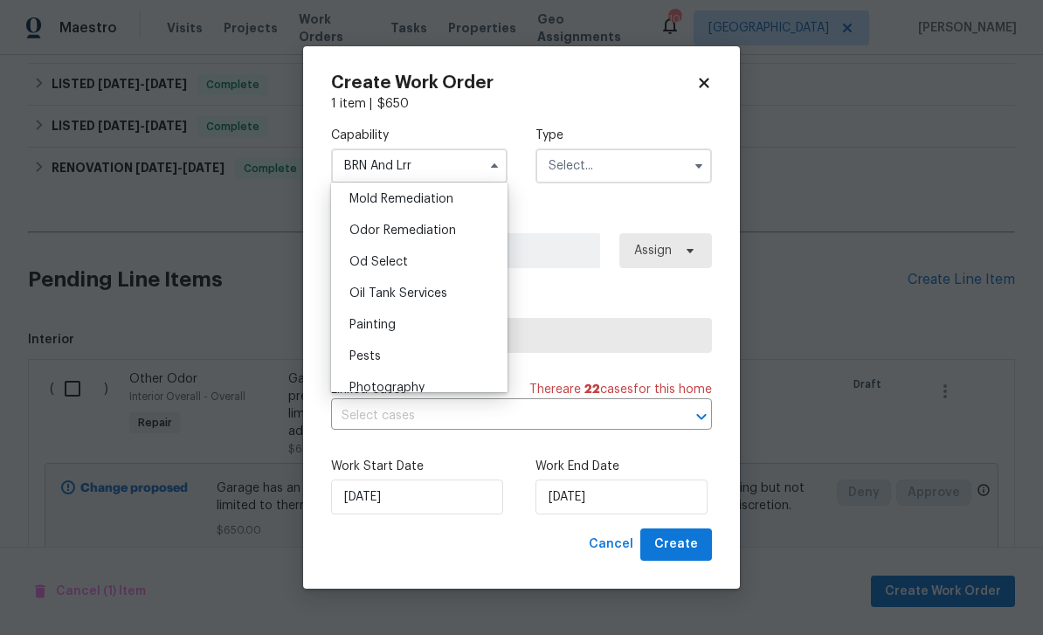
scroll to position [1344, 0]
click at [450, 241] on div "Odor Remediation" at bounding box center [419, 231] width 168 height 31
type input "Odor Remediation"
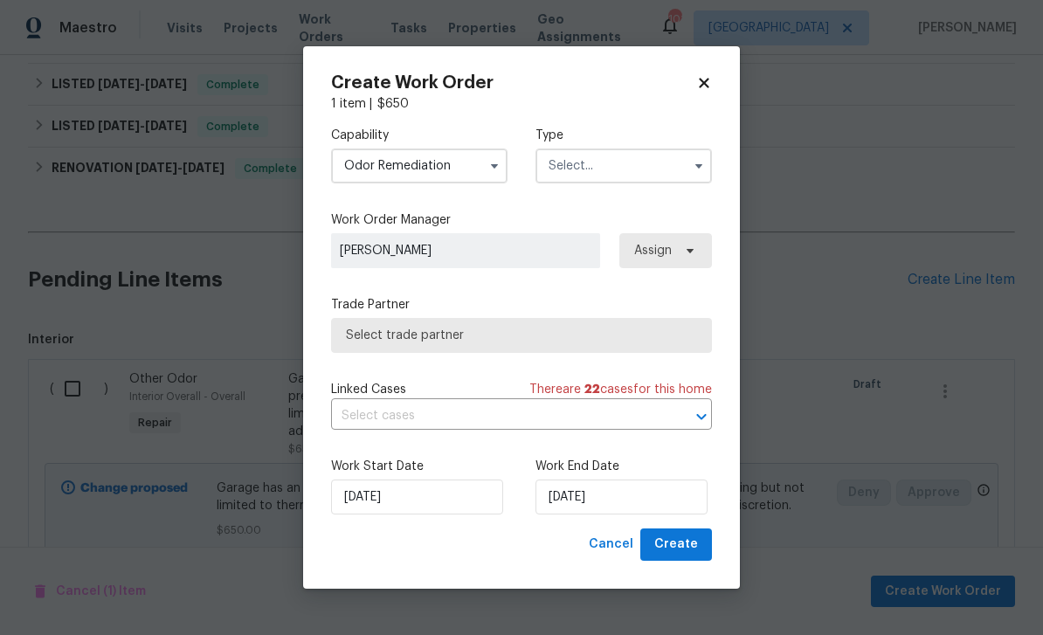
click at [592, 177] on input "text" at bounding box center [623, 165] width 176 height 35
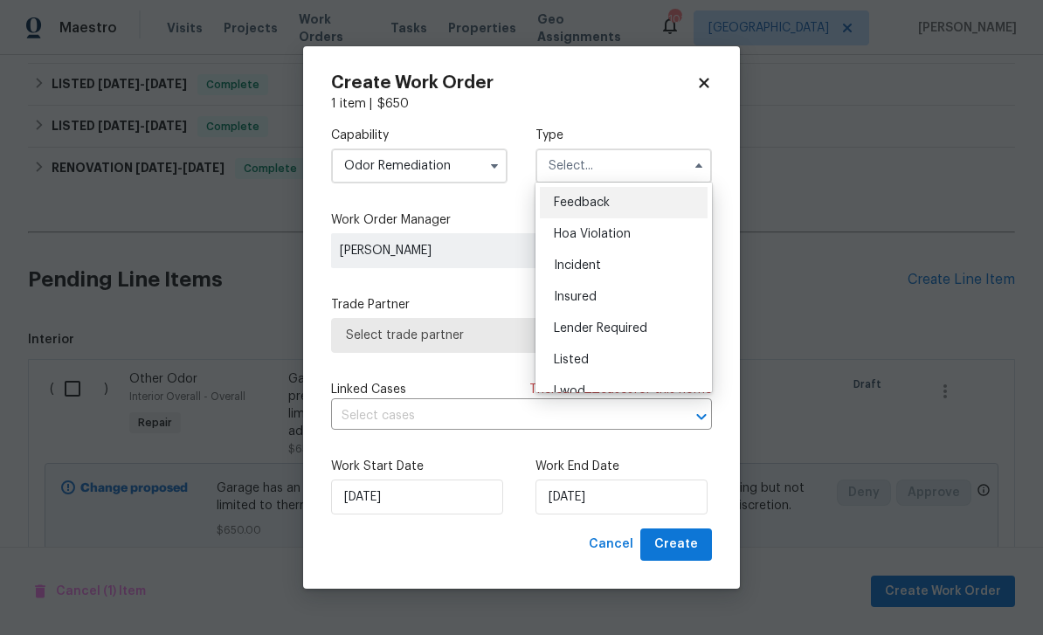
scroll to position [0, 0]
click at [600, 361] on div "Listed" at bounding box center [624, 359] width 168 height 31
type input "Listed"
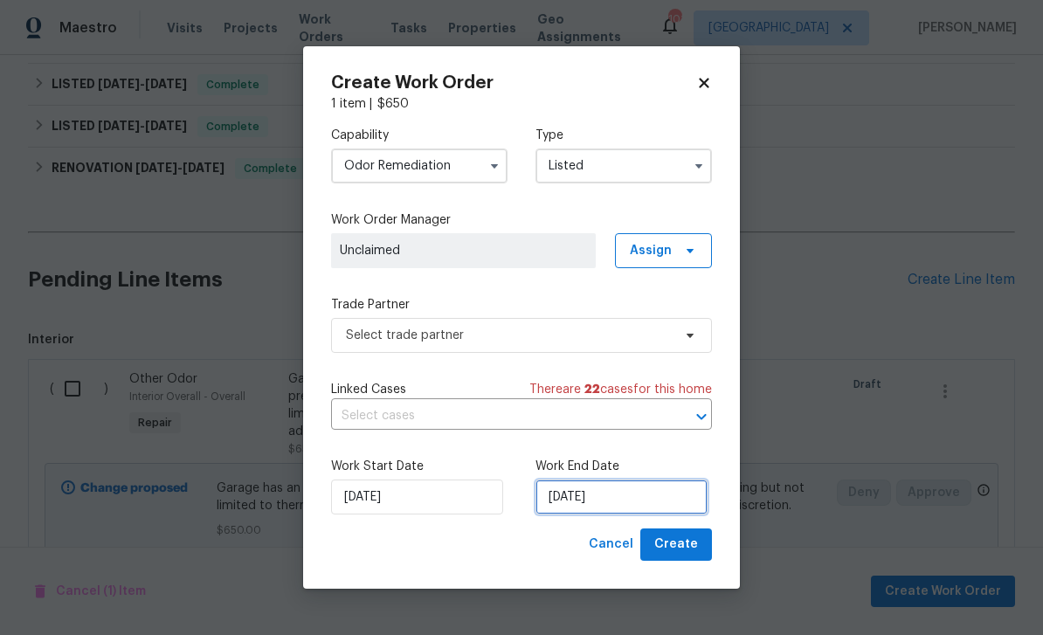
click at [656, 506] on input "9/9/2025" at bounding box center [621, 496] width 172 height 35
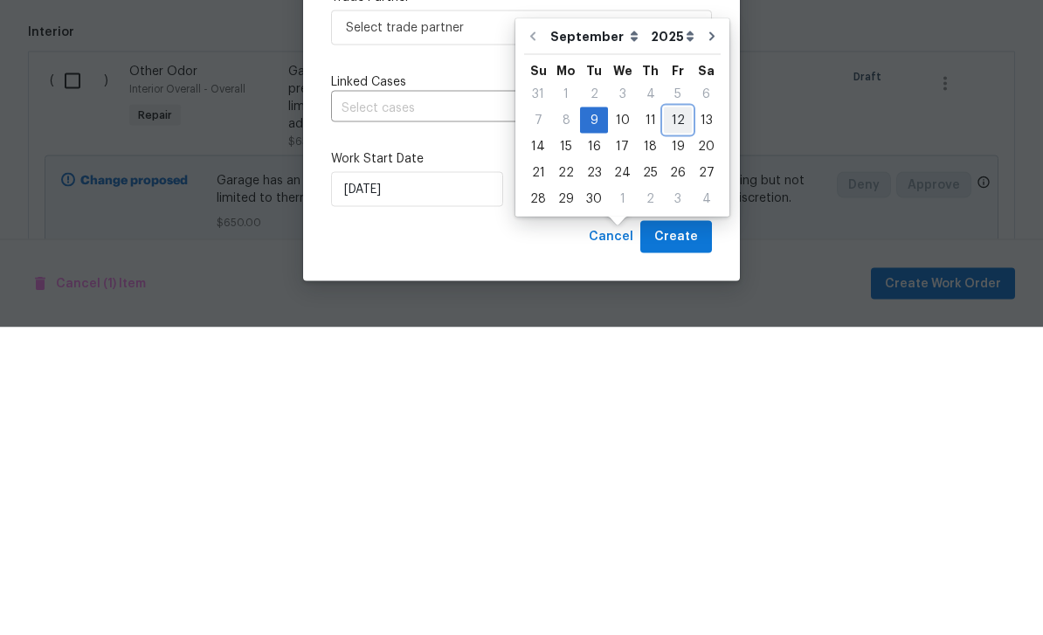
click at [672, 416] on div "12" at bounding box center [678, 428] width 28 height 24
type input "9/12/2025"
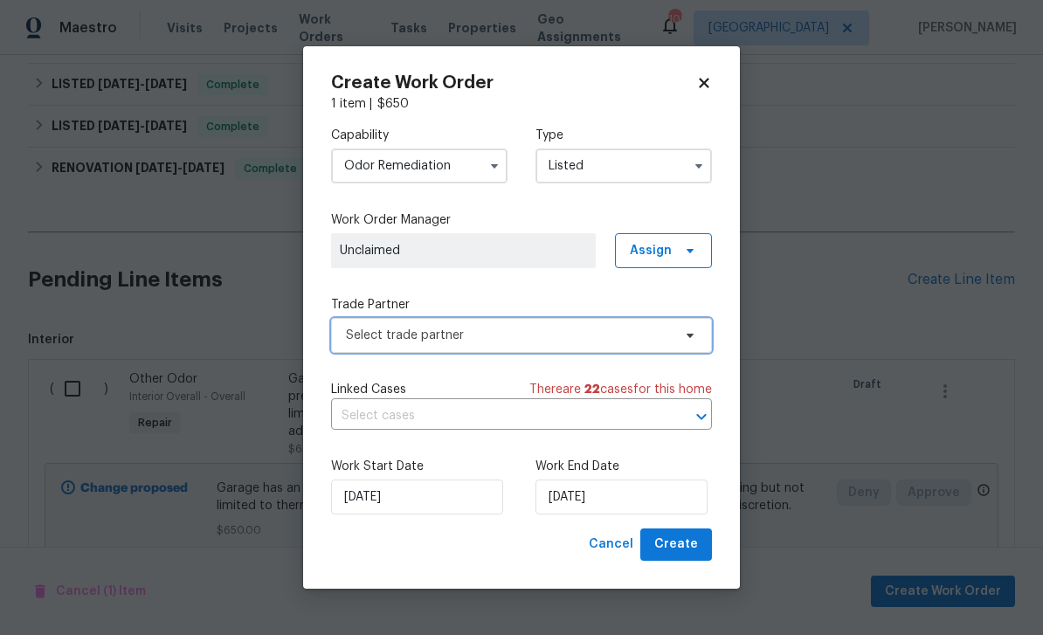
click at [576, 339] on span "Select trade partner" at bounding box center [509, 335] width 326 height 17
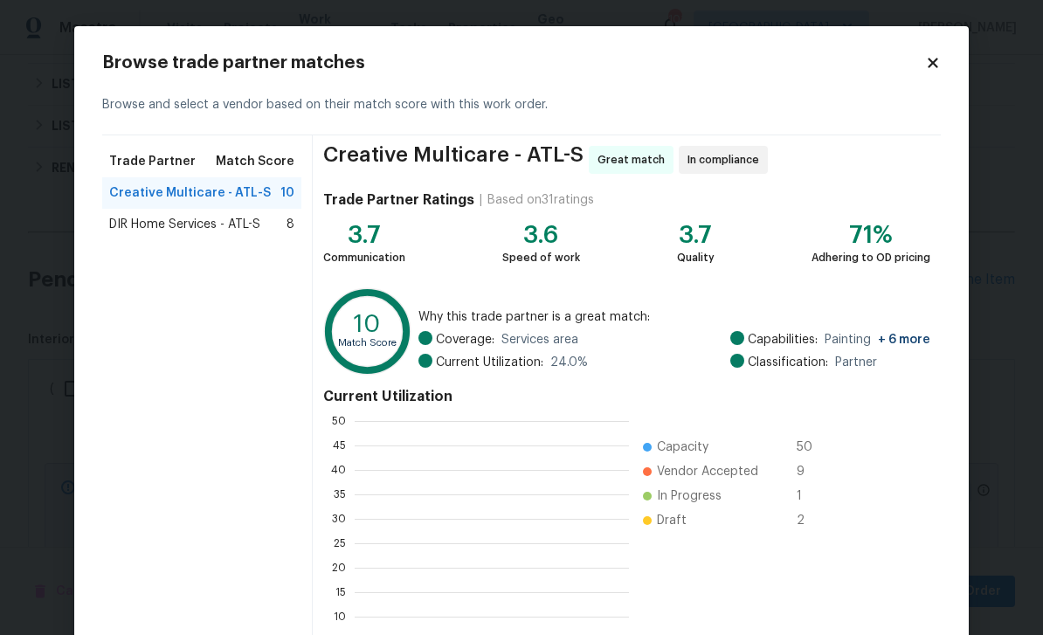
scroll to position [2, 2]
click at [134, 230] on span "DIR Home Services - ATL-S" at bounding box center [184, 224] width 151 height 17
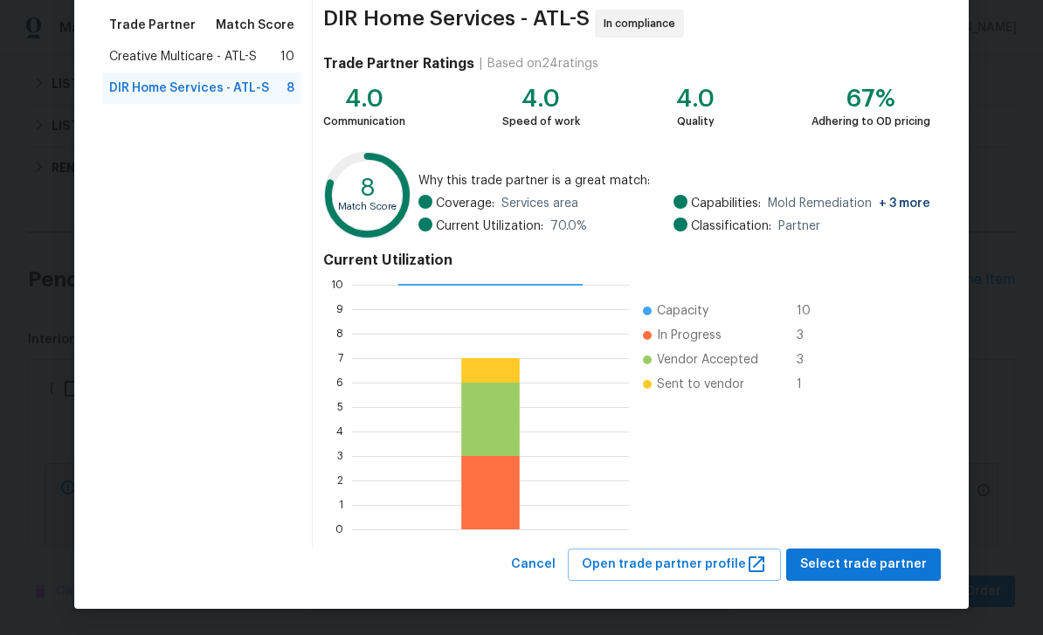
scroll to position [135, 0]
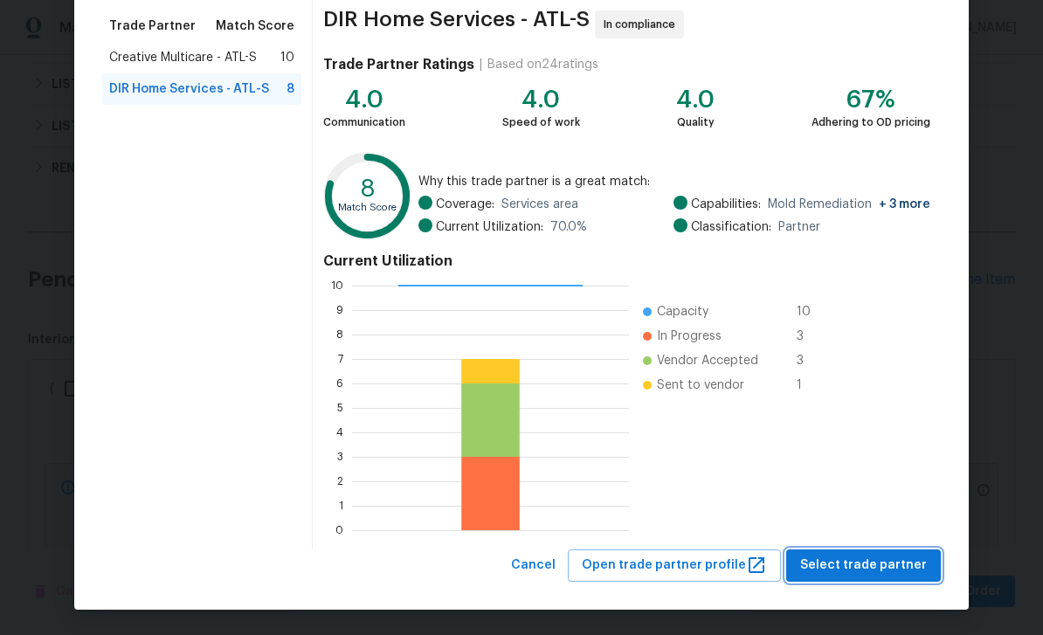
click at [882, 572] on span "Select trade partner" at bounding box center [863, 565] width 127 height 22
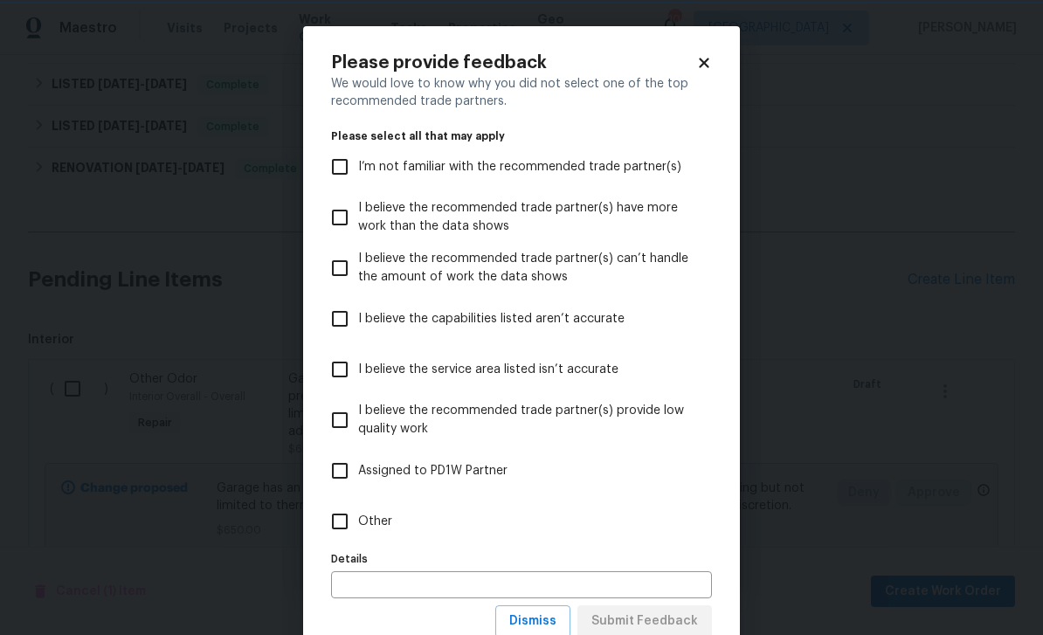
scroll to position [0, 0]
click at [643, 174] on span "I’m not familiar with the recommended trade partner(s)" at bounding box center [519, 167] width 323 height 18
click at [358, 174] on input "I’m not familiar with the recommended trade partner(s)" at bounding box center [339, 166] width 37 height 37
checkbox input "true"
click at [692, 622] on span "Submit Feedback" at bounding box center [644, 621] width 107 height 22
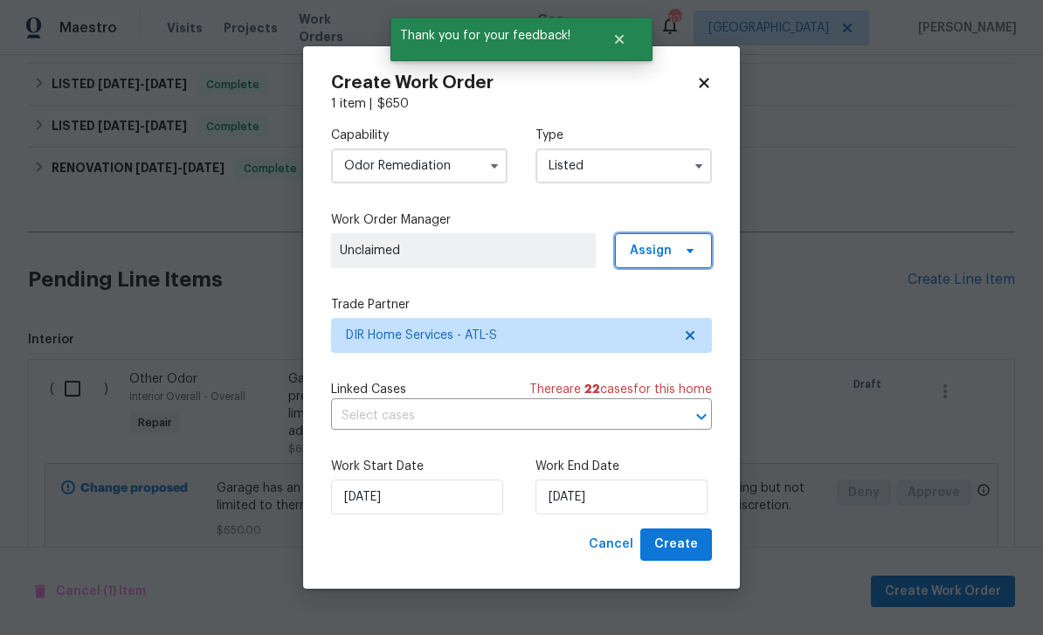
click at [678, 252] on span at bounding box center [687, 251] width 19 height 14
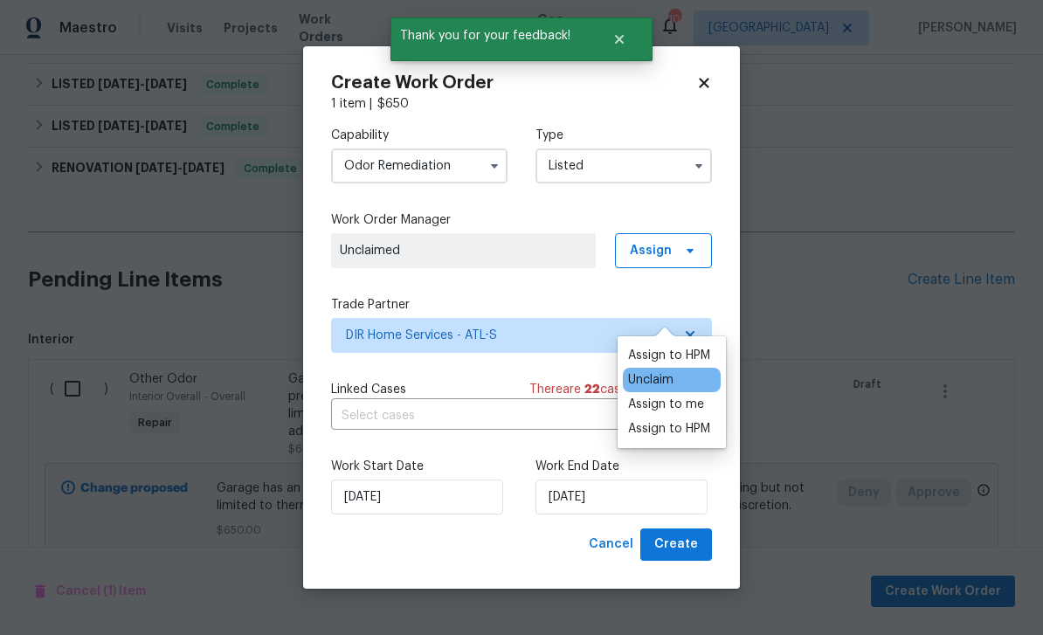
click at [699, 420] on div "Assign to HPM" at bounding box center [669, 428] width 82 height 17
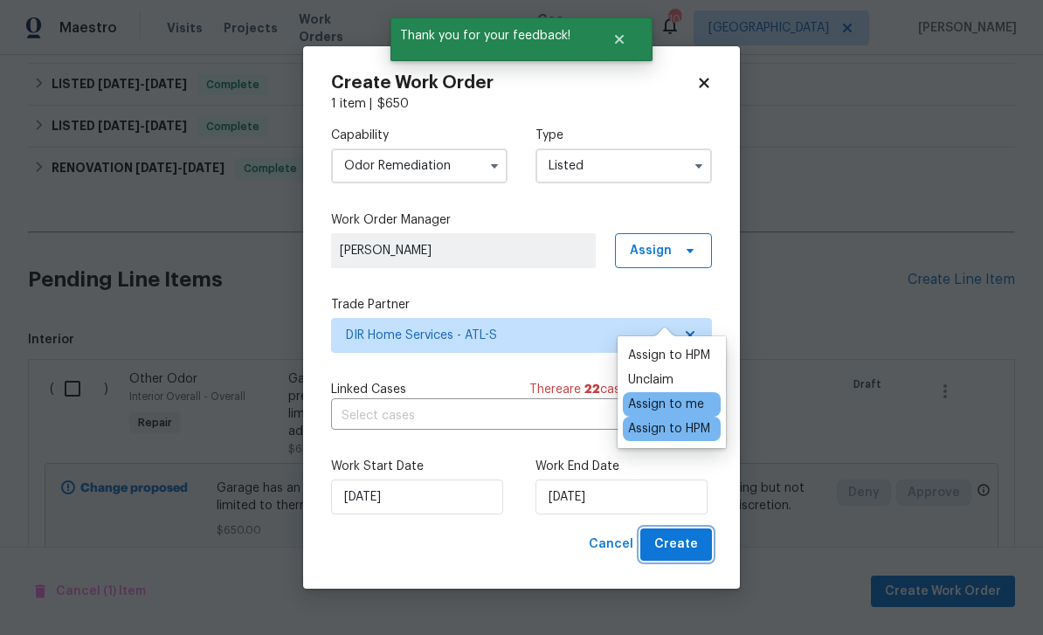
click at [700, 553] on button "Create" at bounding box center [676, 544] width 72 height 32
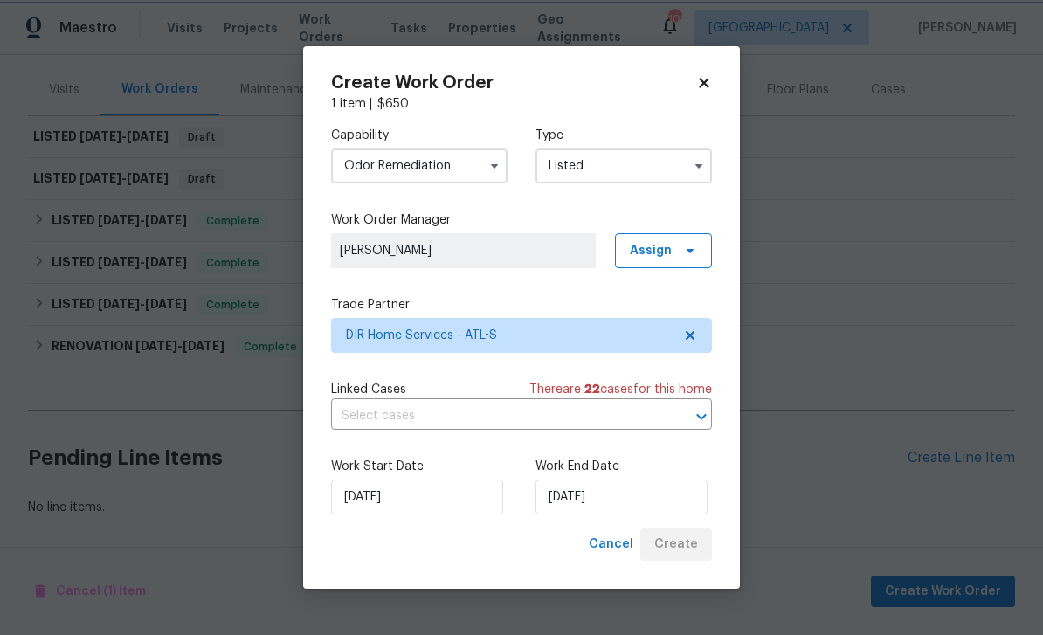
scroll to position [144, 0]
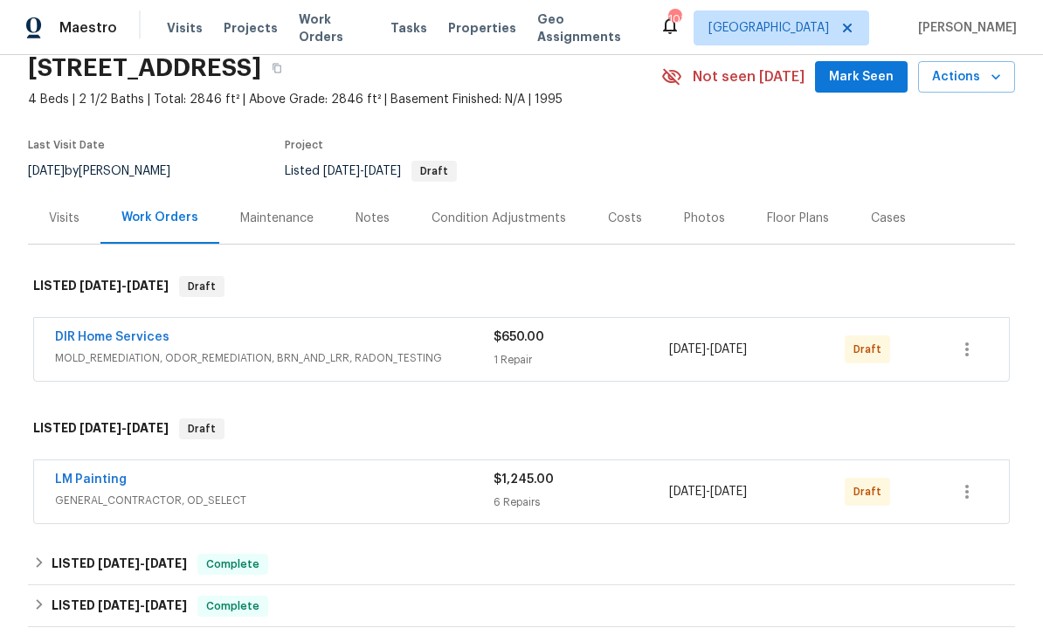
scroll to position [127, 0]
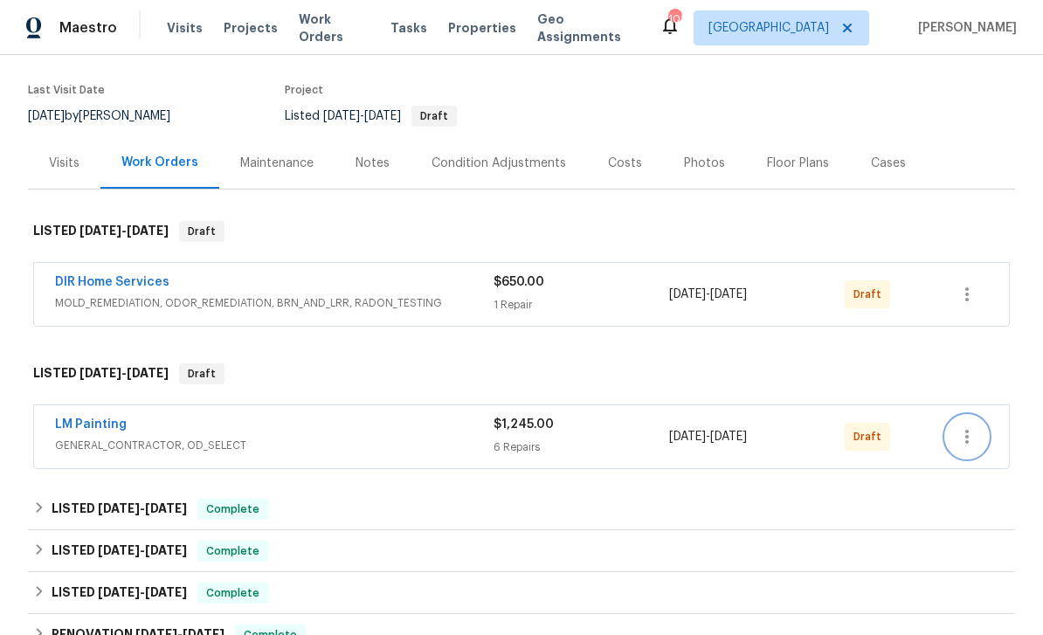
click at [966, 446] on icon "button" at bounding box center [966, 436] width 21 height 21
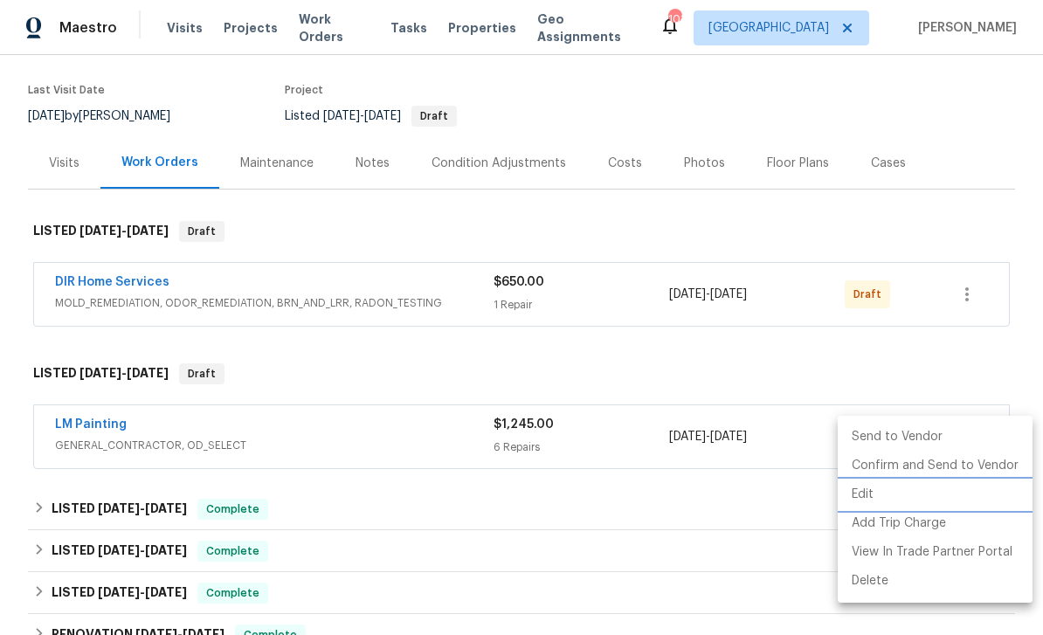
click at [871, 499] on li "Edit" at bounding box center [934, 494] width 195 height 29
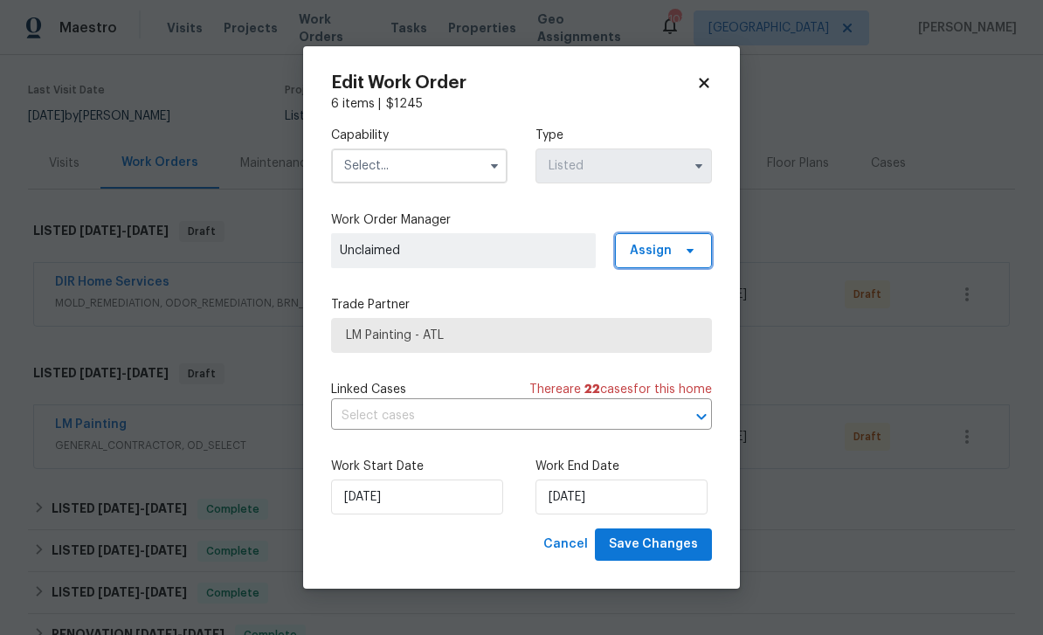
click at [677, 248] on span "Assign" at bounding box center [663, 250] width 97 height 35
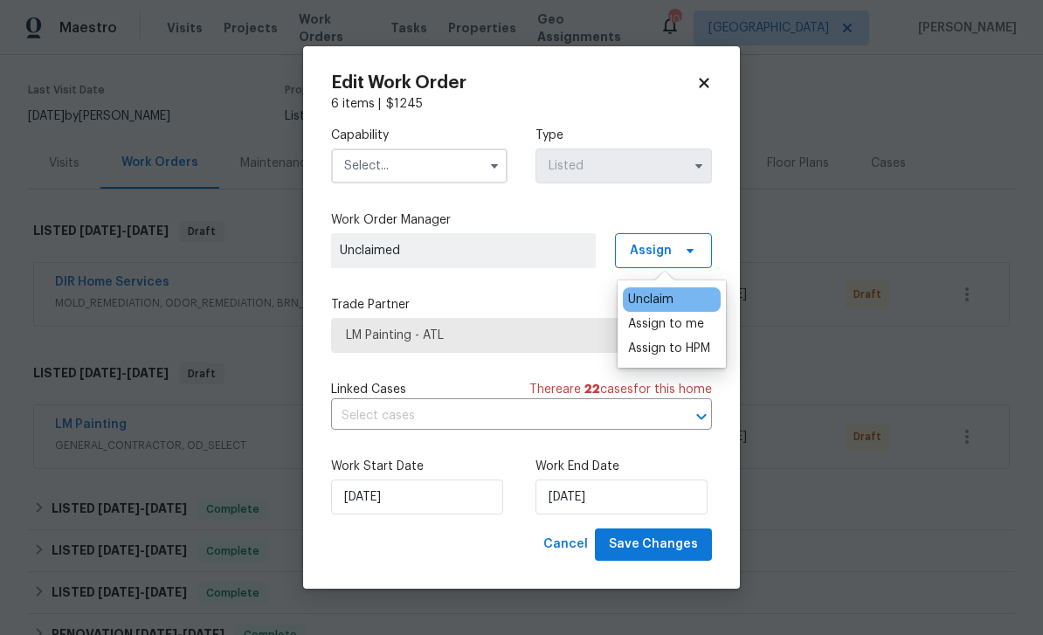
click at [677, 348] on div "Assign to HPM" at bounding box center [669, 348] width 82 height 17
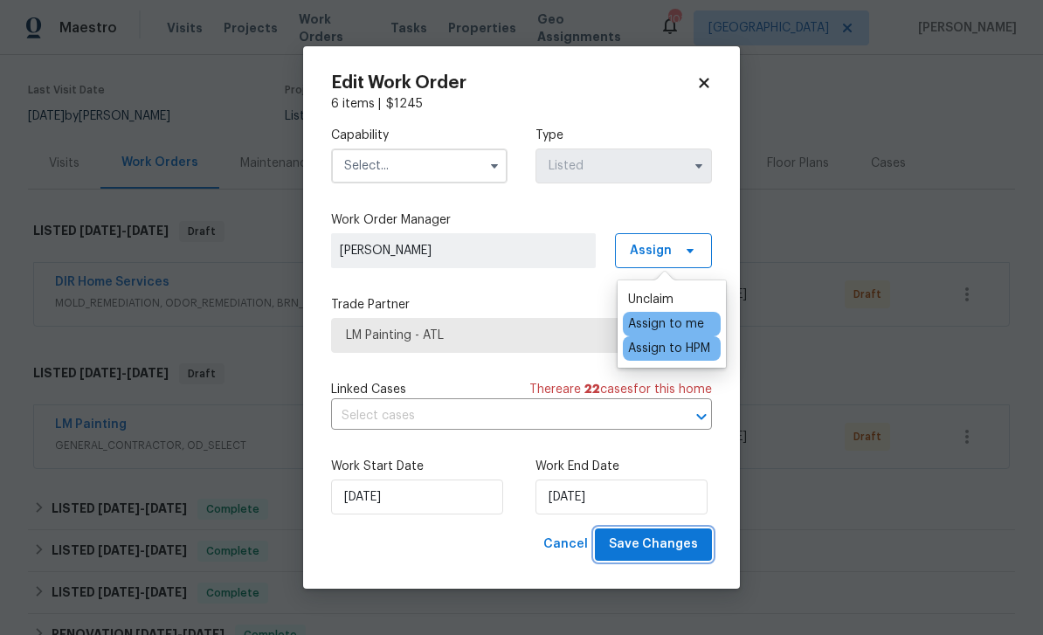
click at [692, 552] on span "Save Changes" at bounding box center [653, 545] width 89 height 22
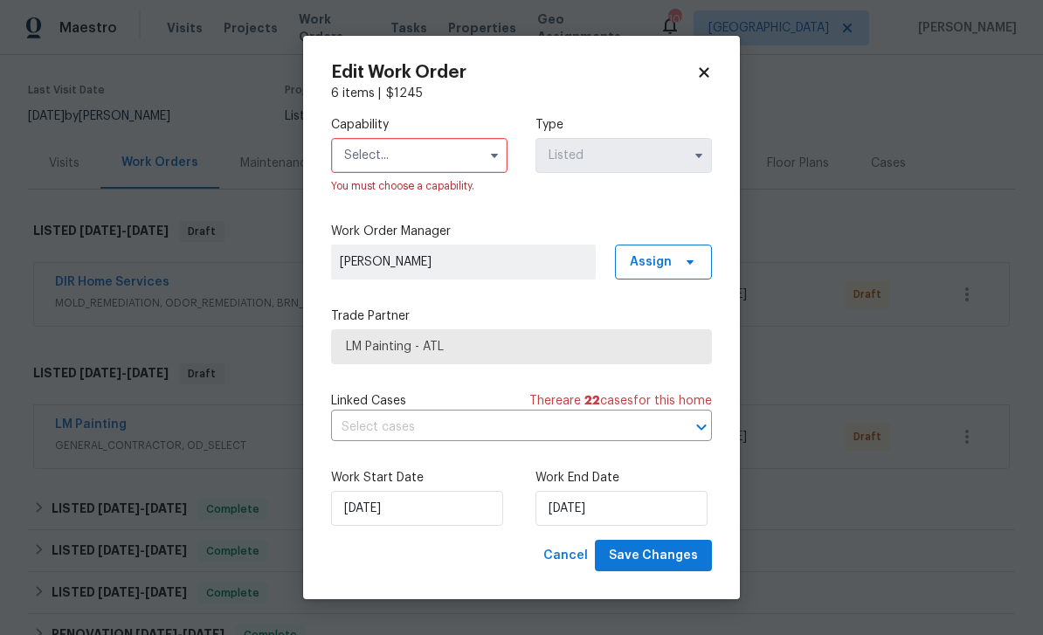
click at [444, 156] on input "text" at bounding box center [419, 155] width 176 height 35
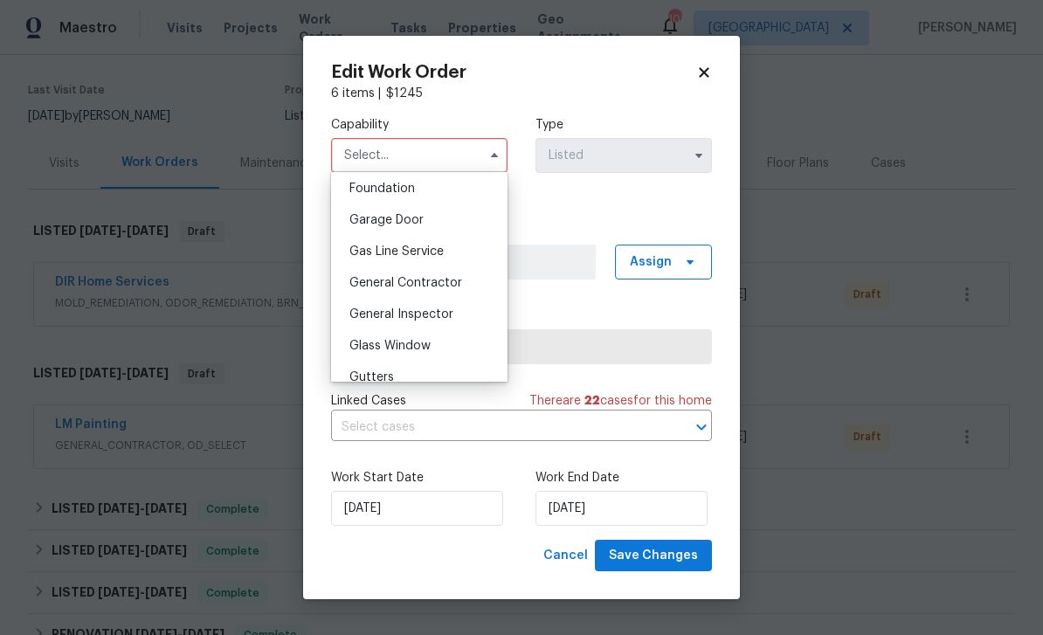
scroll to position [766, 0]
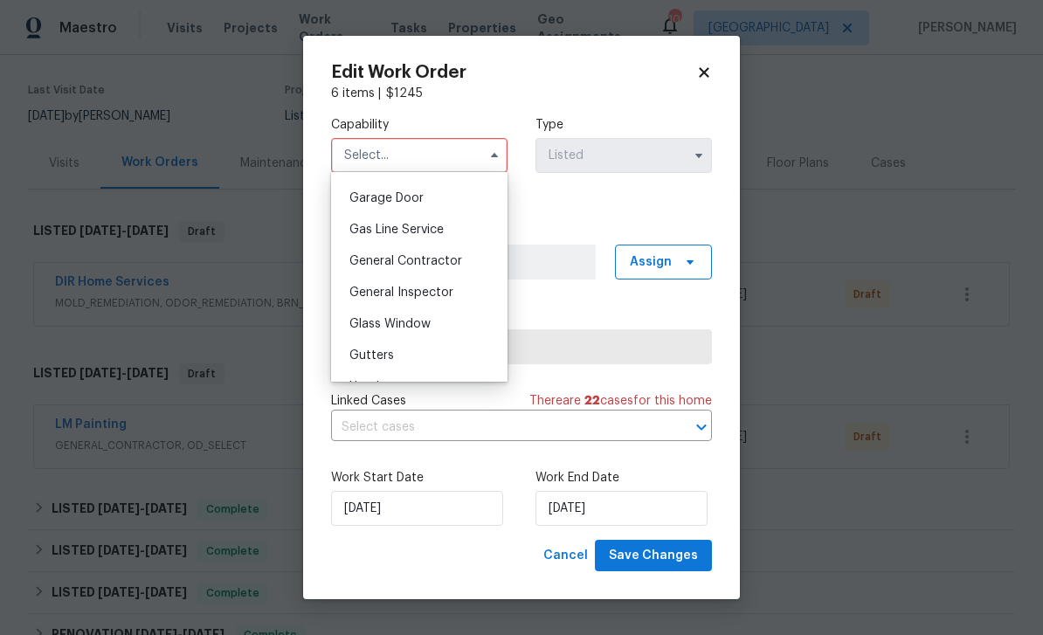
click at [471, 261] on div "General Contractor" at bounding box center [419, 260] width 168 height 31
type input "General Contractor"
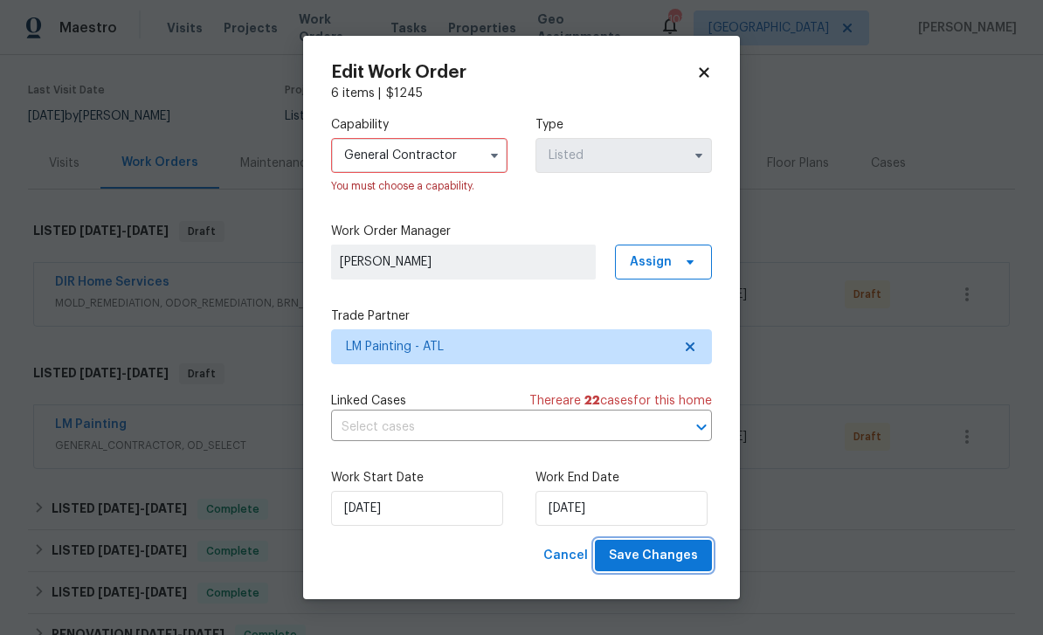
click at [686, 553] on span "Save Changes" at bounding box center [653, 556] width 89 height 22
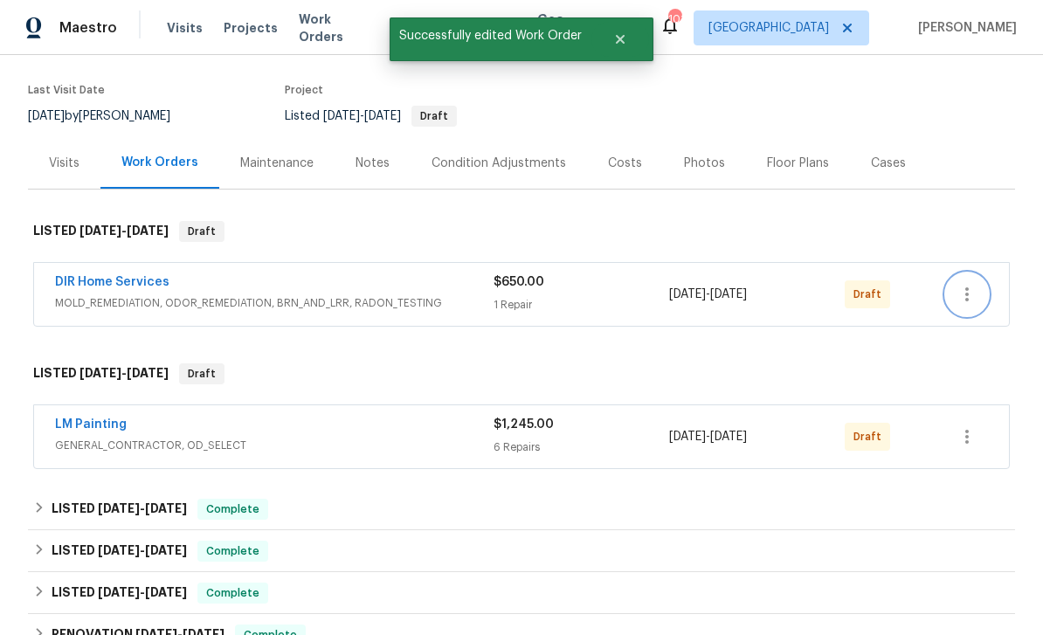
click at [967, 296] on icon "button" at bounding box center [966, 294] width 3 height 14
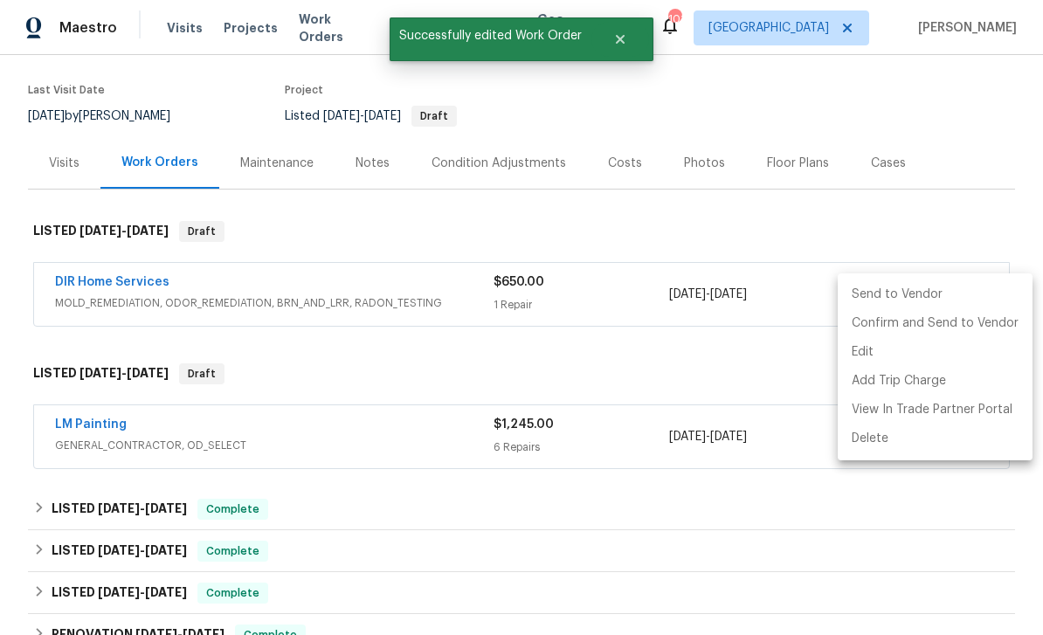
click at [902, 289] on li "Send to Vendor" at bounding box center [934, 294] width 195 height 29
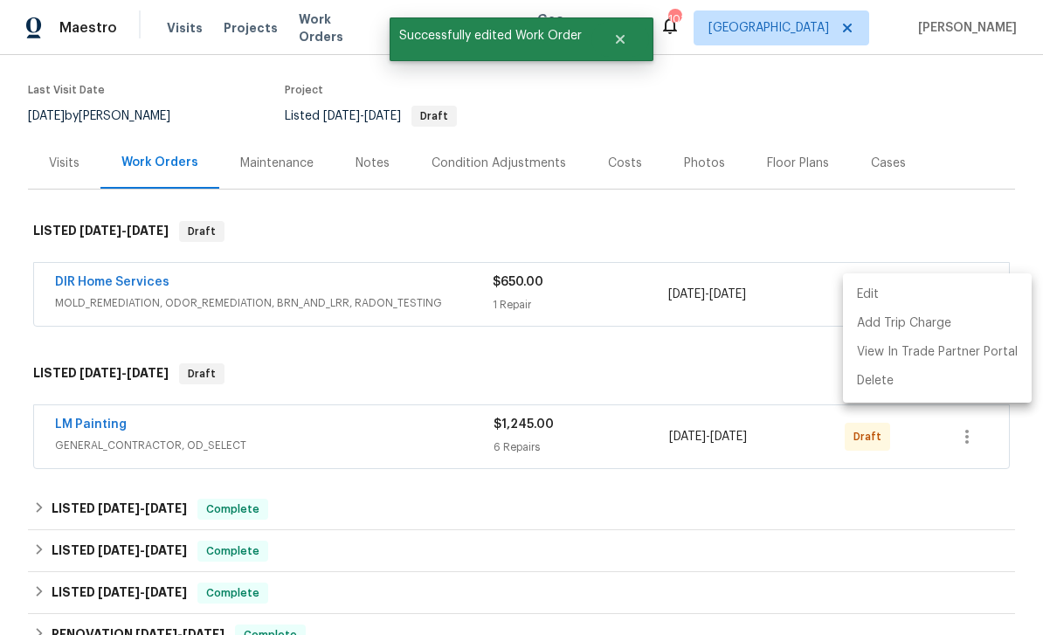
click at [773, 366] on div at bounding box center [521, 317] width 1043 height 635
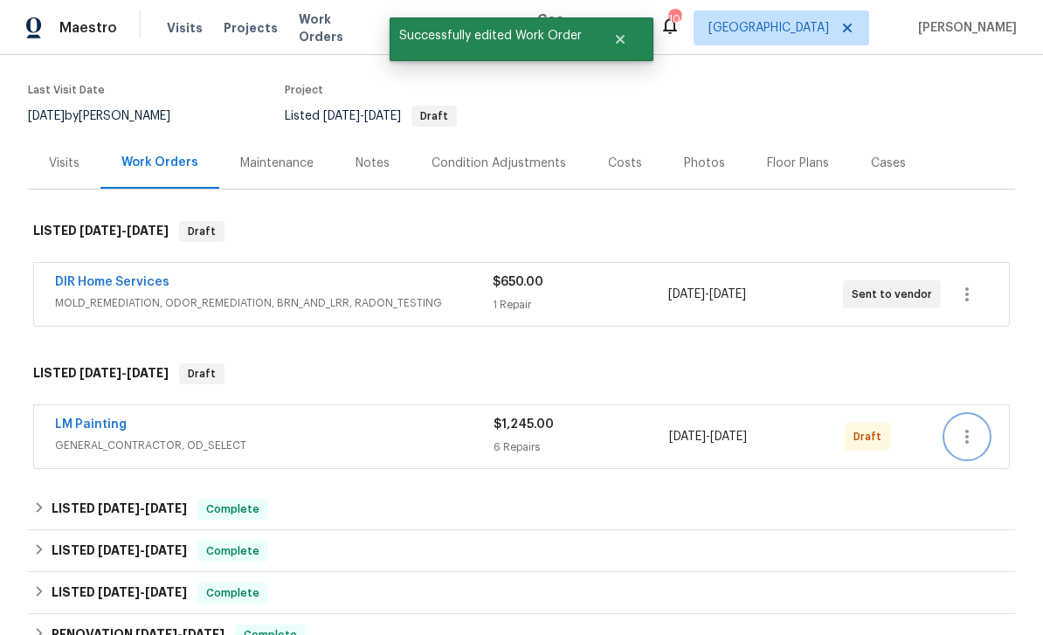
click at [975, 442] on icon "button" at bounding box center [966, 436] width 21 height 21
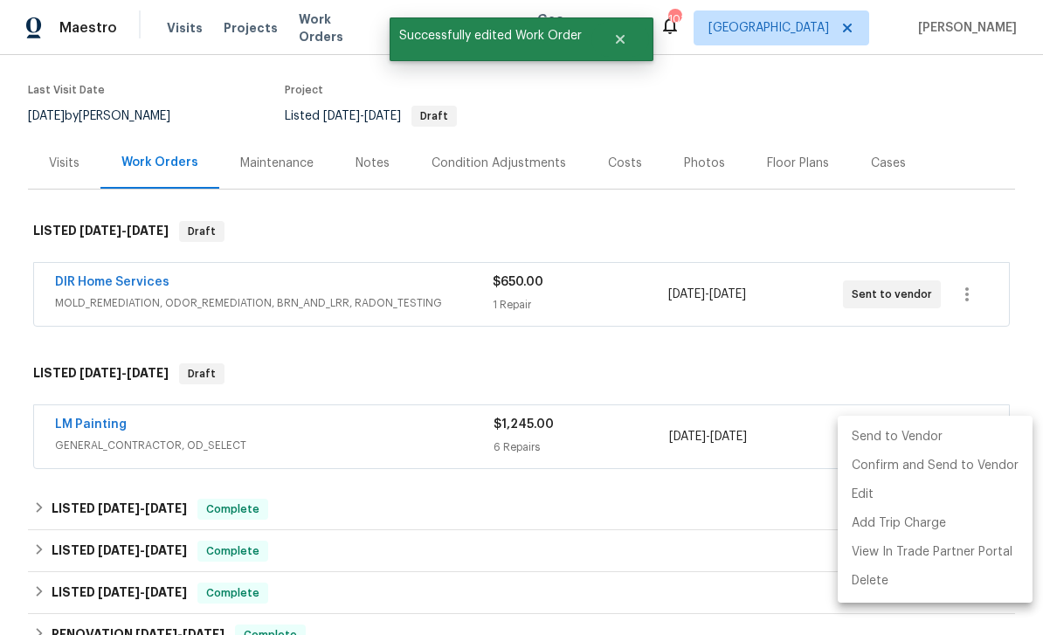
click at [898, 442] on li "Send to Vendor" at bounding box center [934, 437] width 195 height 29
click at [828, 354] on div at bounding box center [521, 317] width 1043 height 635
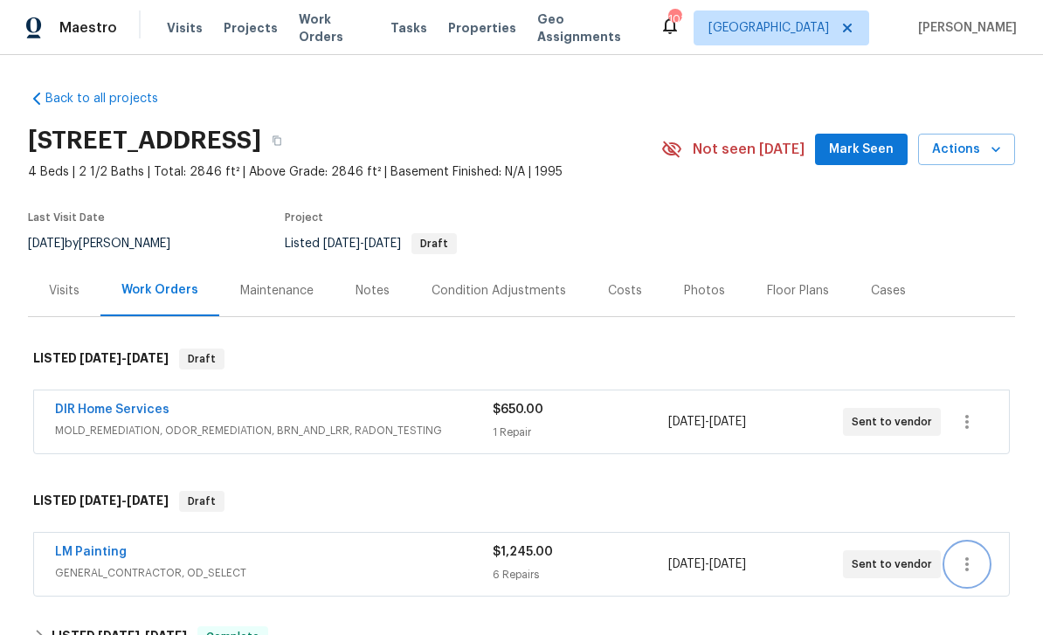
scroll to position [0, 0]
click at [344, 20] on span "Work Orders" at bounding box center [334, 27] width 71 height 35
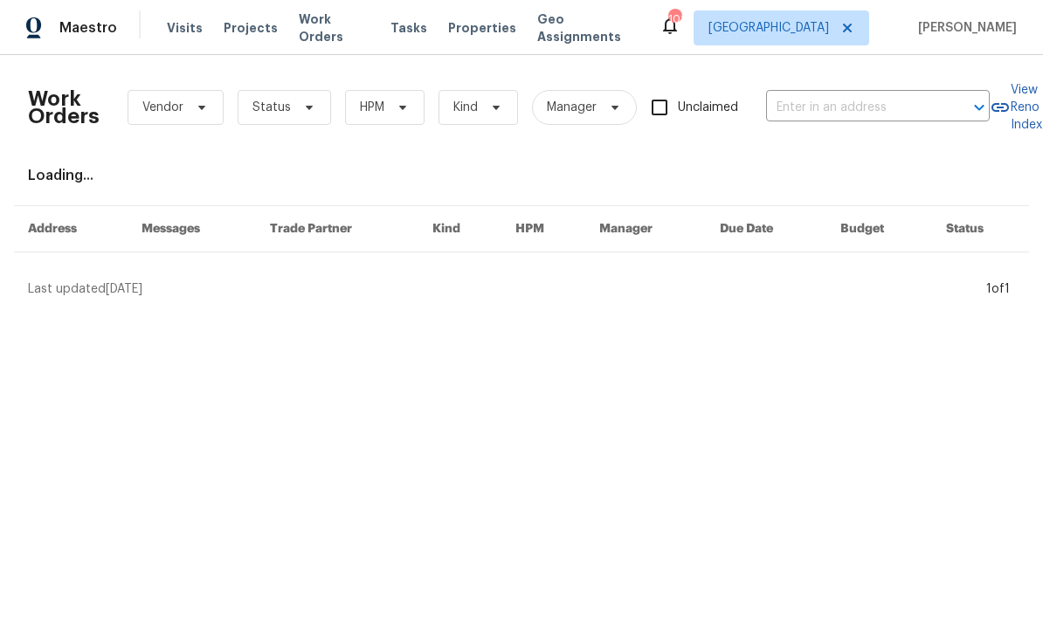
click at [830, 107] on input "text" at bounding box center [853, 107] width 175 height 27
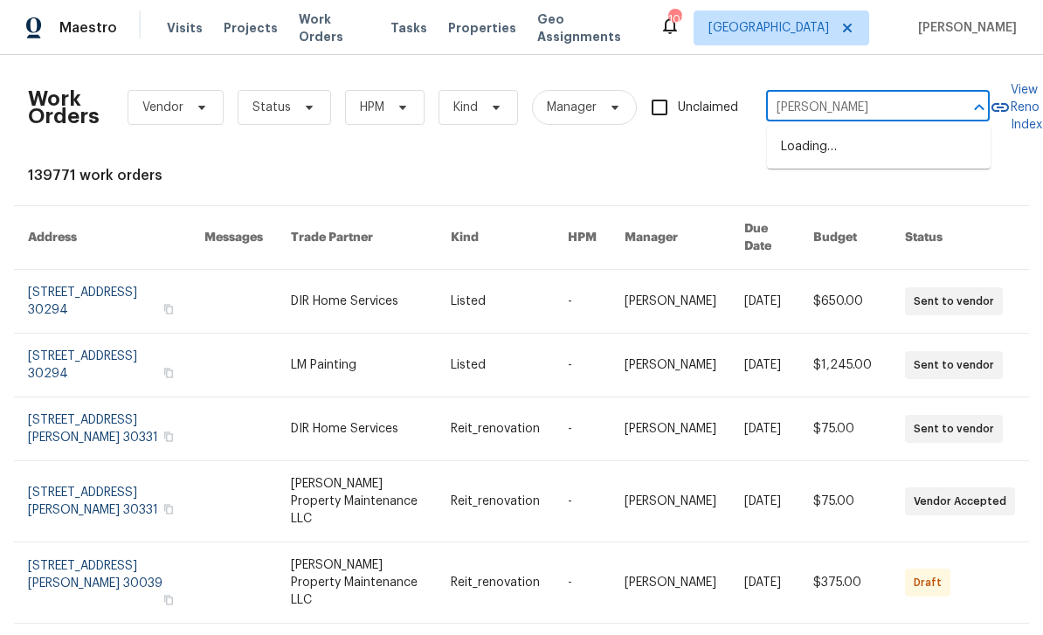
type input "dellwoo"
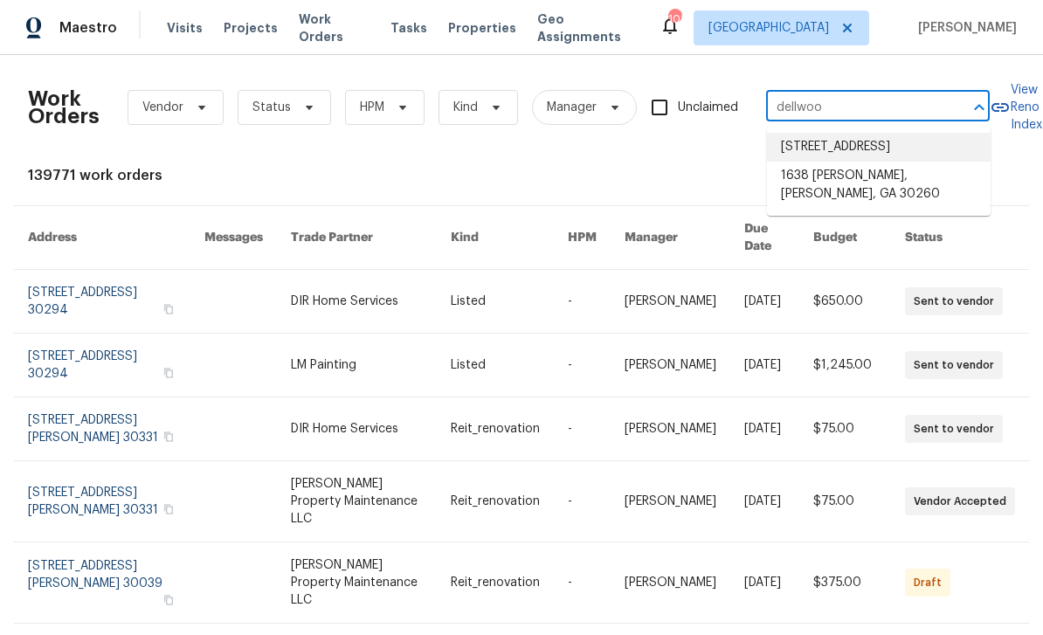
click at [918, 162] on li "2046 Dellwood Pl, Decatur, GA 30032" at bounding box center [879, 147] width 224 height 29
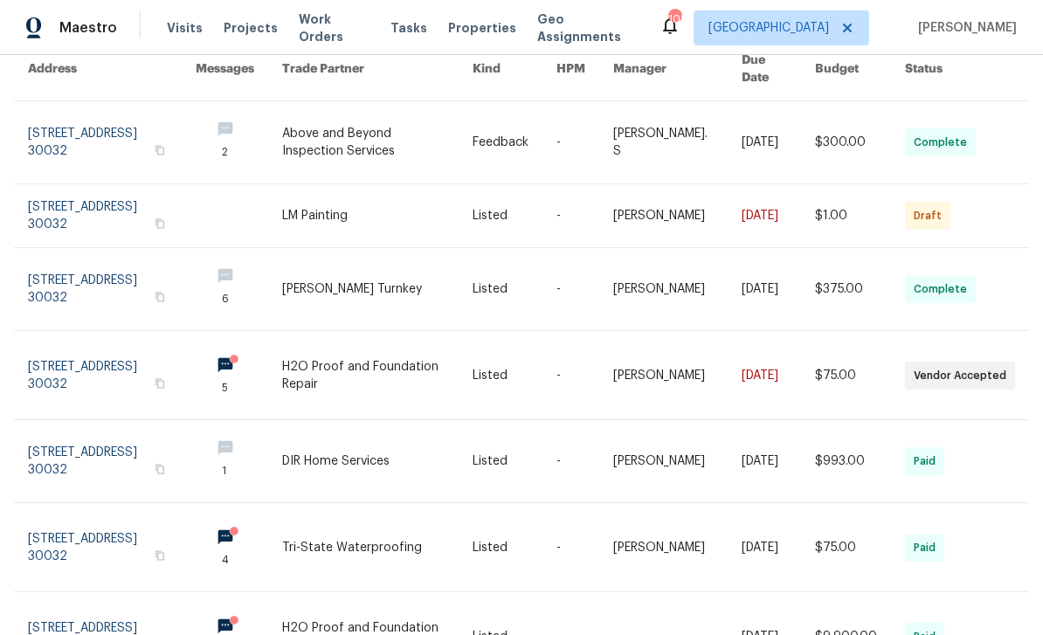
scroll to position [169, 0]
click at [92, 348] on link at bounding box center [112, 374] width 168 height 88
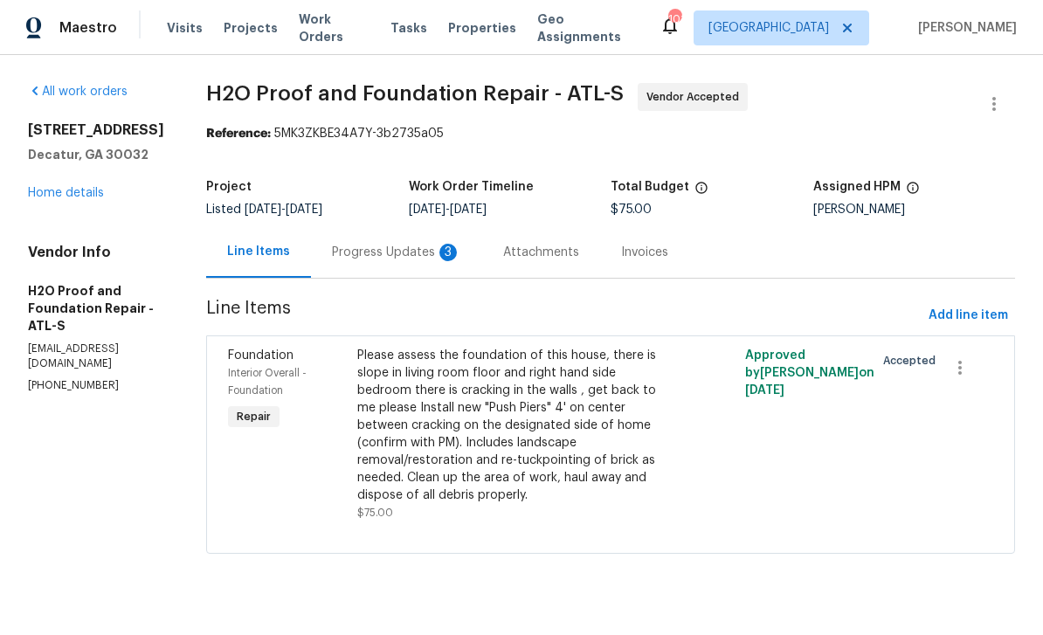
click at [439, 254] on div "3" at bounding box center [447, 252] width 17 height 17
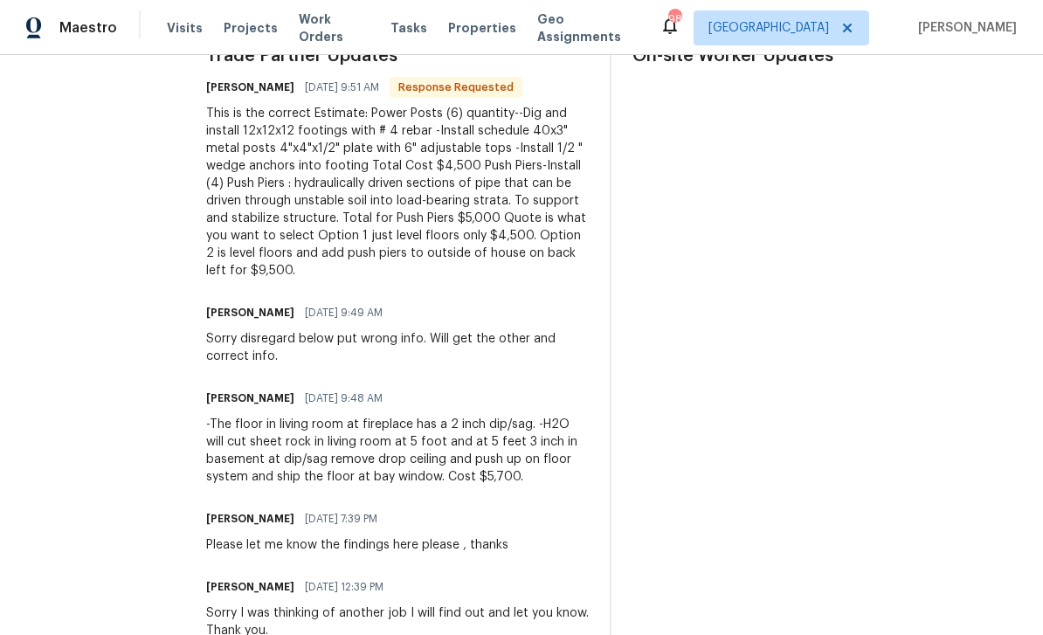
scroll to position [547, 0]
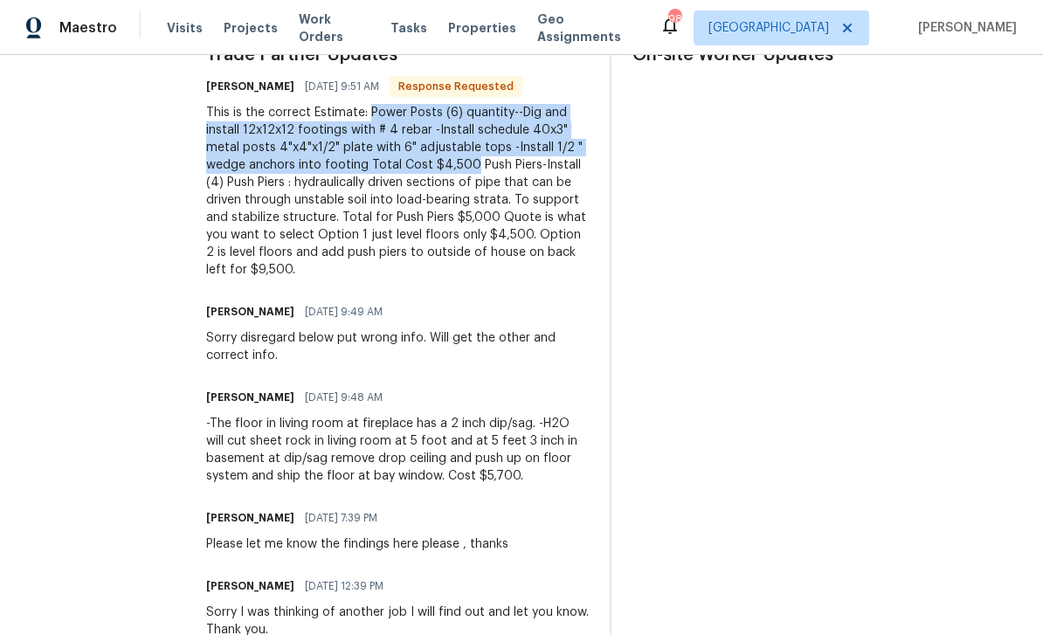
copy div "Power Posts (6) quantity--Dig and install 12x12x12 footings with # 4 rebar -Ins…"
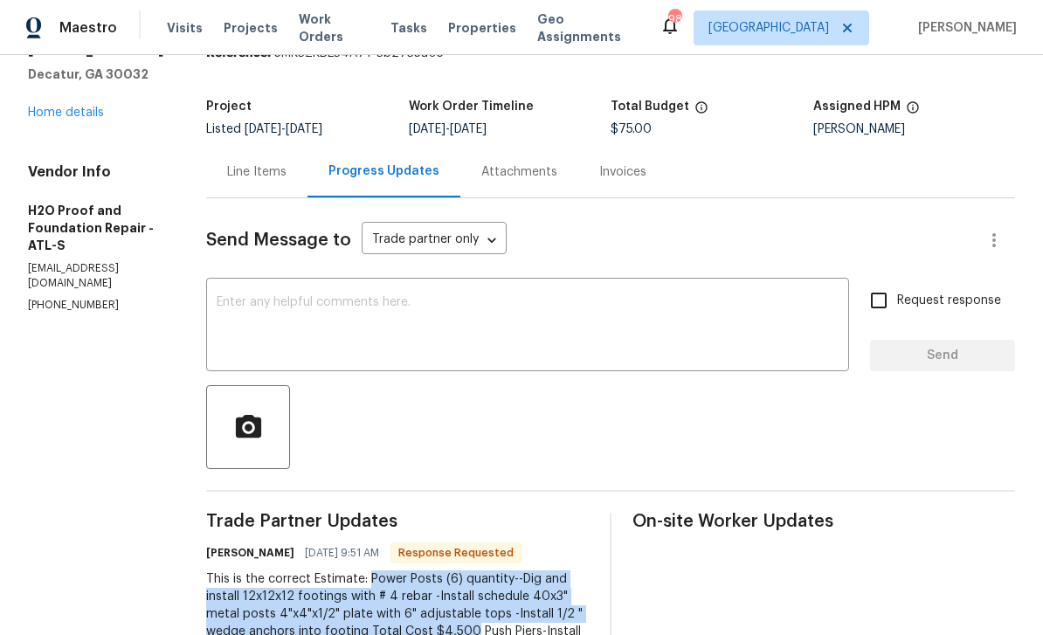
scroll to position [5, 0]
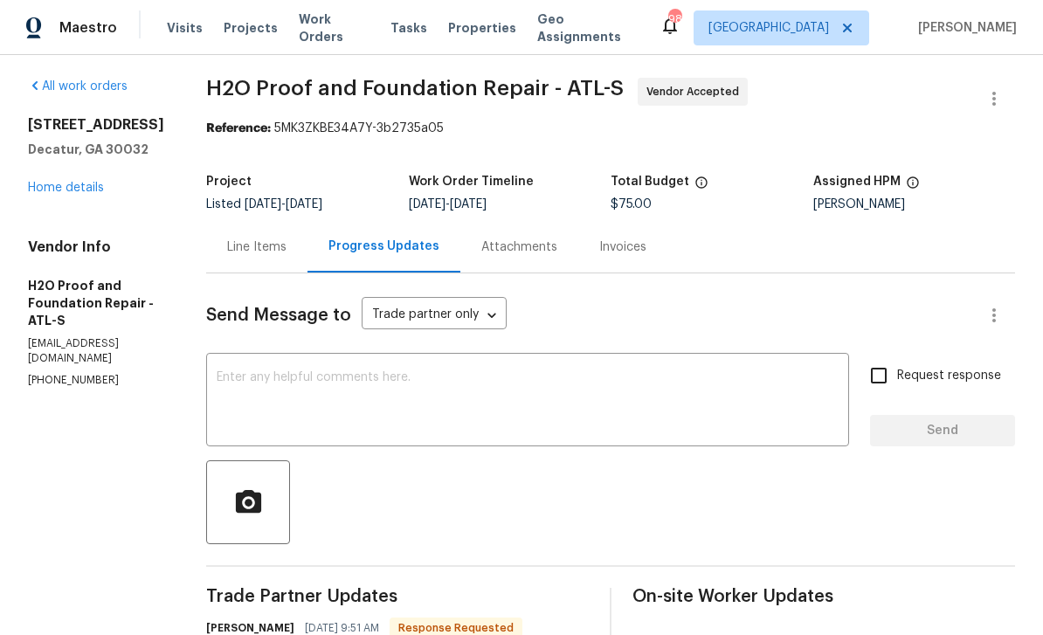
click at [227, 248] on div "Line Items" at bounding box center [256, 246] width 59 height 17
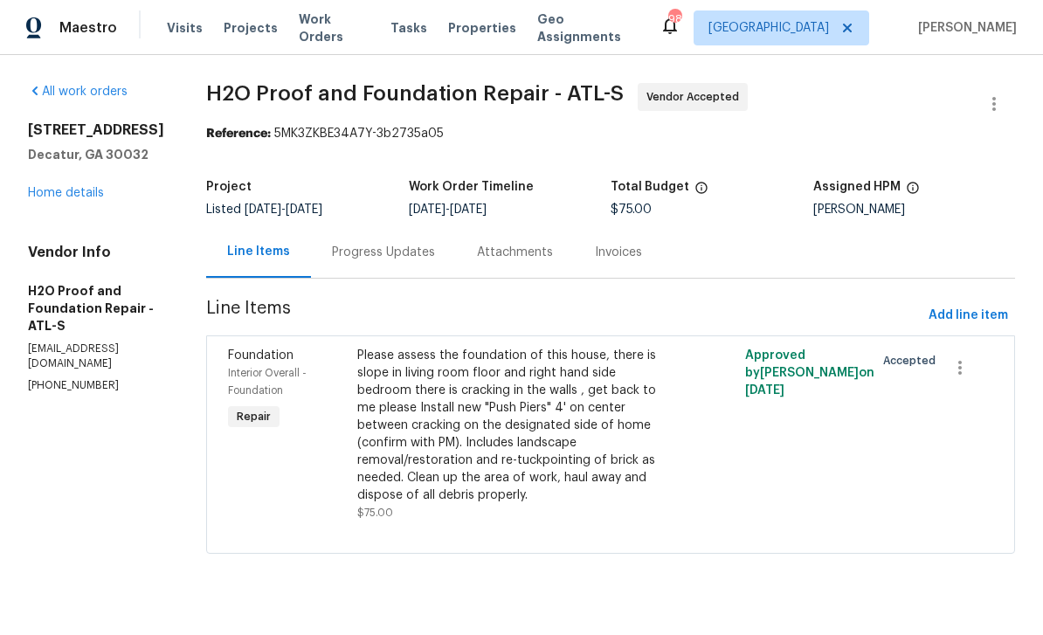
click at [583, 433] on div "Please assess the foundation of this house, there is slope in living room floor…" at bounding box center [513, 425] width 313 height 157
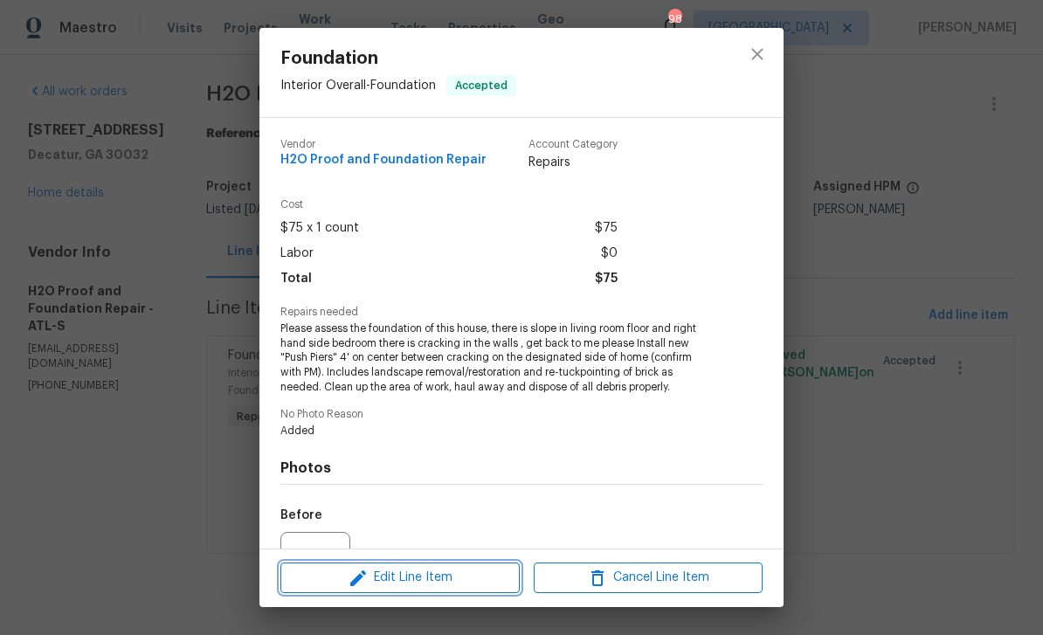
click at [488, 573] on span "Edit Line Item" at bounding box center [400, 578] width 229 height 22
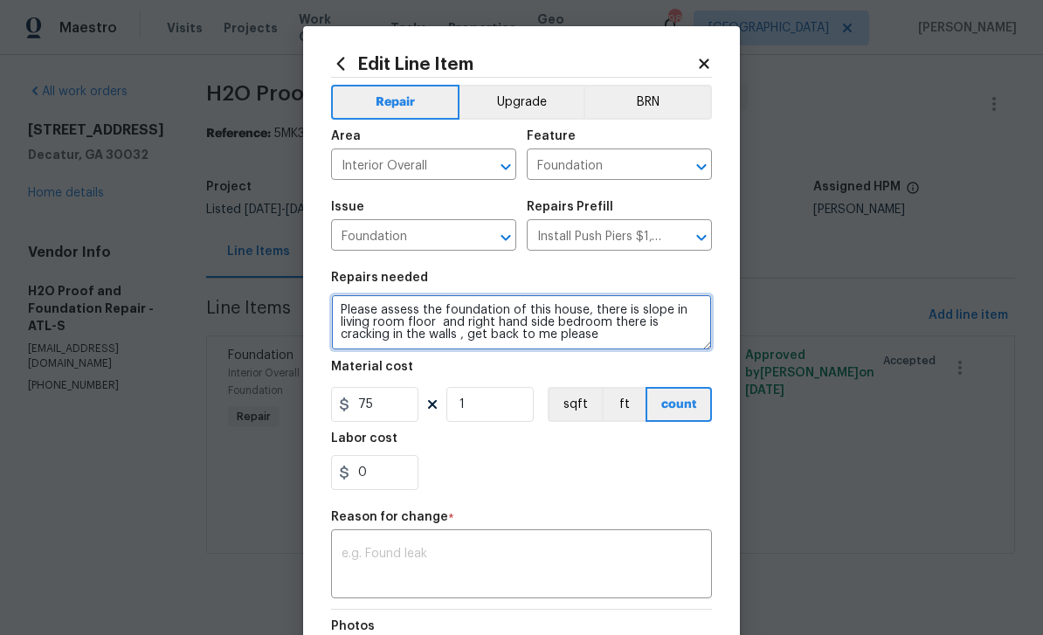
click at [613, 343] on textarea "Please assess the foundation of this house, there is slope in living room floor…" at bounding box center [521, 322] width 381 height 56
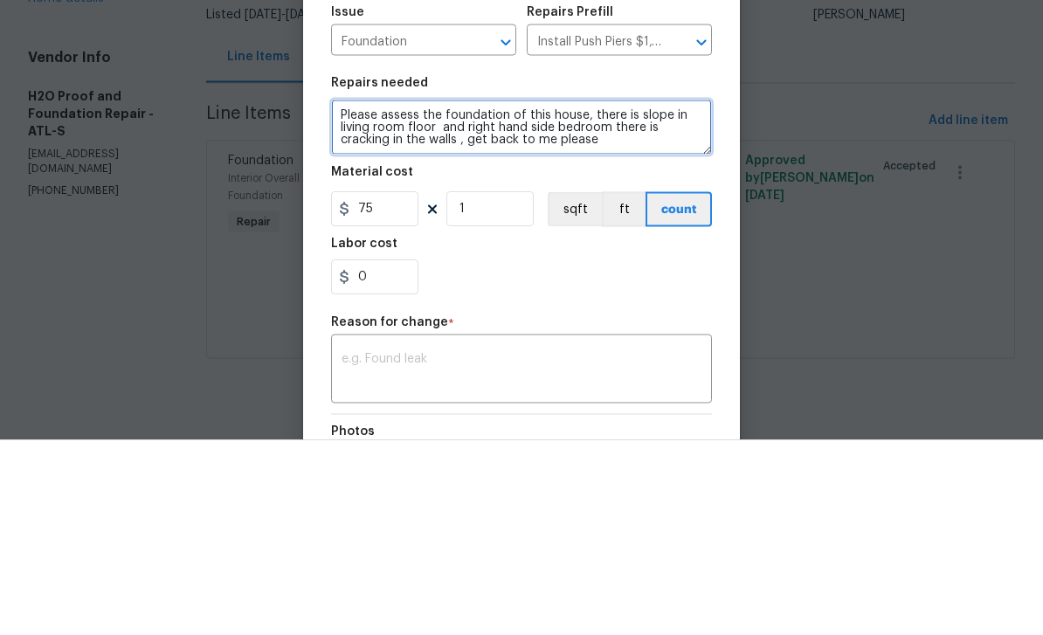
click at [616, 294] on textarea "Please assess the foundation of this house, there is slope in living room floor…" at bounding box center [521, 322] width 381 height 56
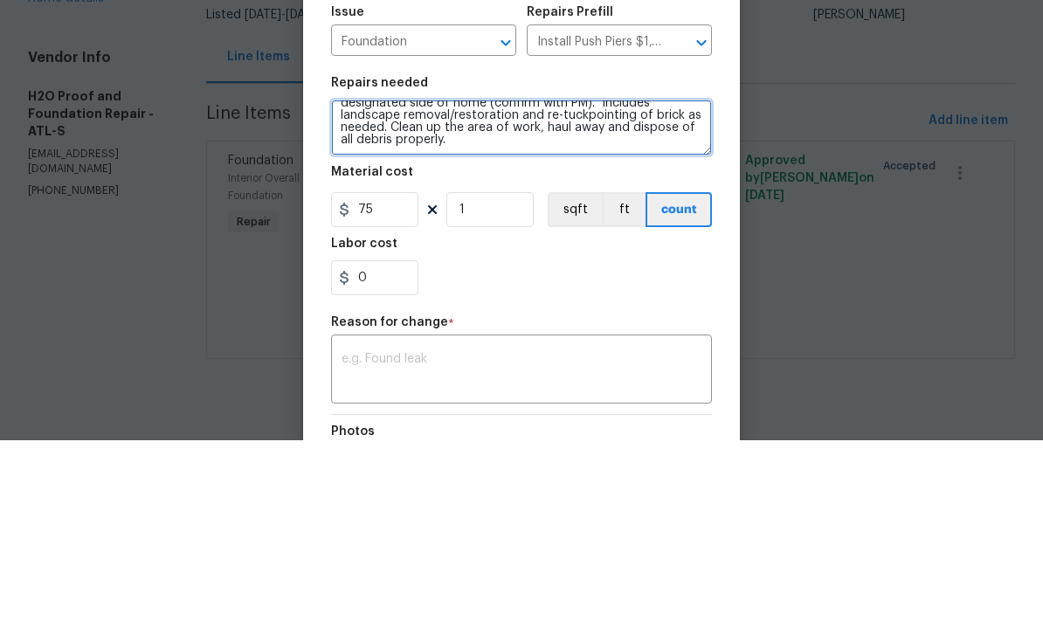
scroll to position [37, 0]
click at [467, 294] on textarea "Install new "Push Piers" 4' on center between cracking on the designated side o…" at bounding box center [521, 322] width 381 height 56
click at [466, 294] on textarea "Install new "Push Piers" 4' on center between cracking on the designated side o…" at bounding box center [521, 322] width 381 height 56
type textarea "l"
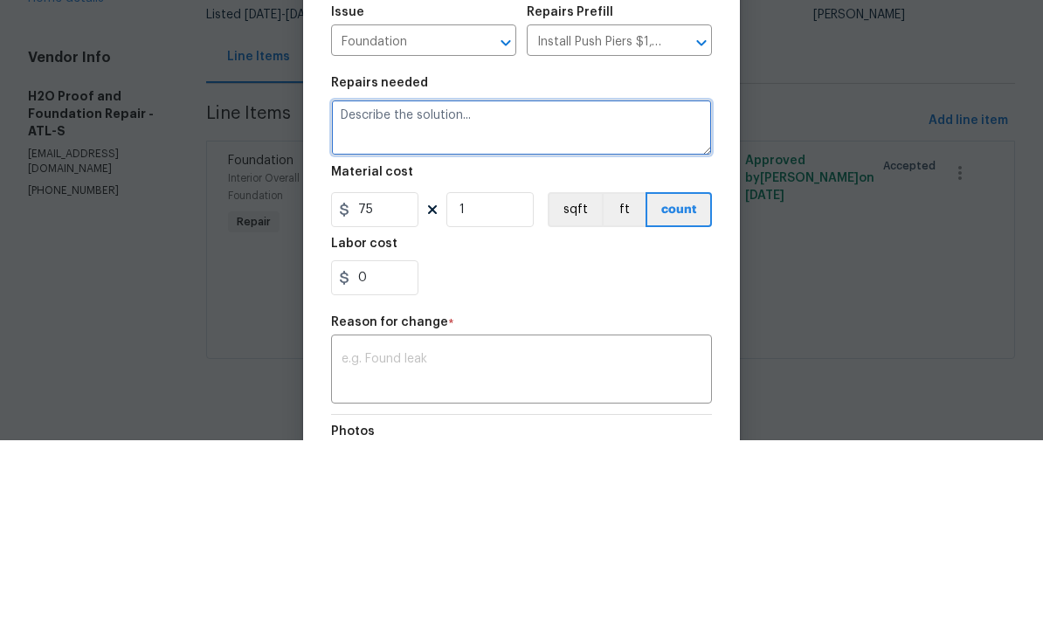
paste textarea "Power Posts (6) quantity--Dig and install 12x12x12 footings with # 4 rebar -Ins…"
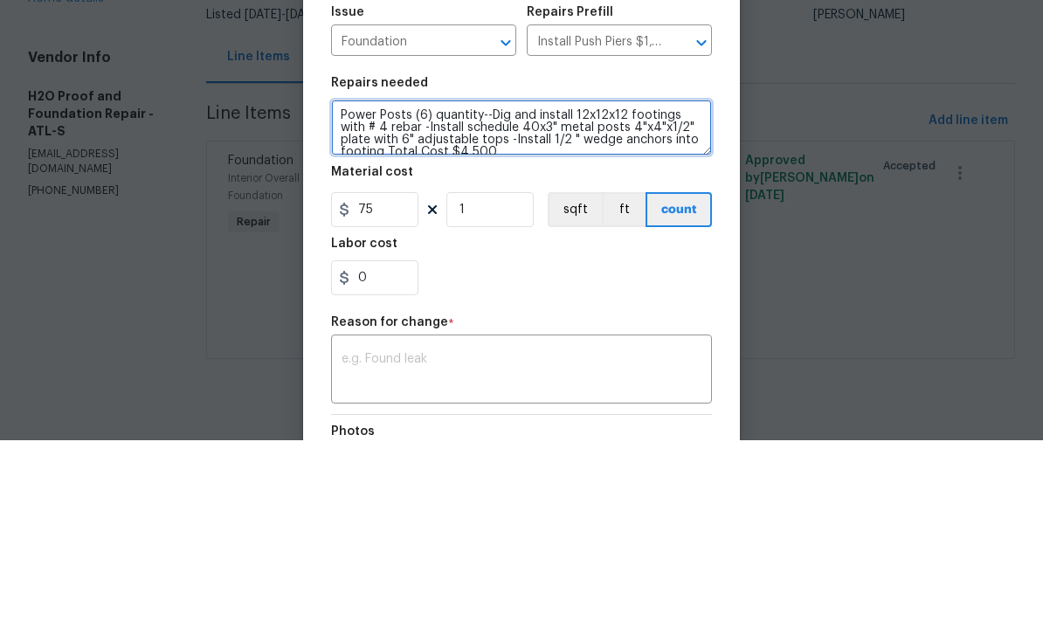
scroll to position [3, 0]
type textarea "Power Posts (6) quantity--Dig and install 12x12x12 footings with # 4 rebar -Ins…"
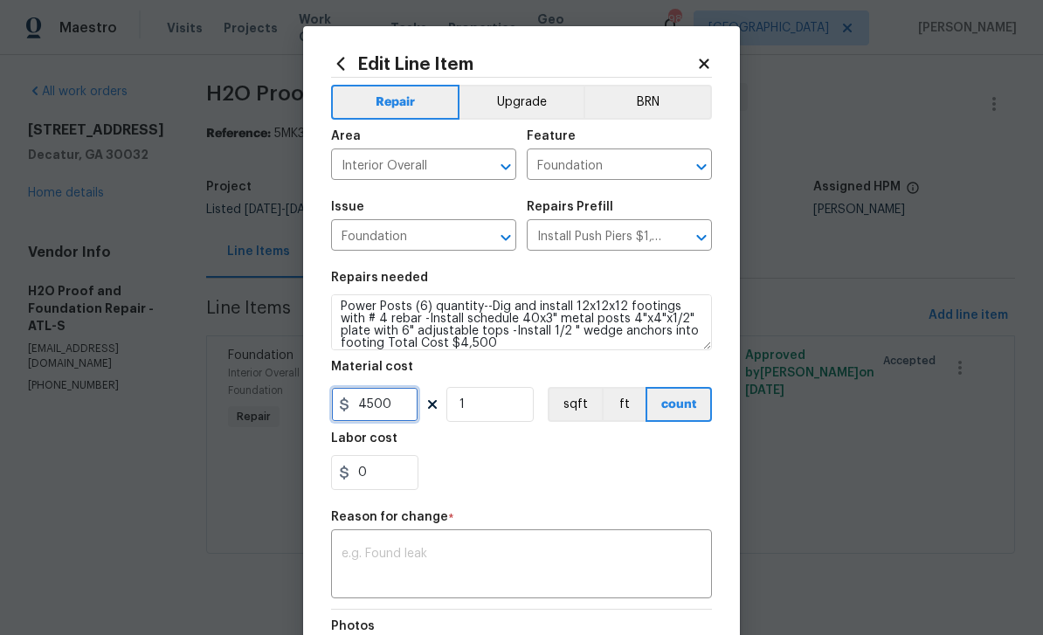
type input "4500"
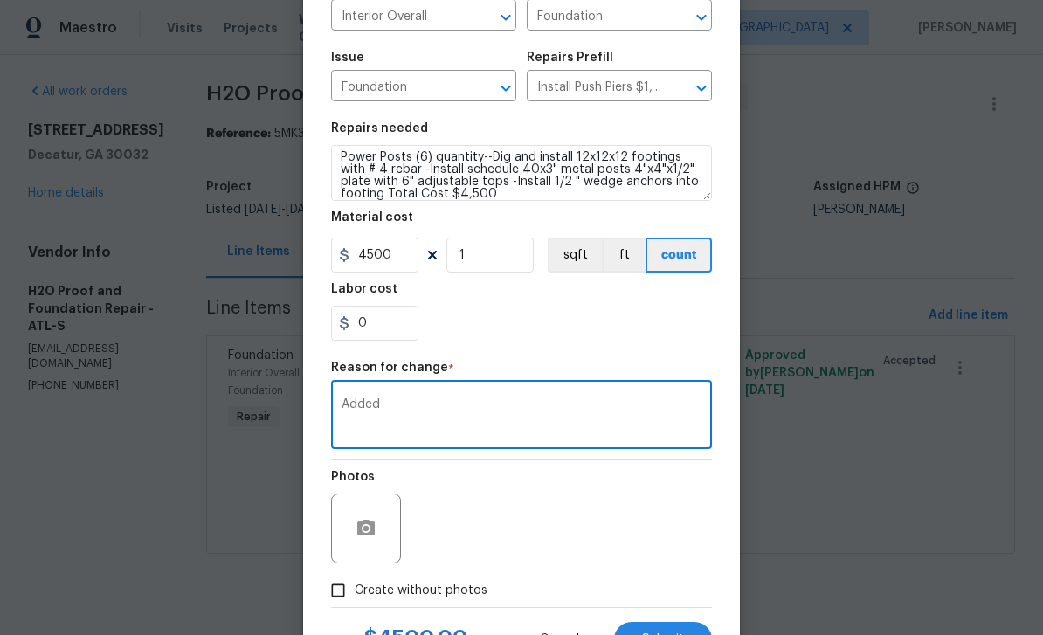
scroll to position [176, 0]
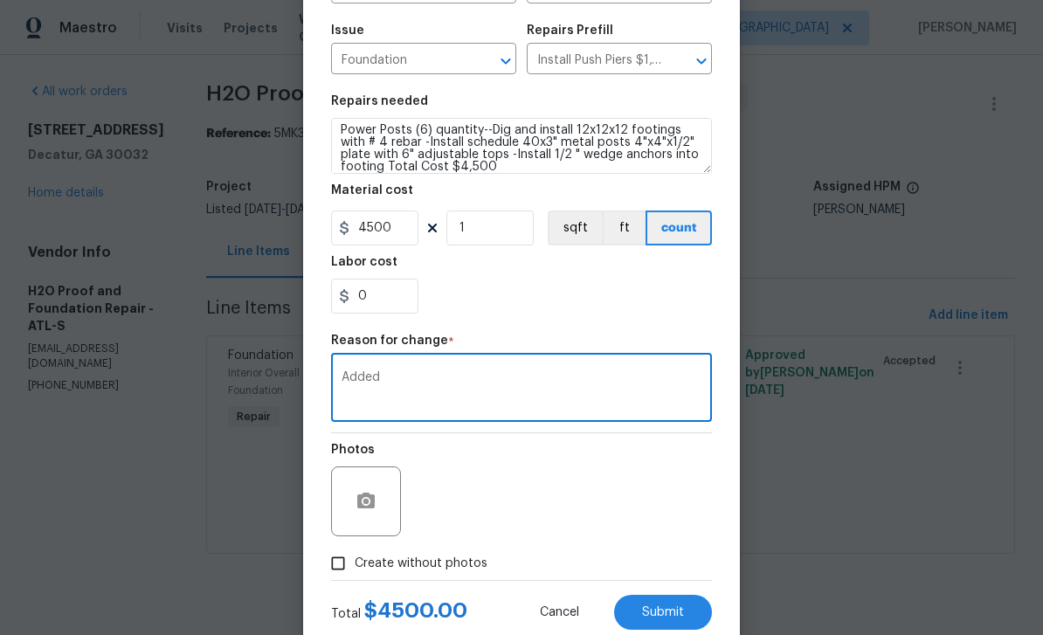
type textarea "Added"
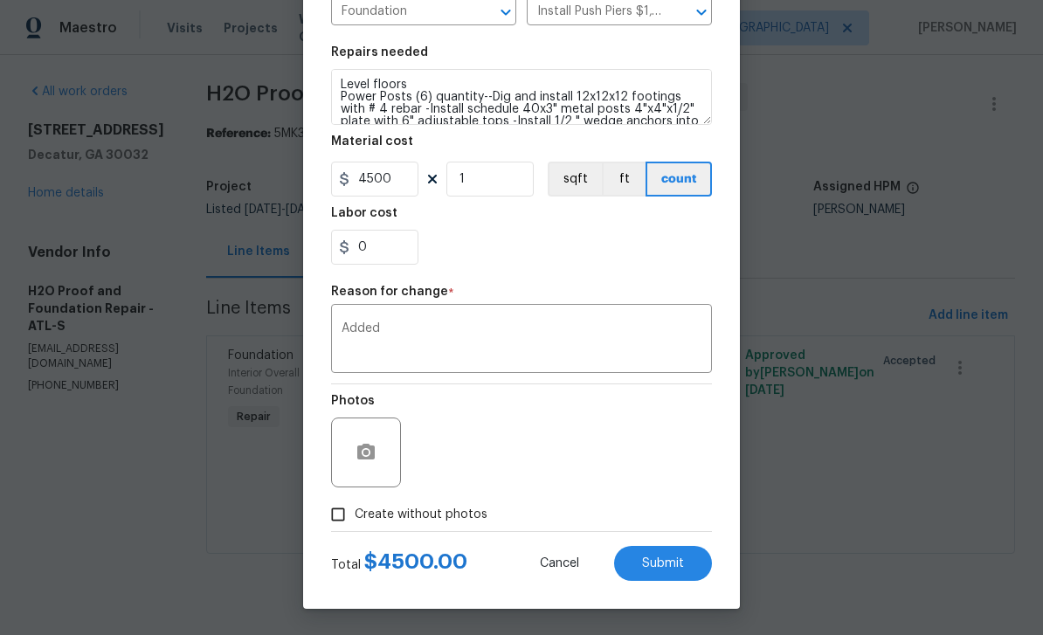
scroll to position [229, 0]
type textarea "Level floors Power Posts (6) quantity--Dig and install 12x12x12 footings with #…"
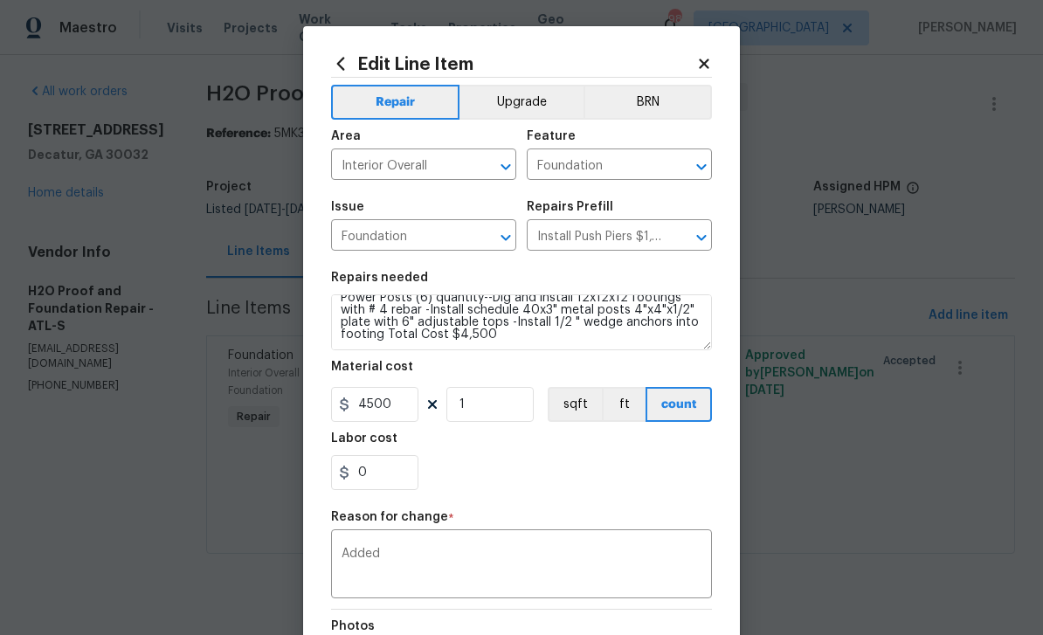
scroll to position [0, 0]
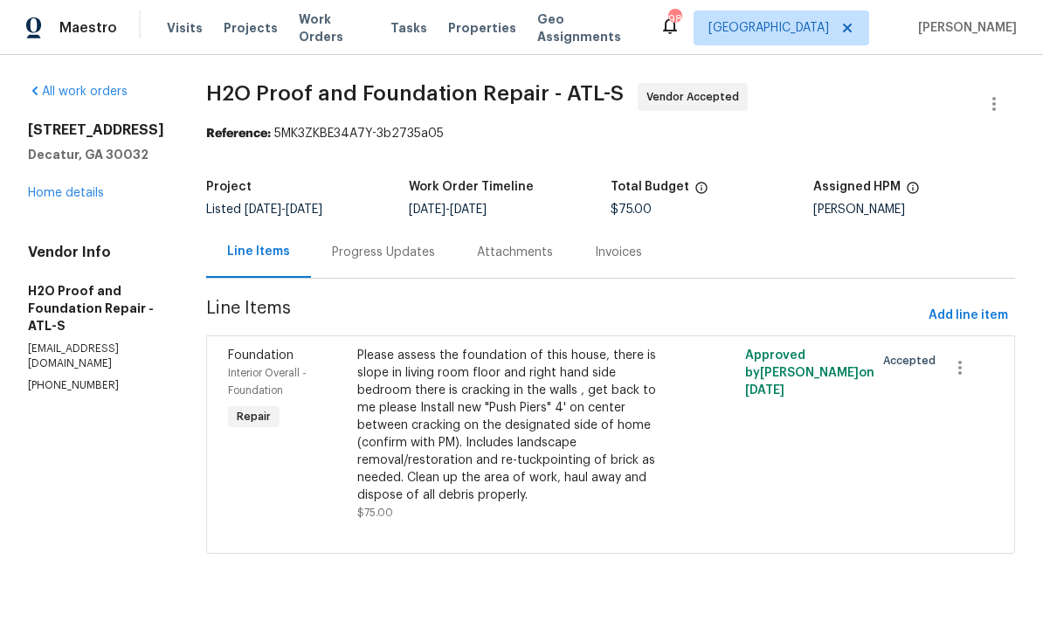
click at [609, 430] on div "Please assess the foundation of this house, there is slope in living room floor…" at bounding box center [513, 425] width 313 height 157
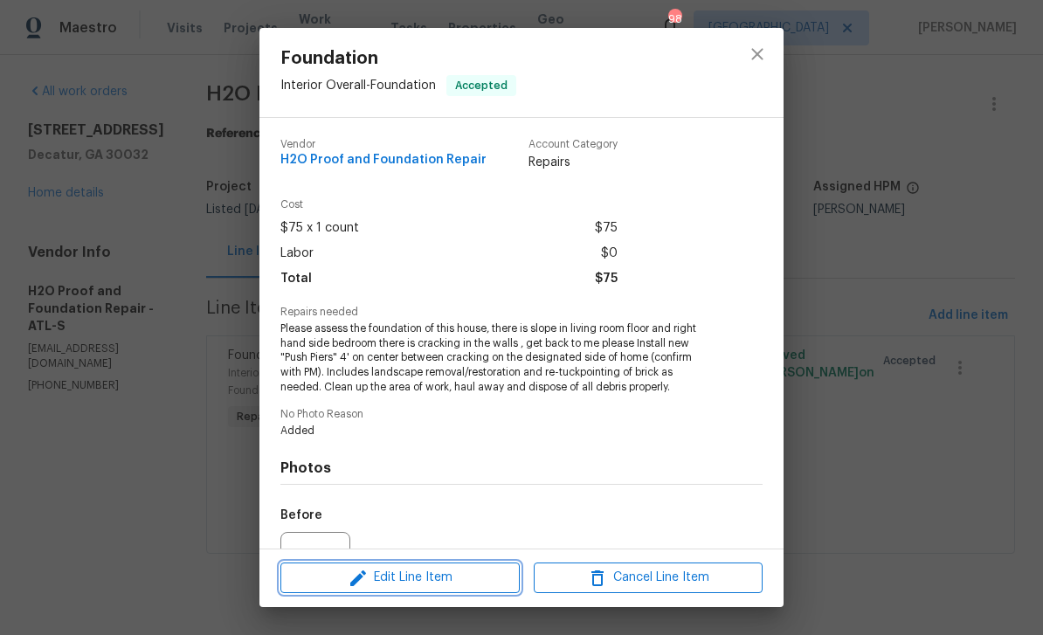
click at [495, 584] on span "Edit Line Item" at bounding box center [400, 578] width 229 height 22
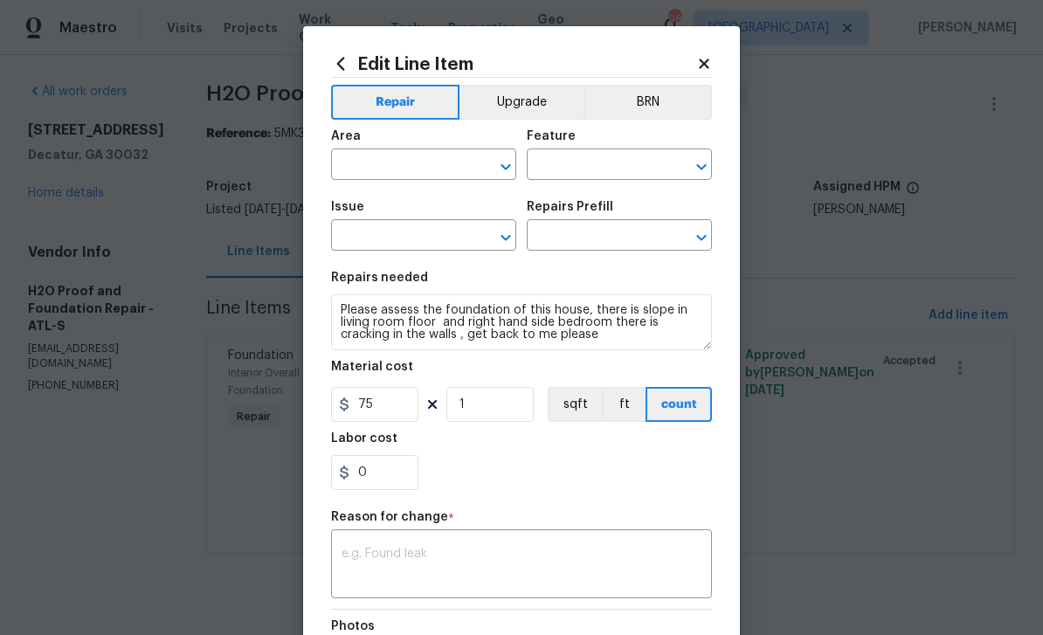
type input "Interior Overall"
type input "Foundation"
type input "Install Push Piers $1,400.00"
click at [405, 409] on input "75" at bounding box center [374, 404] width 87 height 35
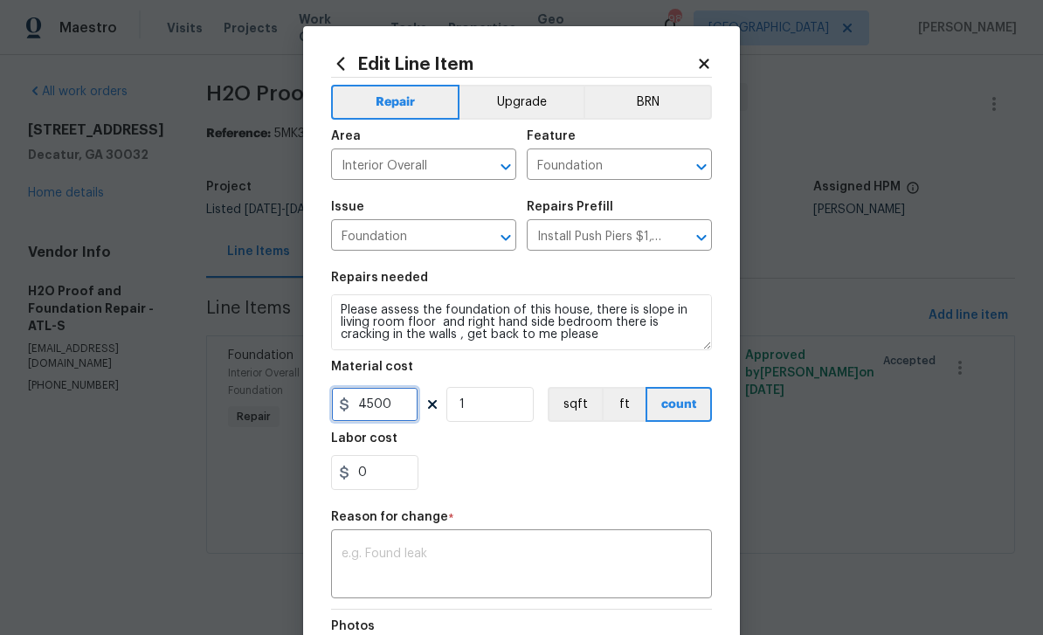
type input "4500"
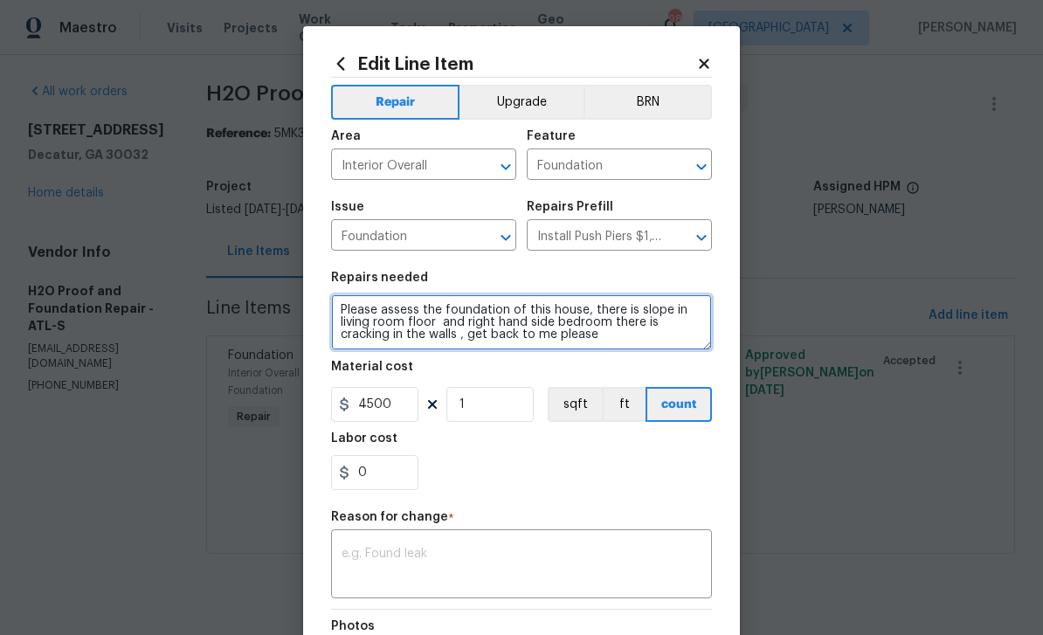
click at [619, 345] on textarea "Please assess the foundation of this house, there is slope in living room floor…" at bounding box center [521, 322] width 381 height 56
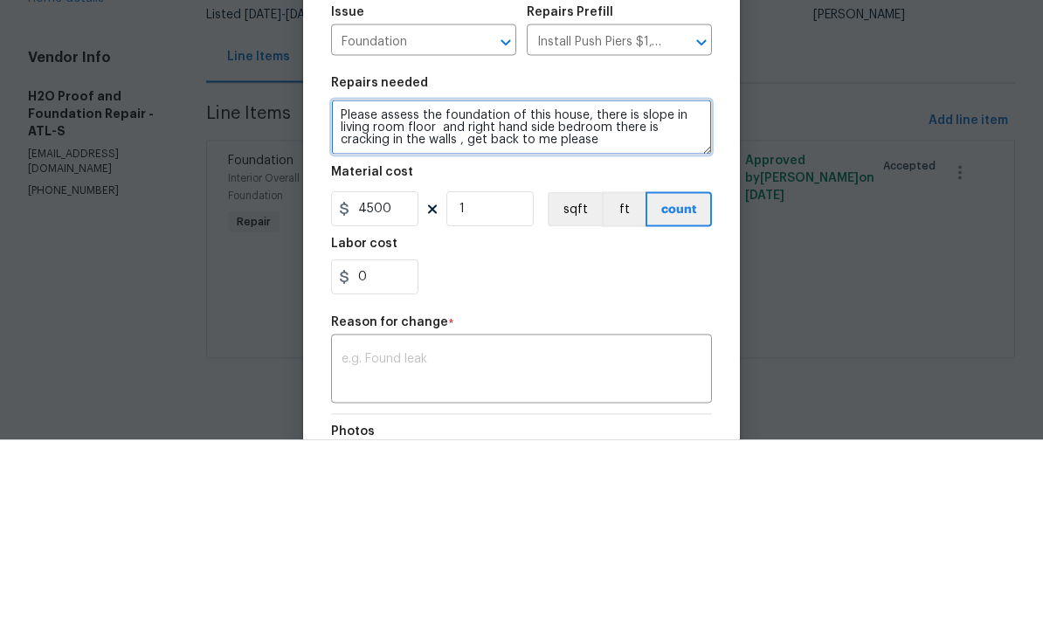
click at [610, 294] on textarea "Please assess the foundation of this house, there is slope in living room floor…" at bounding box center [521, 322] width 381 height 56
click at [609, 294] on textarea "Please assess the foundation of this house, there is slope in living room floor…" at bounding box center [521, 322] width 381 height 56
type textarea "Install new "Push Piers" 4' on center between cracking on the designated side o…"
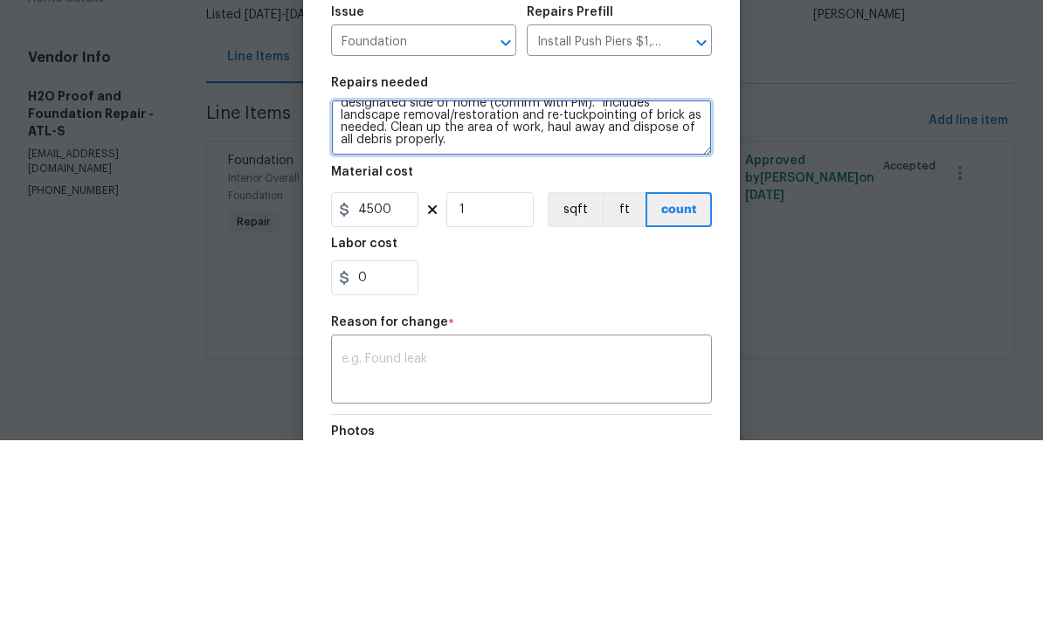
scroll to position [37, 0]
click at [479, 294] on textarea "Install new "Push Piers" 4' on center between cracking on the designated side o…" at bounding box center [521, 322] width 381 height 56
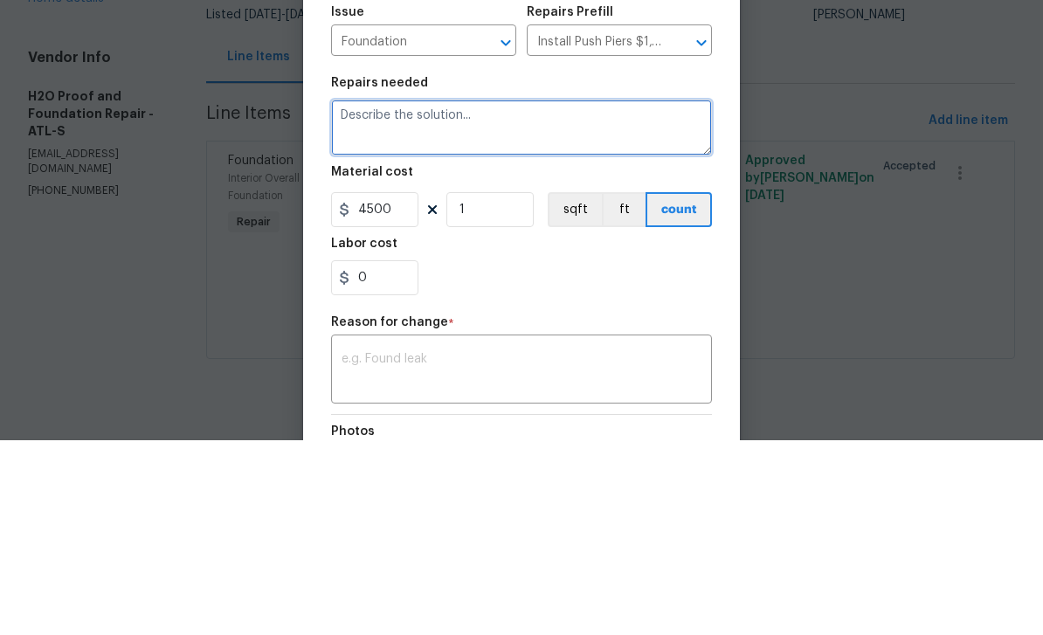
scroll to position [0, 0]
click at [452, 294] on textarea at bounding box center [521, 322] width 381 height 56
paste textarea "Power Posts (6) quantity--Dig and install 12x12x12 footings with # 4 rebar -Ins…"
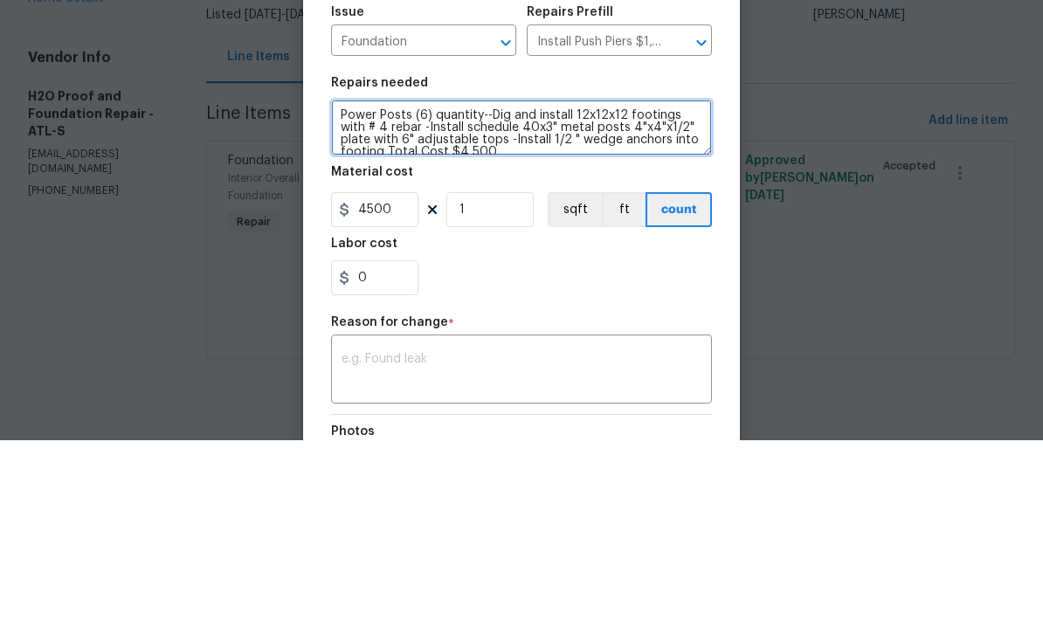
scroll to position [3, 0]
click at [340, 294] on textarea "Power Posts (6) quantity--Dig and install 12x12x12 footings with # 4 rebar -Ins…" at bounding box center [521, 322] width 381 height 56
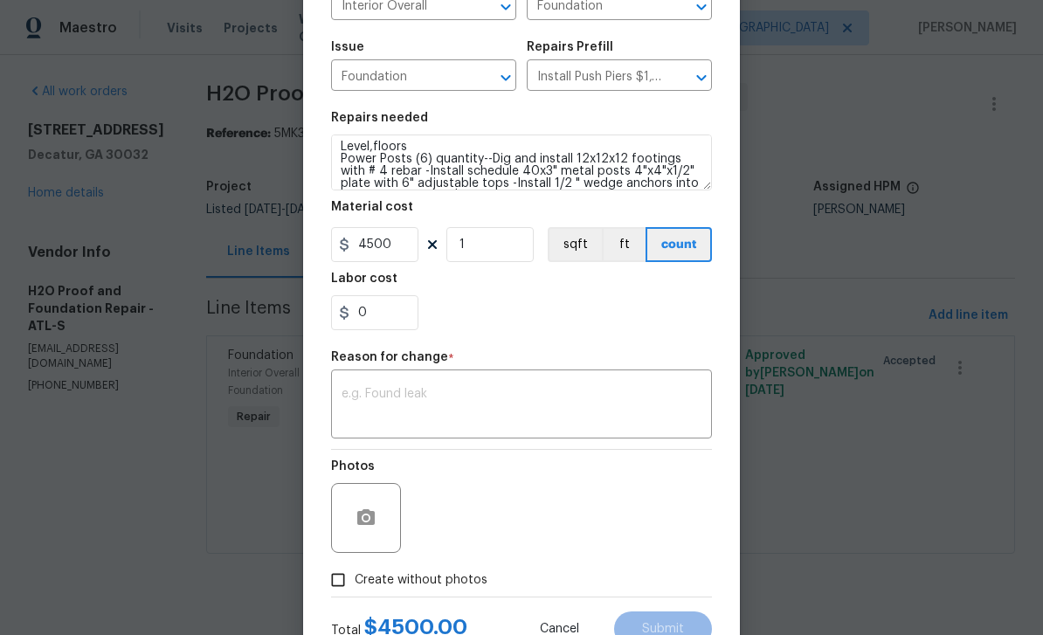
scroll to position [171, 0]
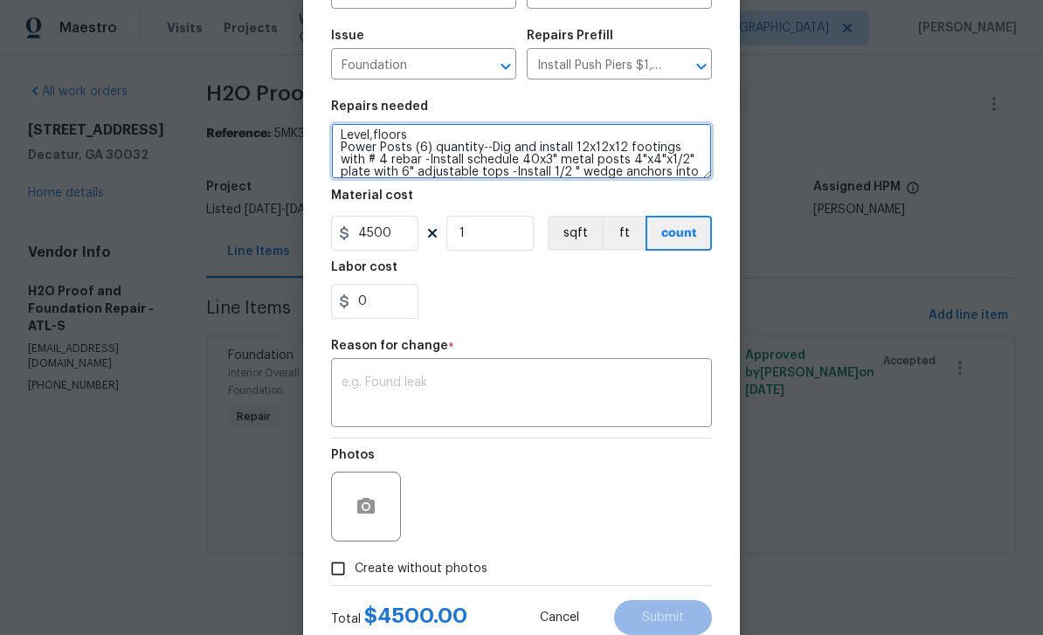
type textarea "Level,floors Power Posts (6) quantity--Dig and install 12x12x12 footings with #…"
click at [459, 390] on textarea at bounding box center [521, 394] width 360 height 37
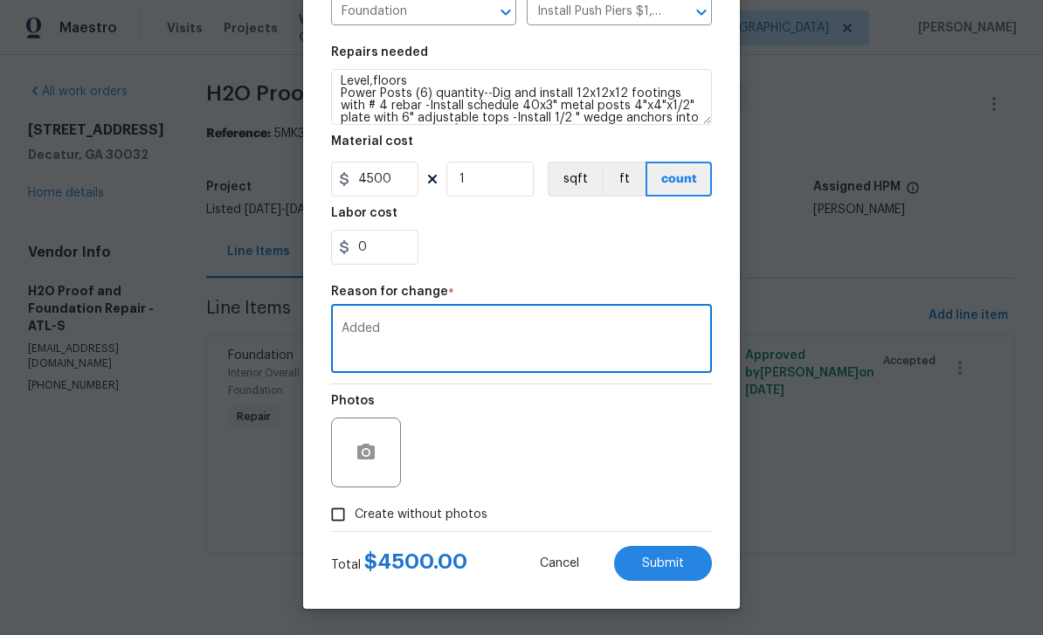
scroll to position [229, 0]
type textarea "Added"
click at [686, 557] on button "Submit" at bounding box center [663, 563] width 98 height 35
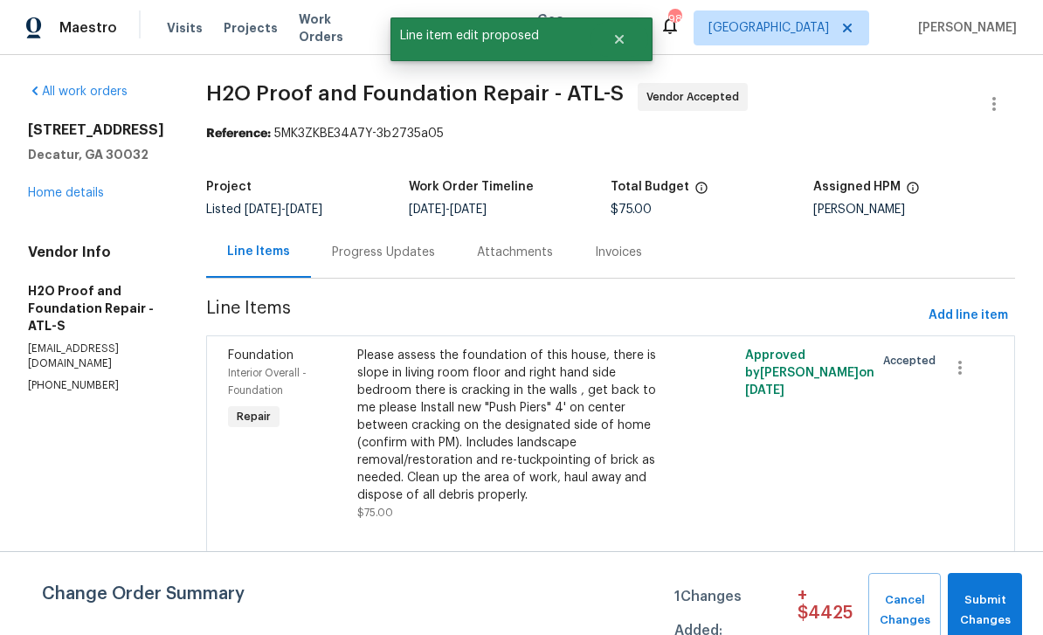
scroll to position [0, 0]
click at [1001, 604] on span "Submit Changes" at bounding box center [984, 610] width 57 height 40
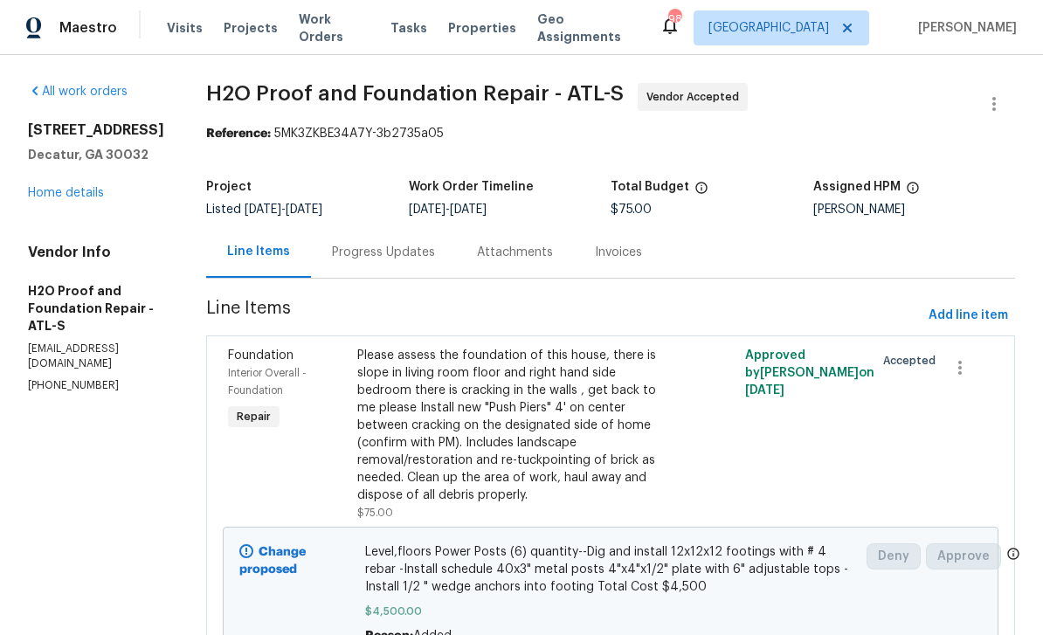
click at [68, 199] on link "Home details" at bounding box center [66, 193] width 76 height 12
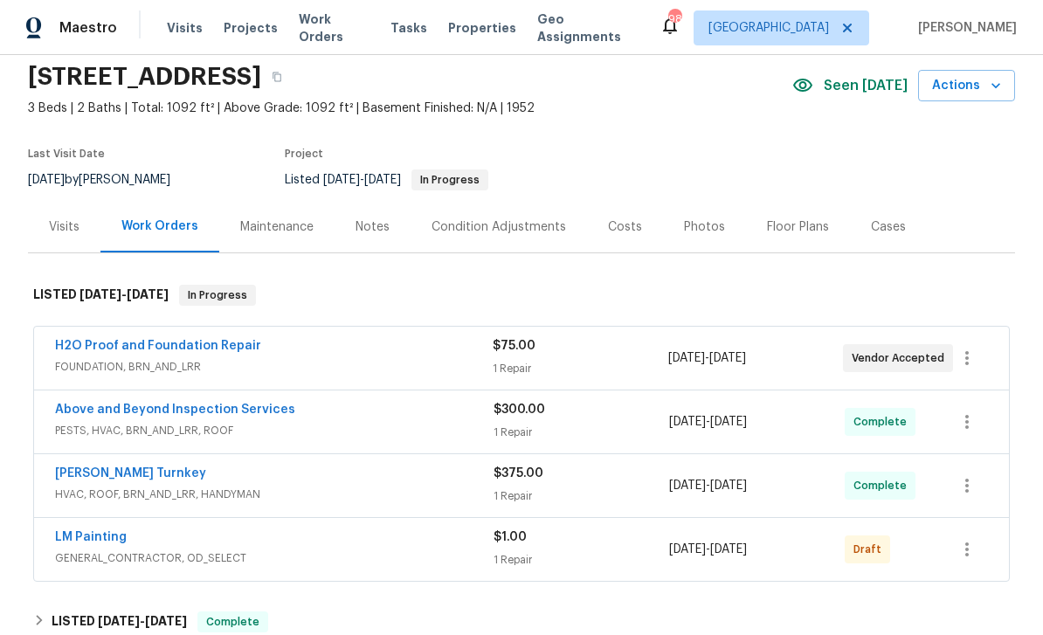
scroll to position [65, 0]
click at [78, 530] on link "LM Painting" at bounding box center [91, 536] width 72 height 12
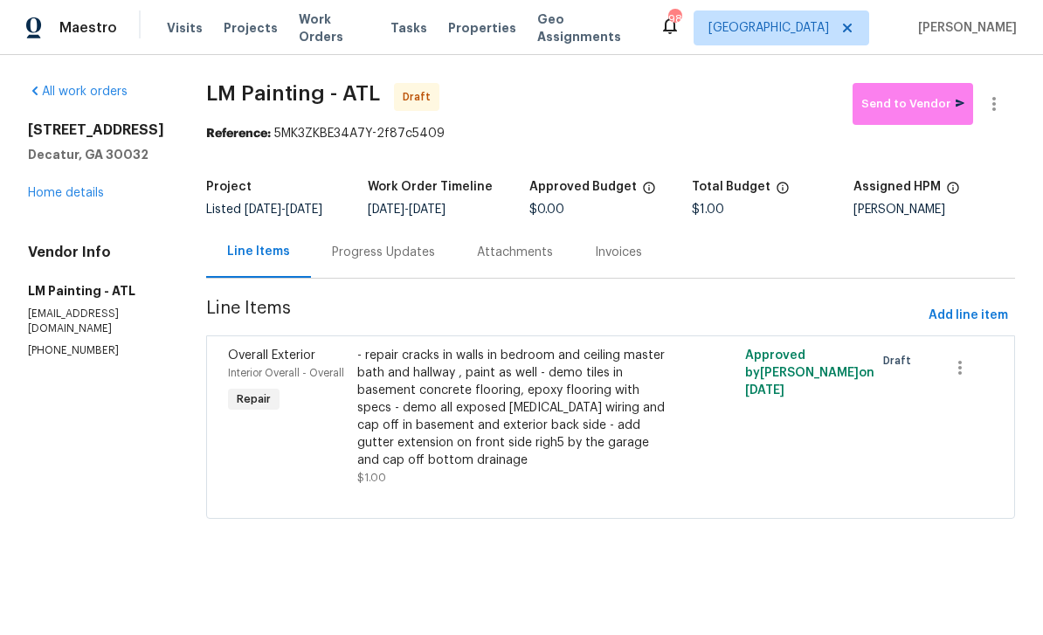
click at [653, 454] on div "- repair cracks in walls in bedroom and ceiling master bath and hallway , paint…" at bounding box center [513, 408] width 313 height 122
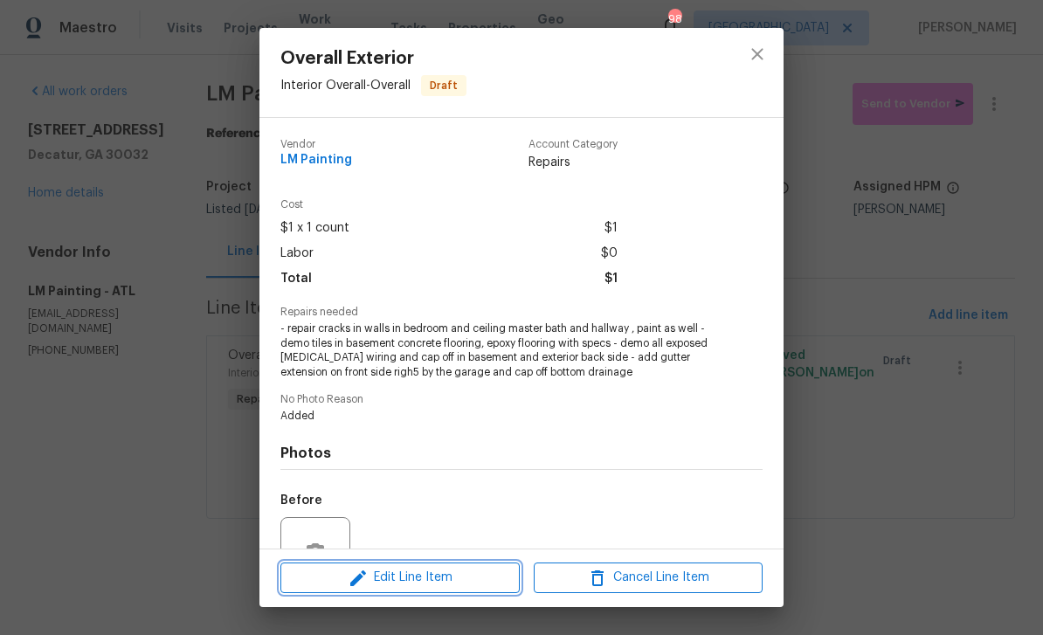
click at [498, 581] on span "Edit Line Item" at bounding box center [400, 578] width 229 height 22
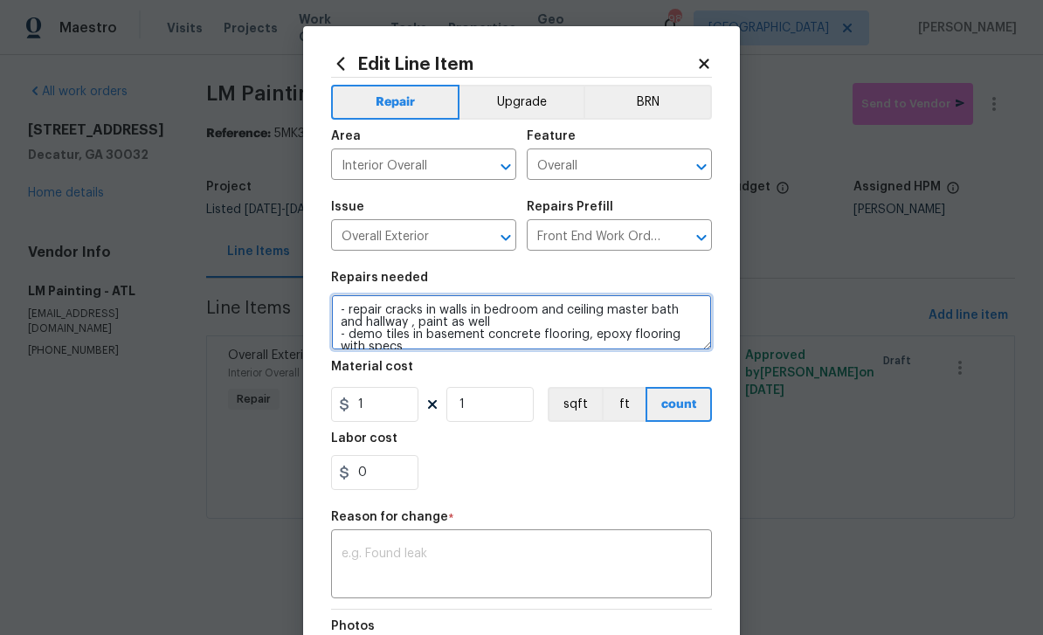
click at [385, 330] on textarea "- repair cracks in walls in bedroom and ceiling master bath and hallway , paint…" at bounding box center [521, 322] width 381 height 56
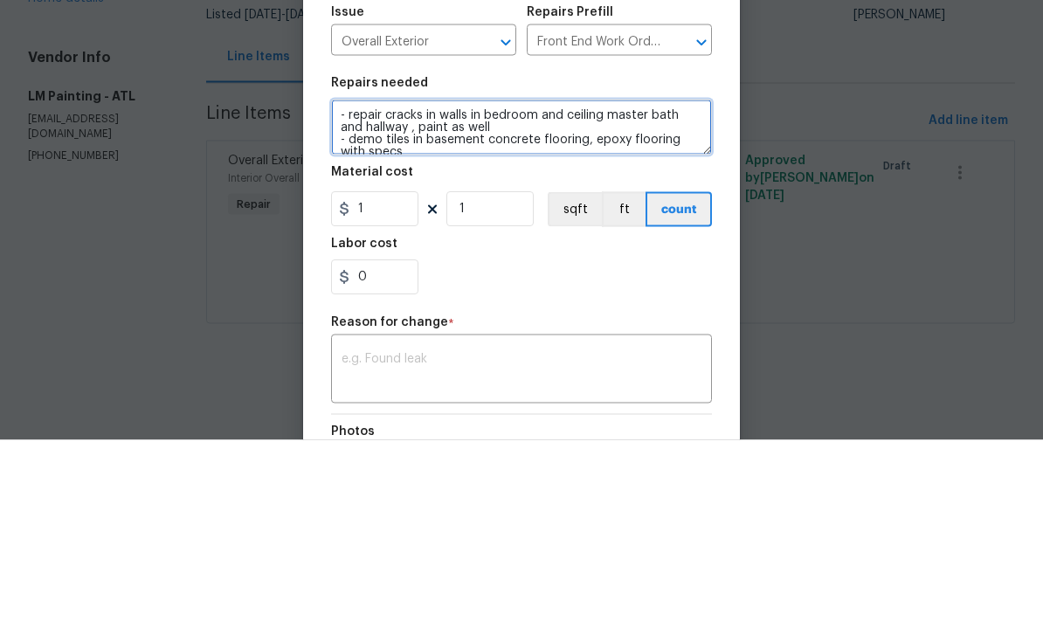
click at [408, 294] on textarea "- repair cracks in walls in bedroom and ceiling master bath and hallway , paint…" at bounding box center [521, 322] width 381 height 56
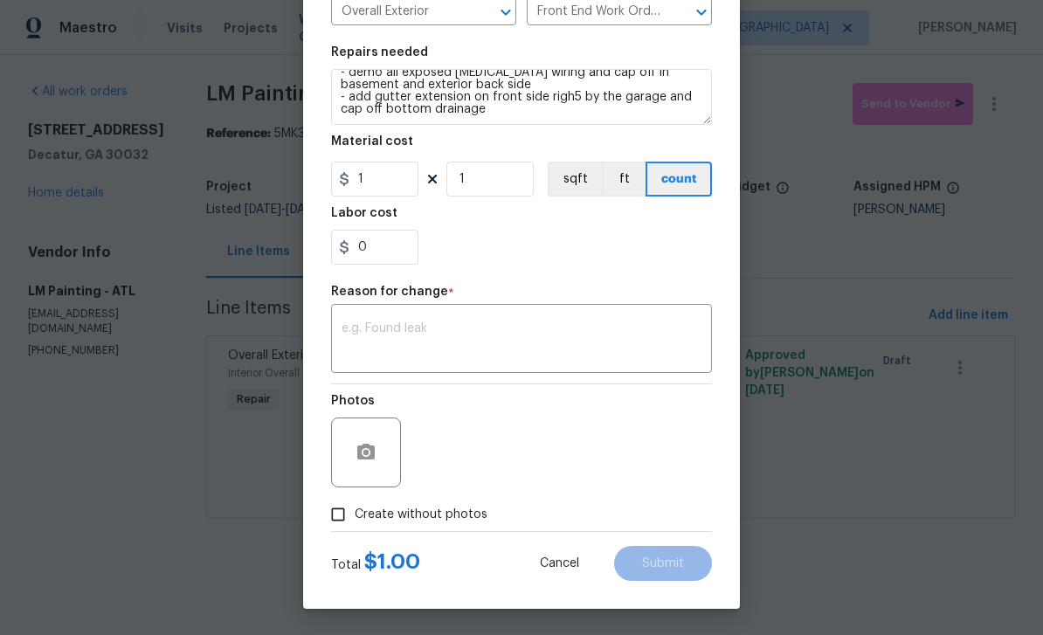
scroll to position [229, 0]
type textarea "- repair cracks in walls in bedroom and ceiling master bath and hallway , paint…"
click at [381, 448] on button "button" at bounding box center [366, 452] width 42 height 42
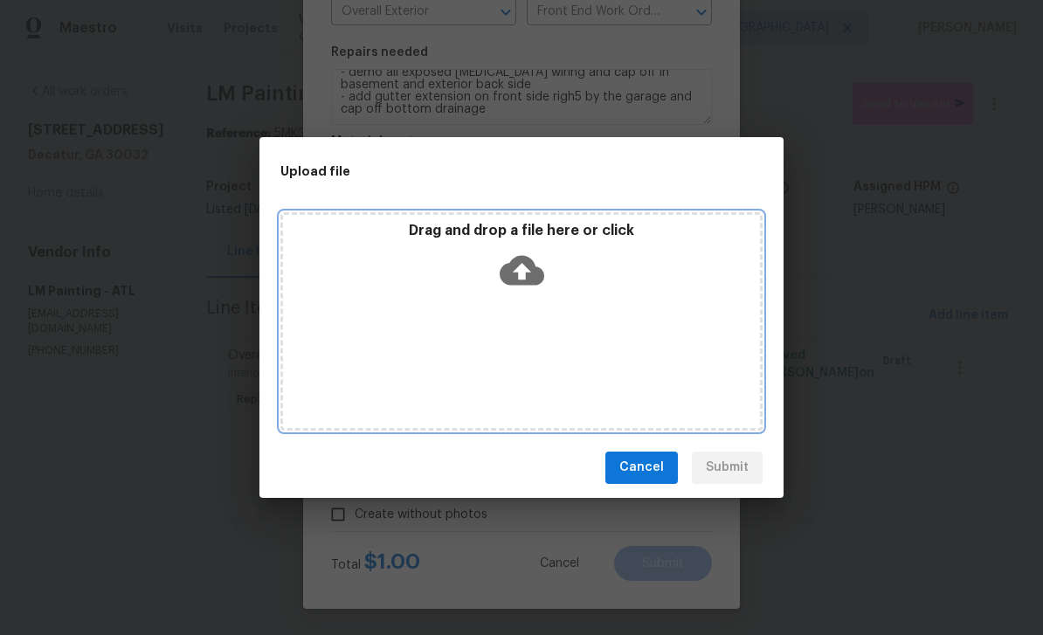
click at [525, 278] on icon at bounding box center [521, 270] width 45 height 45
click at [530, 271] on icon at bounding box center [521, 270] width 45 height 30
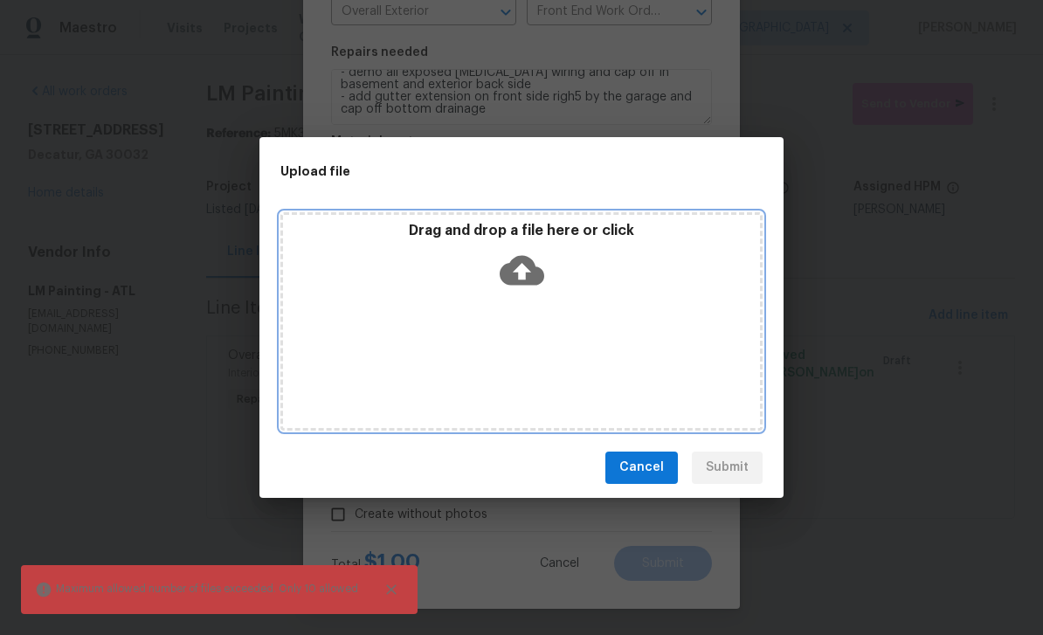
click at [527, 284] on icon at bounding box center [521, 270] width 45 height 30
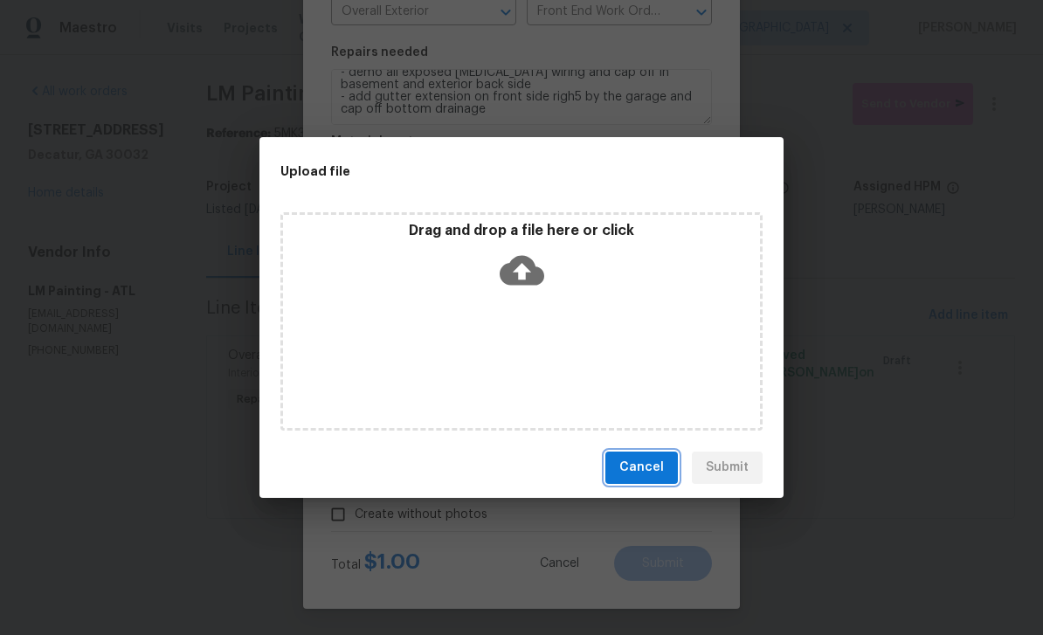
click at [671, 462] on button "Cancel" at bounding box center [641, 467] width 72 height 32
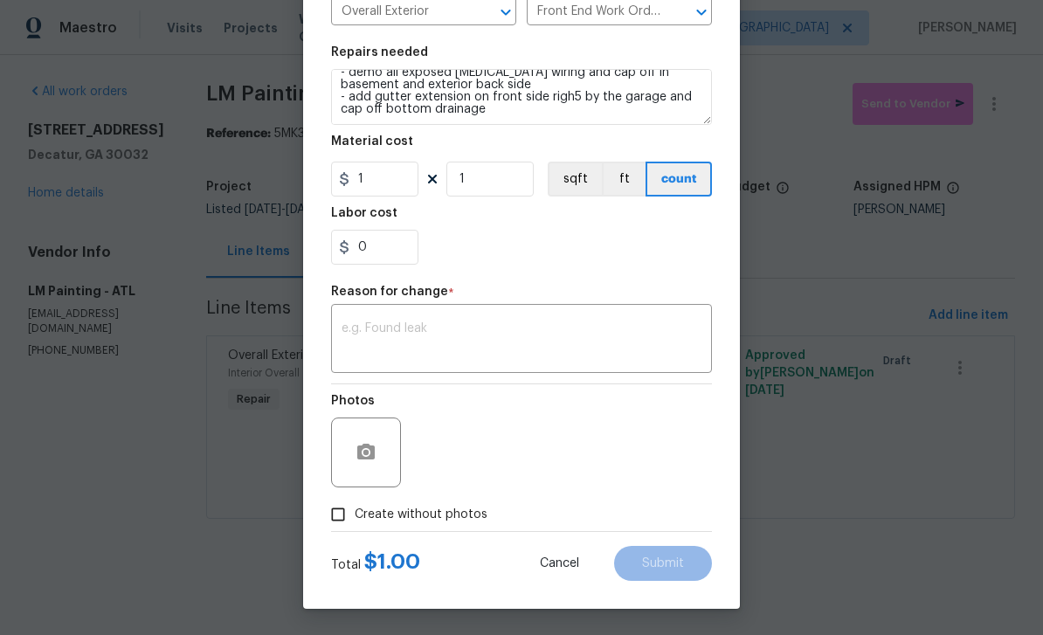
click at [657, 344] on textarea at bounding box center [521, 340] width 360 height 37
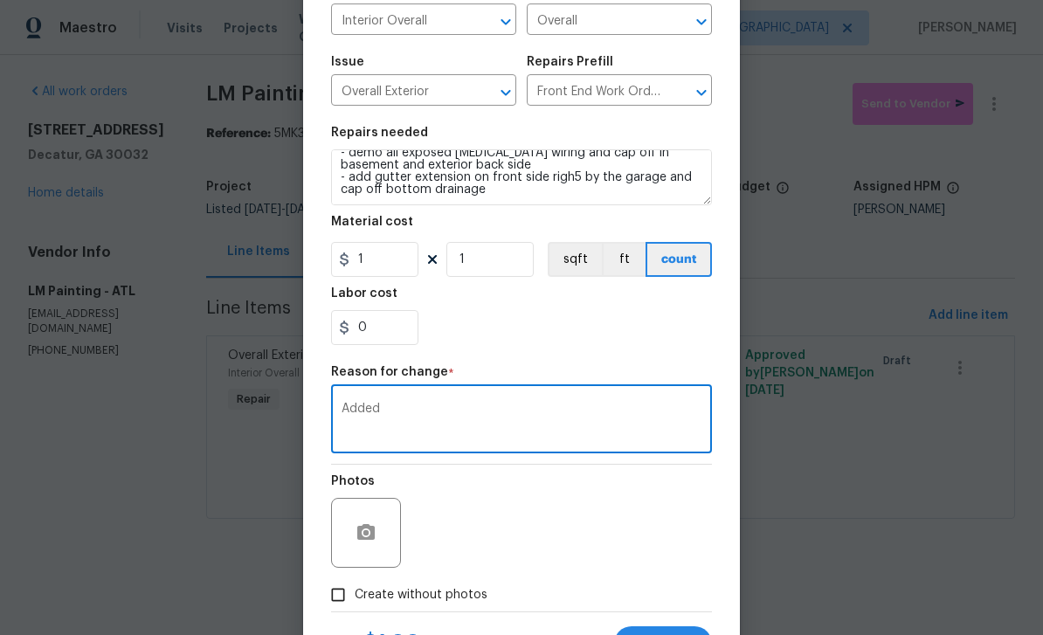
scroll to position [144, 0]
type textarea "Added"
click at [371, 272] on input "1" at bounding box center [374, 260] width 87 height 35
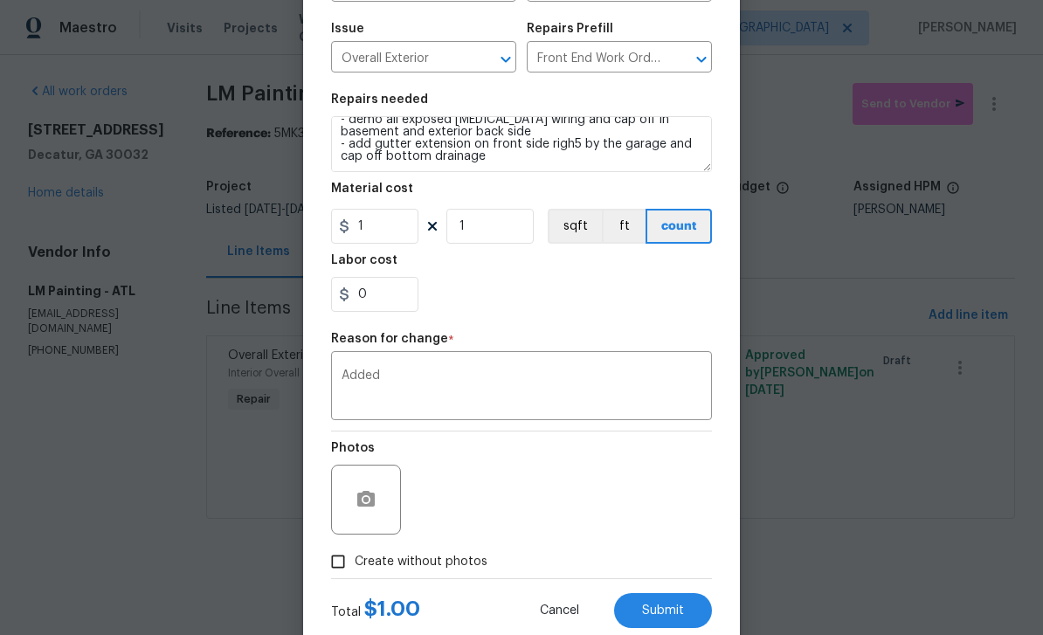
scroll to position [61, 0]
click at [534, 162] on textarea "- repair cracks in walls in bedroom and ceiling master bath and hallway , paint…" at bounding box center [521, 144] width 381 height 56
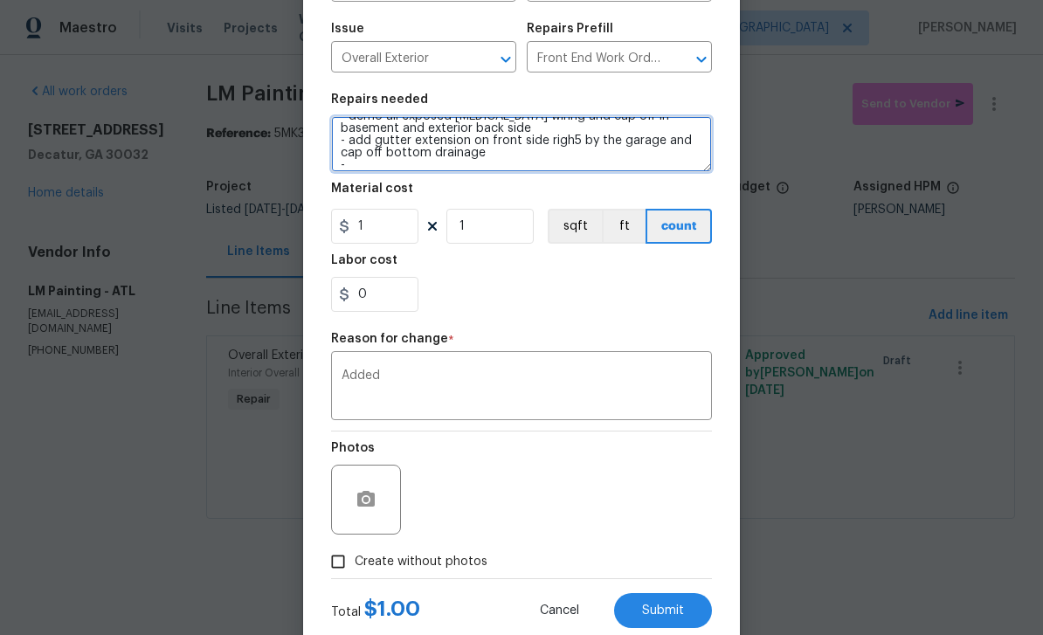
scroll to position [65, 0]
click at [385, 168] on textarea "- repair cracks in walls in bedroom and ceiling master bath and hallway , paint…" at bounding box center [521, 144] width 381 height 56
click at [579, 170] on textarea "- repair cracks in walls in bedroom and ceiling master bath and hallway , paint…" at bounding box center [521, 144] width 381 height 56
type textarea "- repair cracks in walls in bedroom and ceiling master bath and hallway , paint…"
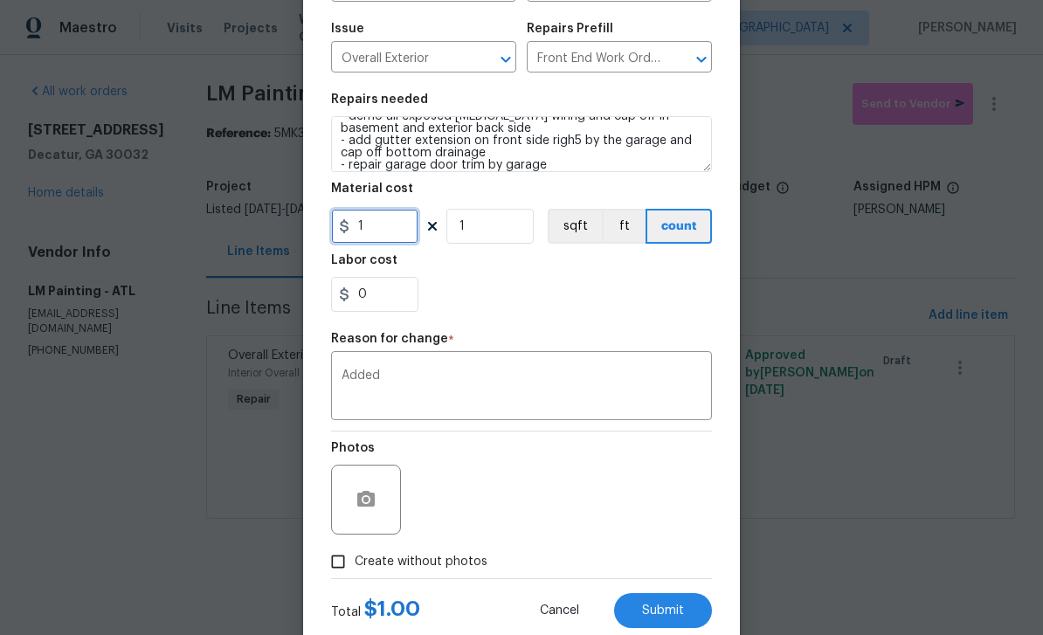
click at [389, 238] on input "1" at bounding box center [374, 226] width 87 height 35
type input "1200"
click at [668, 605] on button "Submit" at bounding box center [663, 610] width 98 height 35
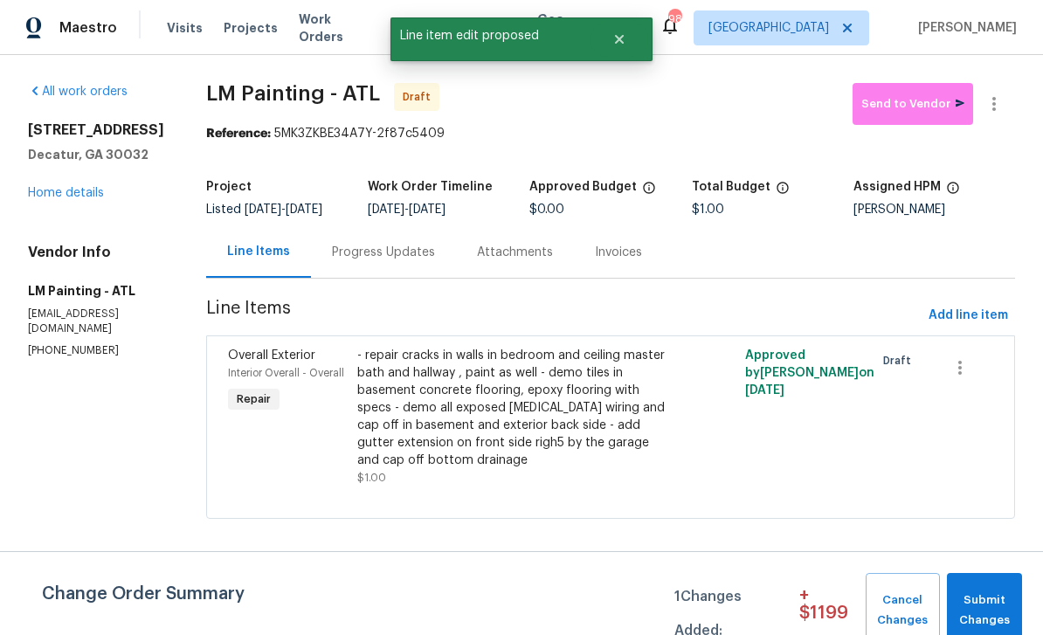
scroll to position [0, 0]
click at [995, 609] on span "Submit Changes" at bounding box center [984, 610] width 58 height 40
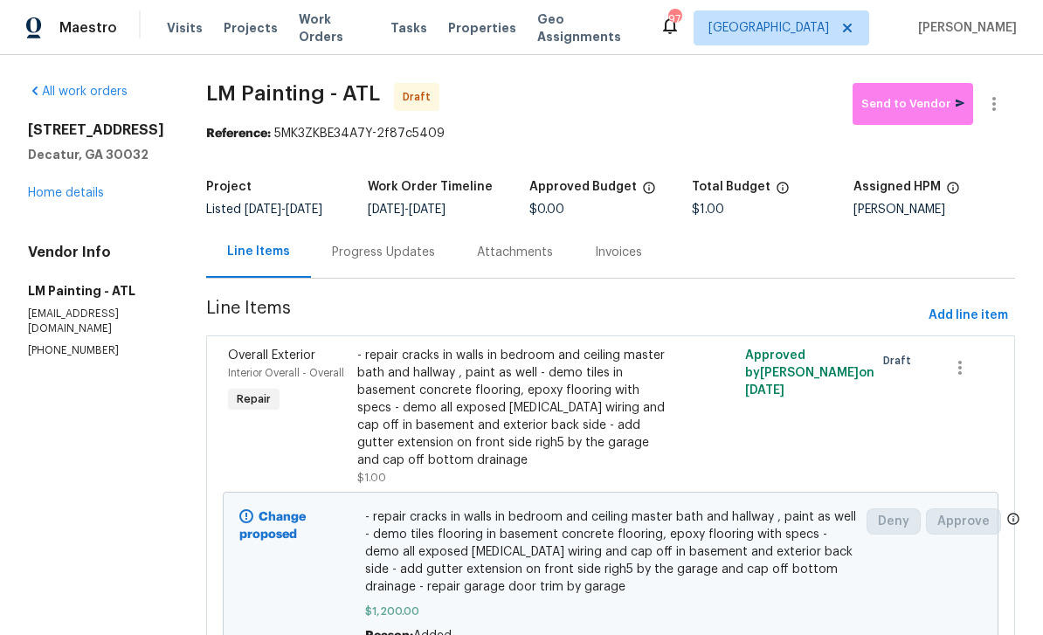
click at [77, 188] on link "Home details" at bounding box center [66, 193] width 76 height 12
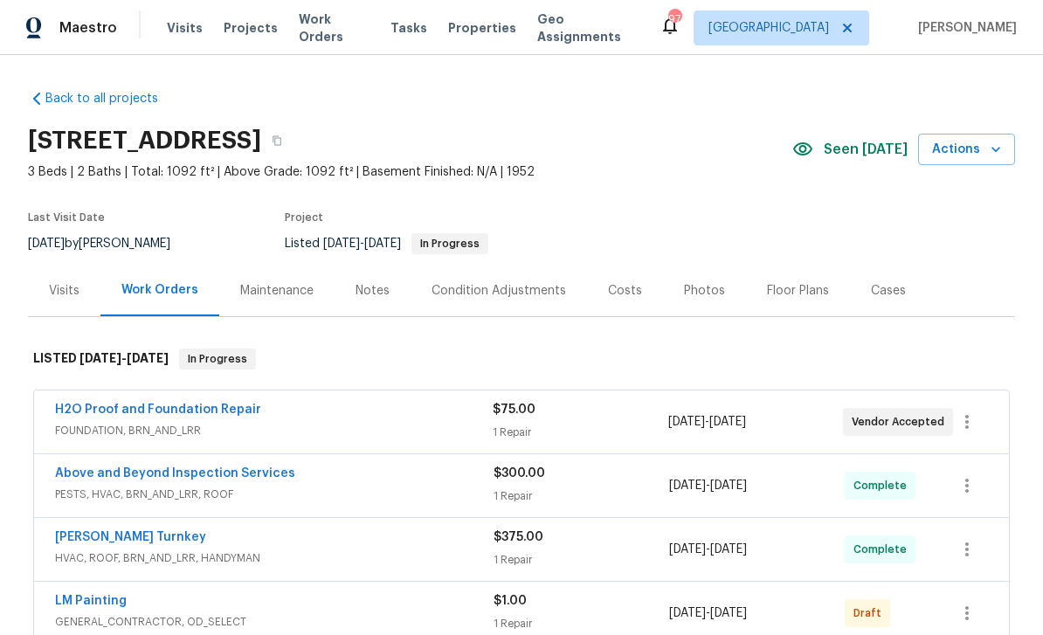
click at [261, 140] on h2 "2046 Dellwood Pl, Decatur, GA 30032" at bounding box center [144, 140] width 233 height 17
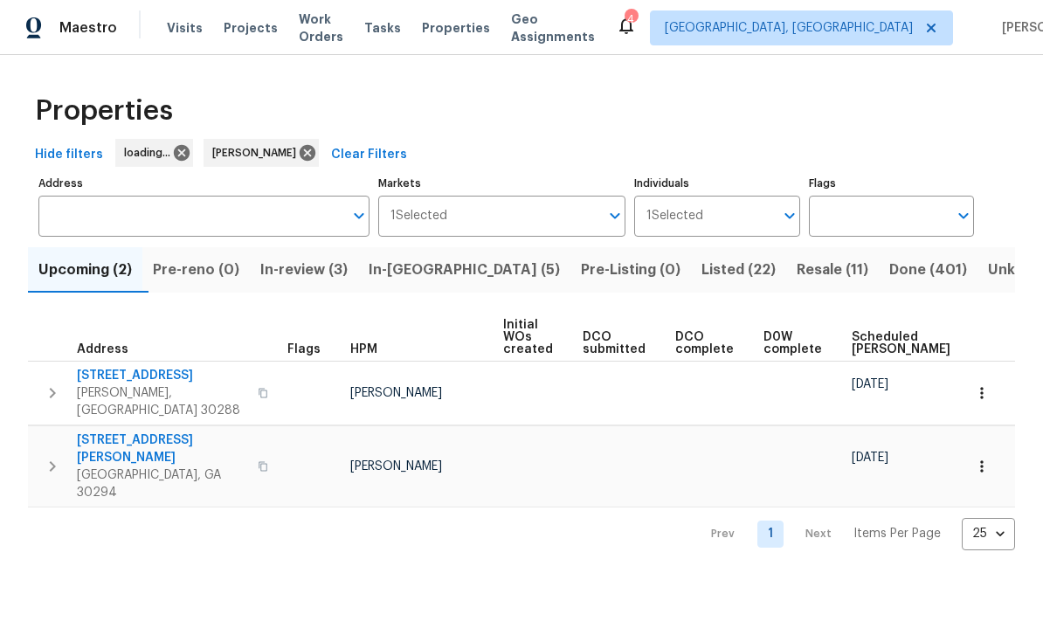
click at [796, 274] on span "Resale (11)" at bounding box center [832, 270] width 72 height 24
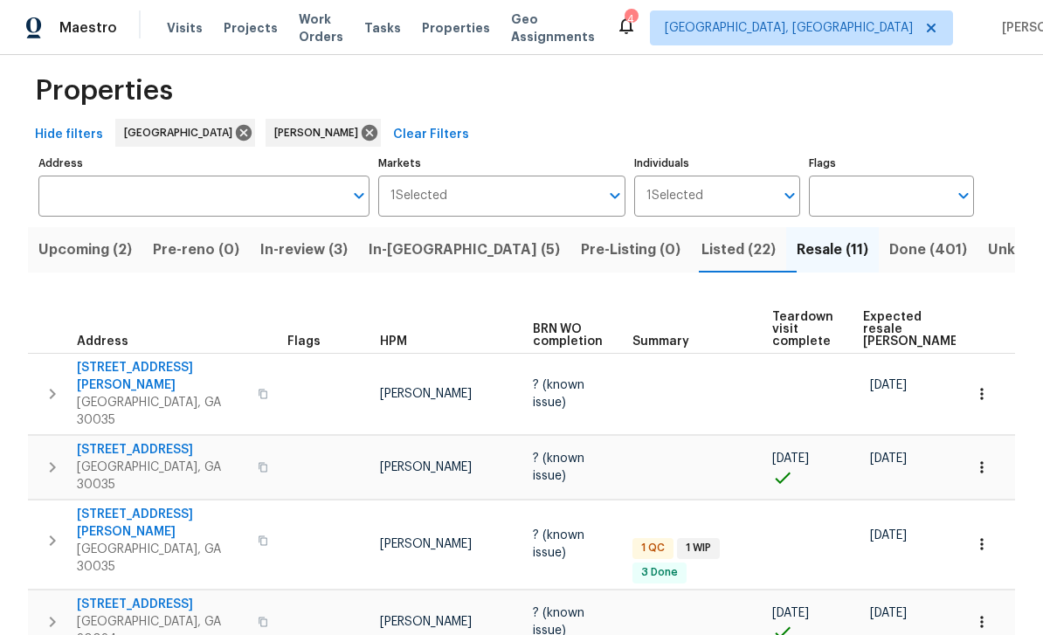
scroll to position [13, 0]
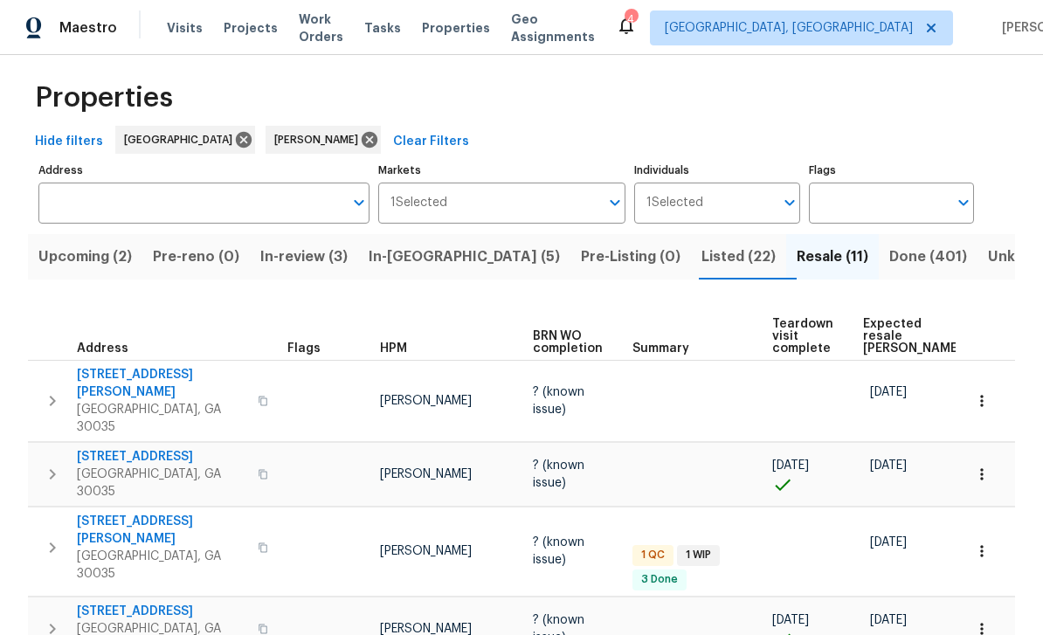
click at [86, 256] on span "Upcoming (2)" at bounding box center [84, 256] width 93 height 24
